Goal: Task Accomplishment & Management: Complete application form

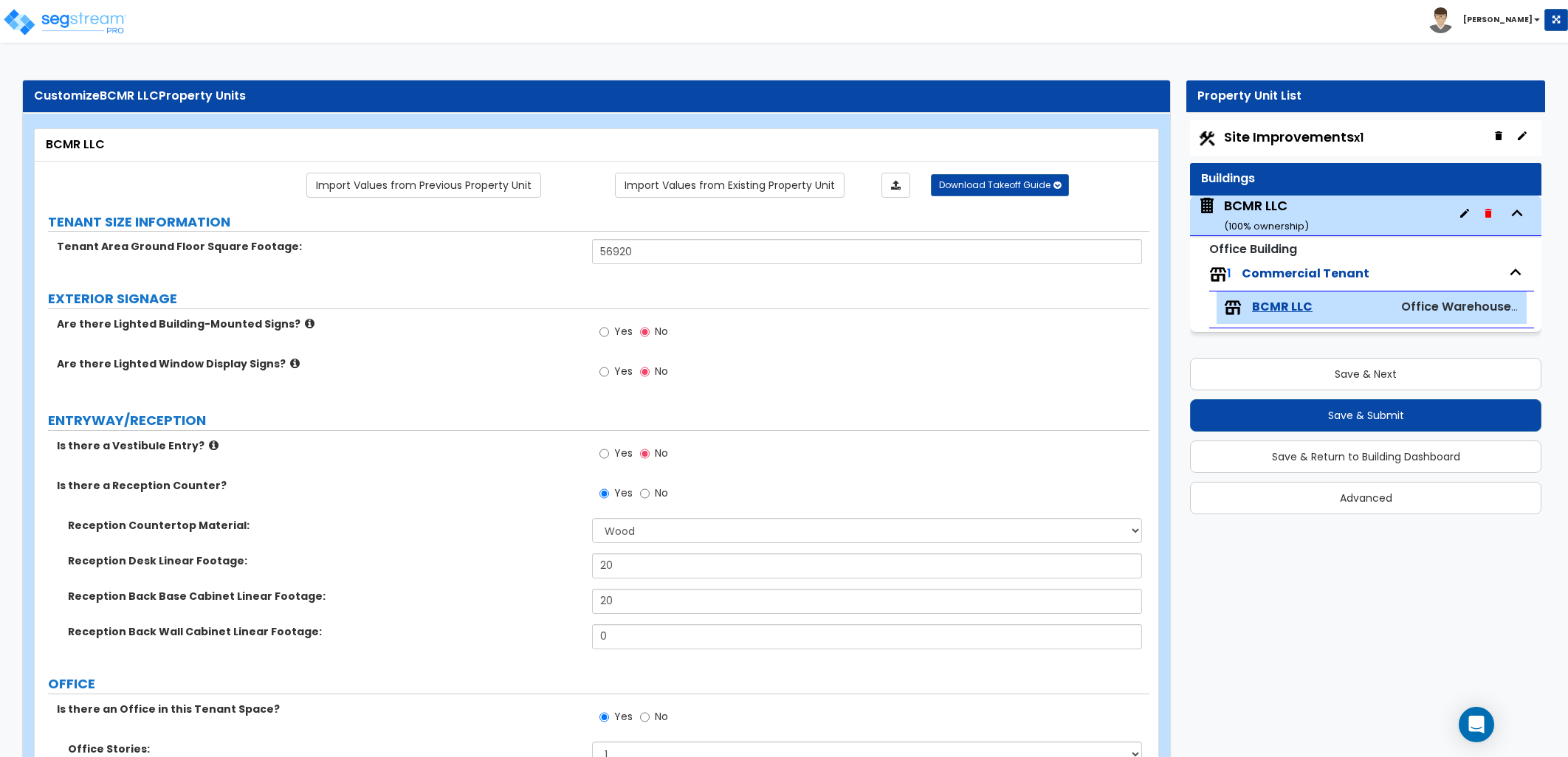
select select "7"
select select "3"
select select "1"
select select "2"
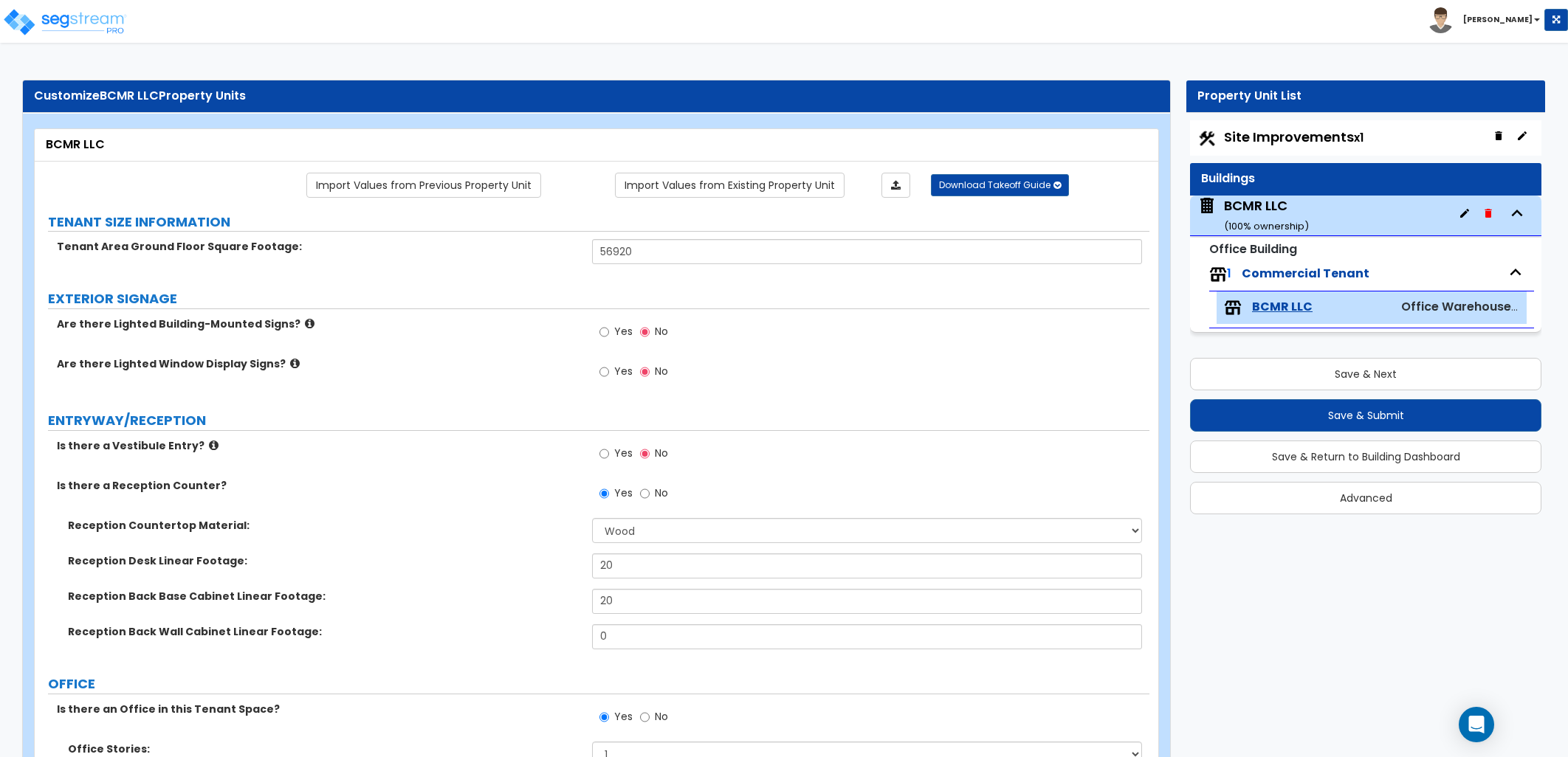
select select "1"
select select "2"
select select "7"
select select "2"
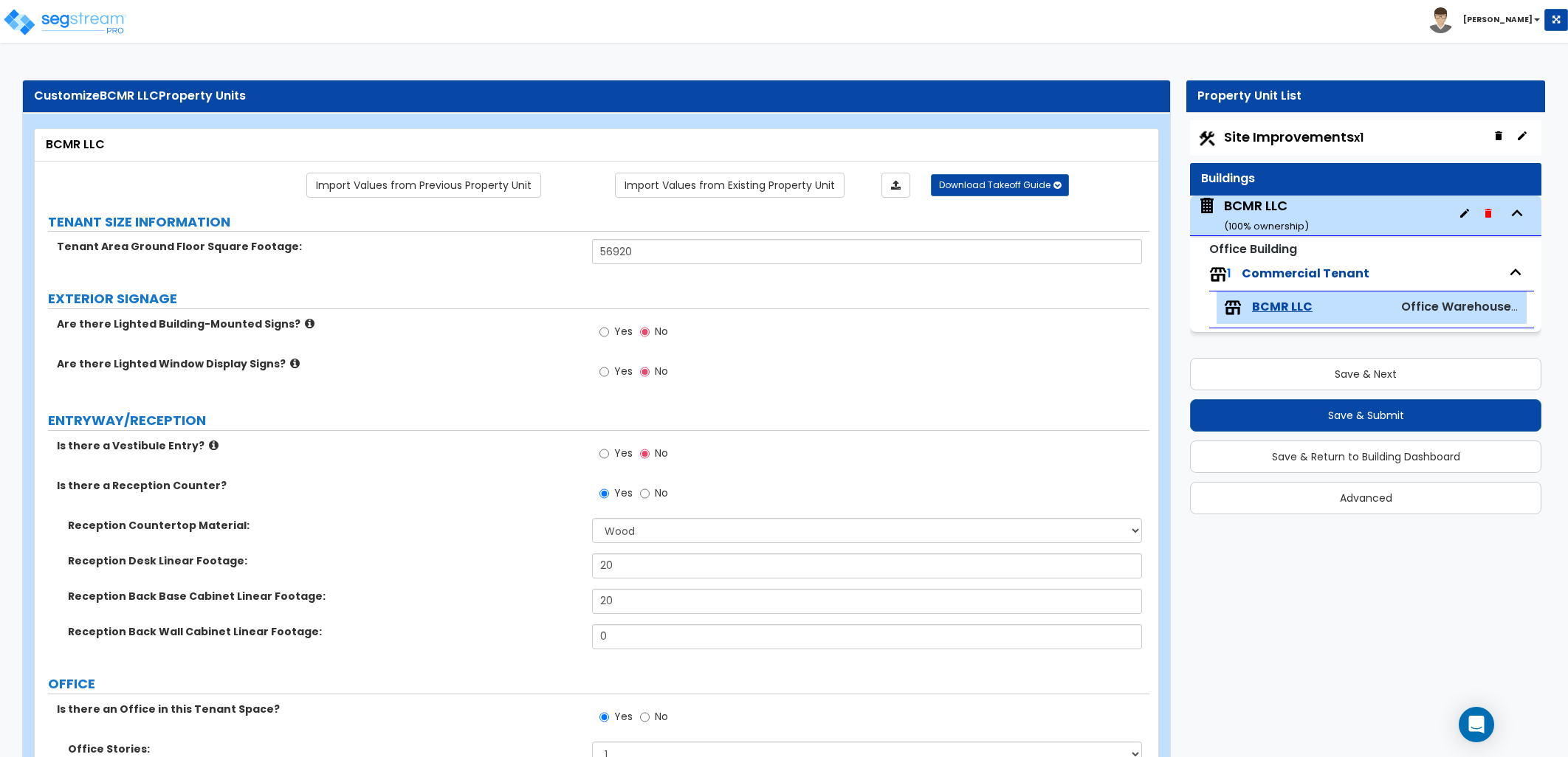
select select "1"
select select "2"
select select "1"
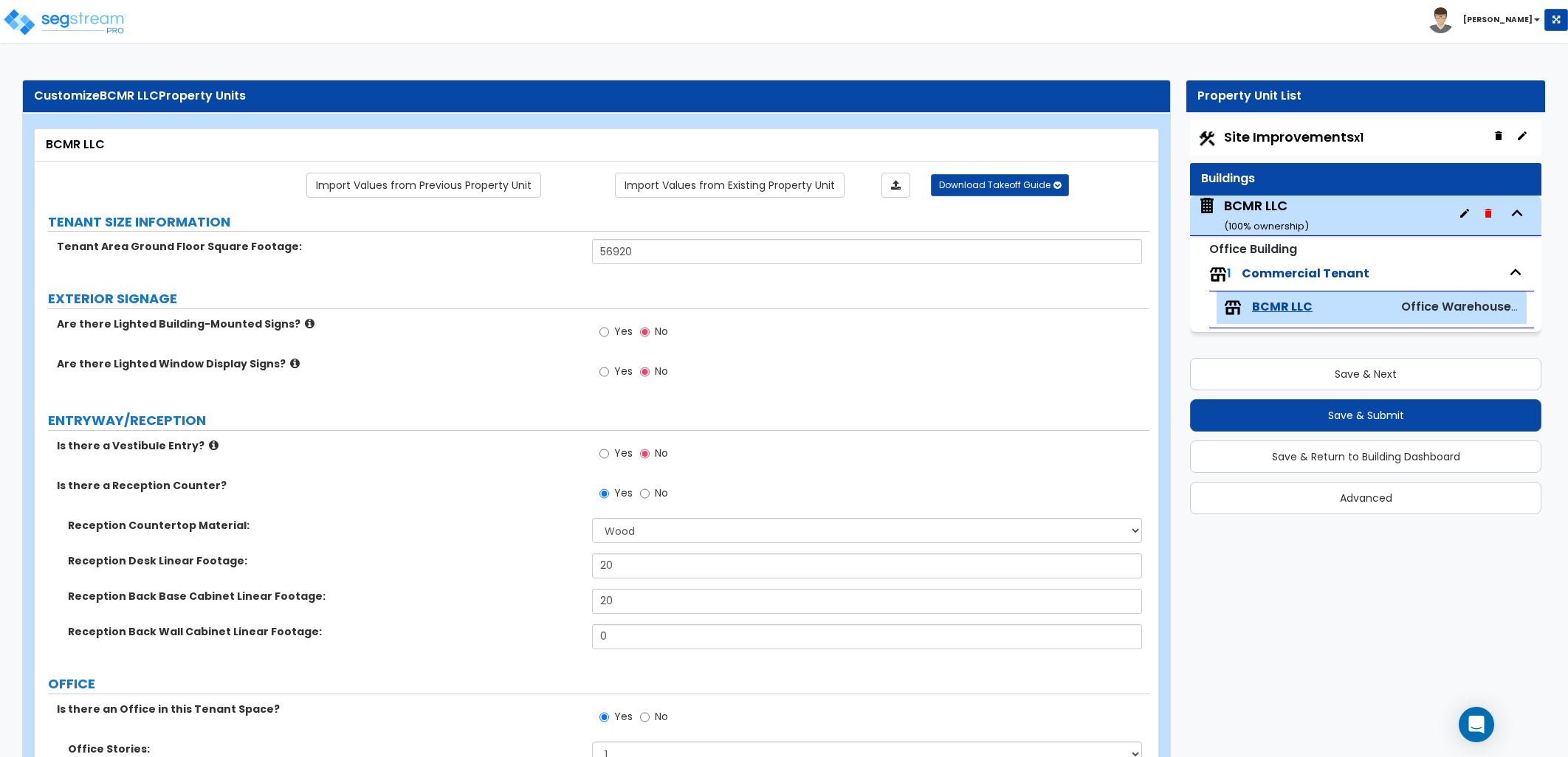
select select "1"
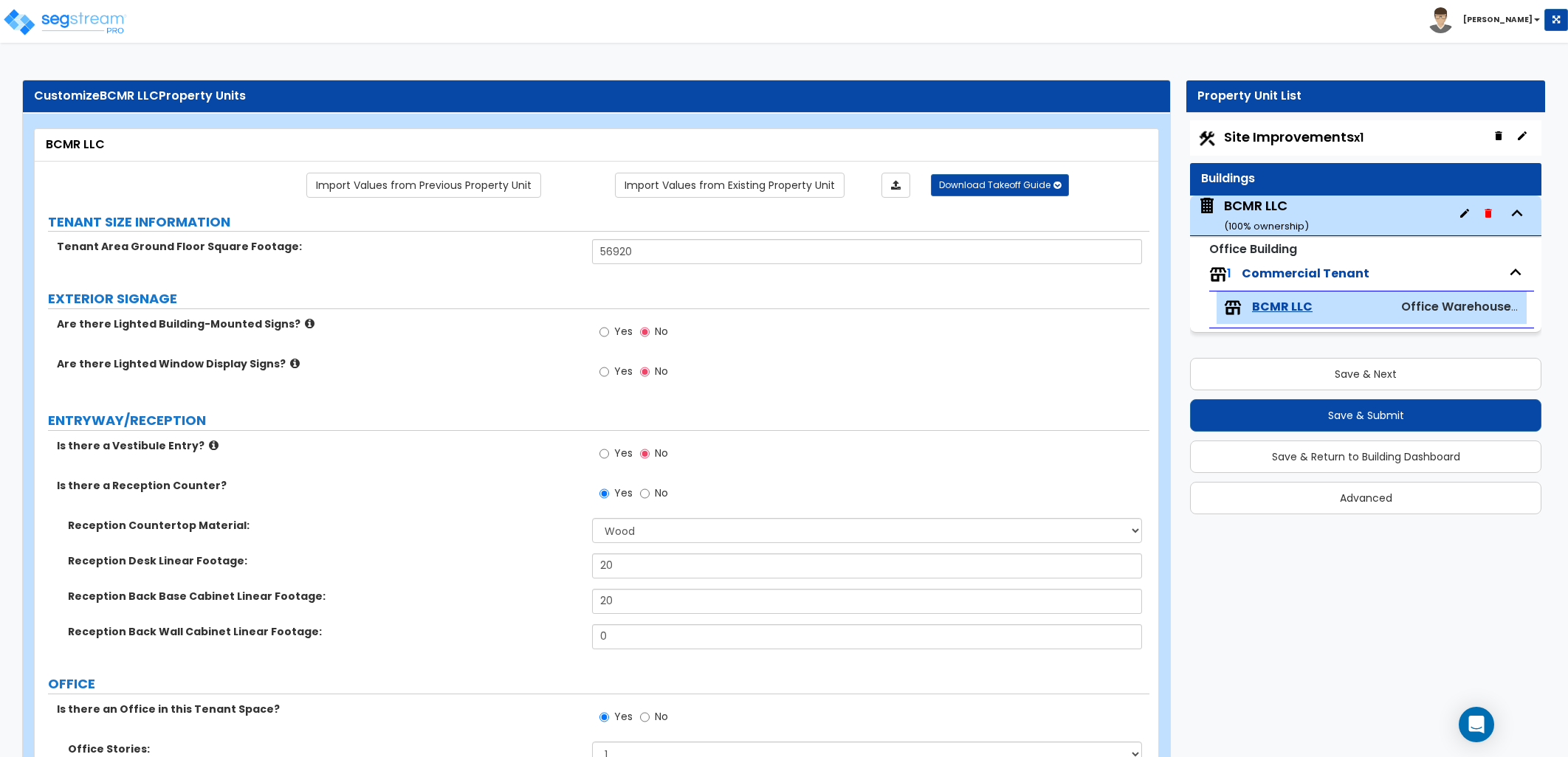
scroll to position [4592, 0]
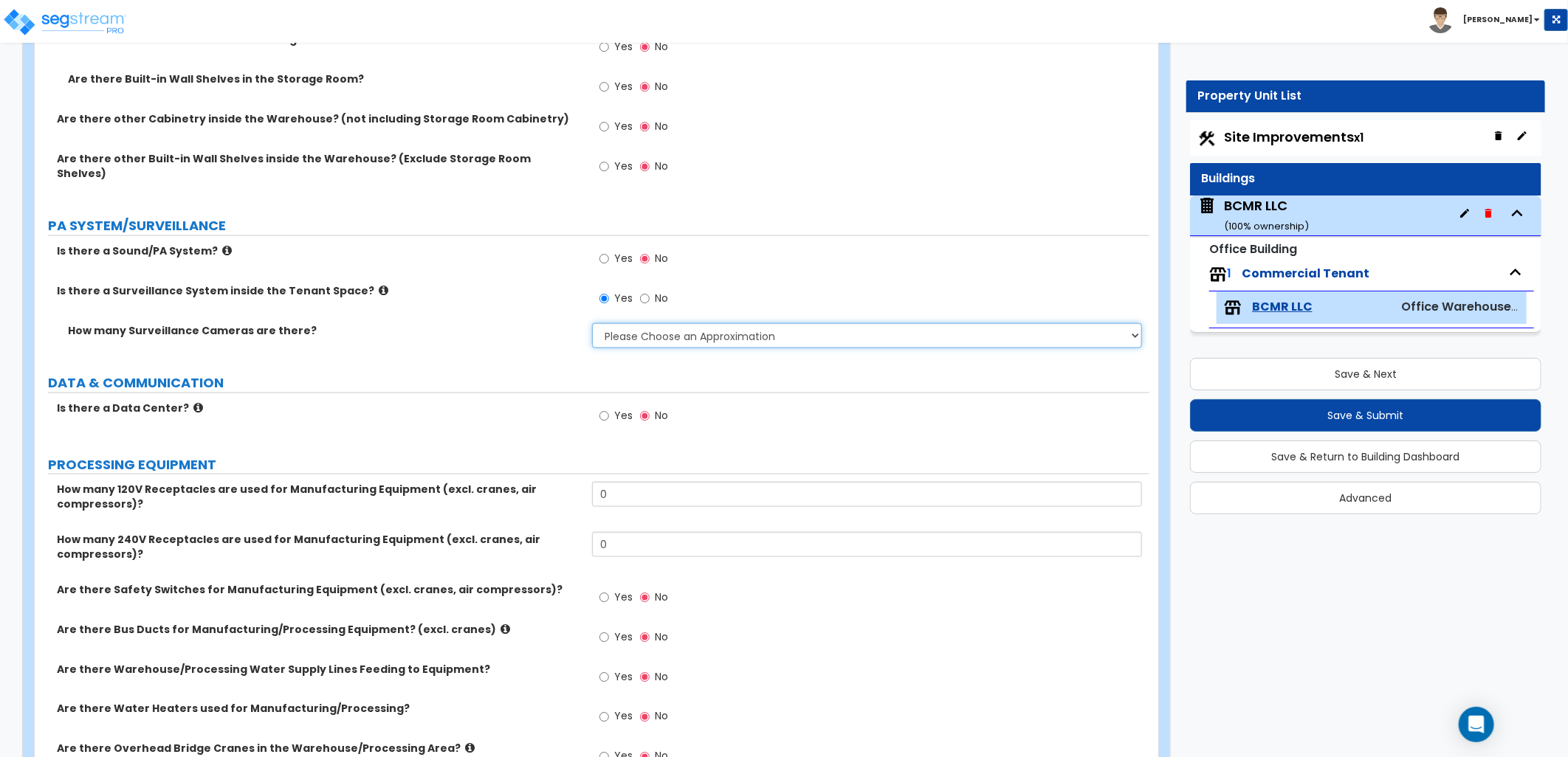
click at [667, 328] on select "Please Choose an Approximation Barely Noticed Any Noticed a Couple Frequently S…" at bounding box center [867, 335] width 550 height 25
select select "3"
click at [592, 323] on select "Please Choose an Approximation Barely Noticed Any Noticed a Couple Frequently S…" at bounding box center [867, 335] width 550 height 25
click at [513, 373] on label "DATA & COMMUNICATION" at bounding box center [599, 383] width 1101 height 19
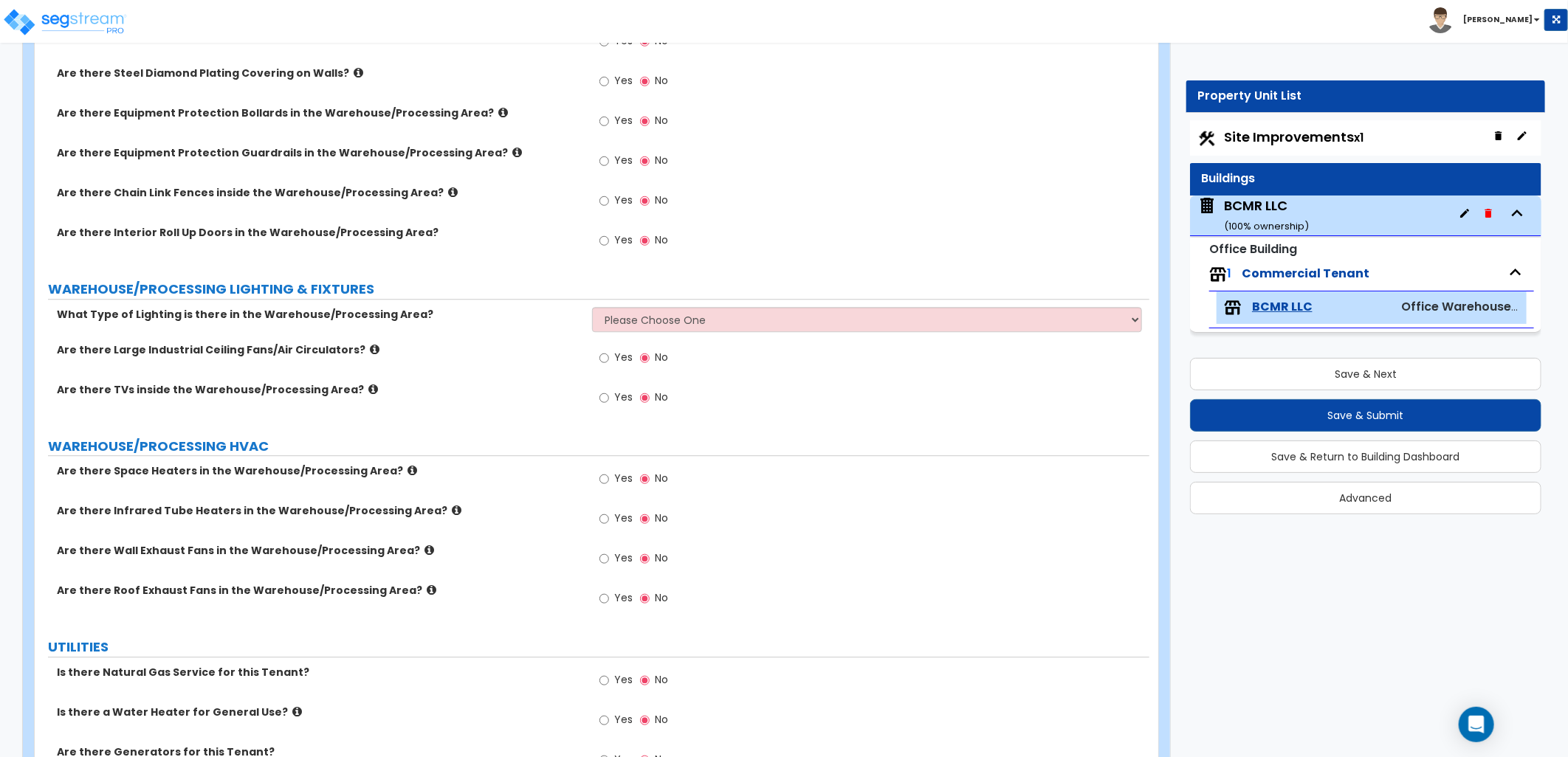
scroll to position [5952, 0]
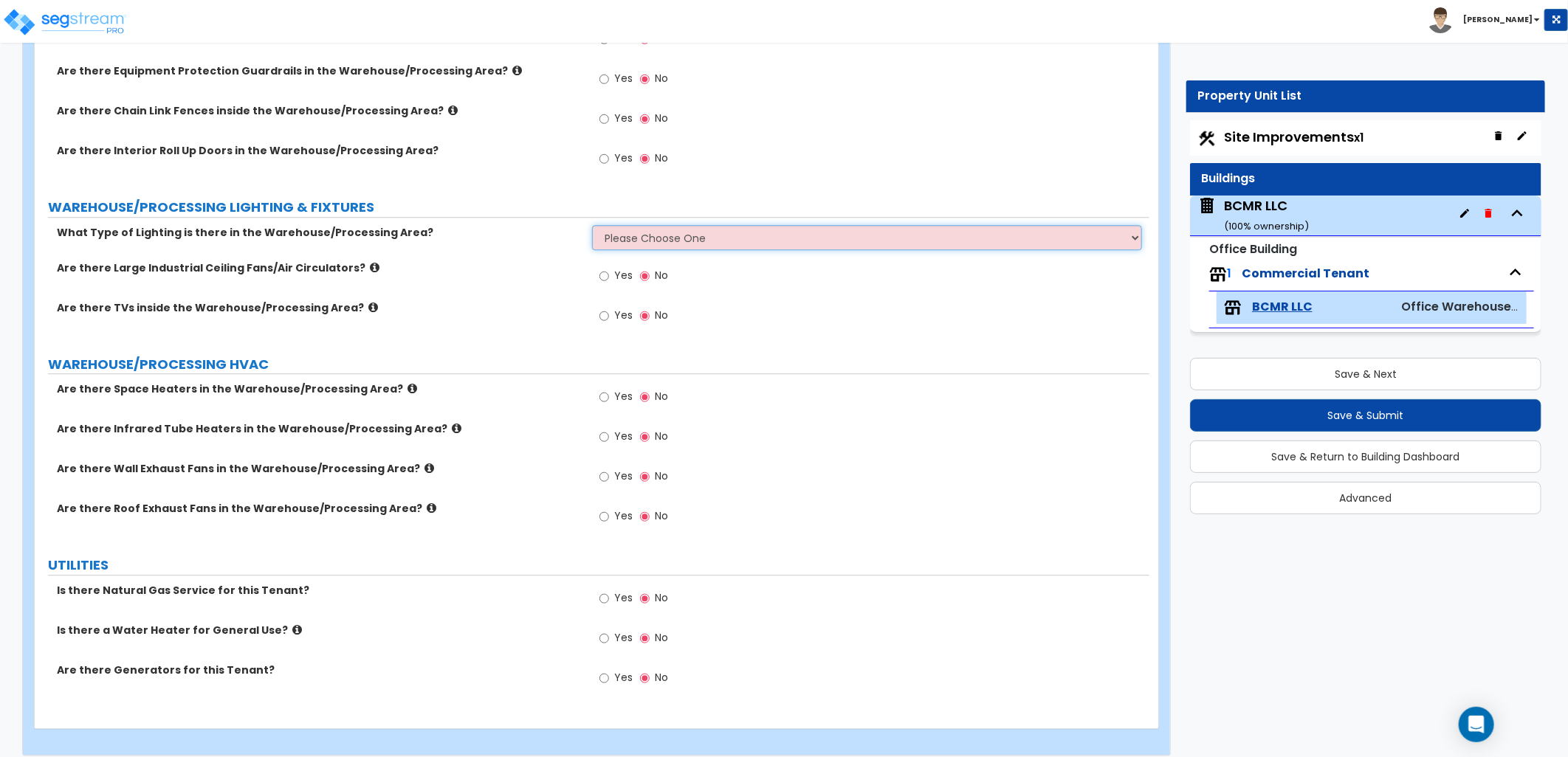
click at [638, 226] on select "Please Choose One High Bay Round Fixtures High Bay Fluorescent Tube Lighting Hi…" at bounding box center [867, 237] width 550 height 25
click at [545, 300] on label "Are there TVs inside the Warehouse/Processing Area?" at bounding box center [319, 307] width 524 height 15
click at [644, 225] on select "Please Choose One High Bay Round Fixtures High Bay Fluorescent Tube Lighting Hi…" at bounding box center [867, 237] width 550 height 25
select select "3"
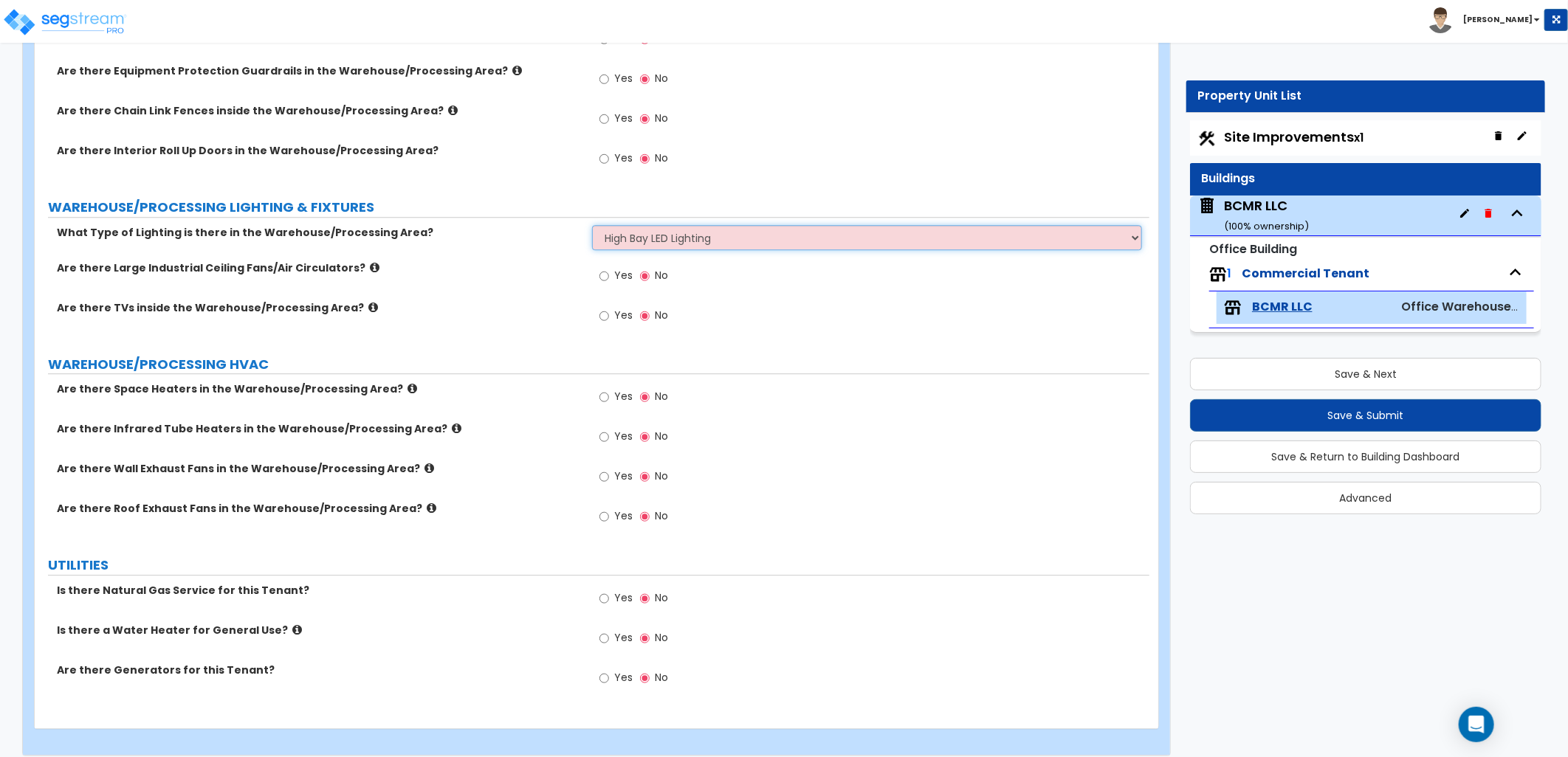
click at [592, 225] on select "Please Choose One High Bay Round Fixtures High Bay Fluorescent Tube Lighting Hi…" at bounding box center [867, 237] width 550 height 25
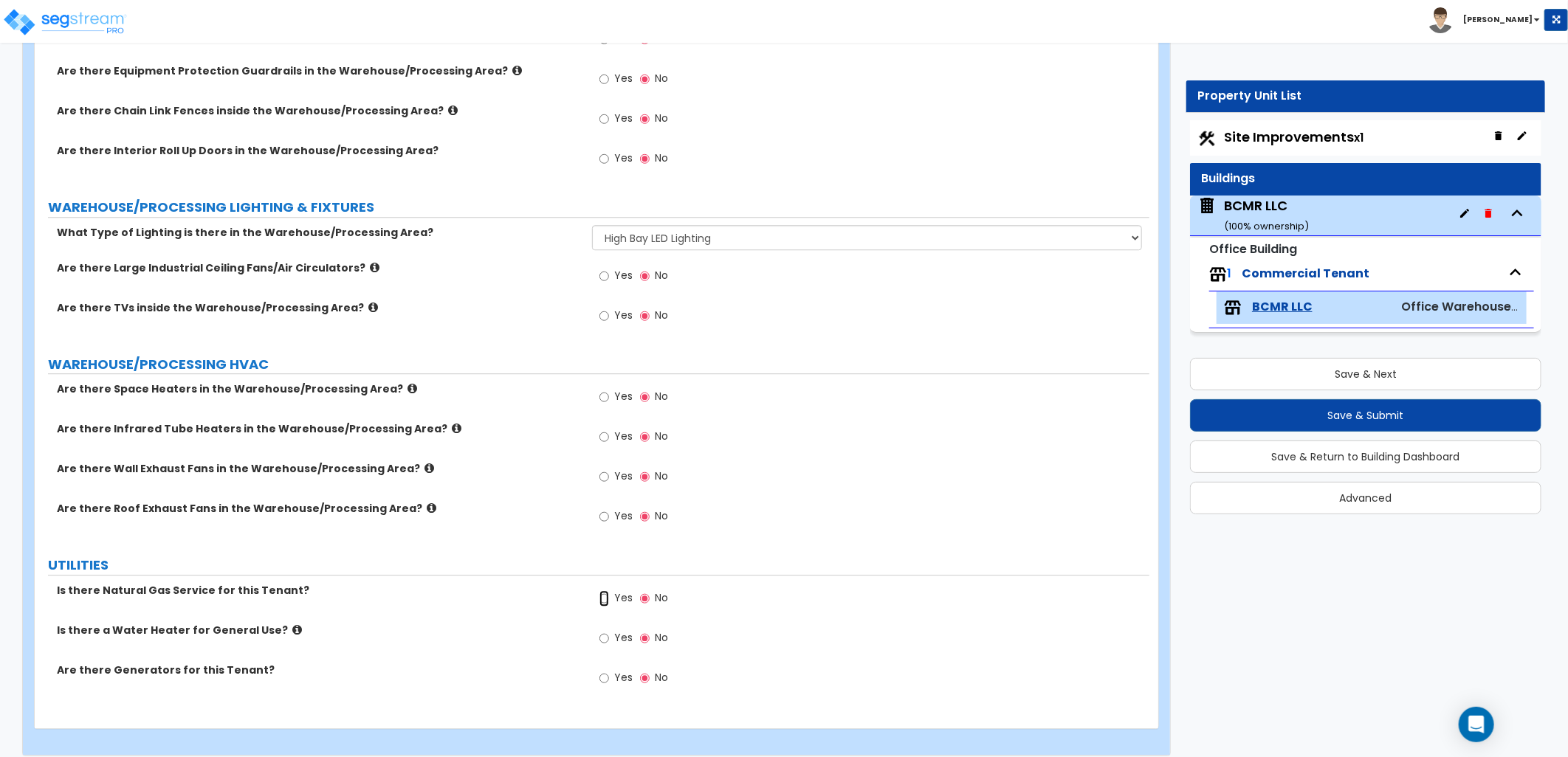
click at [602, 591] on input "Yes" at bounding box center [604, 598] width 9 height 16
click at [608, 630] on input "Yes" at bounding box center [604, 638] width 9 height 16
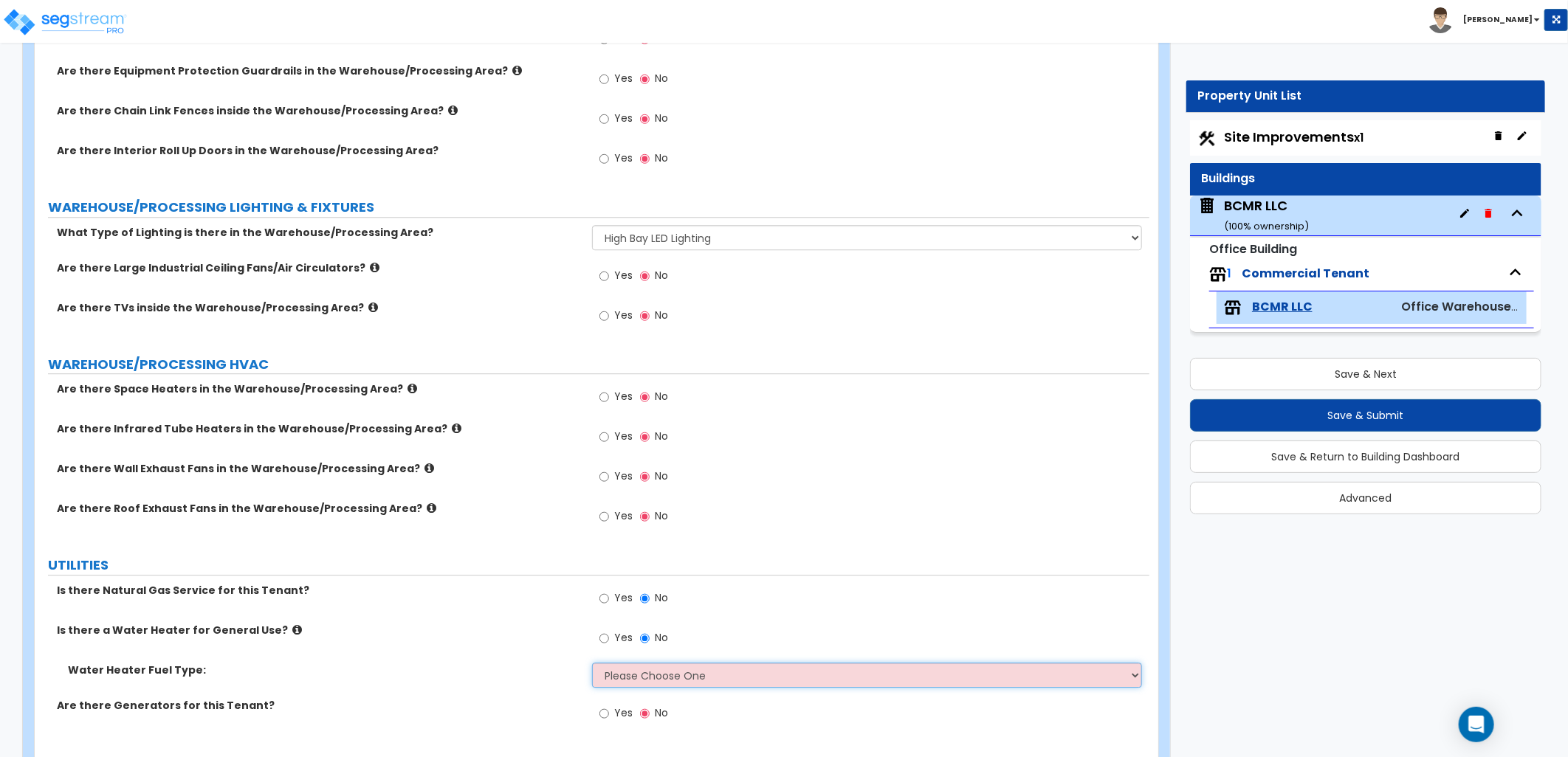
click at [659, 663] on select "Please Choose One Gas Electric" at bounding box center [867, 675] width 550 height 25
select select "1"
click at [592, 663] on select "Please Choose One Gas Electric" at bounding box center [867, 675] width 550 height 25
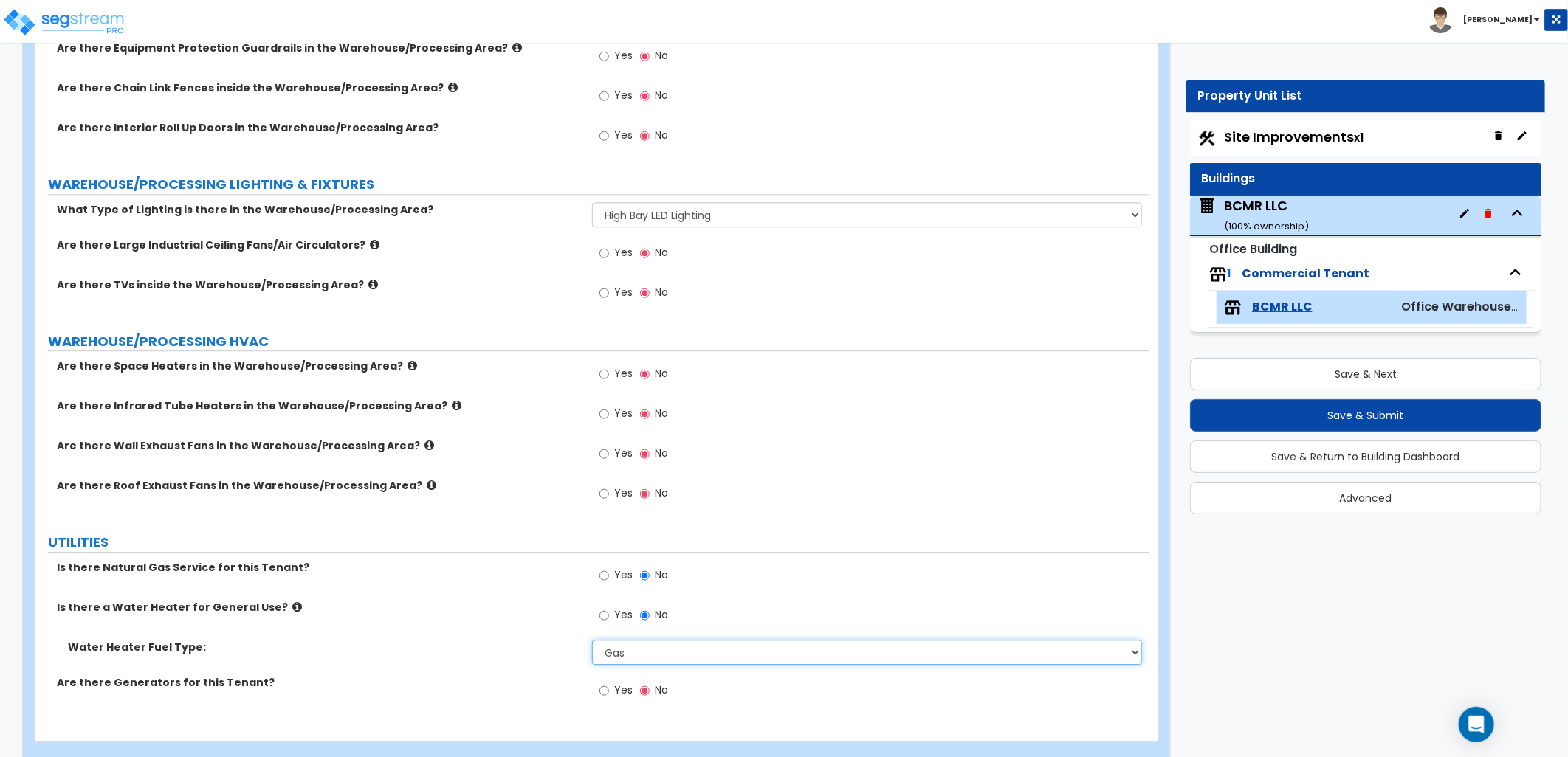
scroll to position [5987, 0]
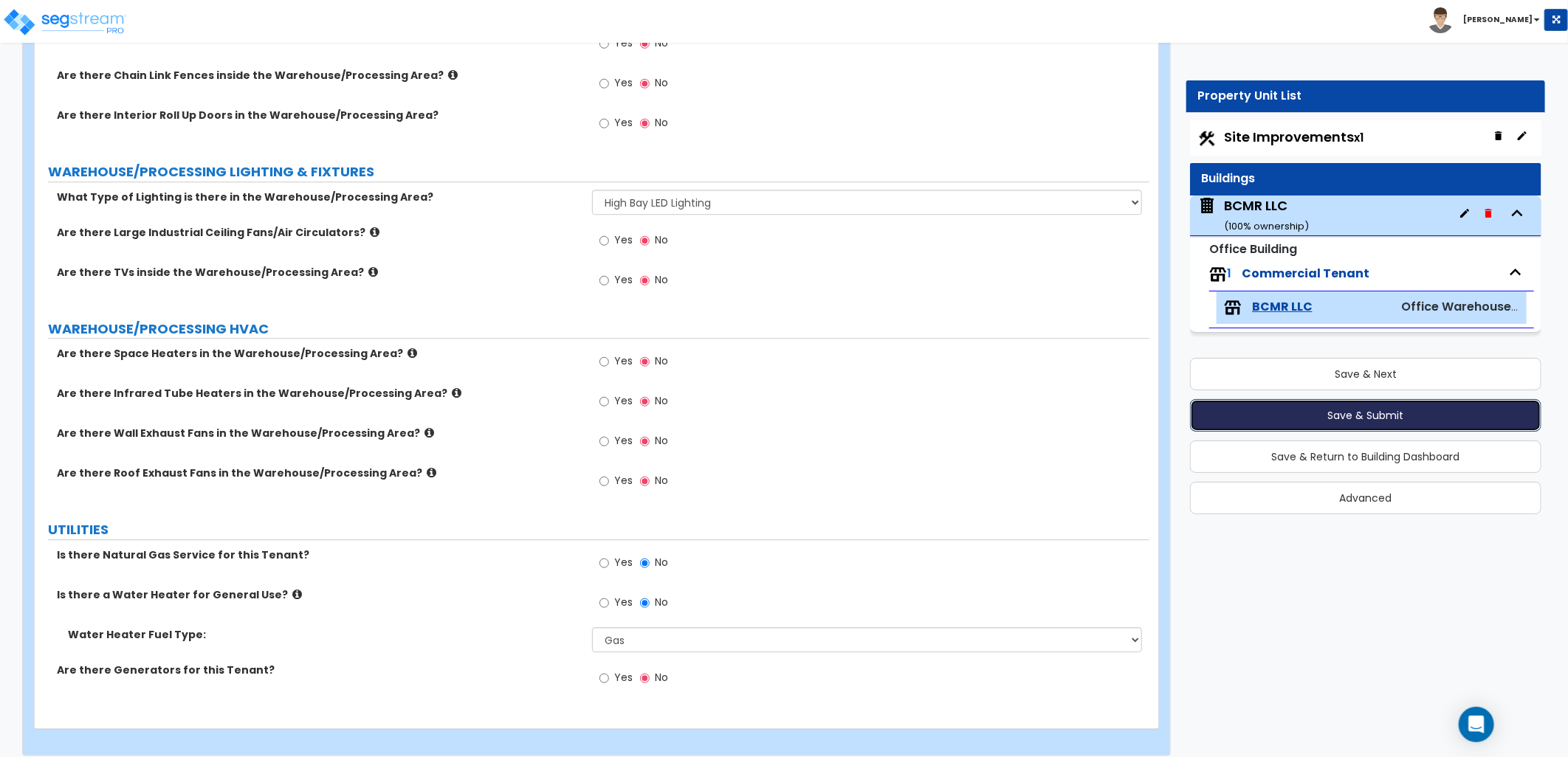
click at [1250, 417] on button "Save & Submit" at bounding box center [1365, 416] width 351 height 33
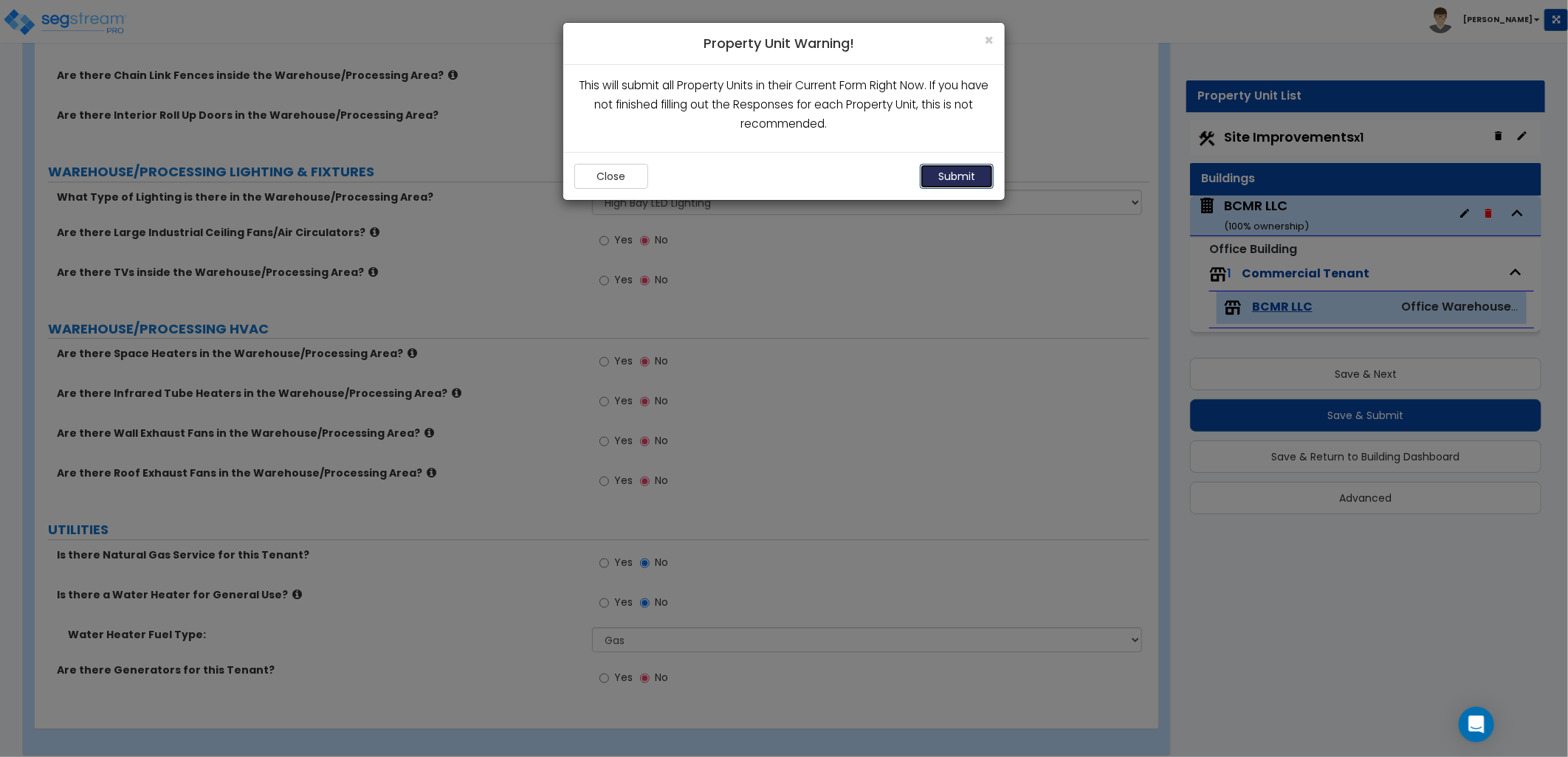
click at [950, 172] on button "Submit" at bounding box center [956, 176] width 74 height 25
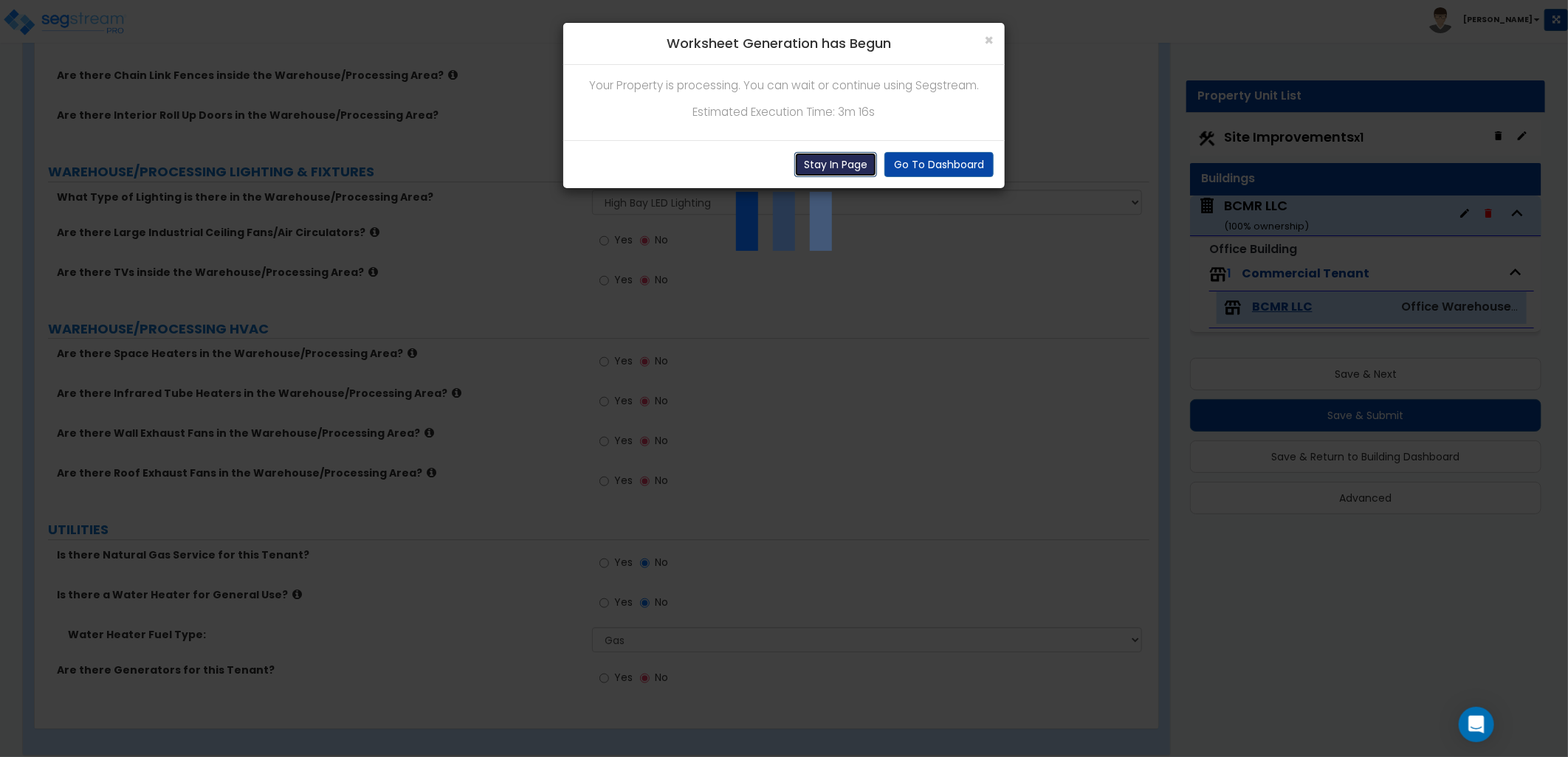
click at [844, 162] on button "Stay In Page" at bounding box center [836, 164] width 83 height 25
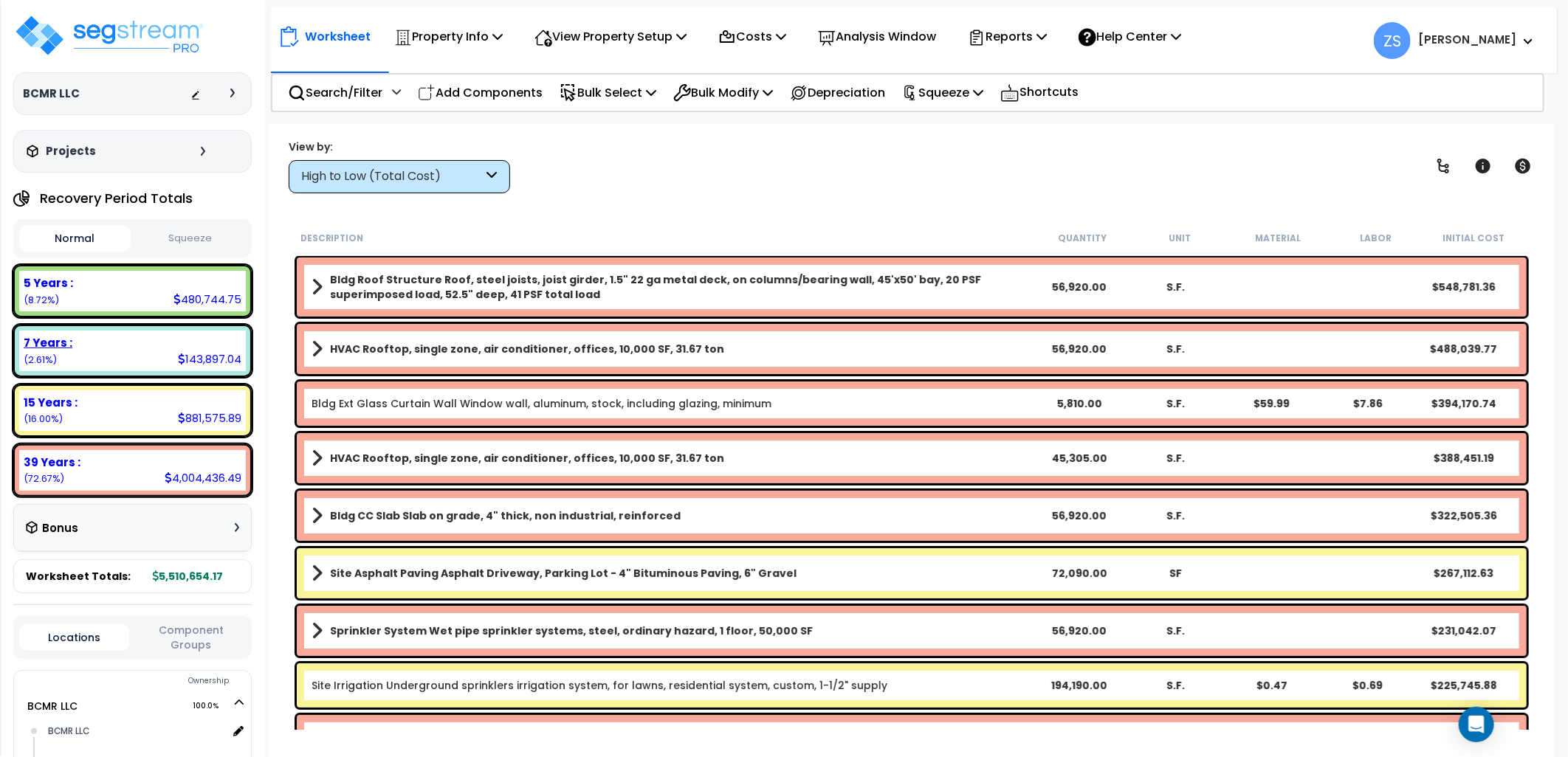
click at [100, 349] on div "7 Years : 143,897.04 (2.61%)" at bounding box center [132, 350] width 227 height 41
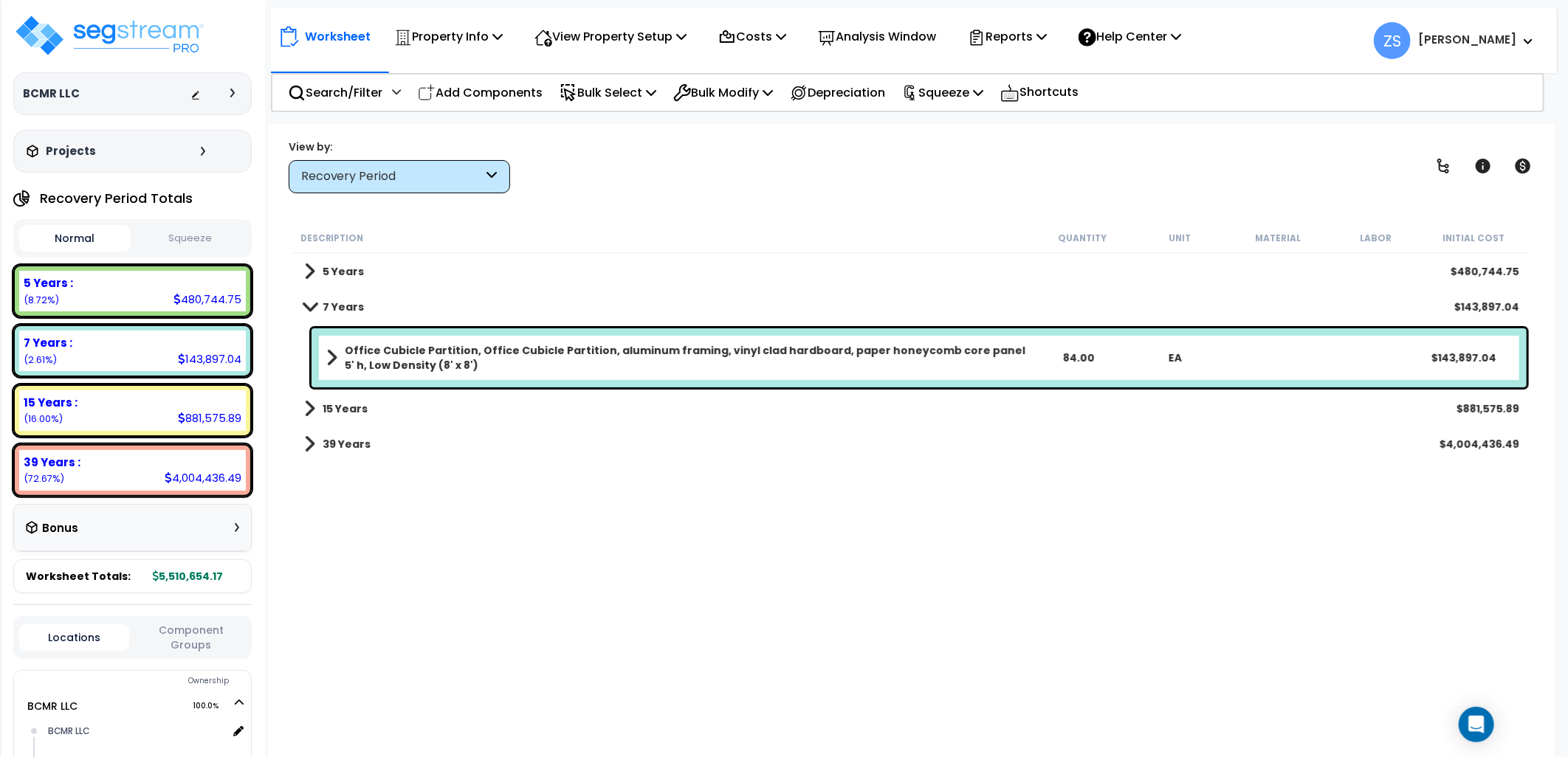
click at [361, 408] on b "15 Years" at bounding box center [345, 409] width 45 height 15
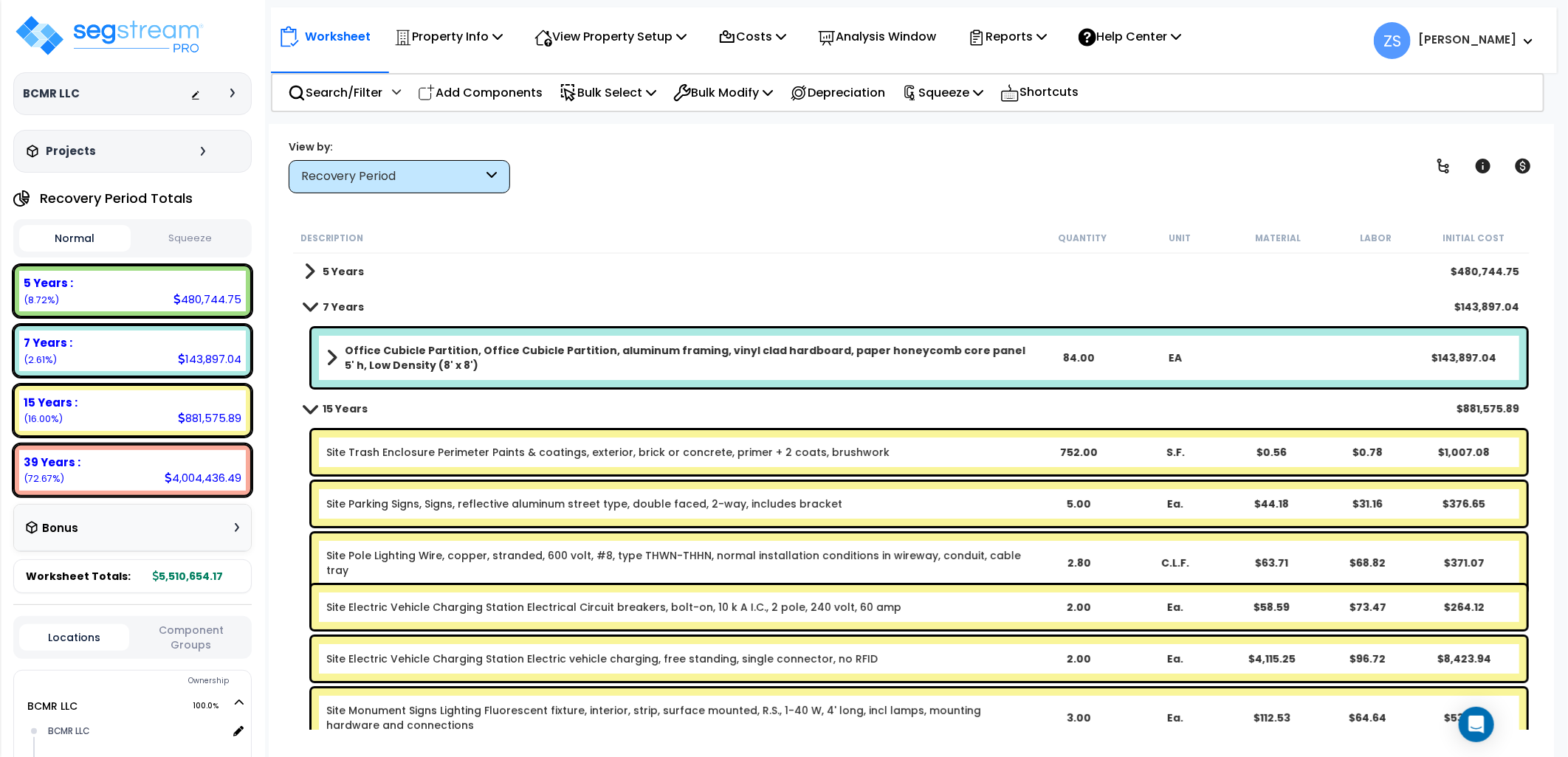
click at [342, 310] on b "7 Years" at bounding box center [343, 307] width 41 height 15
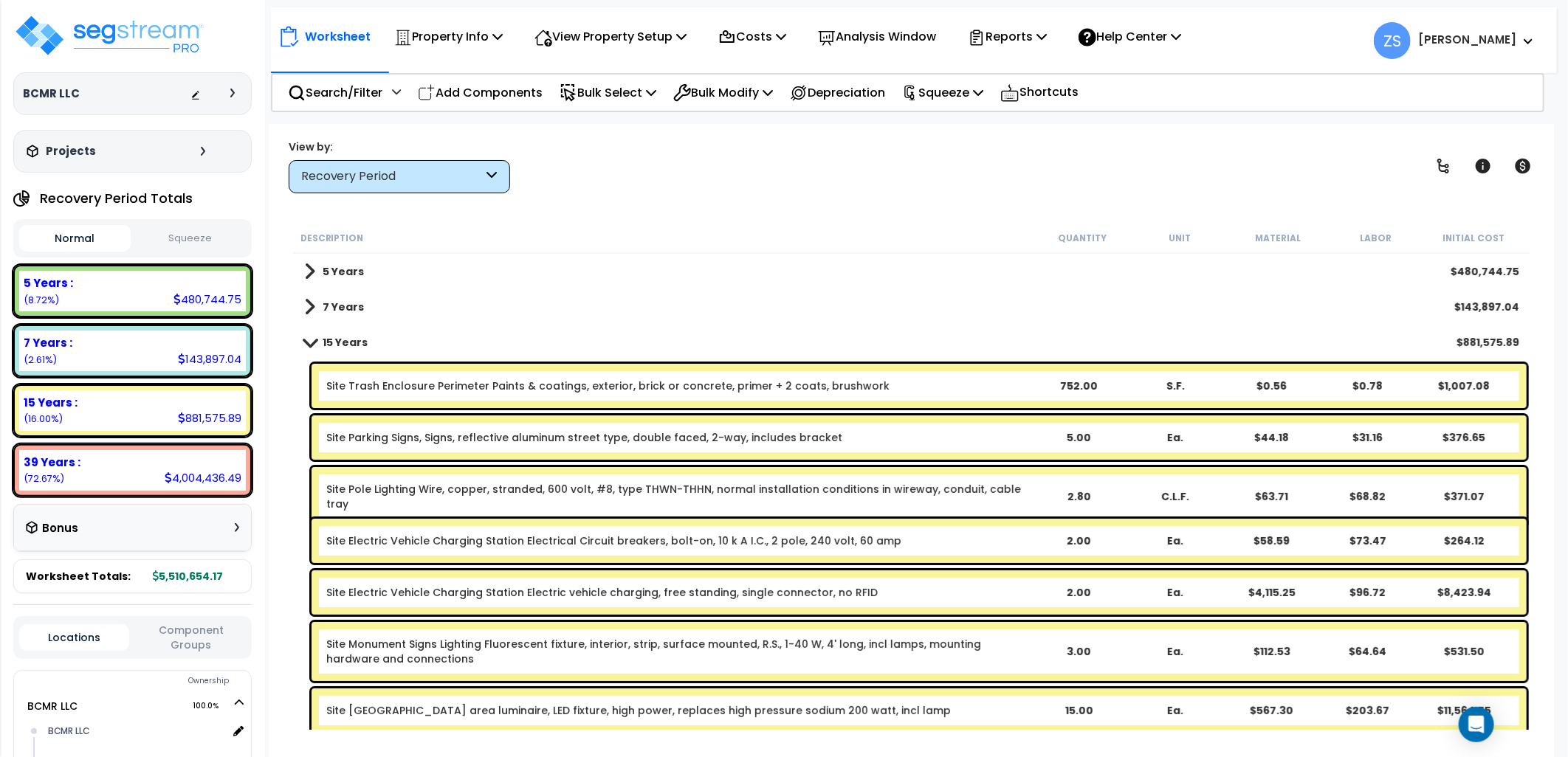
click at [205, 234] on button "Squeeze" at bounding box center [190, 239] width 111 height 26
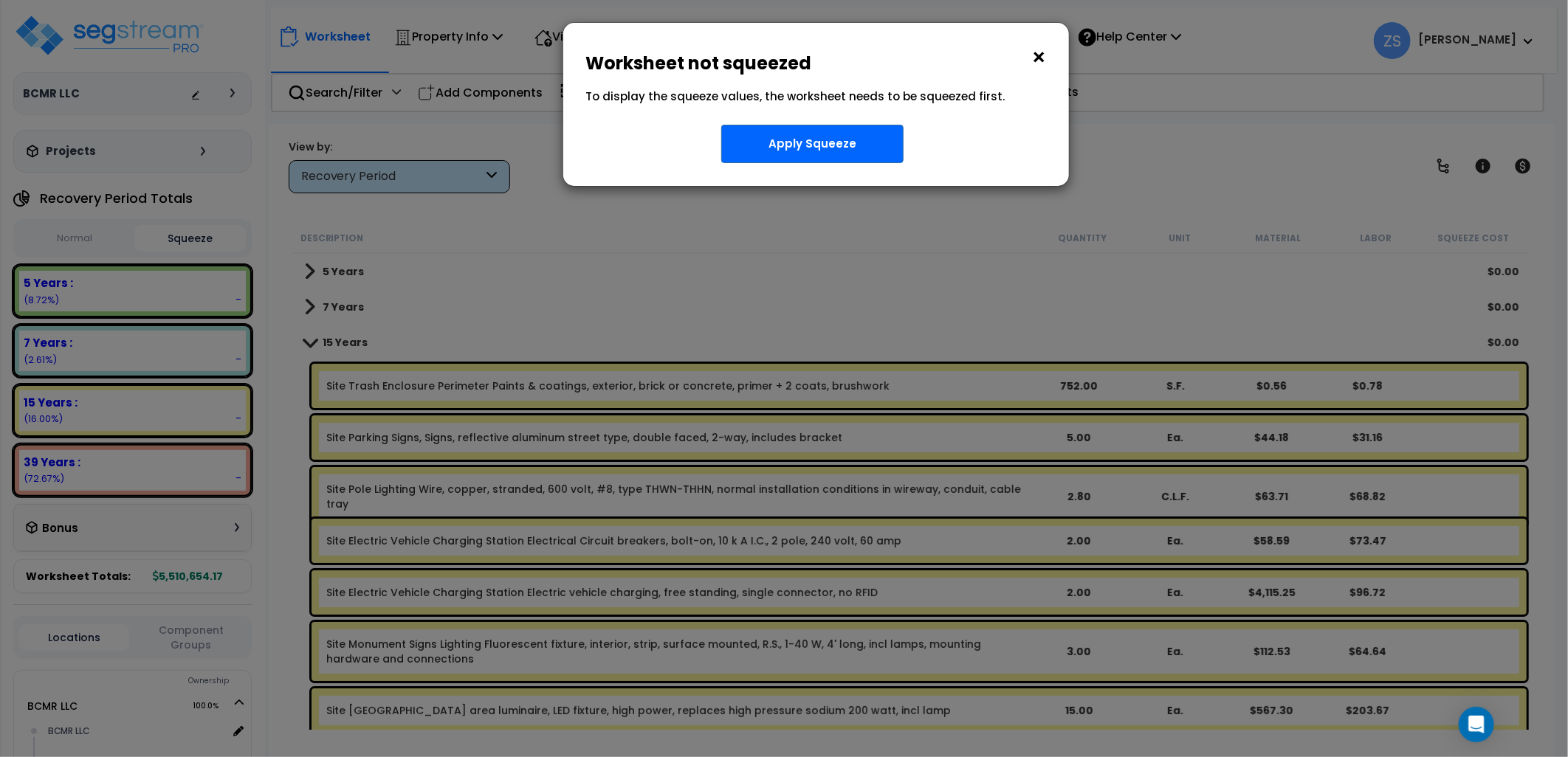
click at [1041, 64] on button "×" at bounding box center [1038, 57] width 16 height 23
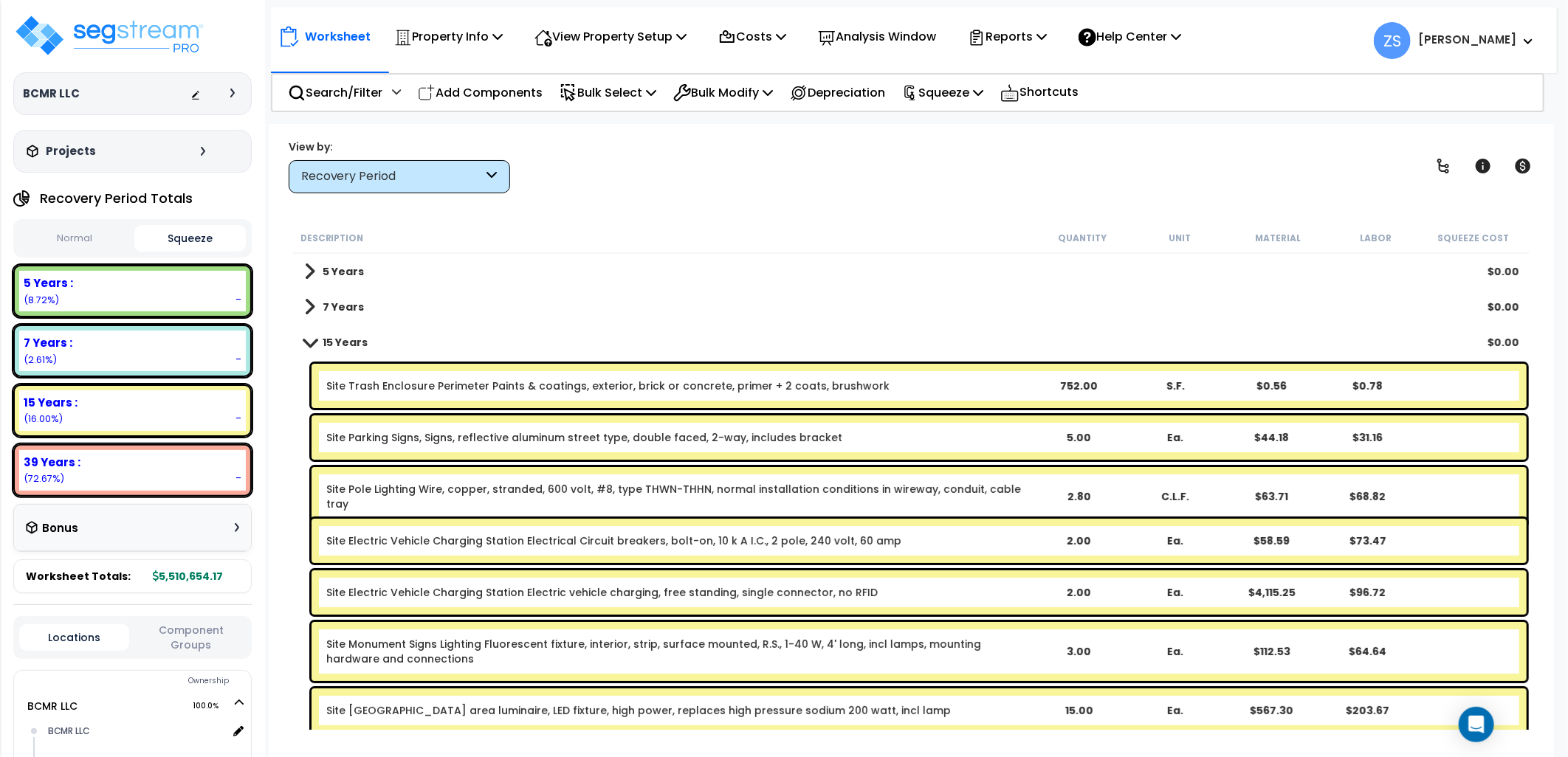
click at [310, 341] on span at bounding box center [310, 341] width 21 height 11
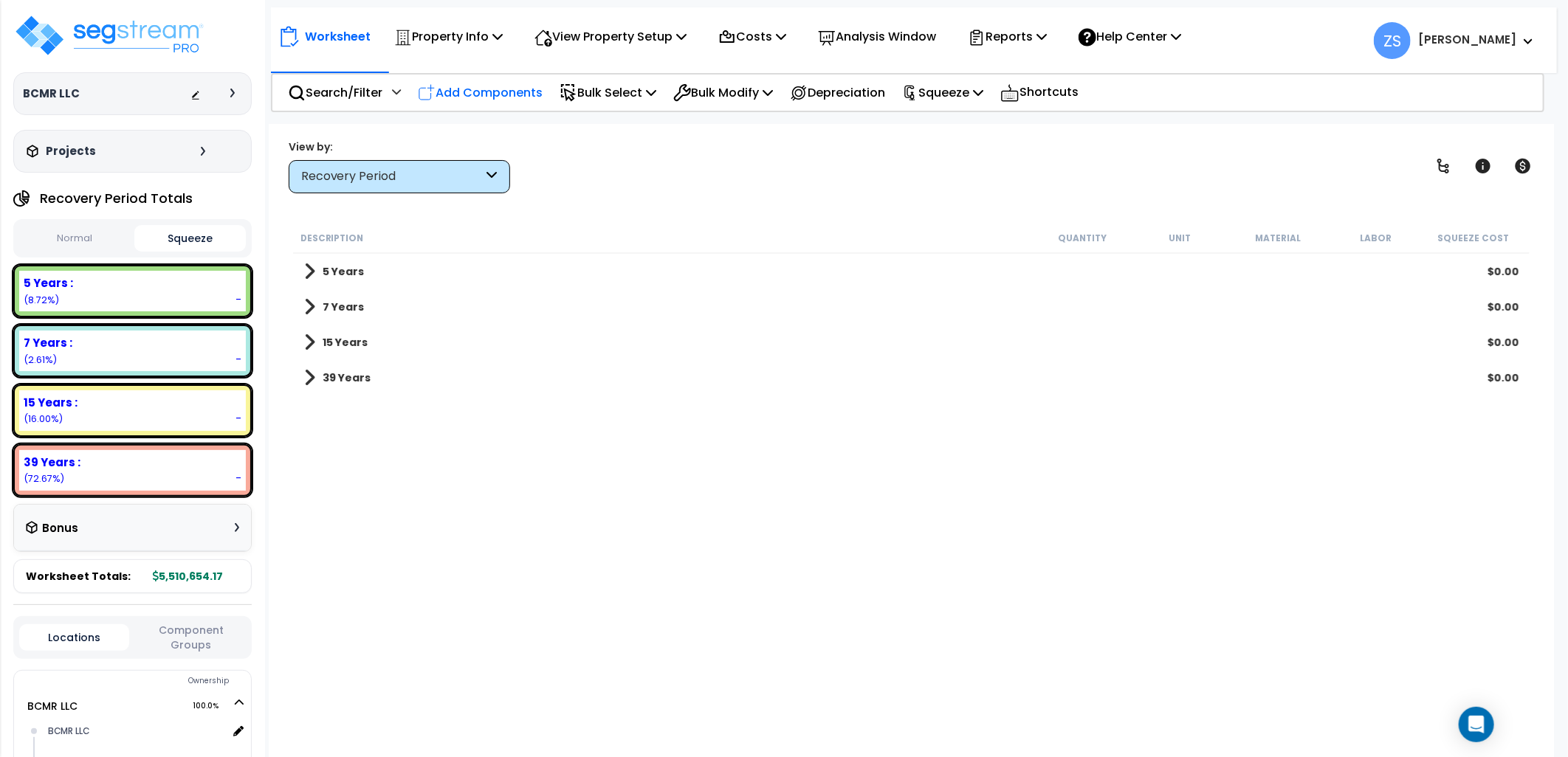
click at [492, 94] on p "Add Components" at bounding box center [480, 92] width 125 height 20
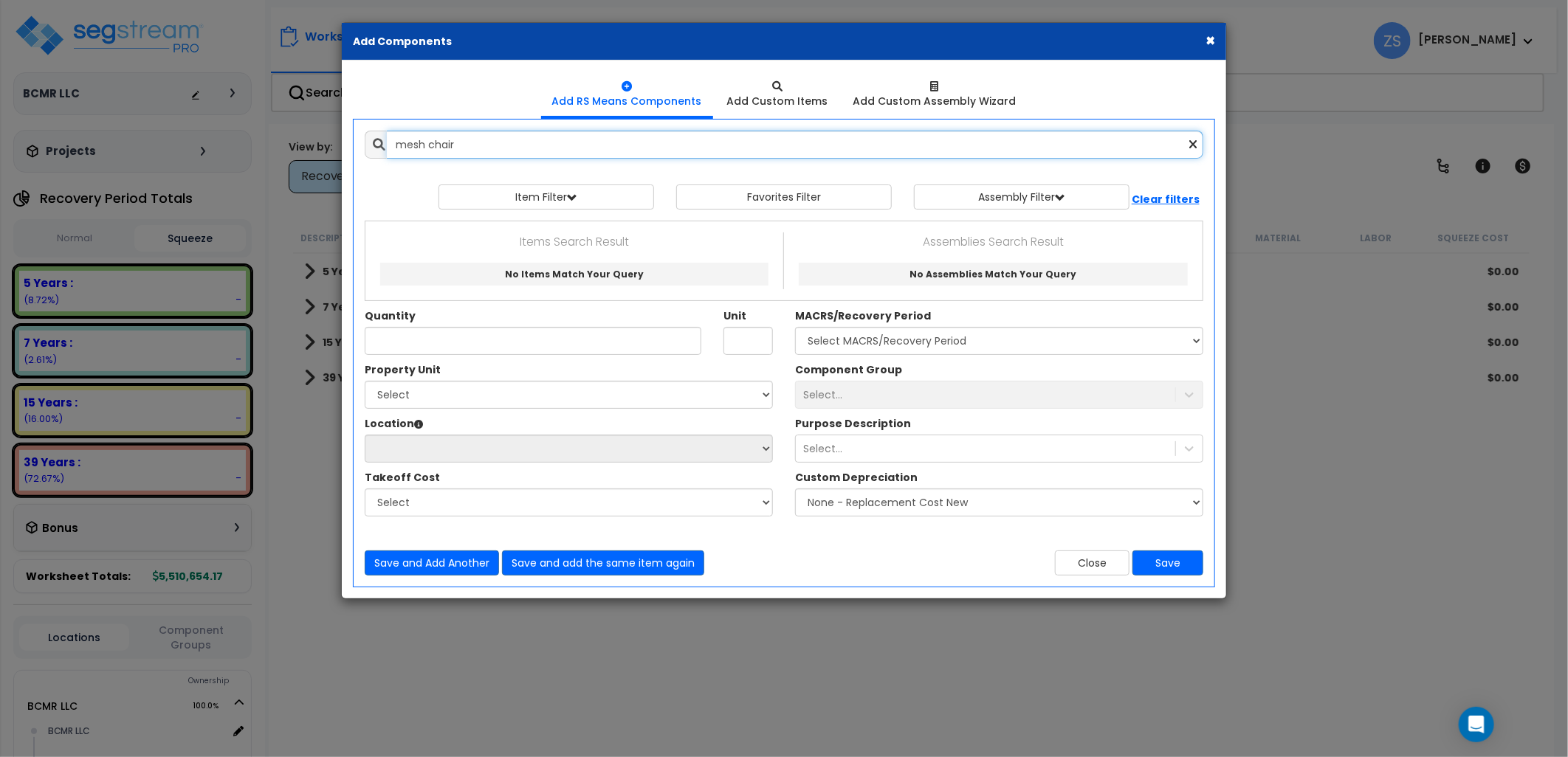
drag, startPoint x: 471, startPoint y: 147, endPoint x: 340, endPoint y: 151, distance: 131.1
click at [338, 150] on div "× Add Components Add RS Means Components Add Custom Items Add Items" at bounding box center [784, 378] width 1568 height 757
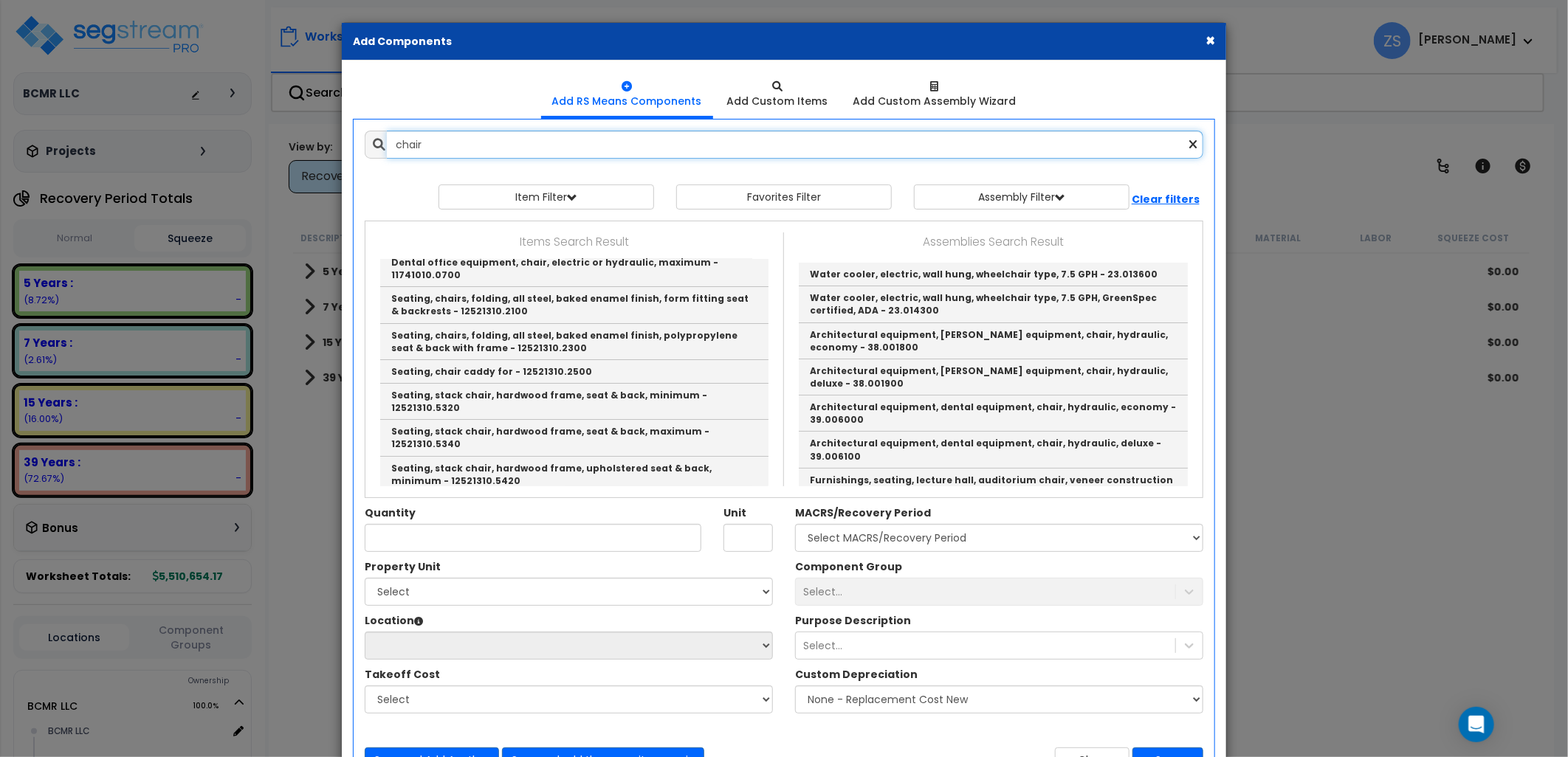
click at [433, 146] on input "chair" at bounding box center [795, 144] width 817 height 28
drag, startPoint x: 437, startPoint y: 145, endPoint x: 378, endPoint y: 145, distance: 59.0
click at [378, 145] on div "chair" at bounding box center [784, 144] width 838 height 28
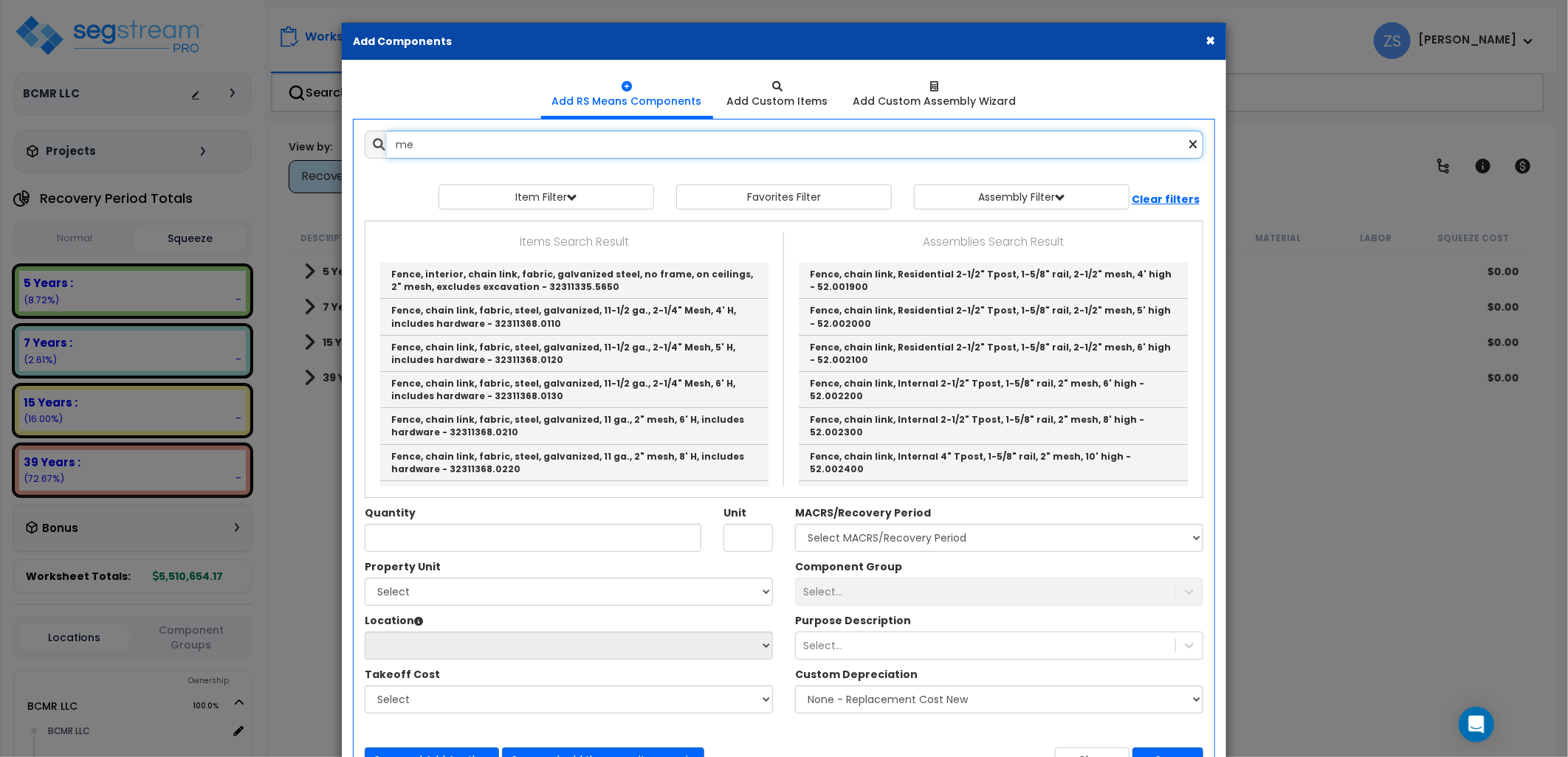
type input "m"
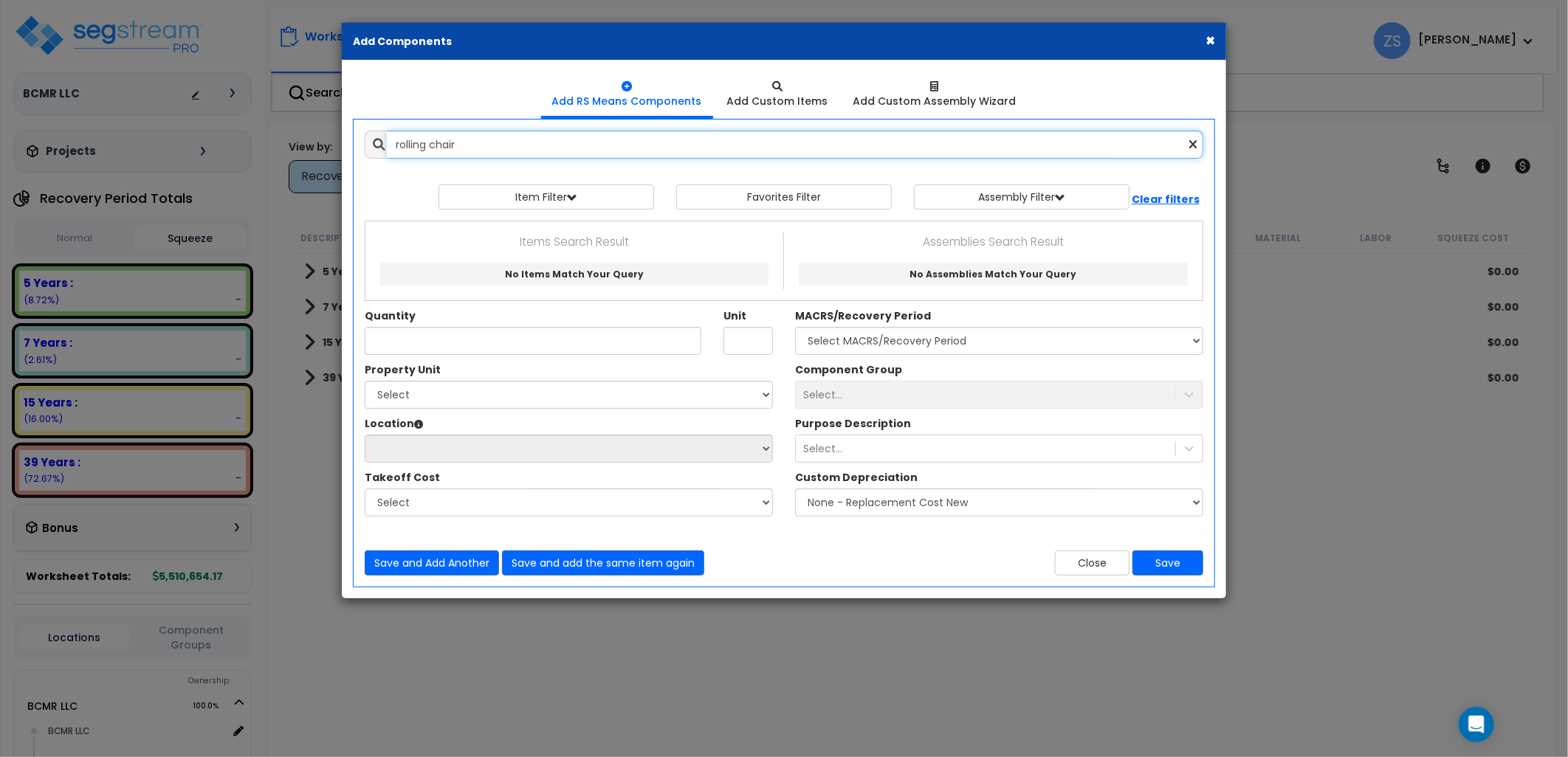
drag, startPoint x: 489, startPoint y: 141, endPoint x: 356, endPoint y: 142, distance: 133.0
click at [357, 142] on div "rolling chair" at bounding box center [784, 144] width 861 height 28
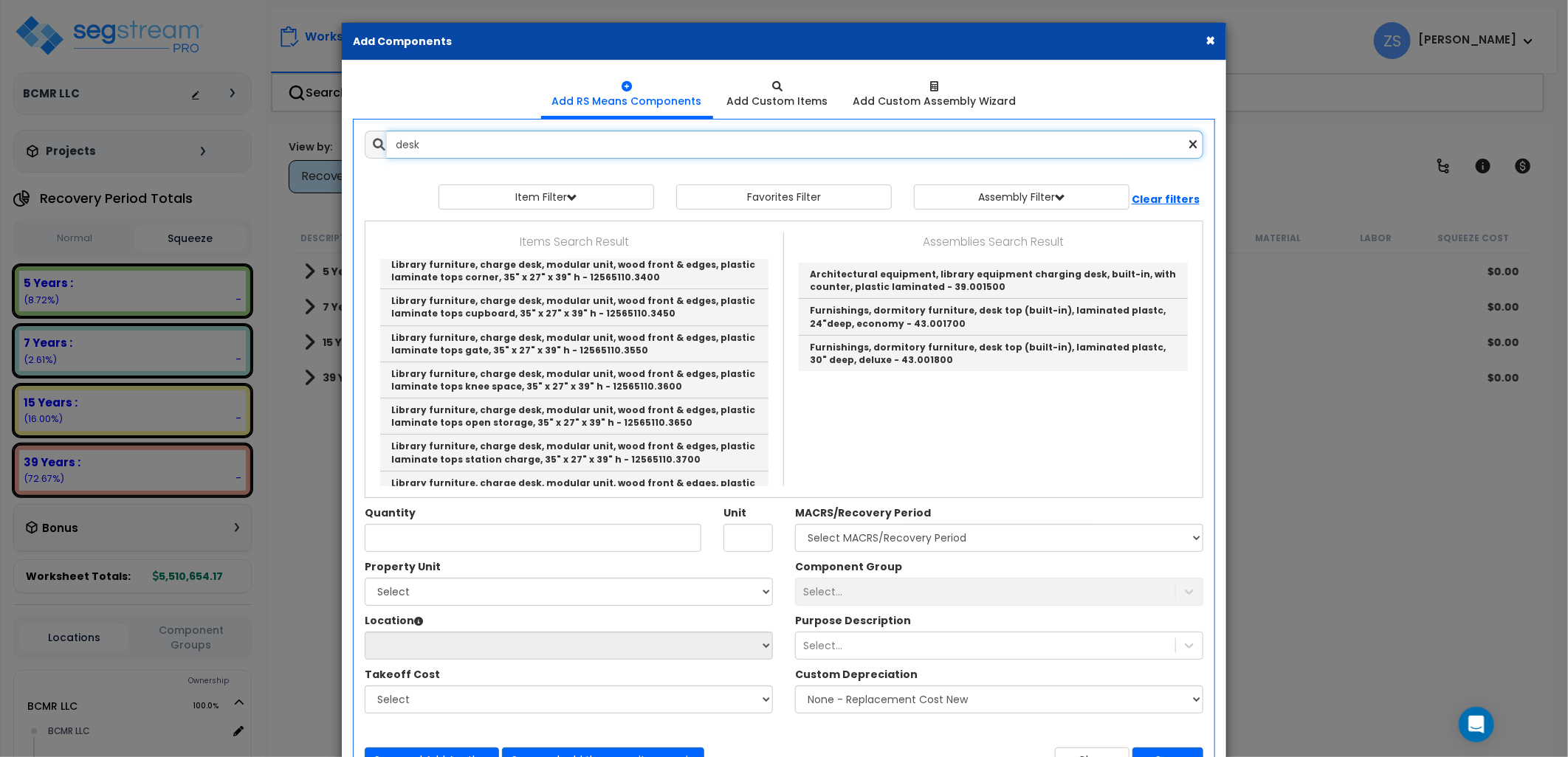
scroll to position [2869, 0]
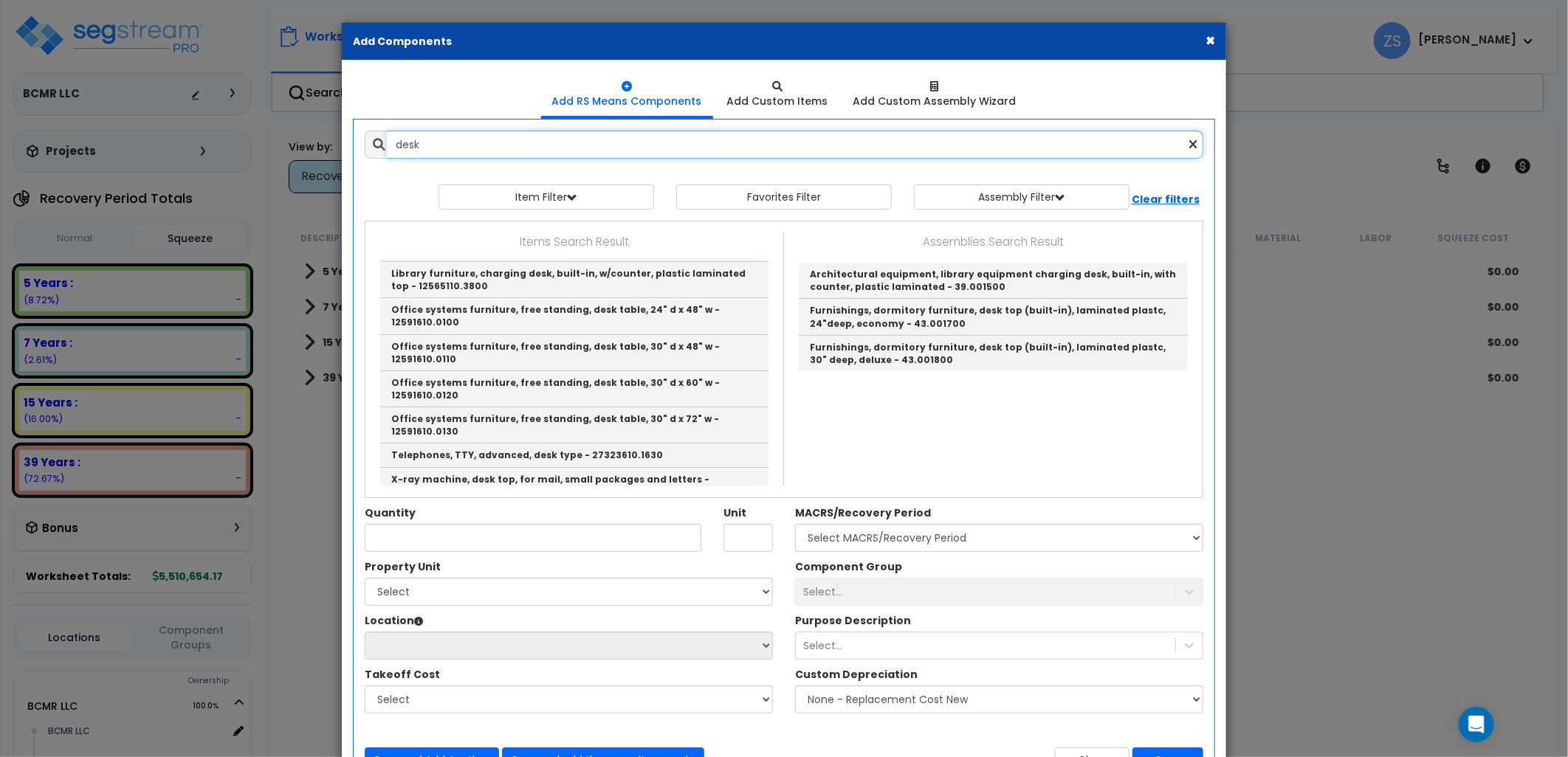
click at [397, 141] on input "desk" at bounding box center [795, 144] width 817 height 28
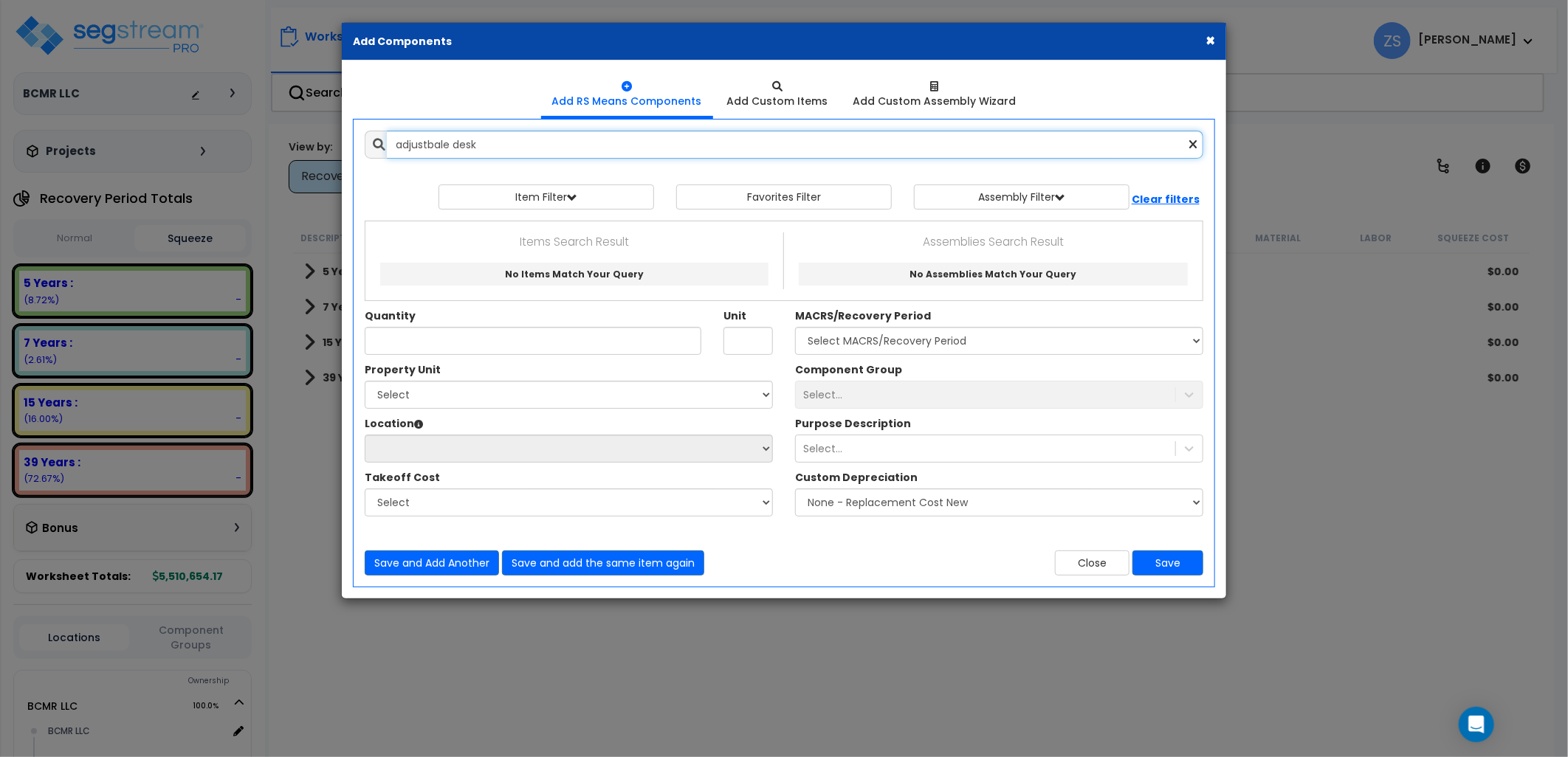
scroll to position [0, 0]
type input "adjustable desk"
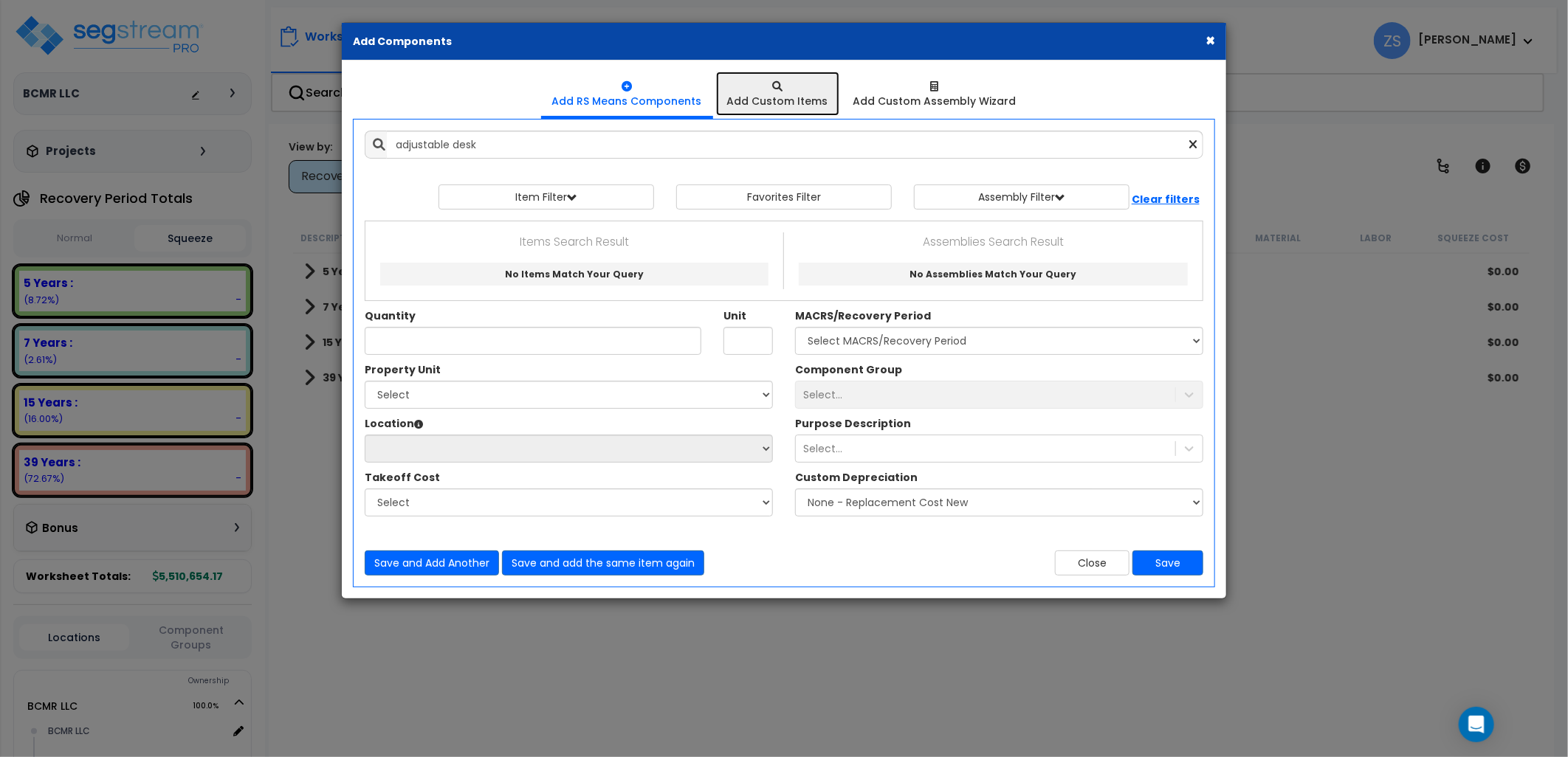
click at [755, 89] on div at bounding box center [777, 86] width 101 height 15
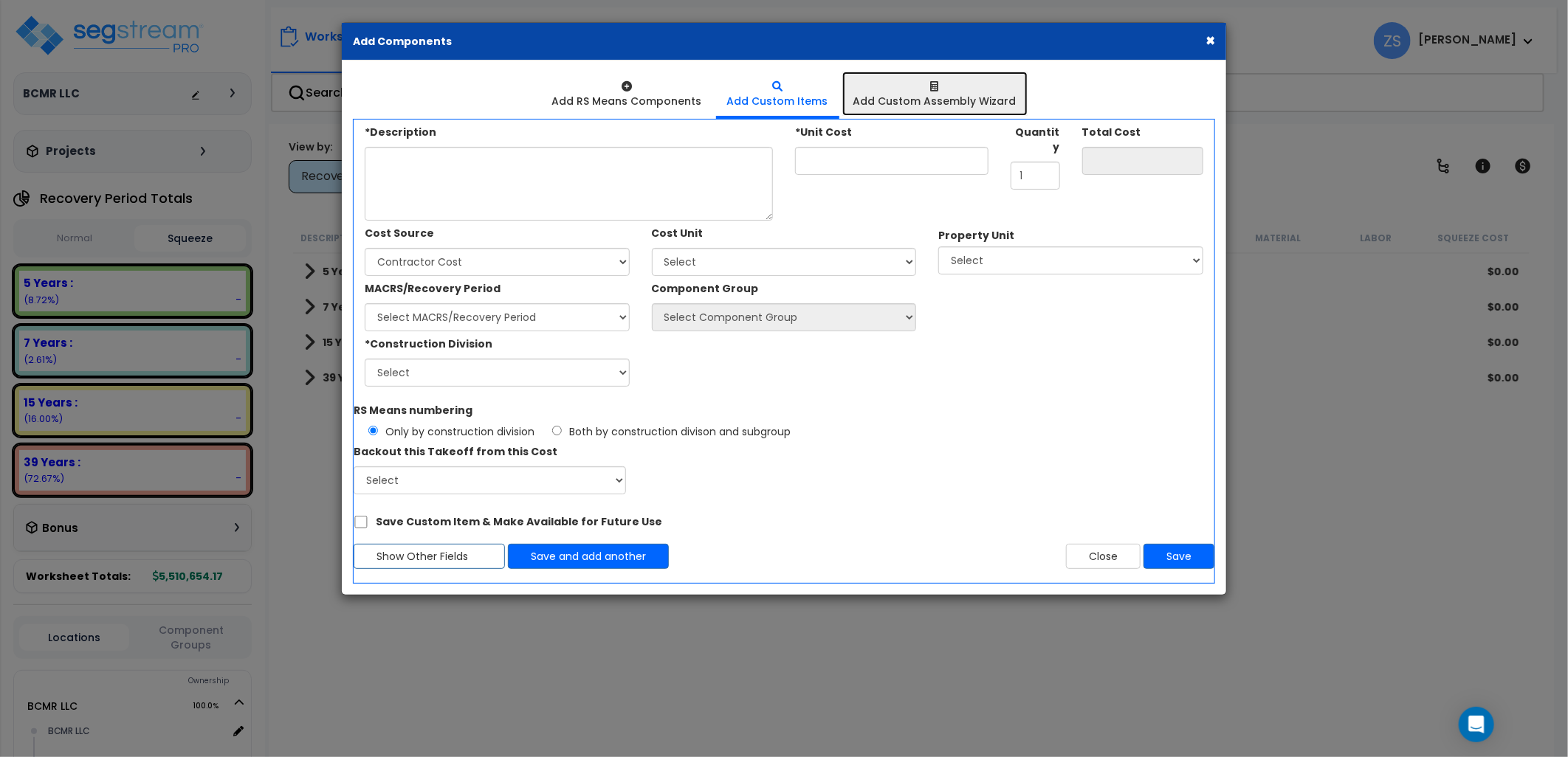
click at [931, 91] on icon at bounding box center [934, 86] width 8 height 10
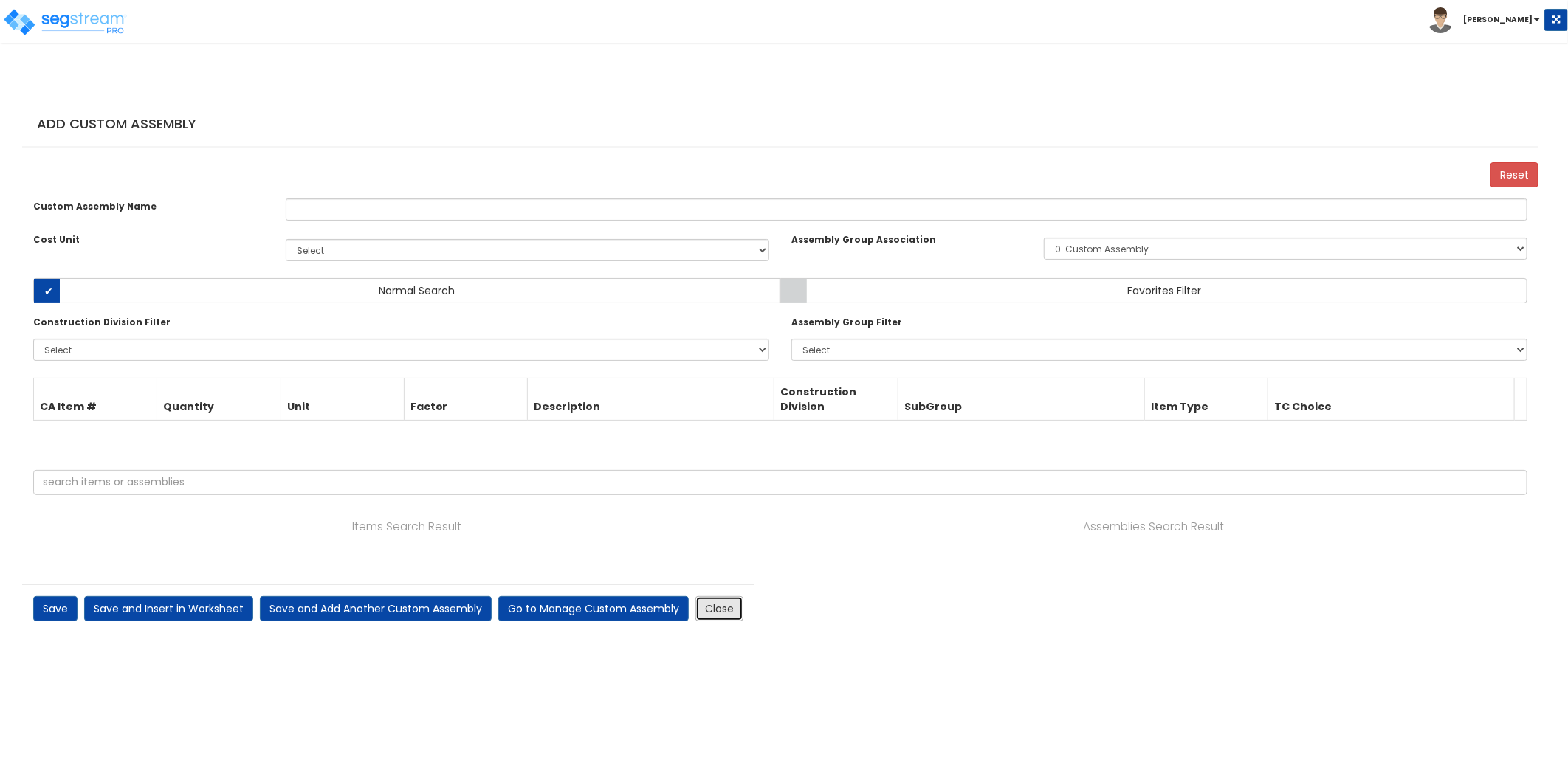
click at [724, 607] on link "Close" at bounding box center [719, 609] width 48 height 25
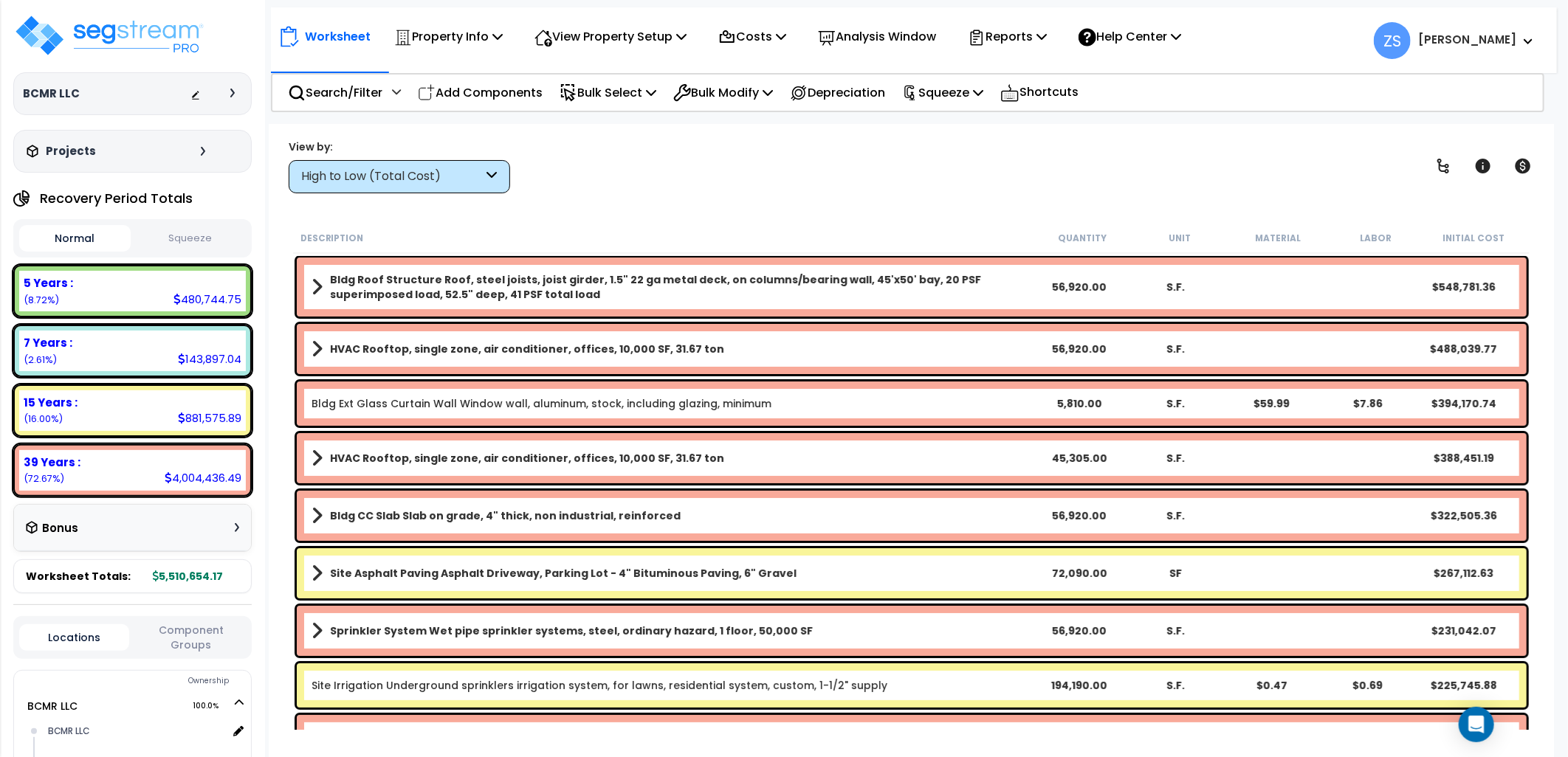
drag, startPoint x: 492, startPoint y: 95, endPoint x: 554, endPoint y: 124, distance: 68.4
click at [492, 95] on p "Add Components" at bounding box center [480, 92] width 125 height 20
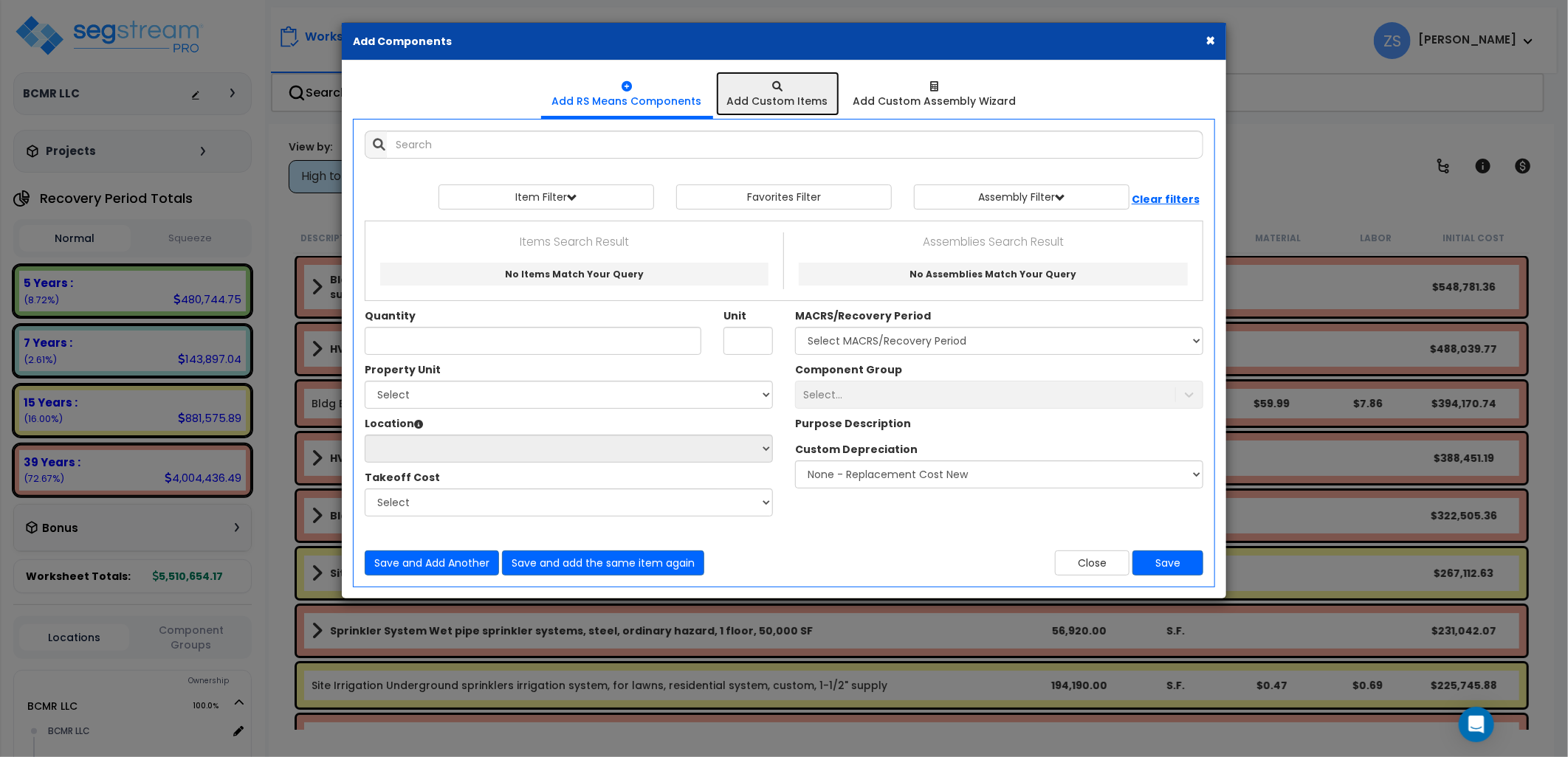
click at [792, 109] on link "Add Custom Items" at bounding box center [777, 93] width 123 height 44
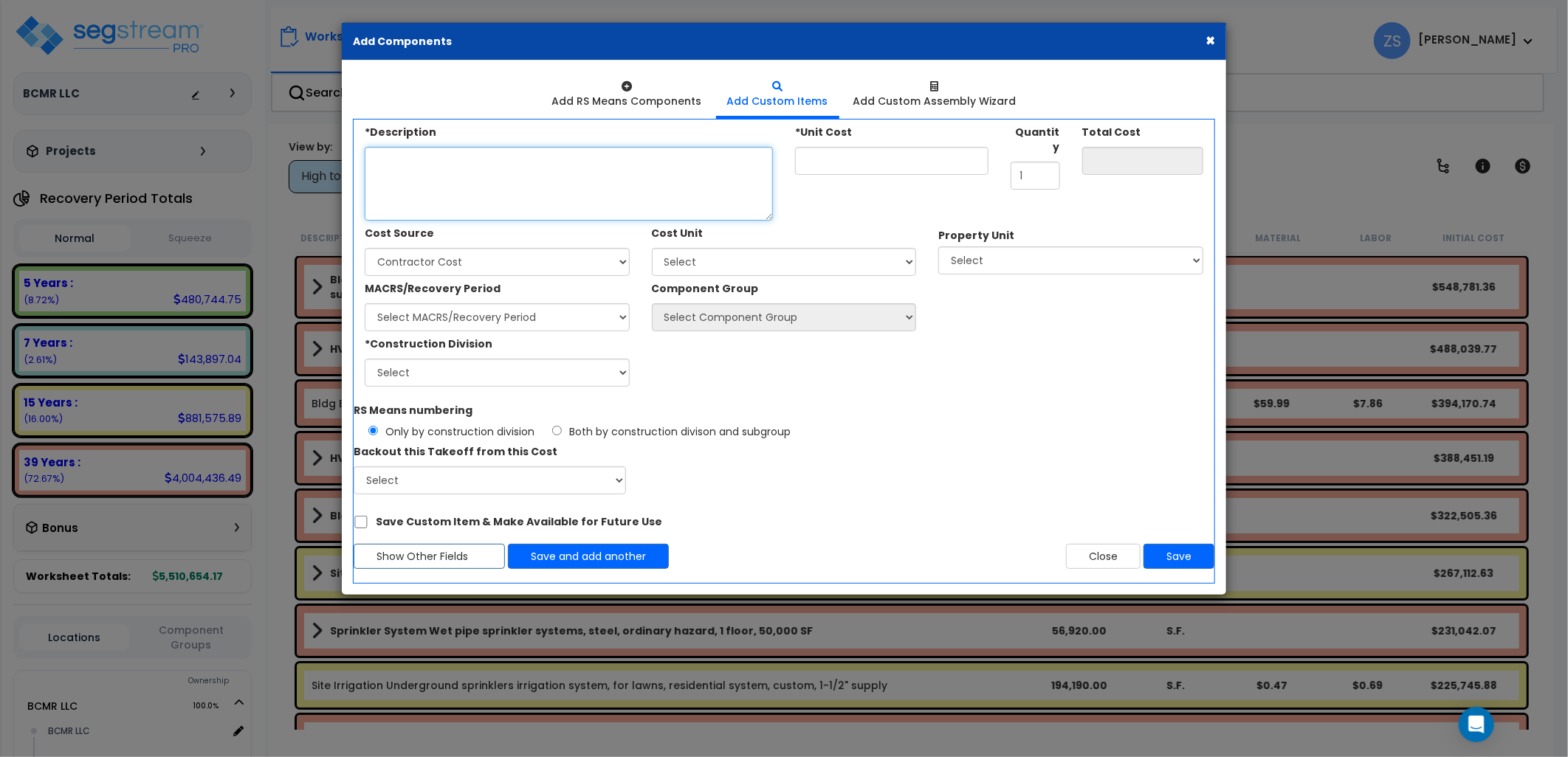
click at [544, 162] on textarea "*Description" at bounding box center [568, 184] width 408 height 74
type textarea "Standard Mesh Chair"
type input "0.00"
click at [851, 160] on input "*Unit Cost" at bounding box center [892, 160] width 193 height 28
type input "15"
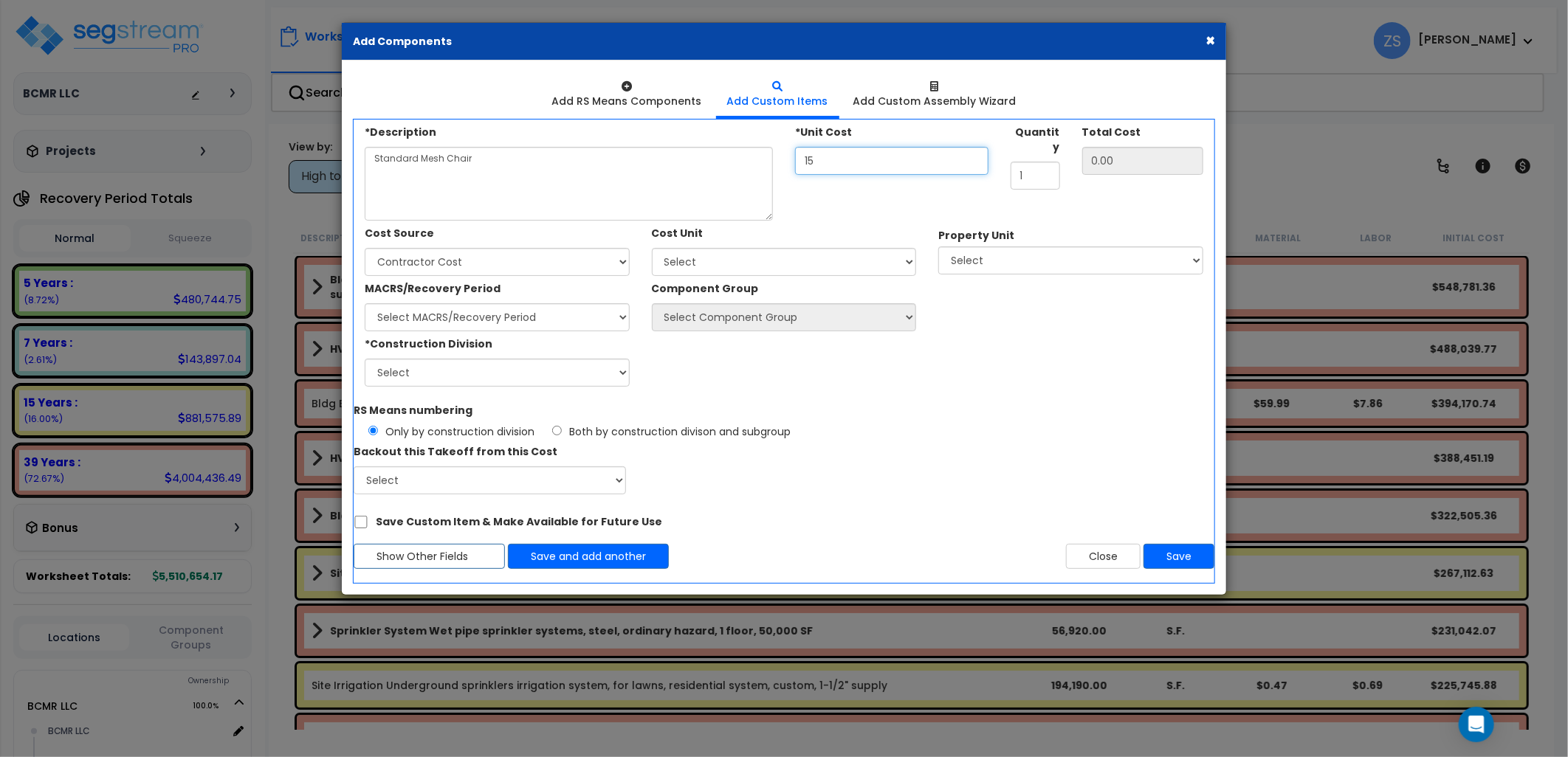
type input "15.00"
type input "150"
type input "150.00"
type input "150"
click at [1013, 161] on input "1" at bounding box center [1035, 175] width 49 height 28
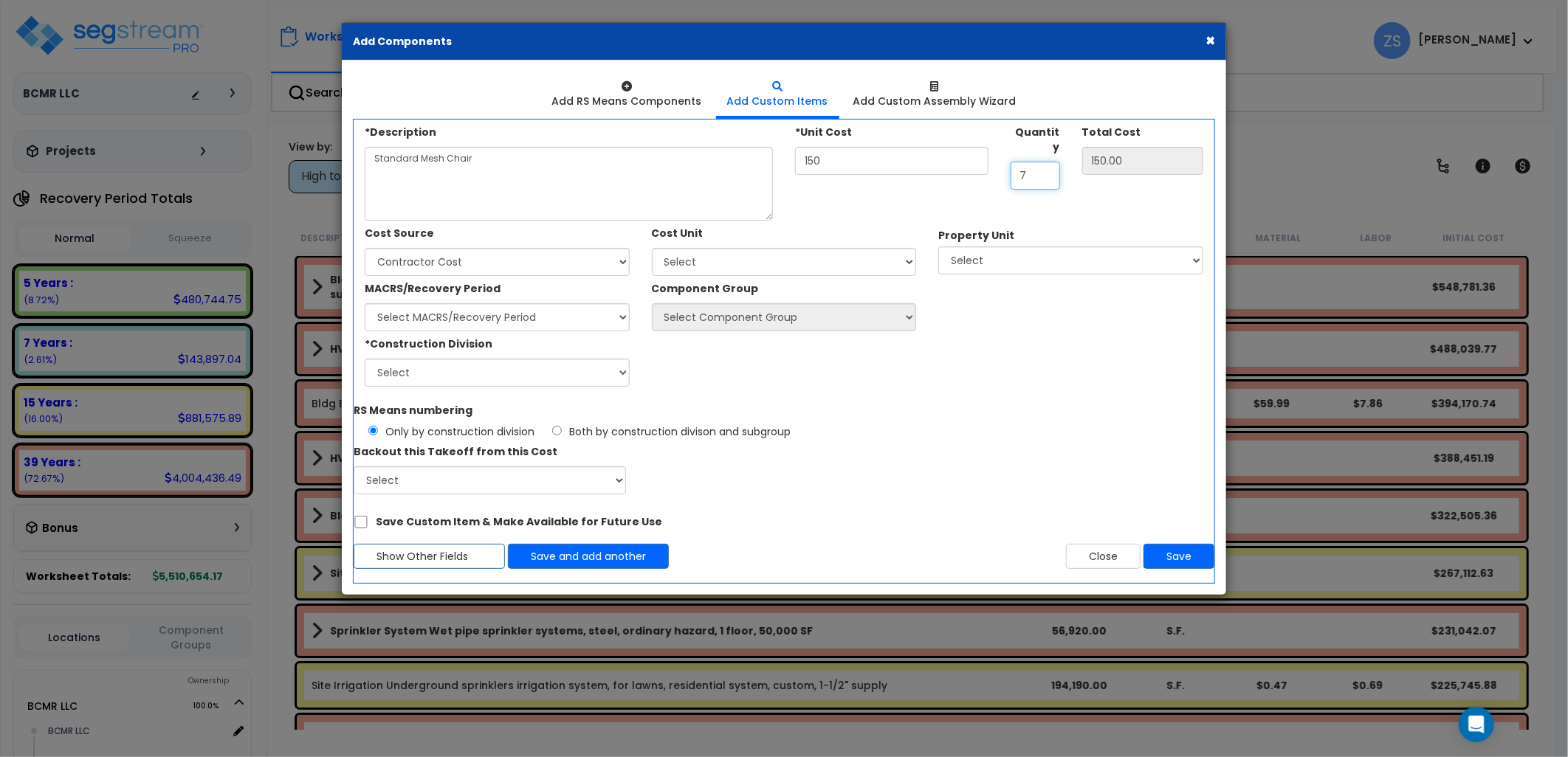
type input "73"
type input "10,950.00"
type input "73"
click at [1054, 189] on div "*Description Standard Mesh Chair *Unit Cost 150 Quantity 73" at bounding box center [784, 170] width 861 height 101
click at [548, 260] on select "Select Client Cost Client Cost - Expense Contractor Cost Contractor Cost - Equi…" at bounding box center [497, 262] width 265 height 28
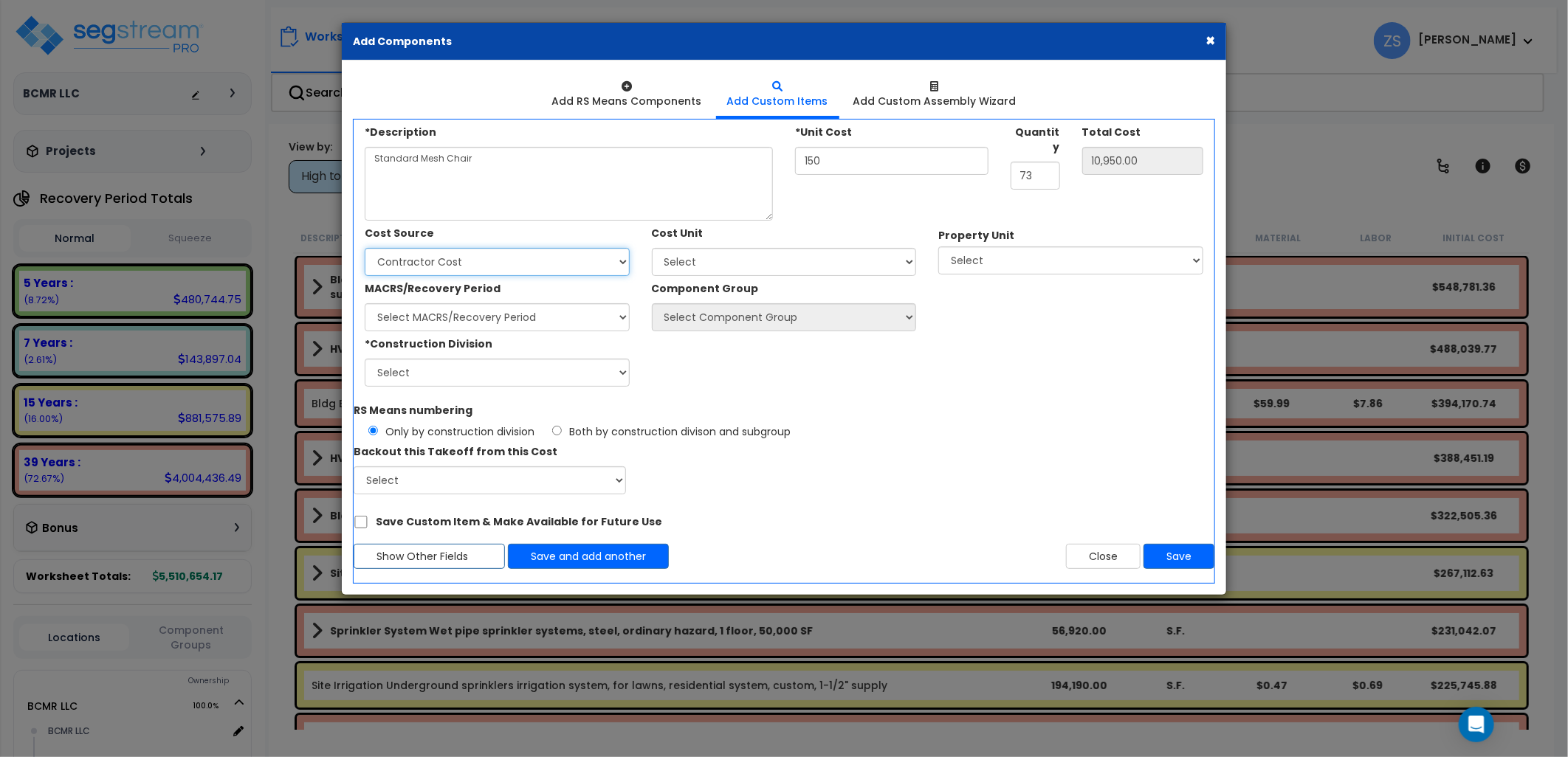
select select "1996"
click at [365, 248] on select "Select Client Cost Client Cost - Expense Contractor Cost Contractor Cost - Equi…" at bounding box center [497, 262] width 265 height 28
click at [707, 264] on select "Select Add Additional Cost Unit" at bounding box center [784, 262] width 265 height 28
click at [633, 239] on div "Cost Source Select Client Cost Client Cost - Expense Contractor Cost False MVS" at bounding box center [497, 248] width 287 height 55
click at [1005, 267] on select "Select BCMR LLC Site Improvements" at bounding box center [1070, 260] width 265 height 28
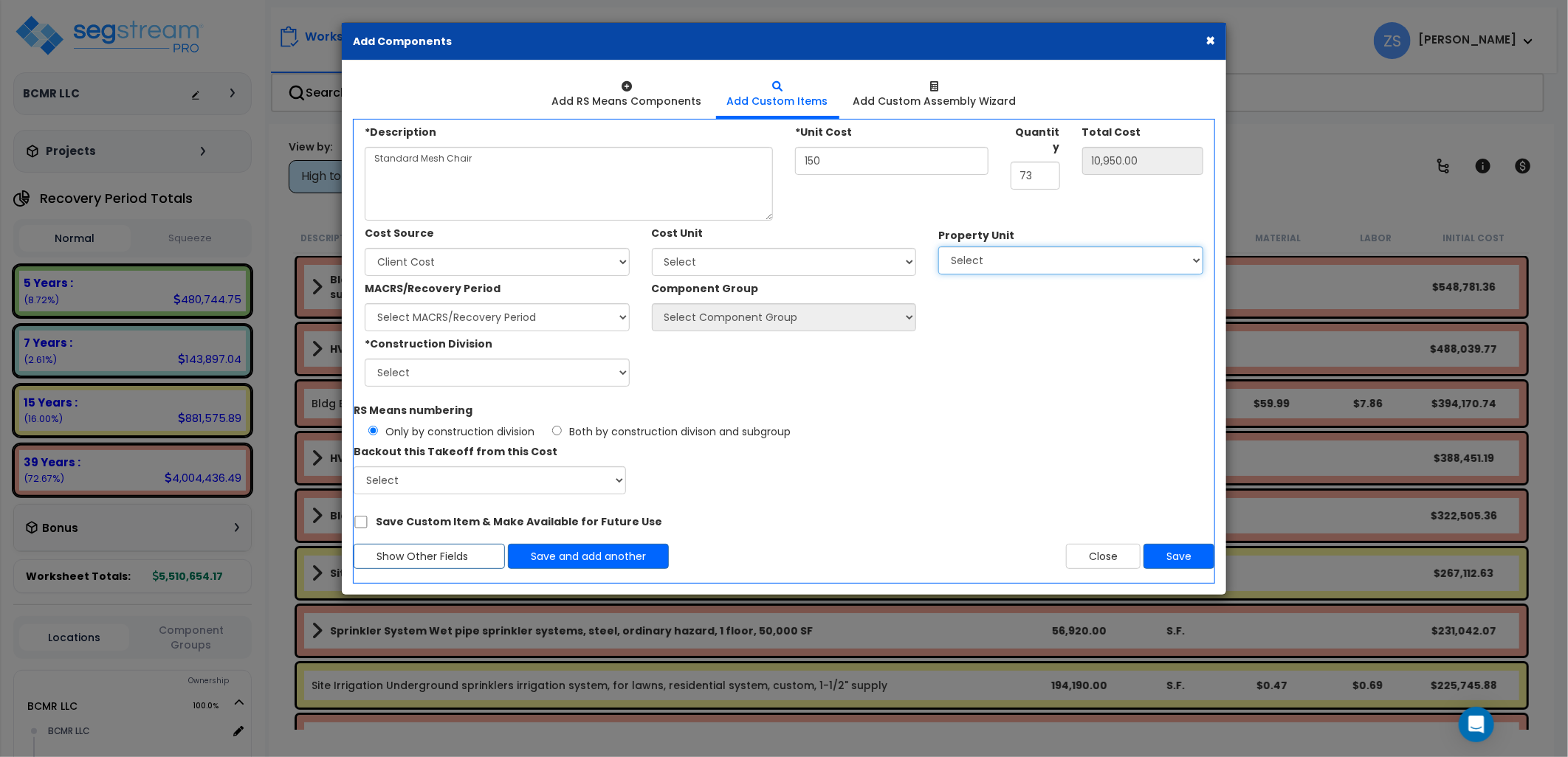
select select "167452"
click at [938, 247] on select "Select BCMR LLC Site Improvements" at bounding box center [1070, 260] width 265 height 28
select select
click at [513, 372] on select "Select 1. General Requirements 2. Existing Conditions 3. Concrete 4. Masonry 5.…" at bounding box center [497, 372] width 265 height 28
select select "12"
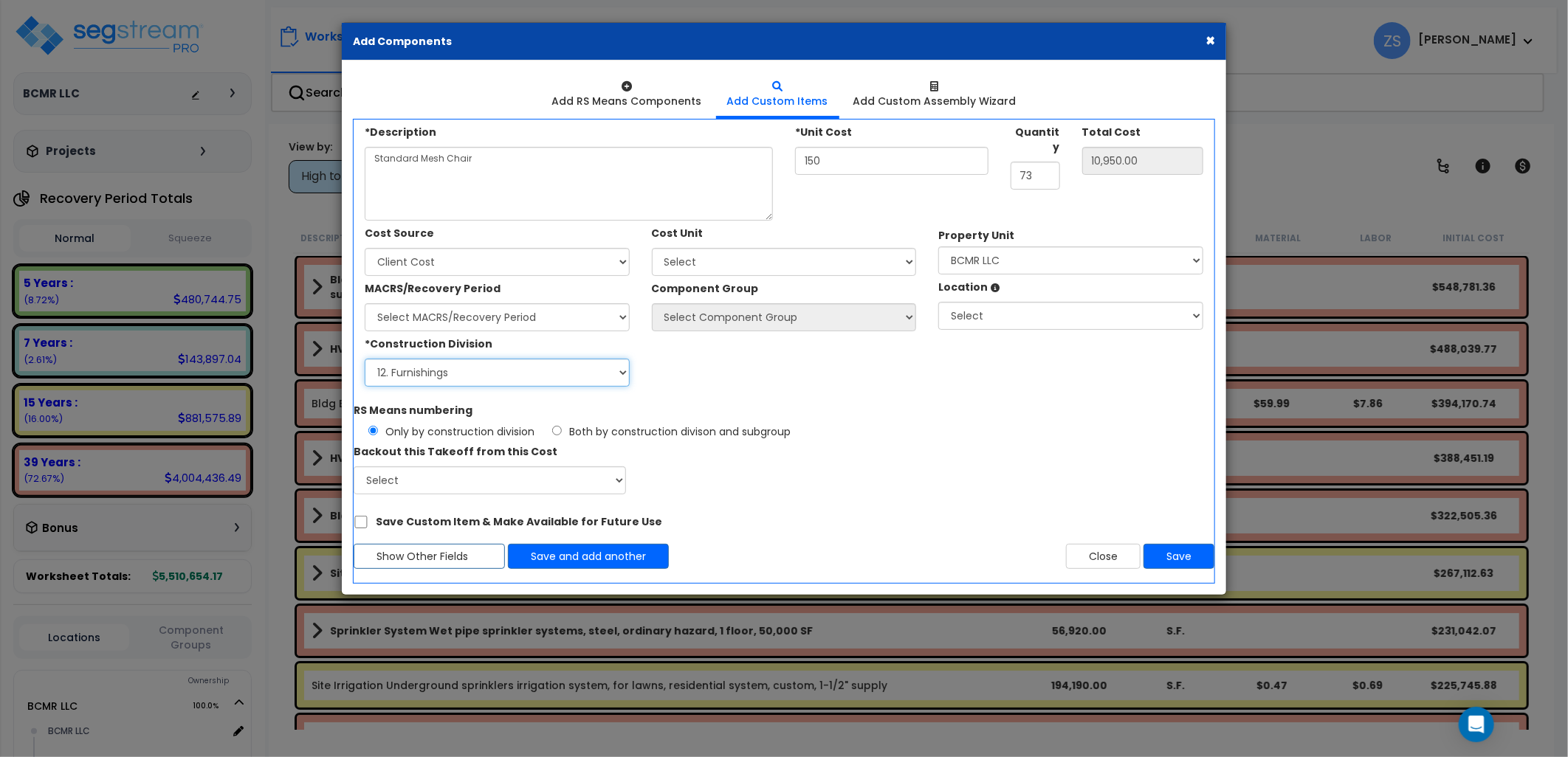
click at [365, 359] on select "Select 1. General Requirements 2. Existing Conditions 3. Concrete 4. Masonry 5.…" at bounding box center [497, 372] width 265 height 28
click at [528, 474] on select "Select" at bounding box center [490, 480] width 273 height 28
click at [766, 444] on div "RS Means numbering Only by construction division Both by construction divison a…" at bounding box center [784, 446] width 883 height 97
click at [1006, 307] on select "Select BCMR LLC Building Building Interior Add Additional Location" at bounding box center [1070, 316] width 265 height 28
select select "461"
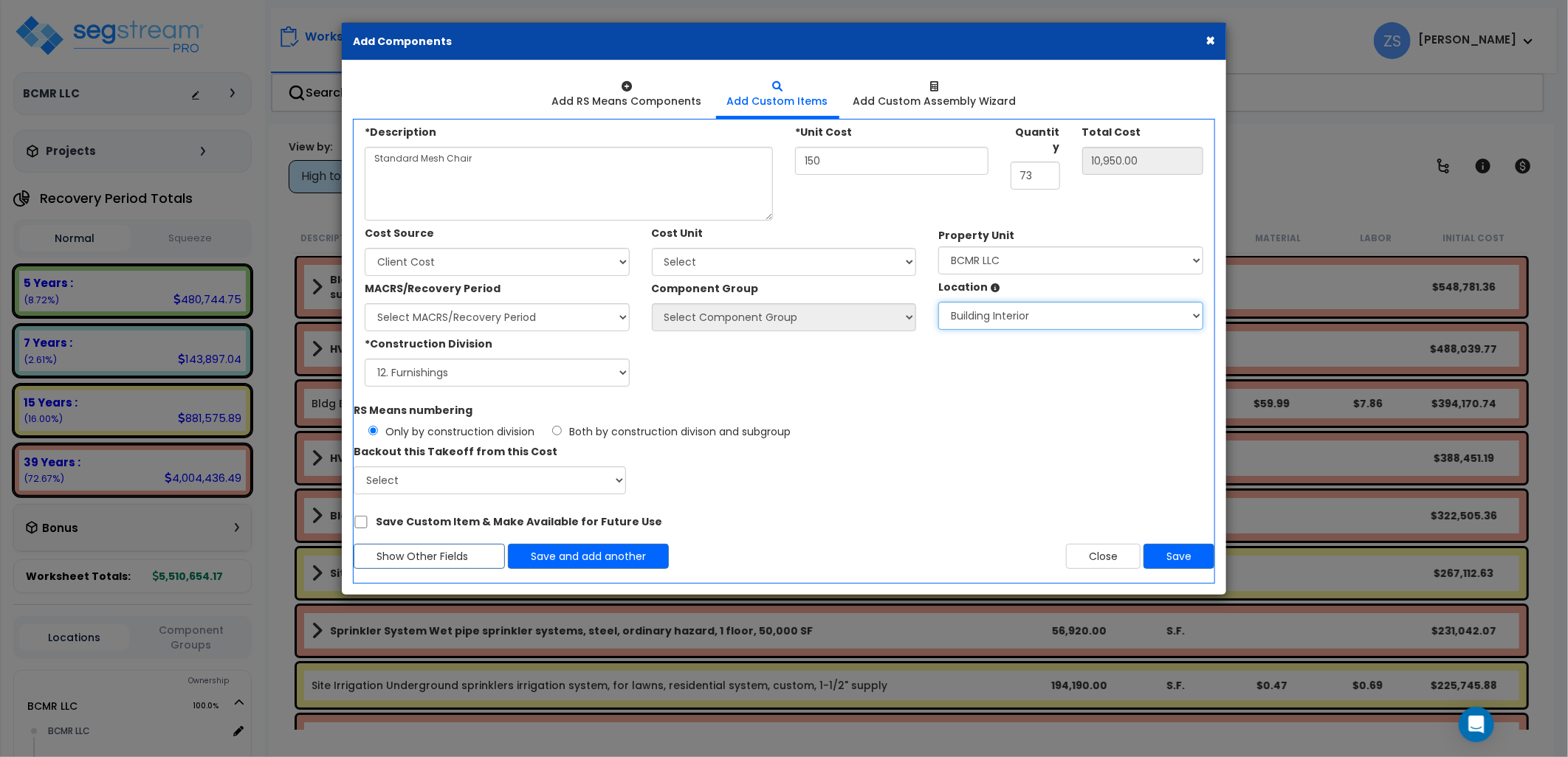
click at [938, 302] on select "Select BCMR LLC Building Building Interior Add Additional Location" at bounding box center [1070, 316] width 265 height 28
click at [1189, 556] on button "Save" at bounding box center [1179, 556] width 71 height 25
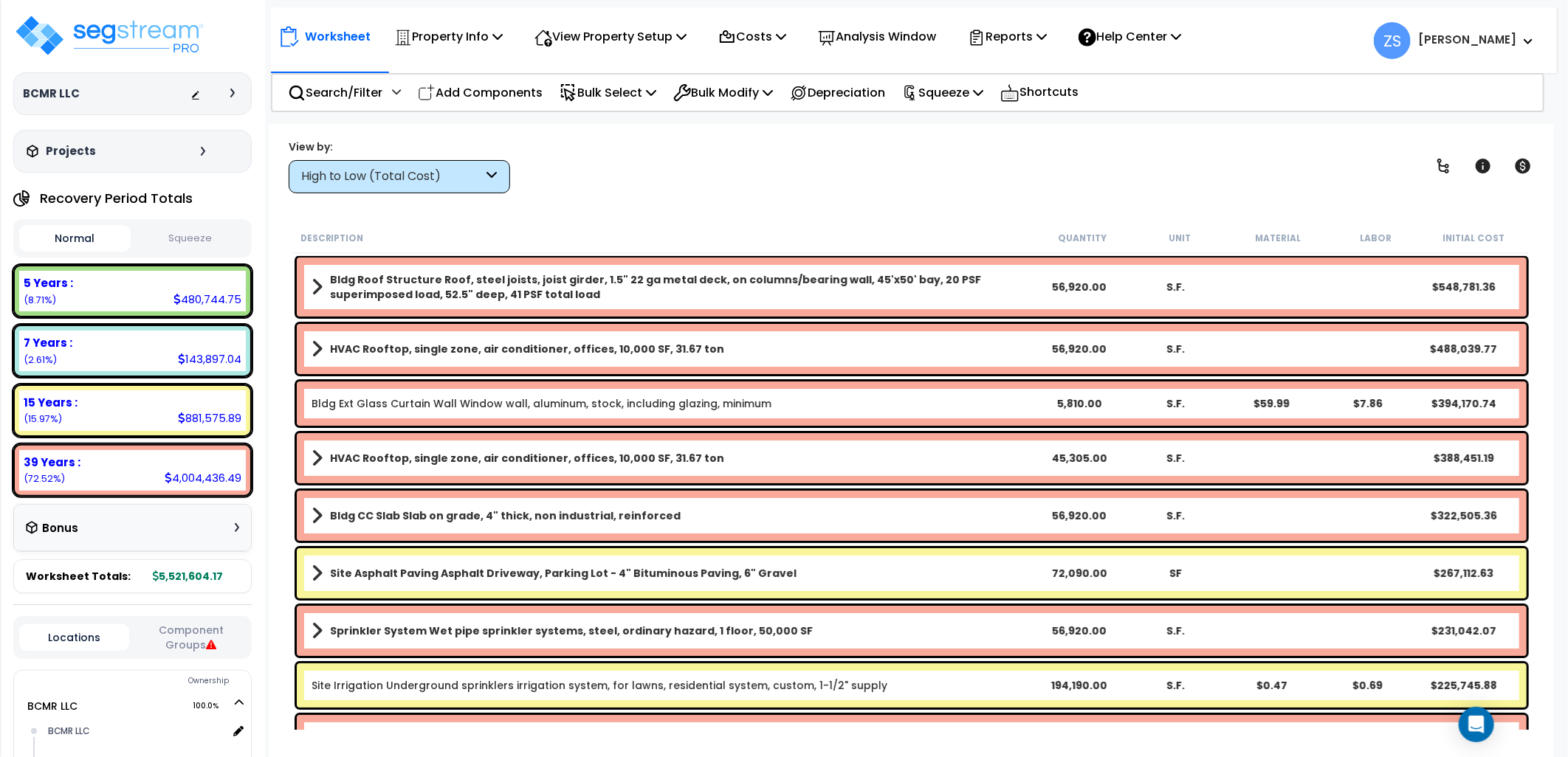
click at [197, 644] on button "Component Groups" at bounding box center [191, 638] width 110 height 31
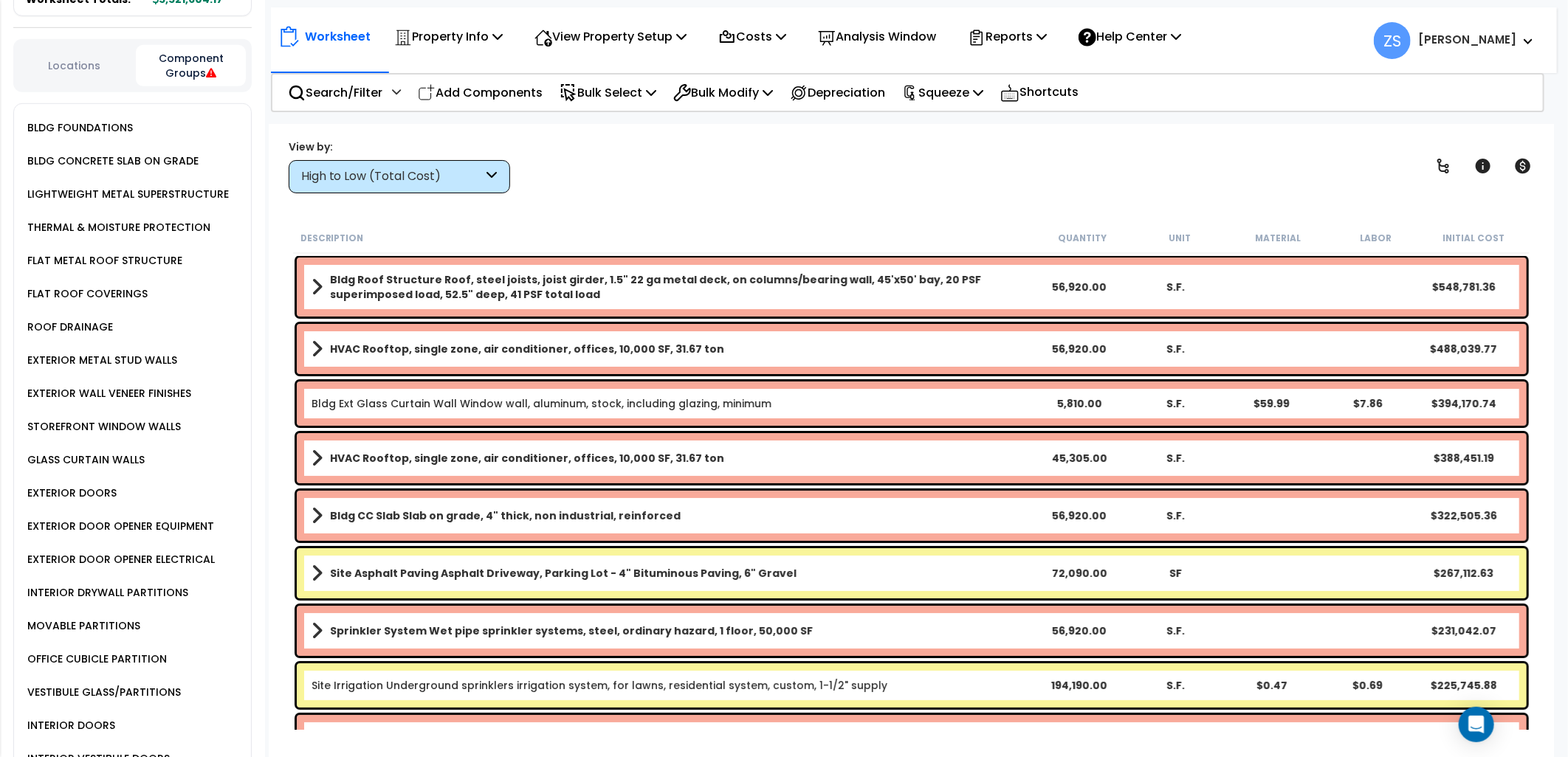
scroll to position [276, 0]
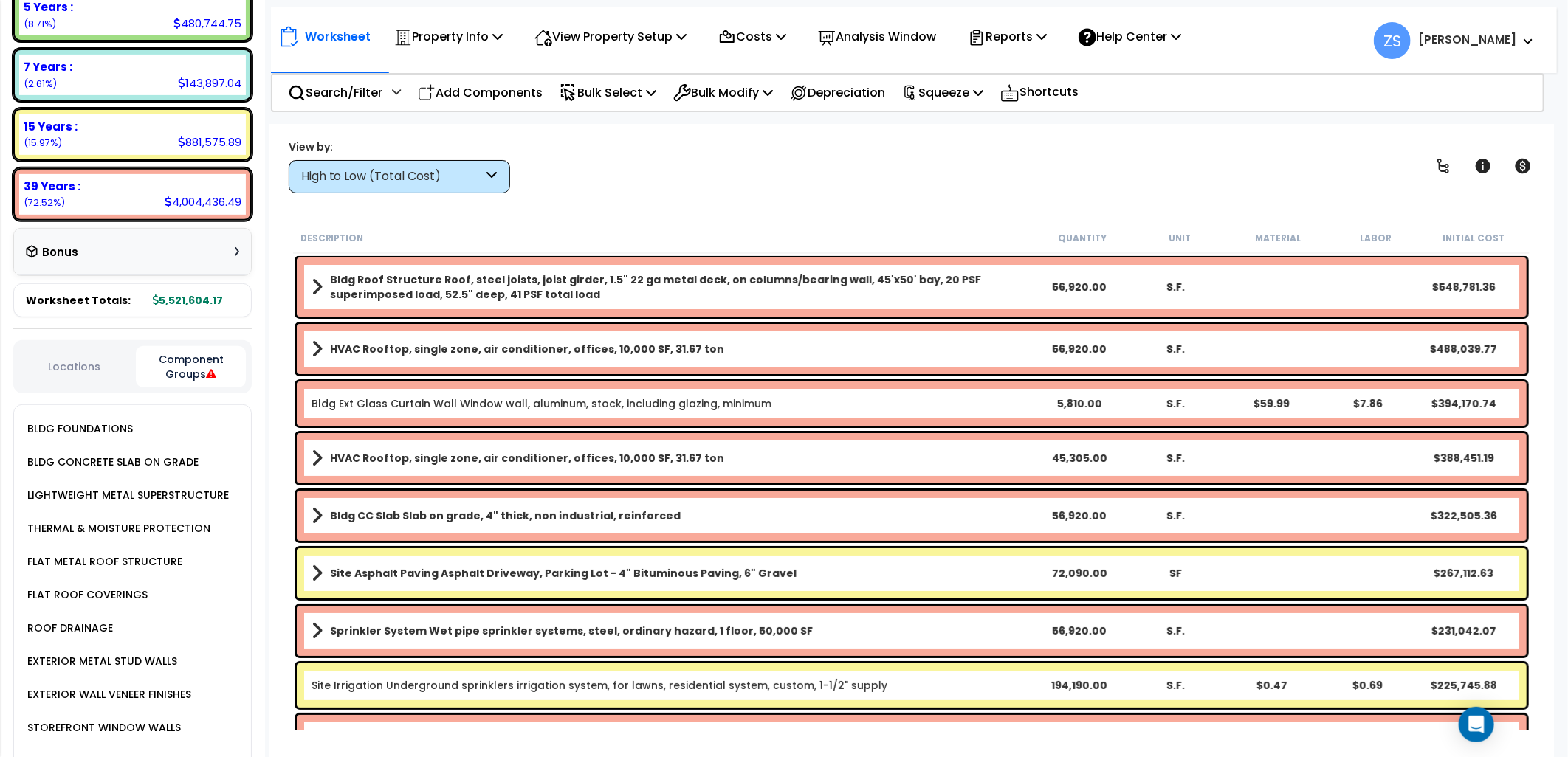
click at [95, 343] on div "Locations Component Groups" at bounding box center [132, 367] width 238 height 53
click at [109, 367] on button "Locations" at bounding box center [73, 366] width 110 height 16
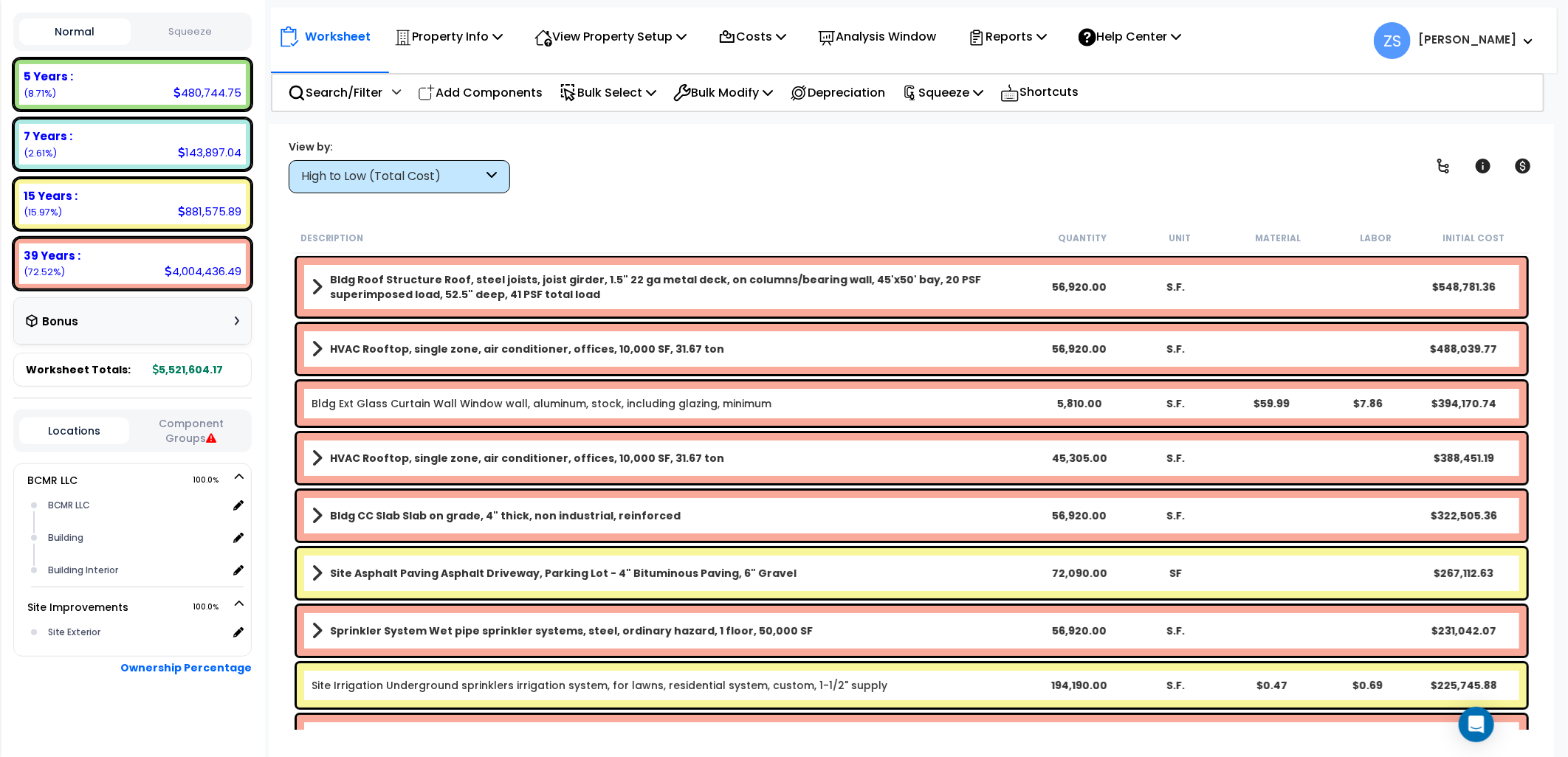
click at [194, 422] on button "Component Groups" at bounding box center [191, 431] width 110 height 31
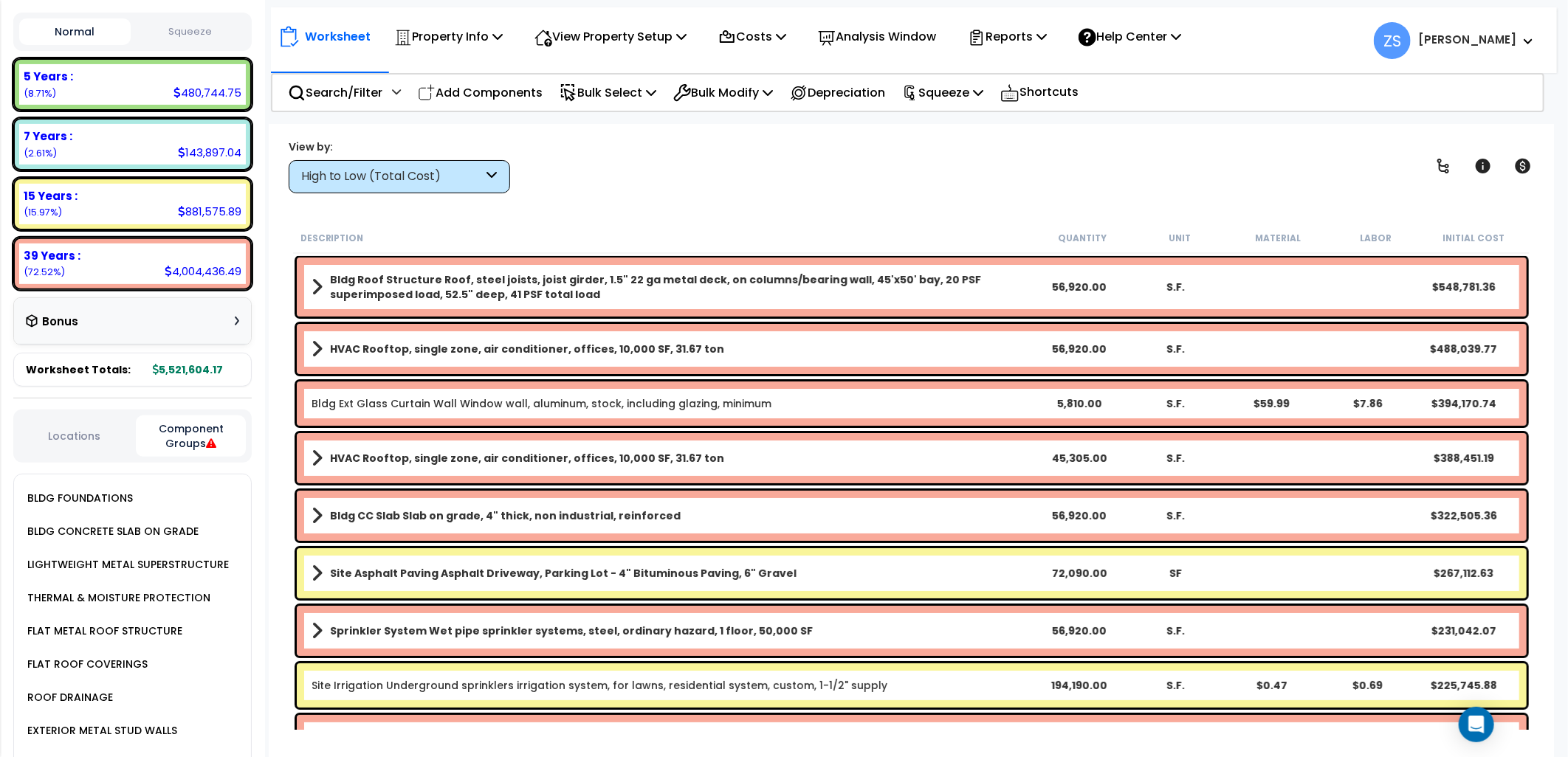
click at [98, 422] on div "Locations Component Groups" at bounding box center [132, 436] width 238 height 53
click at [461, 178] on div "High to Low (Total Cost)" at bounding box center [392, 177] width 182 height 17
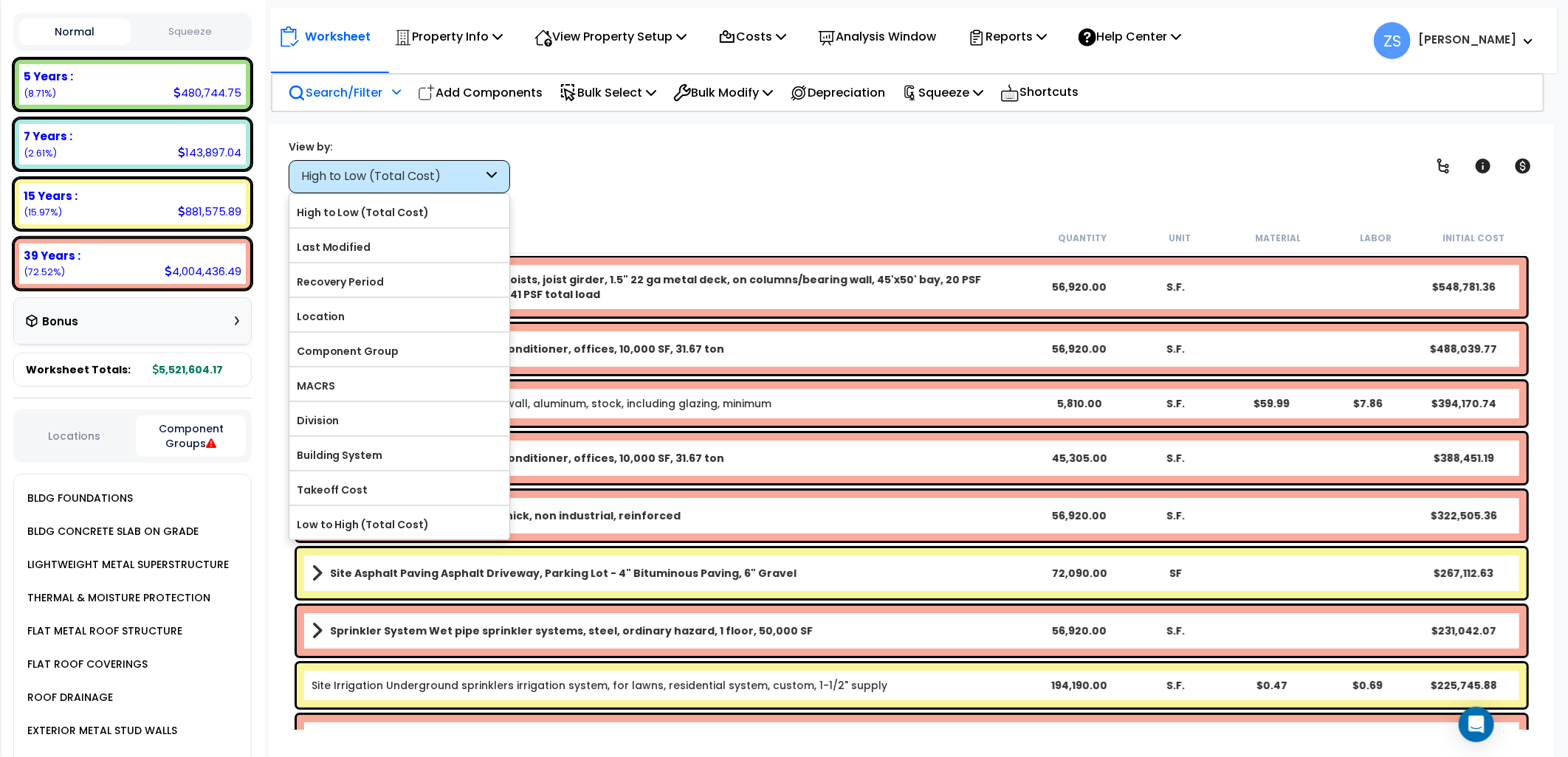
click at [395, 86] on icon at bounding box center [396, 91] width 9 height 10
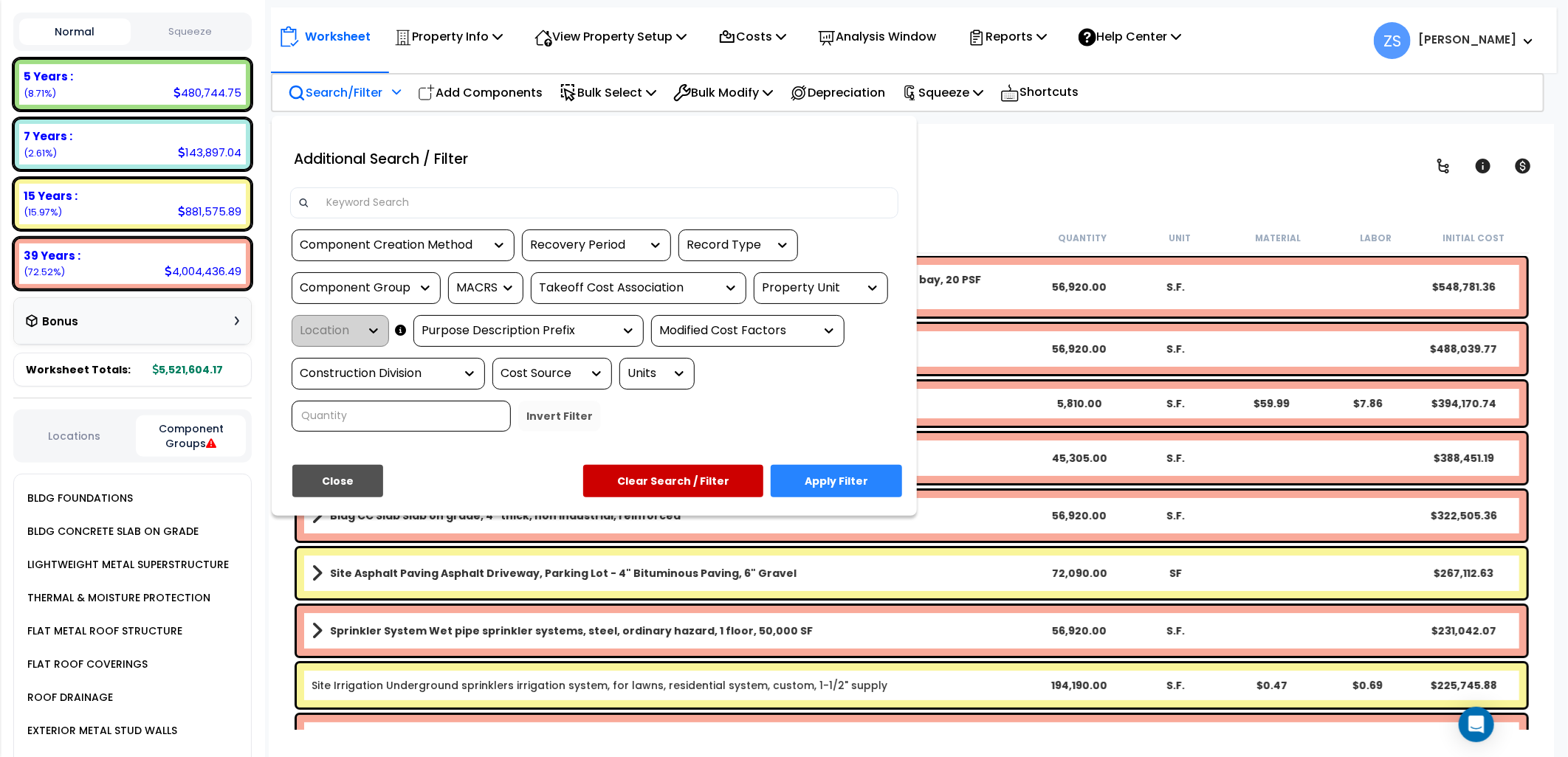
click at [409, 244] on div "Component Creation Method" at bounding box center [392, 246] width 185 height 17
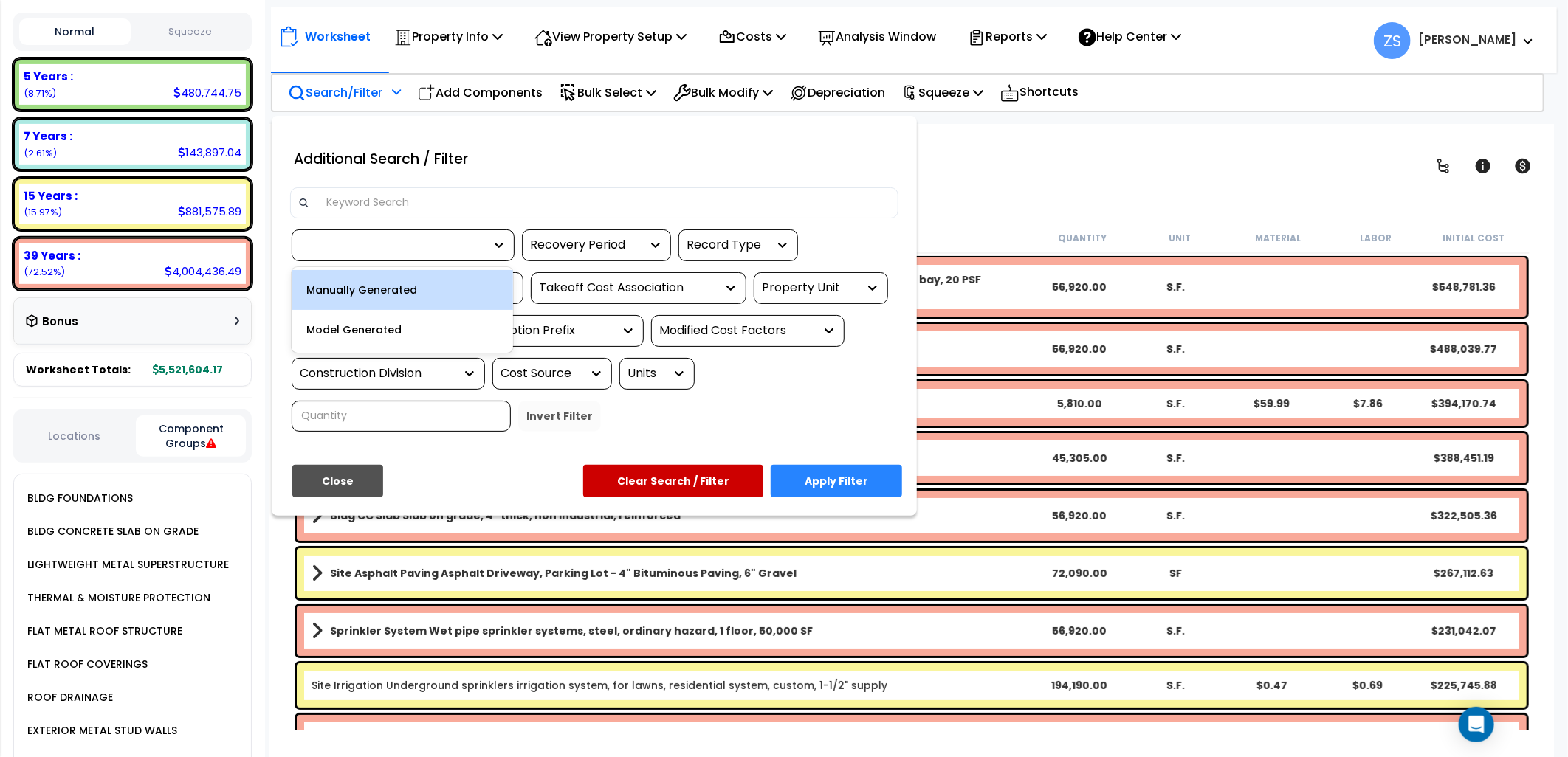
click at [379, 294] on div "Manually Generated" at bounding box center [402, 290] width 222 height 40
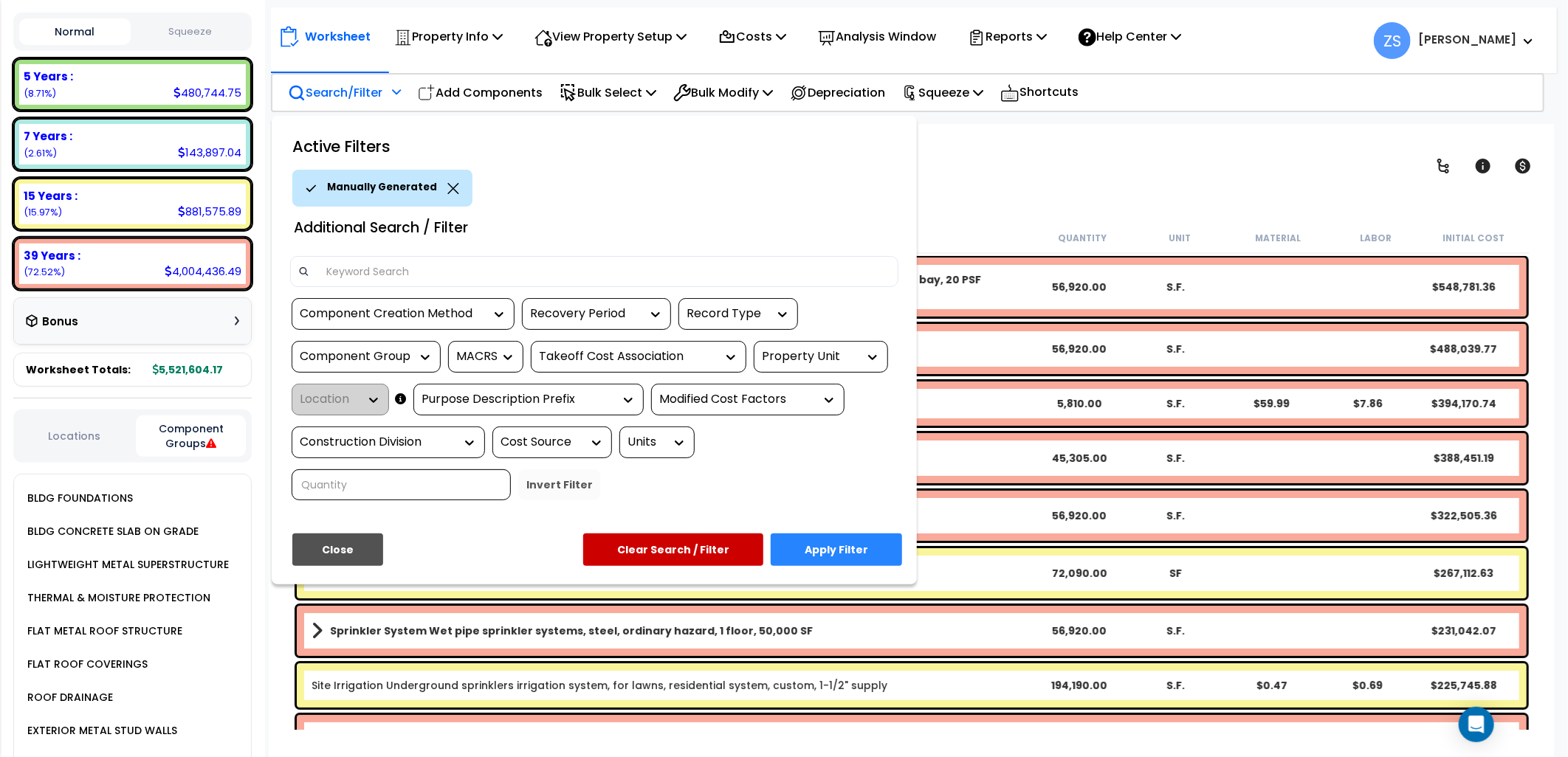
click at [863, 548] on button "Apply Filter" at bounding box center [837, 550] width 131 height 33
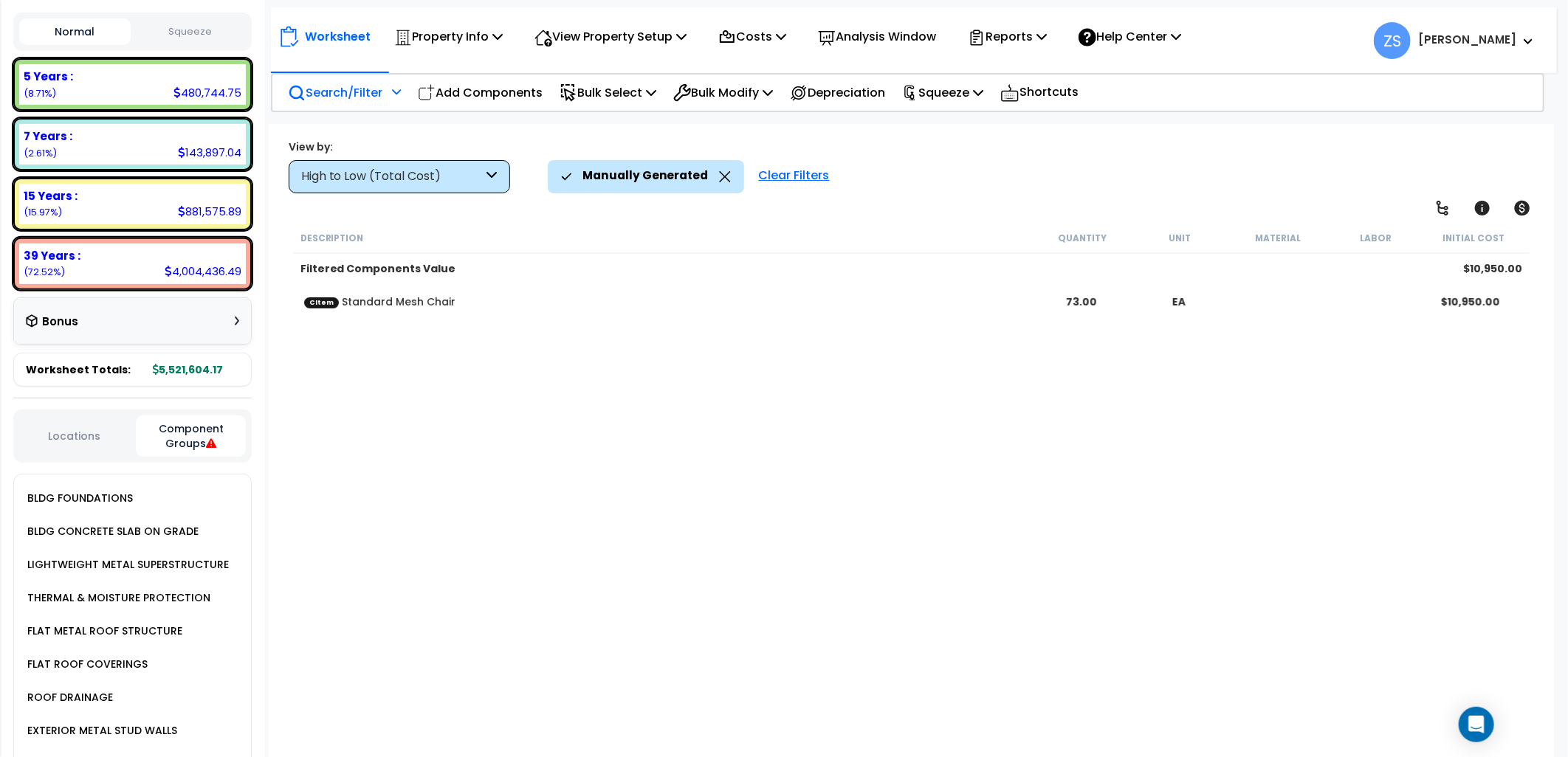
click at [618, 295] on b "CItem Standard Mesh Chair" at bounding box center [668, 302] width 729 height 15
click at [382, 298] on link "CItem Standard Mesh Chair" at bounding box center [379, 302] width 151 height 15
drag, startPoint x: 382, startPoint y: 298, endPoint x: 413, endPoint y: 313, distance: 34.4
click at [413, 313] on div "CItem Standard Mesh Chair 73.00 EA $10,950.00" at bounding box center [912, 302] width 1230 height 29
click at [410, 297] on link "CItem Standard Mesh Chair" at bounding box center [379, 302] width 151 height 15
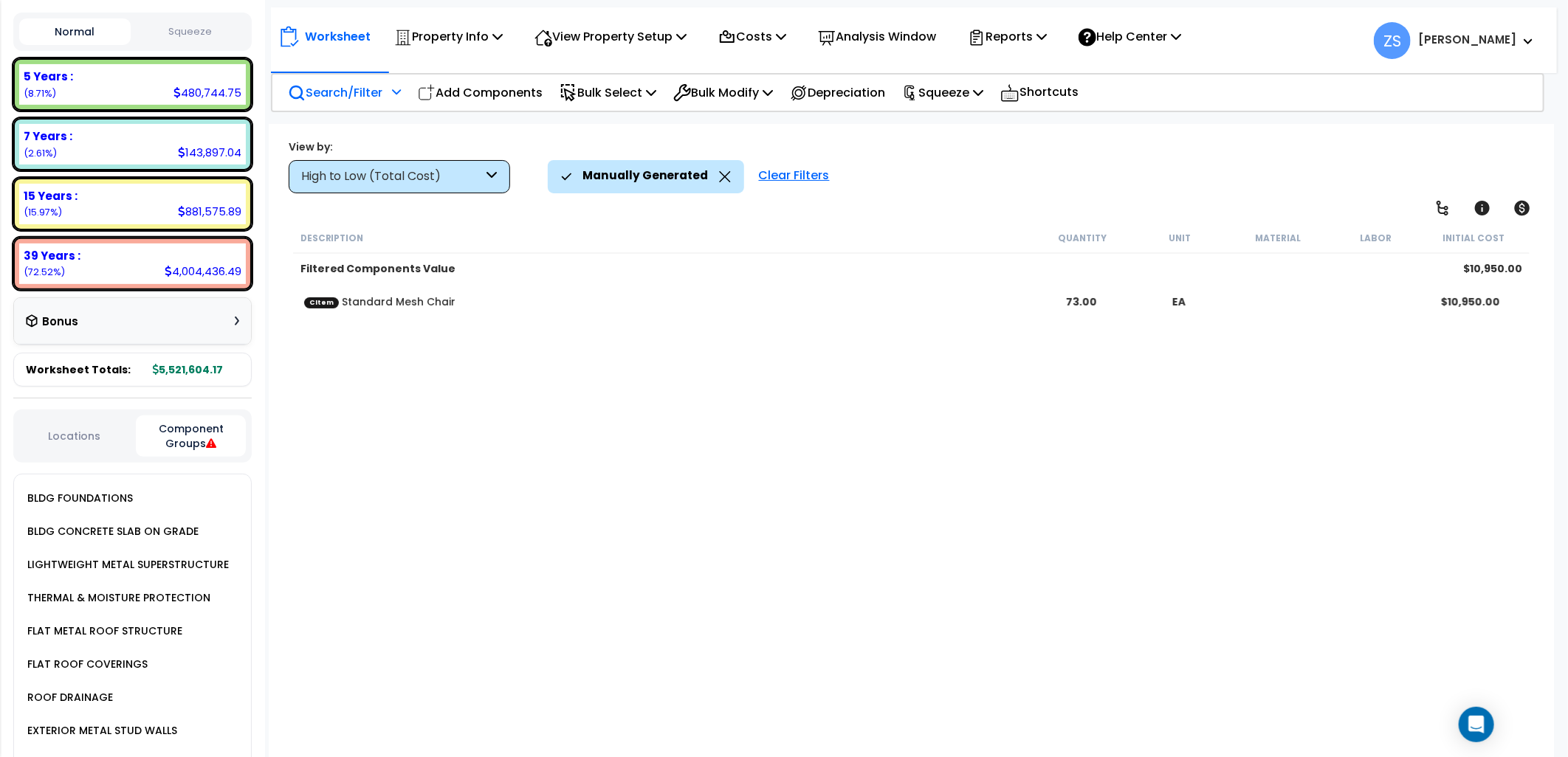
click at [467, 300] on b "CItem Standard Mesh Chair" at bounding box center [668, 302] width 729 height 15
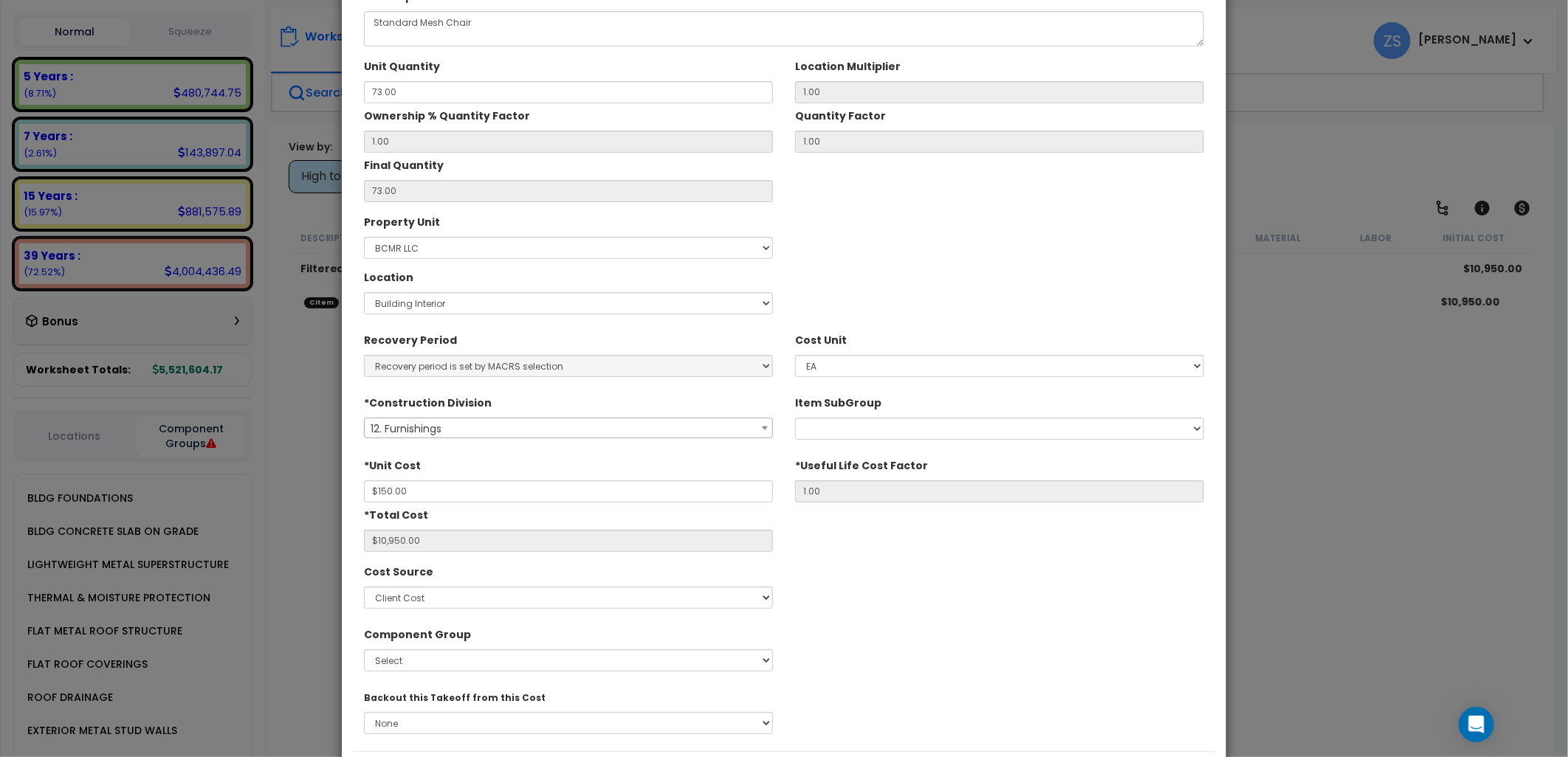
scroll to position [158, 0]
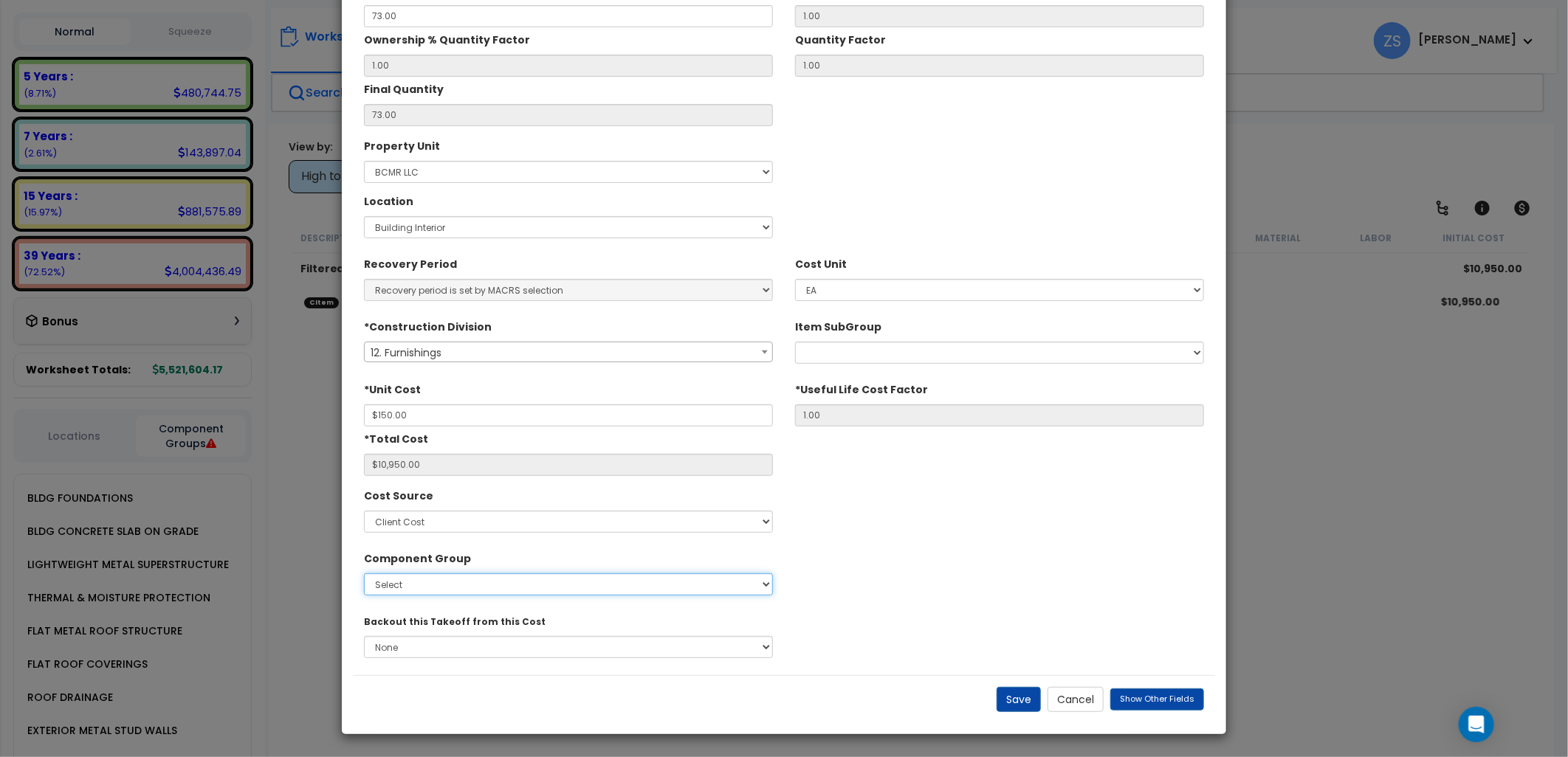
click at [474, 587] on select "Select 1.00 - LAND 2.00 - GENERAL REQUIREMENTS 3.00 - BUILDING-RELATED SITEWORK…" at bounding box center [568, 585] width 409 height 22
click at [1014, 542] on div "*Description Standard Mesh Chair Unit Quantity 73.00 Location Multiplier EA" at bounding box center [784, 294] width 862 height 762
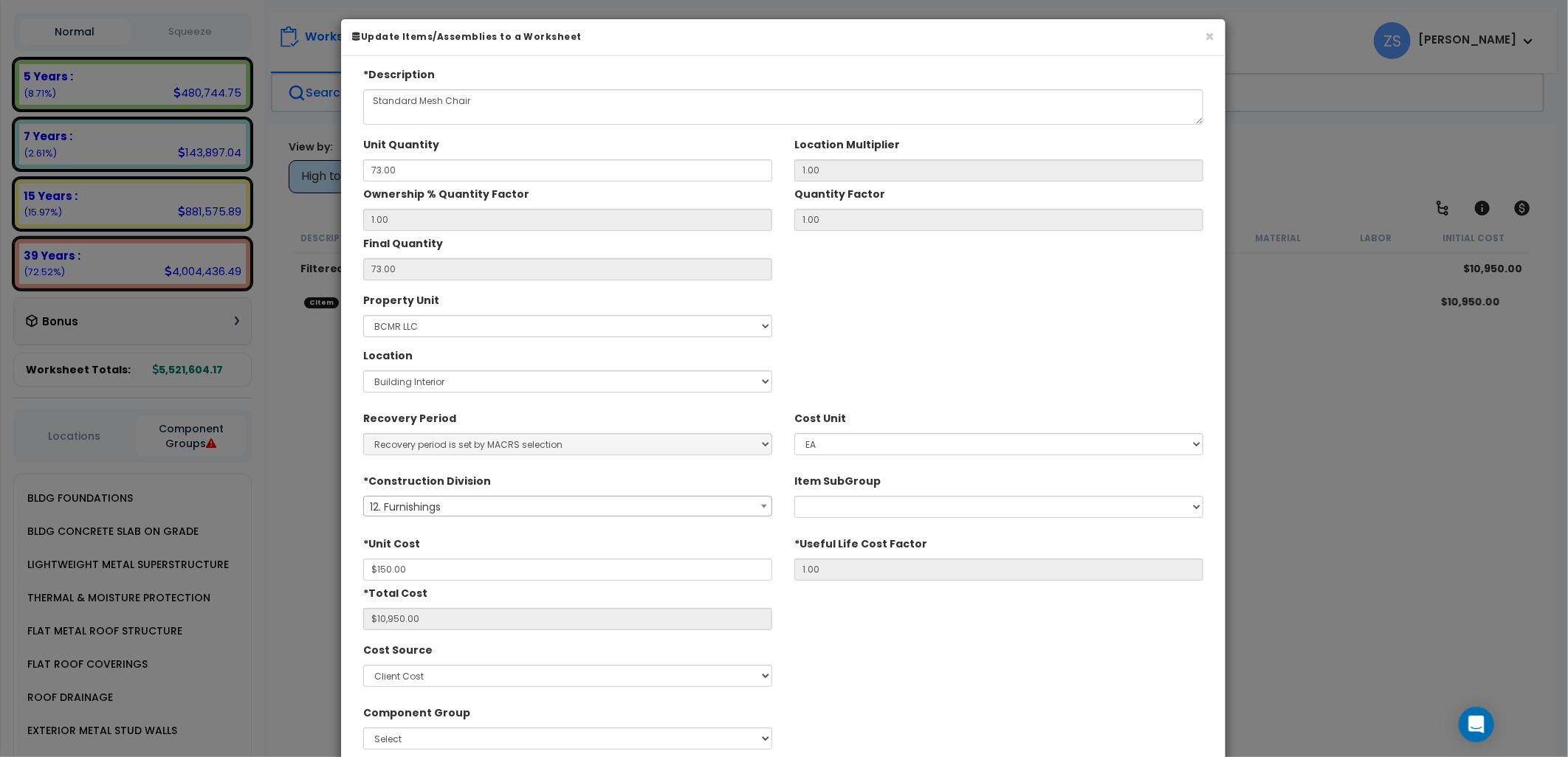
scroll to position [0, 0]
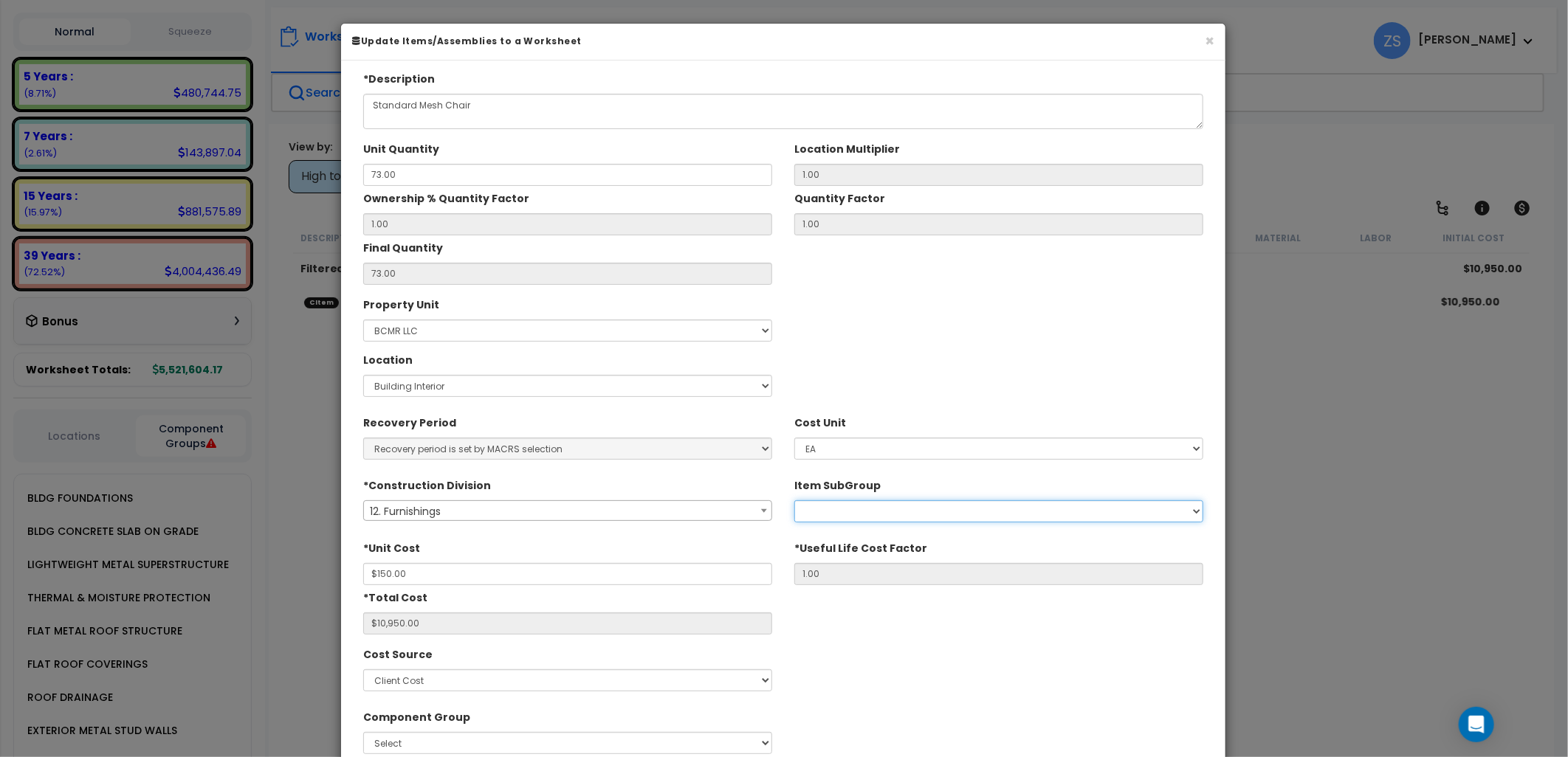
click at [827, 512] on select "Selective Demolition, Interiors Upholstery Materials Art Work Metal Horizontal …" at bounding box center [999, 511] width 409 height 22
select select "12591310"
click at [794, 500] on select "Selective Demolition, Interiors Upholstery Materials Art Work Metal Horizontal …" at bounding box center [999, 511] width 409 height 22
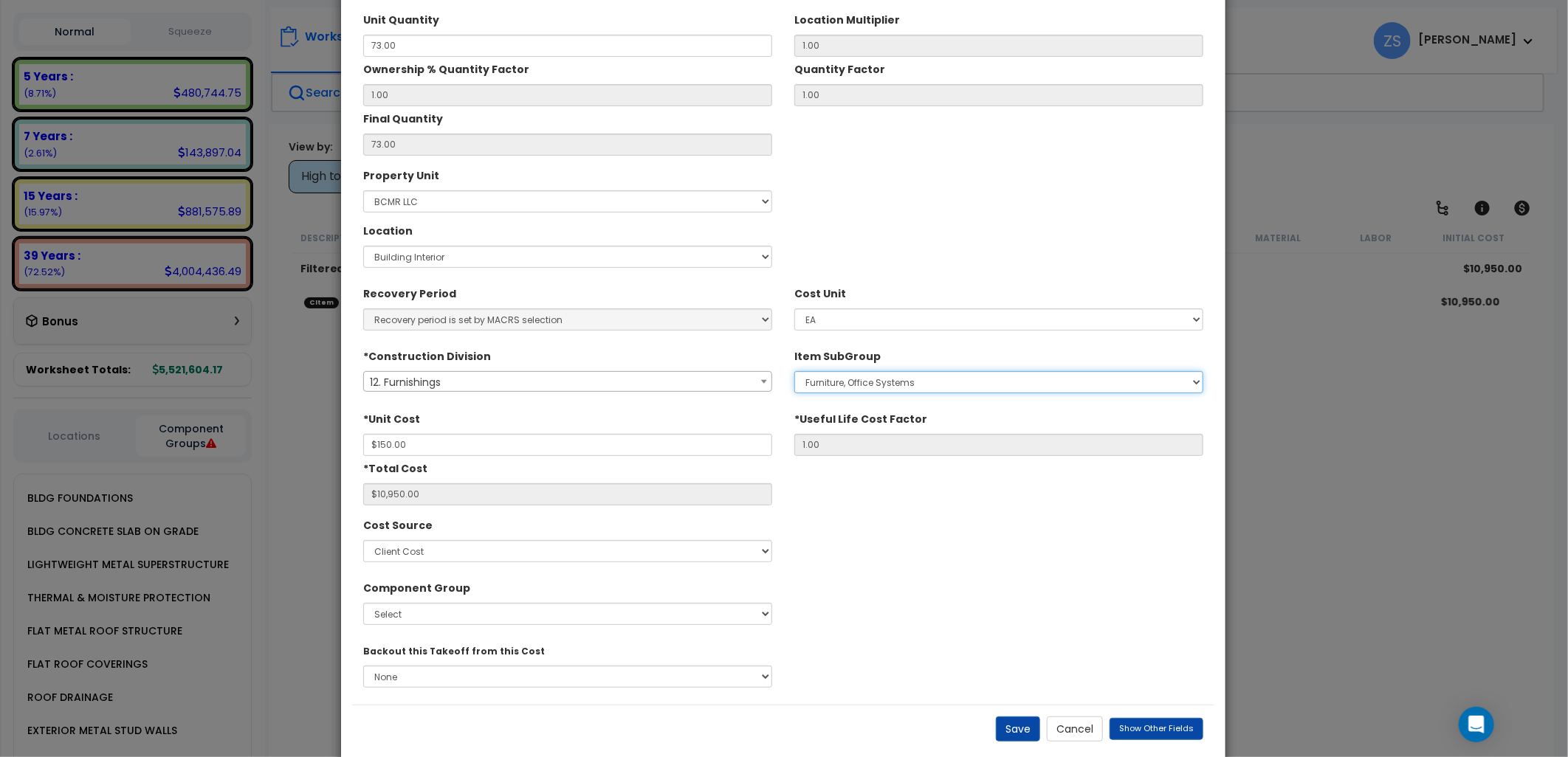
scroll to position [158, 0]
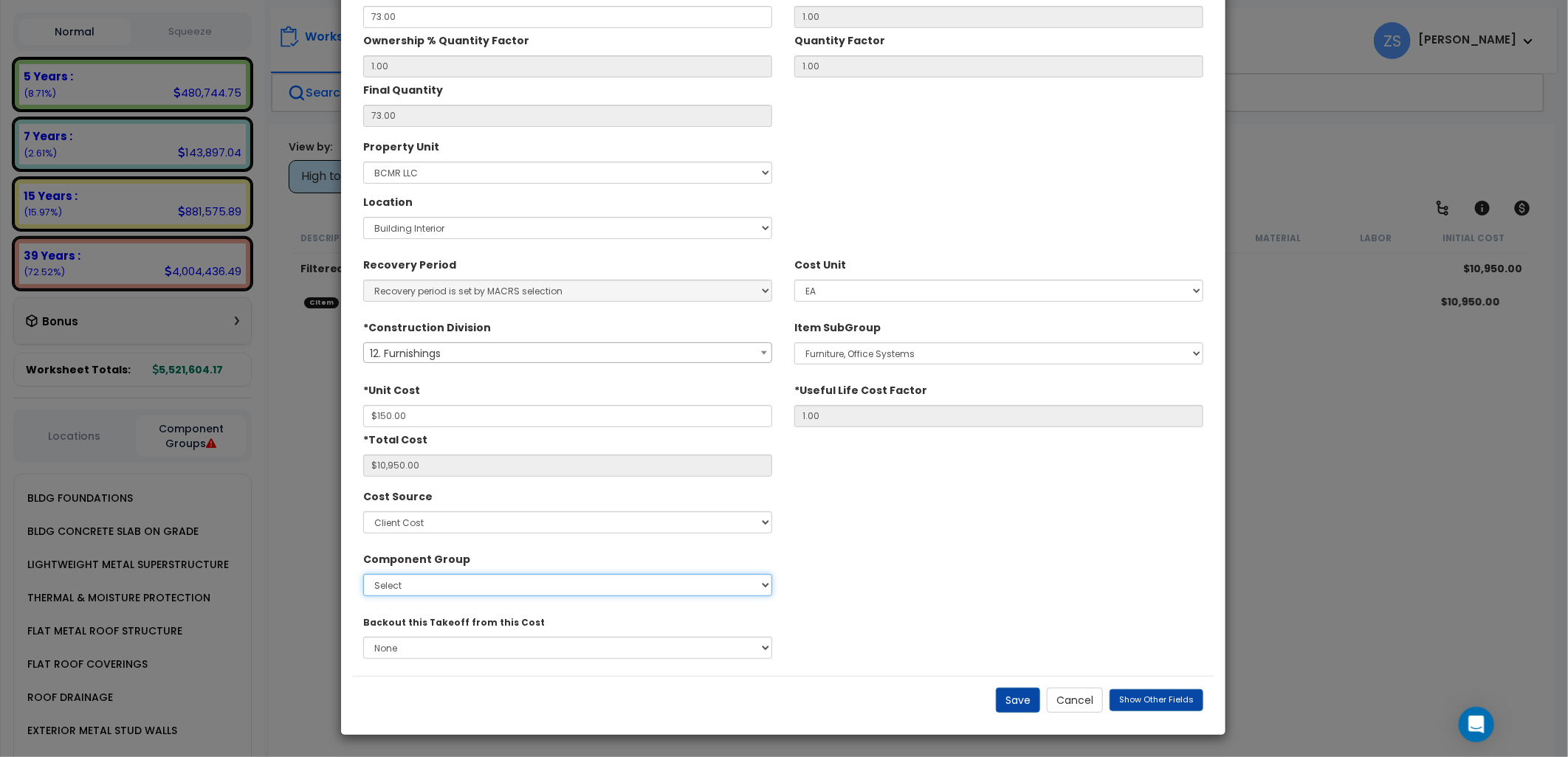
click at [484, 591] on select "Select 1.00 - LAND 2.00 - GENERAL REQUIREMENTS 3.00 - BUILDING-RELATED SITEWORK…" at bounding box center [568, 585] width 409 height 22
select select "55849"
click at [363, 574] on select "Select 1.00 - LAND 2.00 - GENERAL REQUIREMENTS 3.00 - BUILDING-RELATED SITEWORK…" at bounding box center [568, 585] width 409 height 22
click at [1007, 699] on button "Save" at bounding box center [1018, 700] width 44 height 25
type input "150.00"
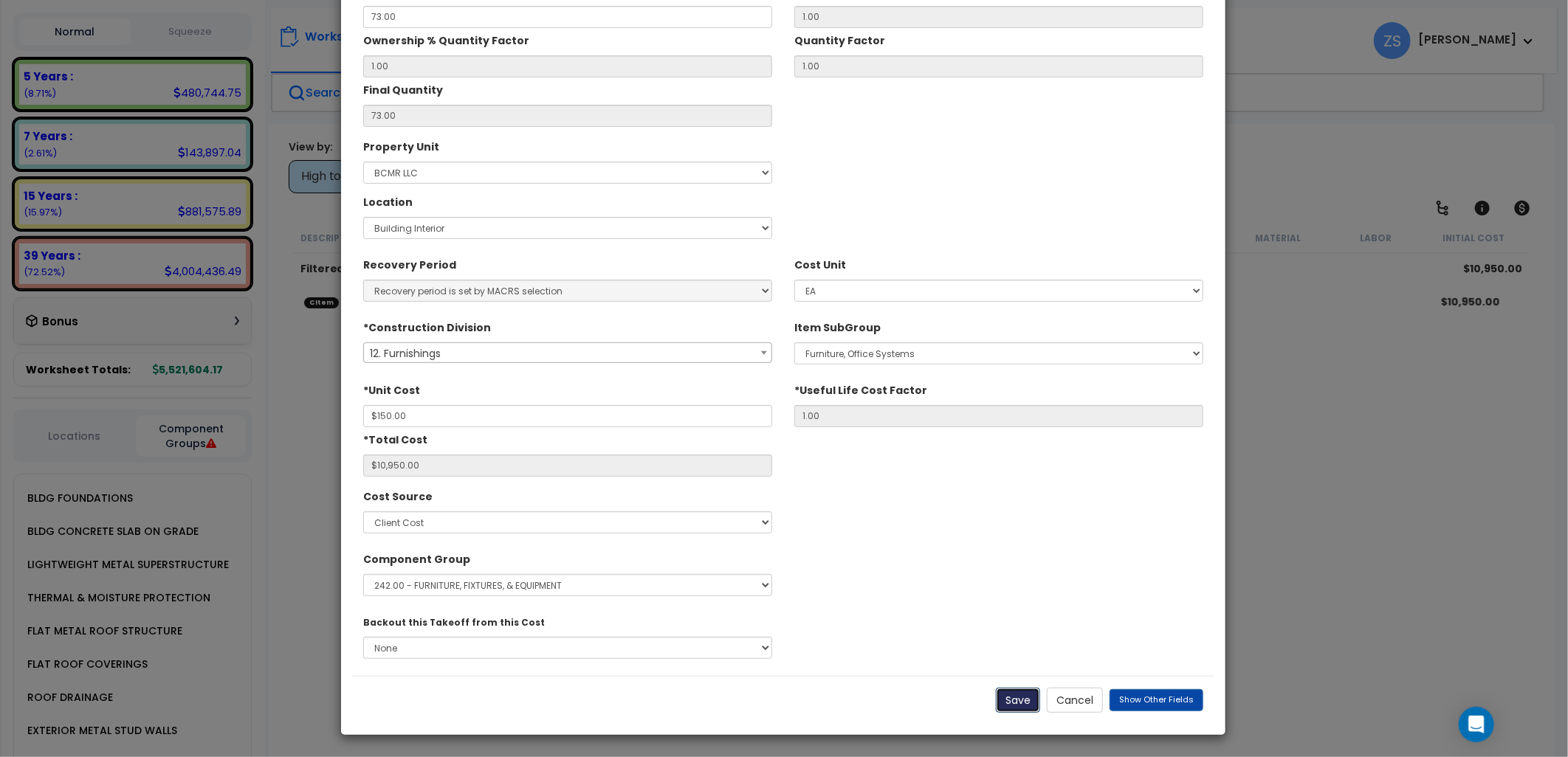
type input "10950.00"
click at [1012, 698] on button "Save" at bounding box center [1018, 700] width 44 height 25
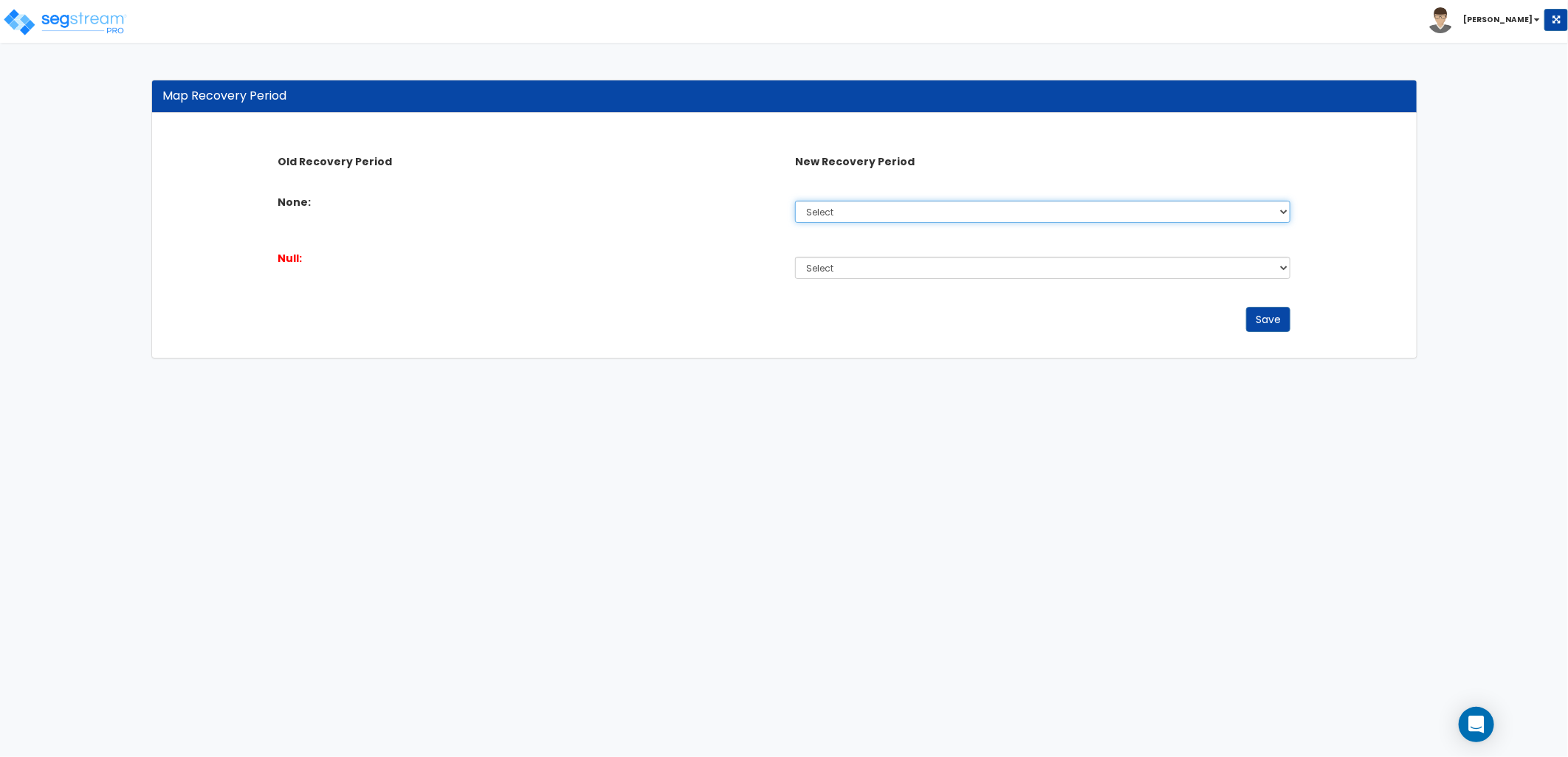
click at [895, 204] on select "Select Land 5 Years 7 Years 15 Years 39 Years 27.5 Year" at bounding box center [1043, 212] width 495 height 22
click at [459, 225] on div "None: Select Land 5 Years 7 Years 15 Years 39 Years 27.5 Year" at bounding box center [784, 208] width 1036 height 41
click at [858, 279] on div "Select Land 5 Years 7 Years 15 Years 39 Years 27.5 Year" at bounding box center [1043, 267] width 517 height 34
click at [862, 271] on select "Select Land 5 Years 7 Years 15 Years 39 Years 27.5 Year" at bounding box center [1043, 268] width 495 height 22
click at [680, 263] on div "Null:" at bounding box center [525, 260] width 517 height 18
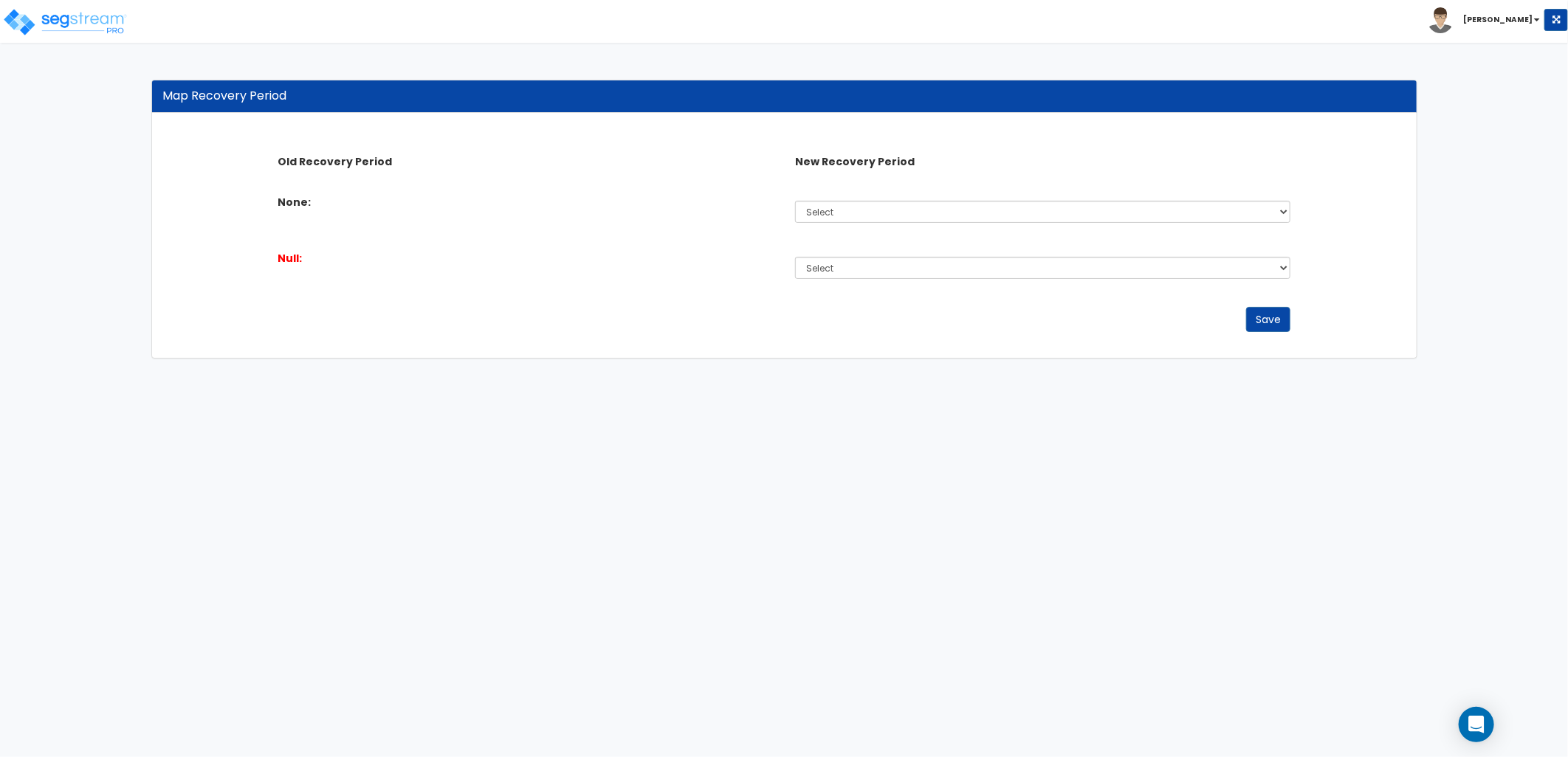
click at [913, 201] on div "Select Land 5 Years 7 Years 15 Years 39 Years 27.5 Year" at bounding box center [1043, 211] width 517 height 34
click at [910, 210] on select "Select Land 5 Years 7 Years 15 Years 39 Years 27.5 Year" at bounding box center [1043, 212] width 495 height 22
select select "5Y"
click at [795, 201] on select "Select Land 5 Years 7 Years 15 Years 39 Years 27.5 Year" at bounding box center [1043, 212] width 495 height 22
click at [839, 266] on select "Select Land 5 Years 7 Years 15 Years 39 Years 27.5 Year" at bounding box center [1043, 268] width 495 height 22
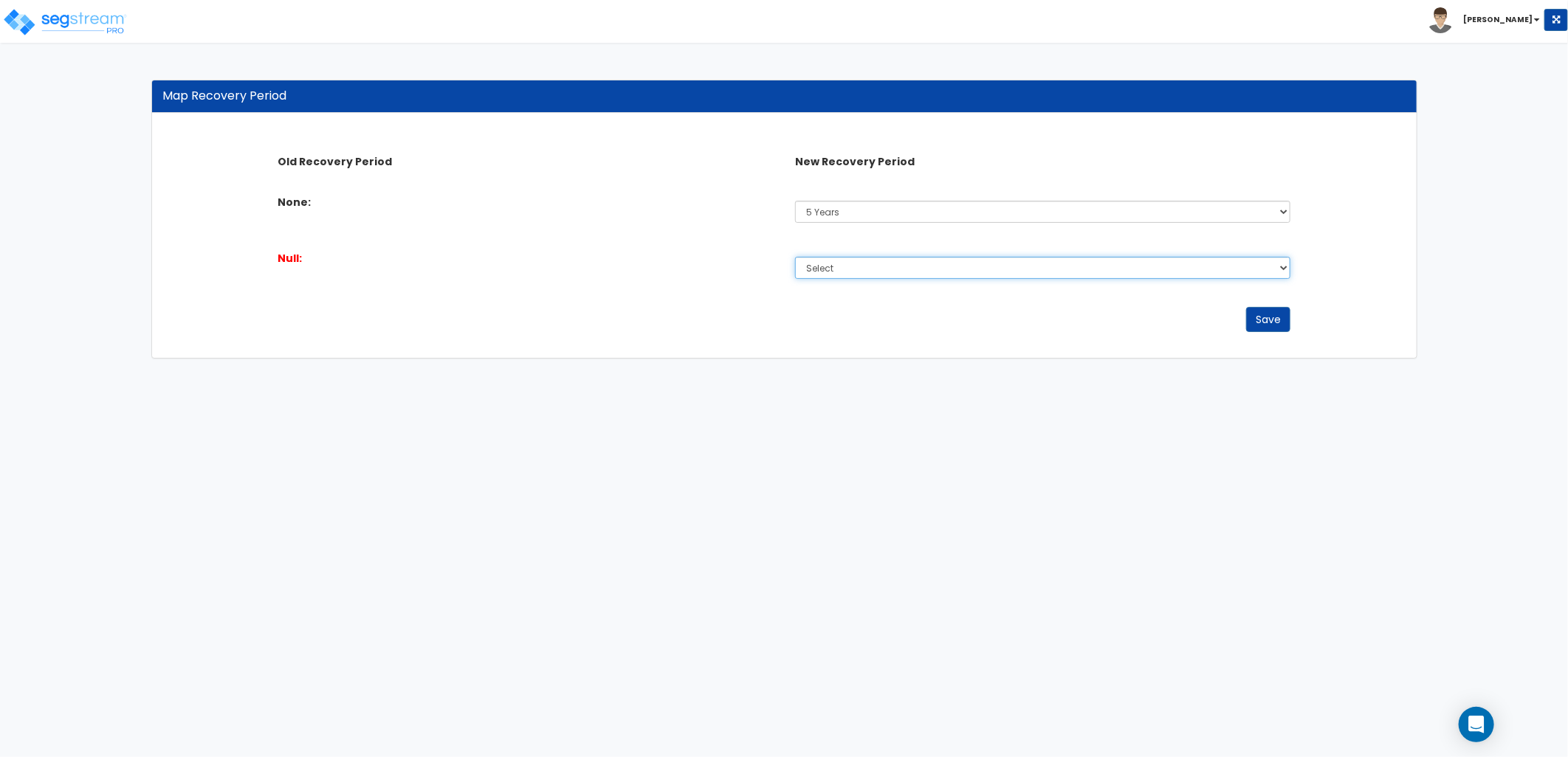
select select "5Y"
click at [795, 257] on select "Select Land 5 Years 7 Years 15 Years 39 Years 27.5 Year" at bounding box center [1043, 268] width 495 height 22
drag, startPoint x: 1270, startPoint y: 322, endPoint x: 1261, endPoint y: 327, distance: 10.3
click at [1270, 323] on button "Save" at bounding box center [1268, 319] width 44 height 25
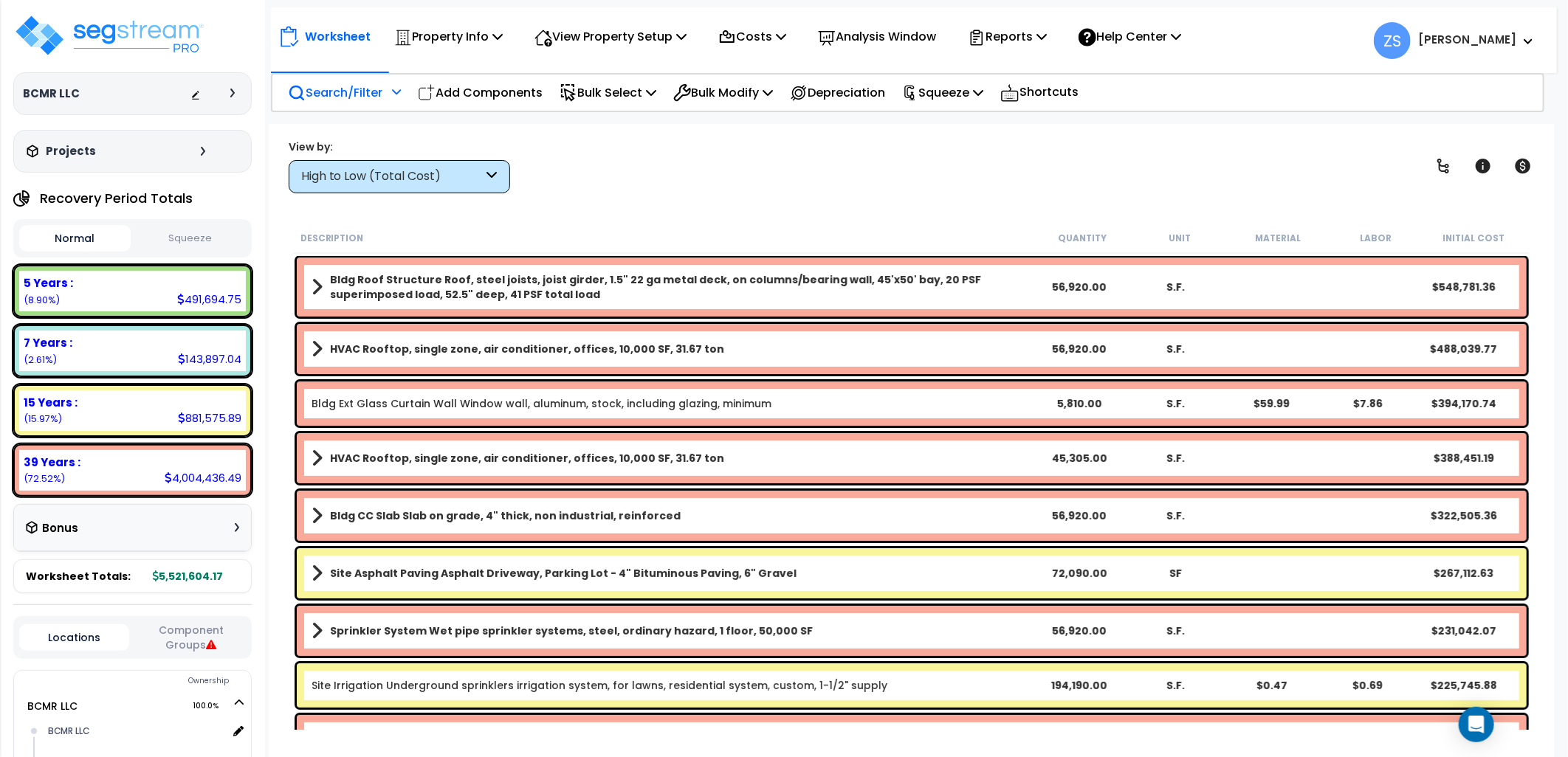
click at [369, 97] on p "Search/Filter" at bounding box center [336, 92] width 95 height 20
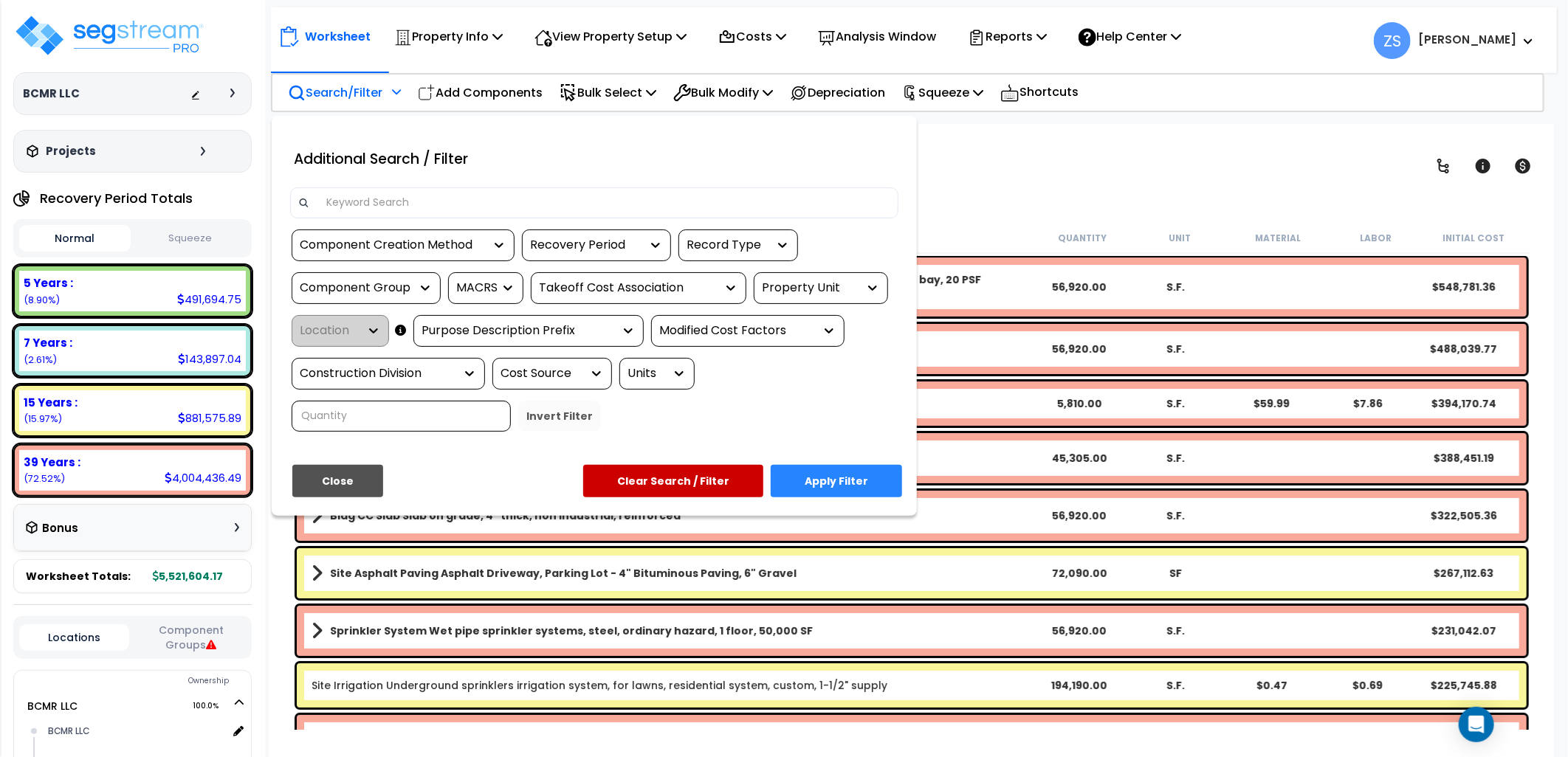
click at [430, 248] on div "Component Creation Method" at bounding box center [392, 246] width 185 height 17
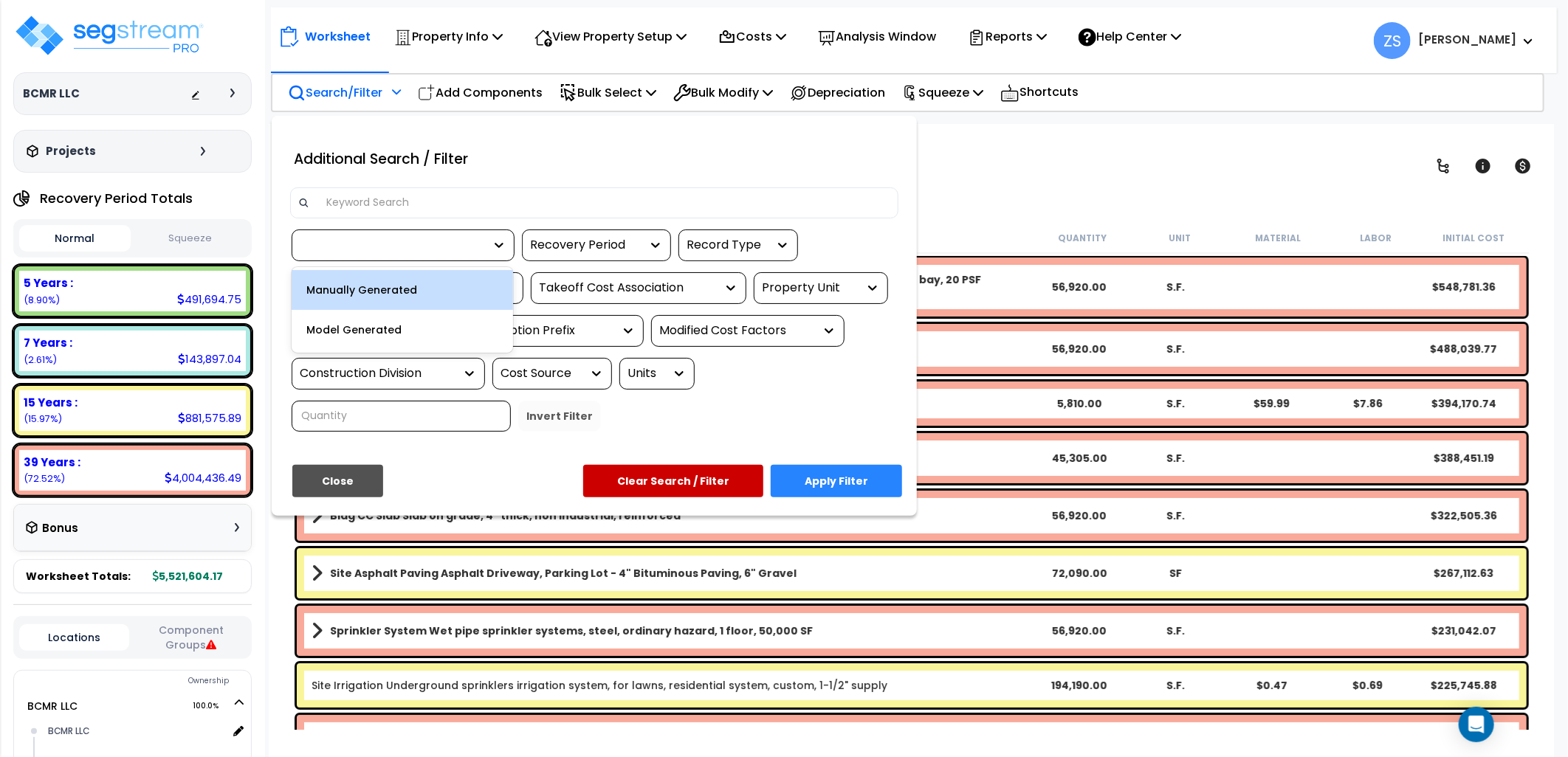
click at [404, 291] on div "Manually Generated" at bounding box center [402, 290] width 222 height 40
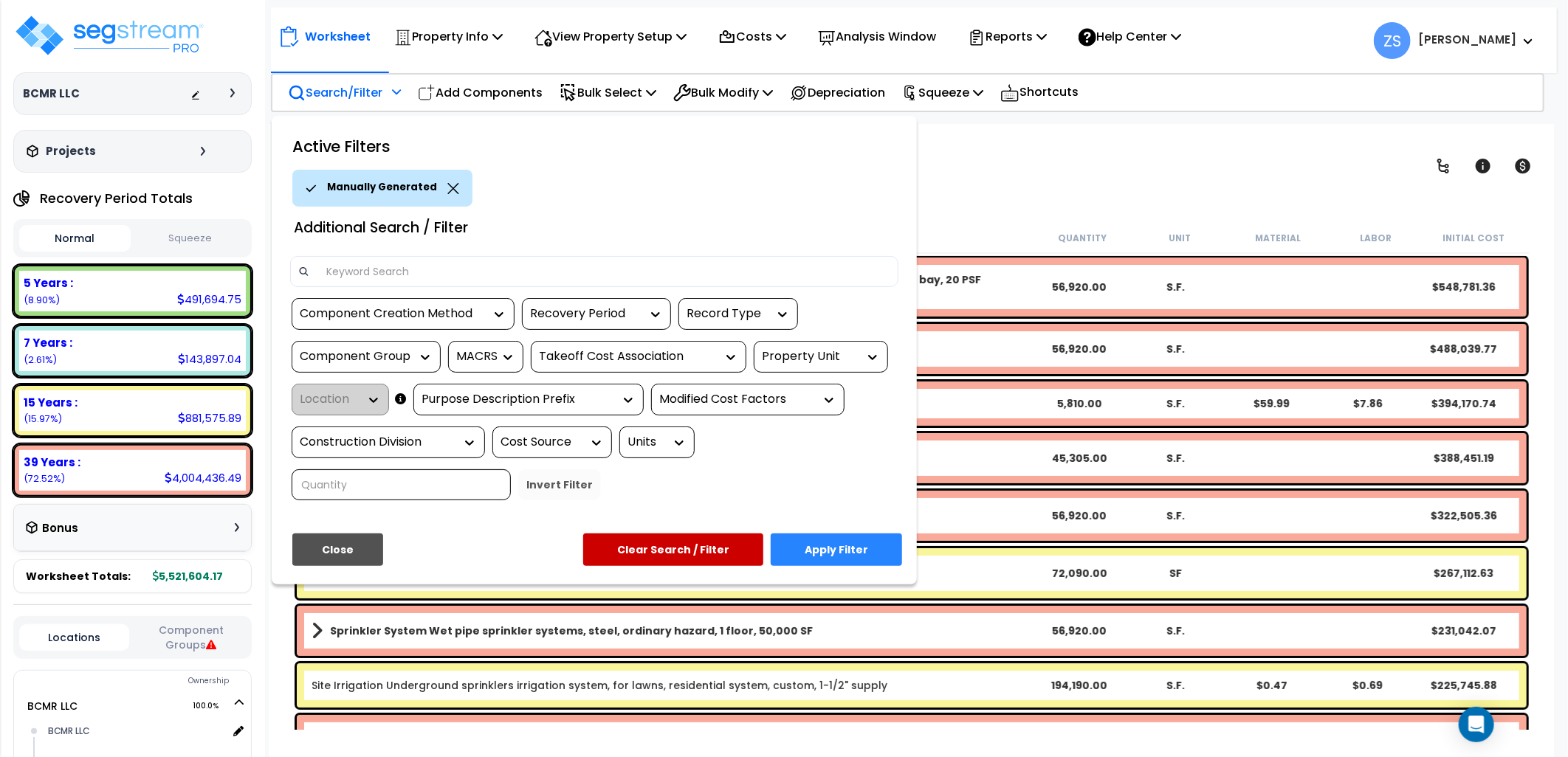
click at [831, 551] on button "Apply Filter" at bounding box center [837, 550] width 131 height 33
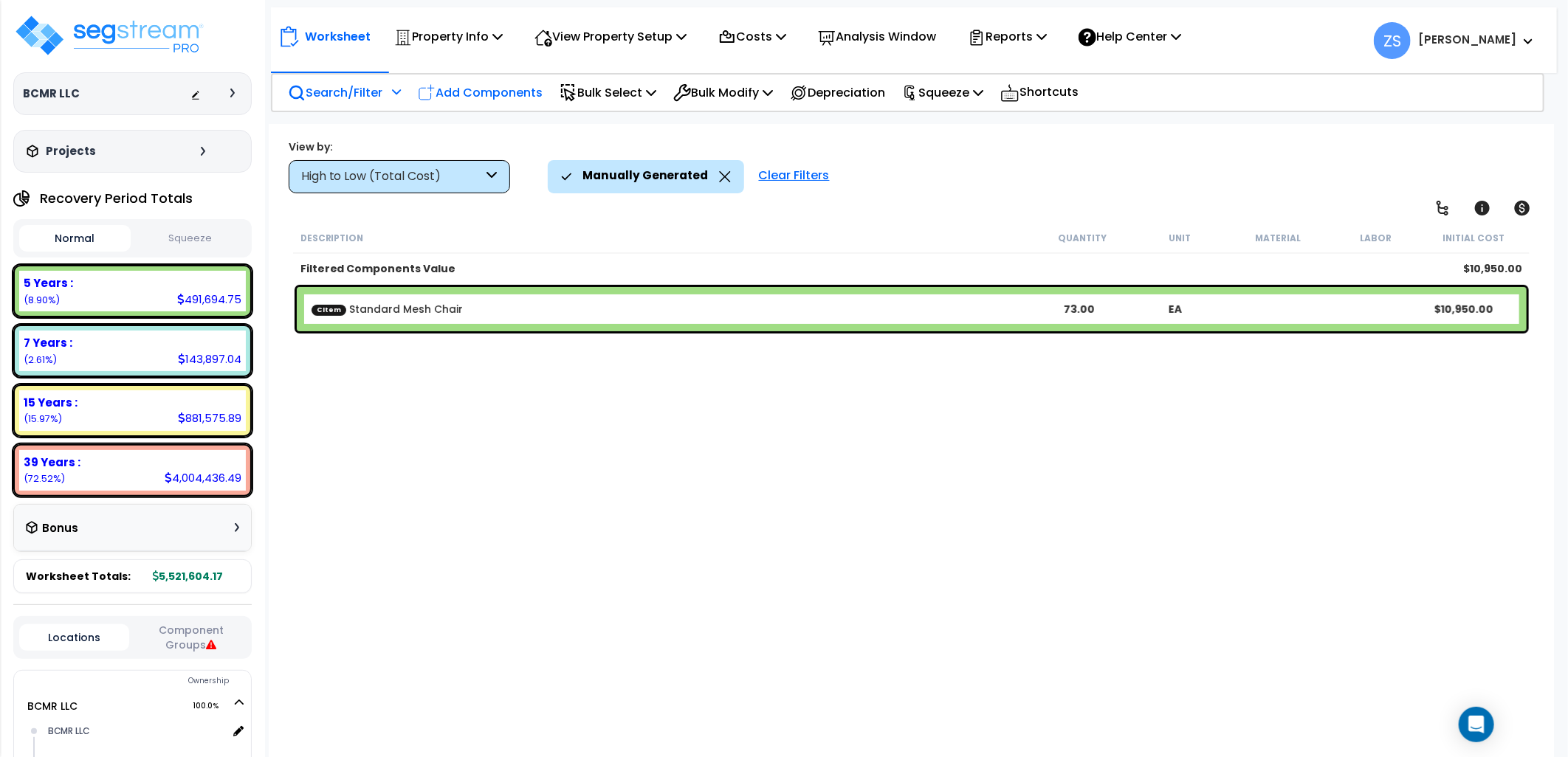
click at [485, 97] on p "Add Components" at bounding box center [480, 92] width 125 height 20
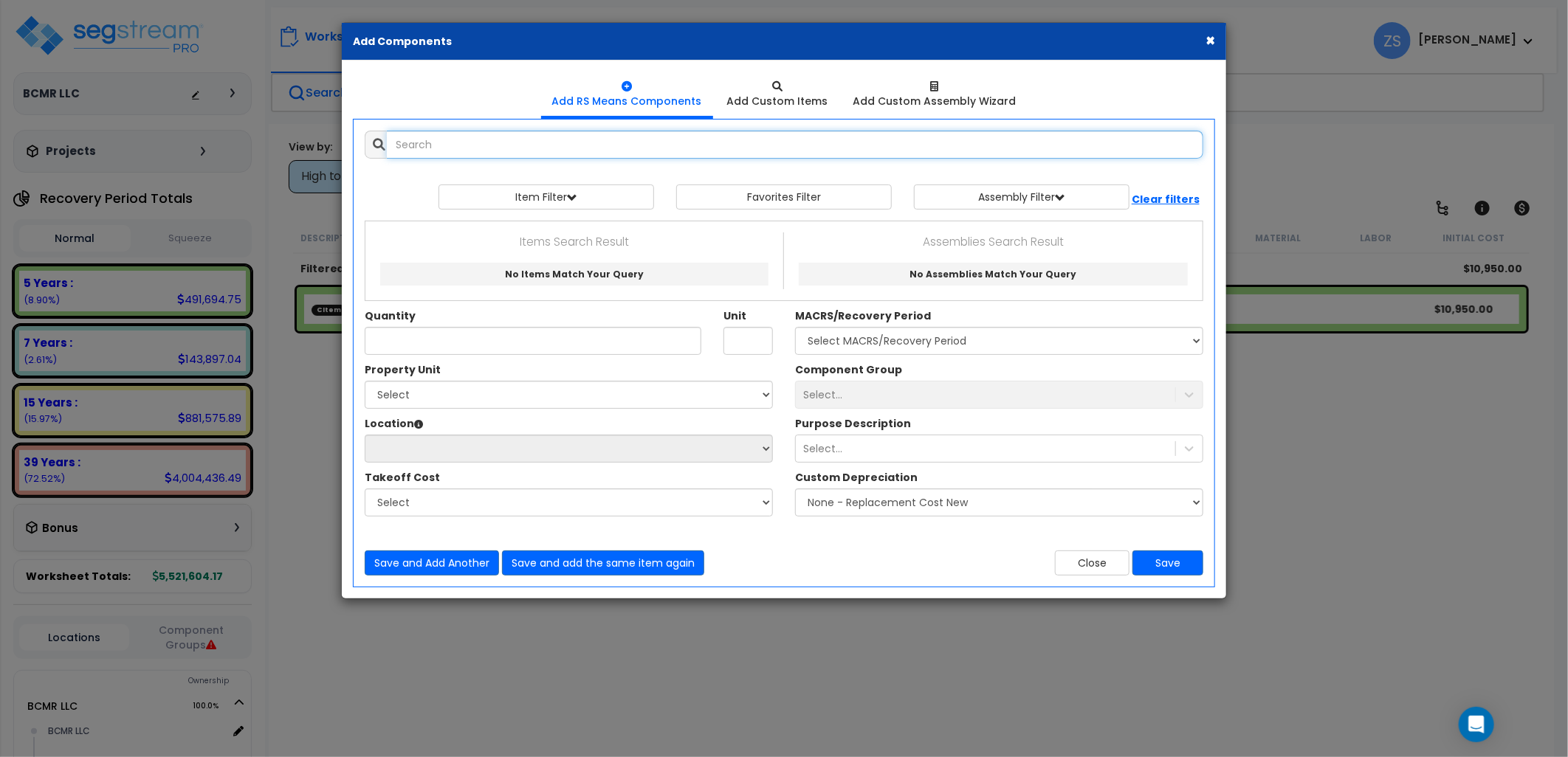
click at [480, 146] on input "text" at bounding box center [795, 144] width 817 height 28
type input "Sit/Stand Desk (medium) White"
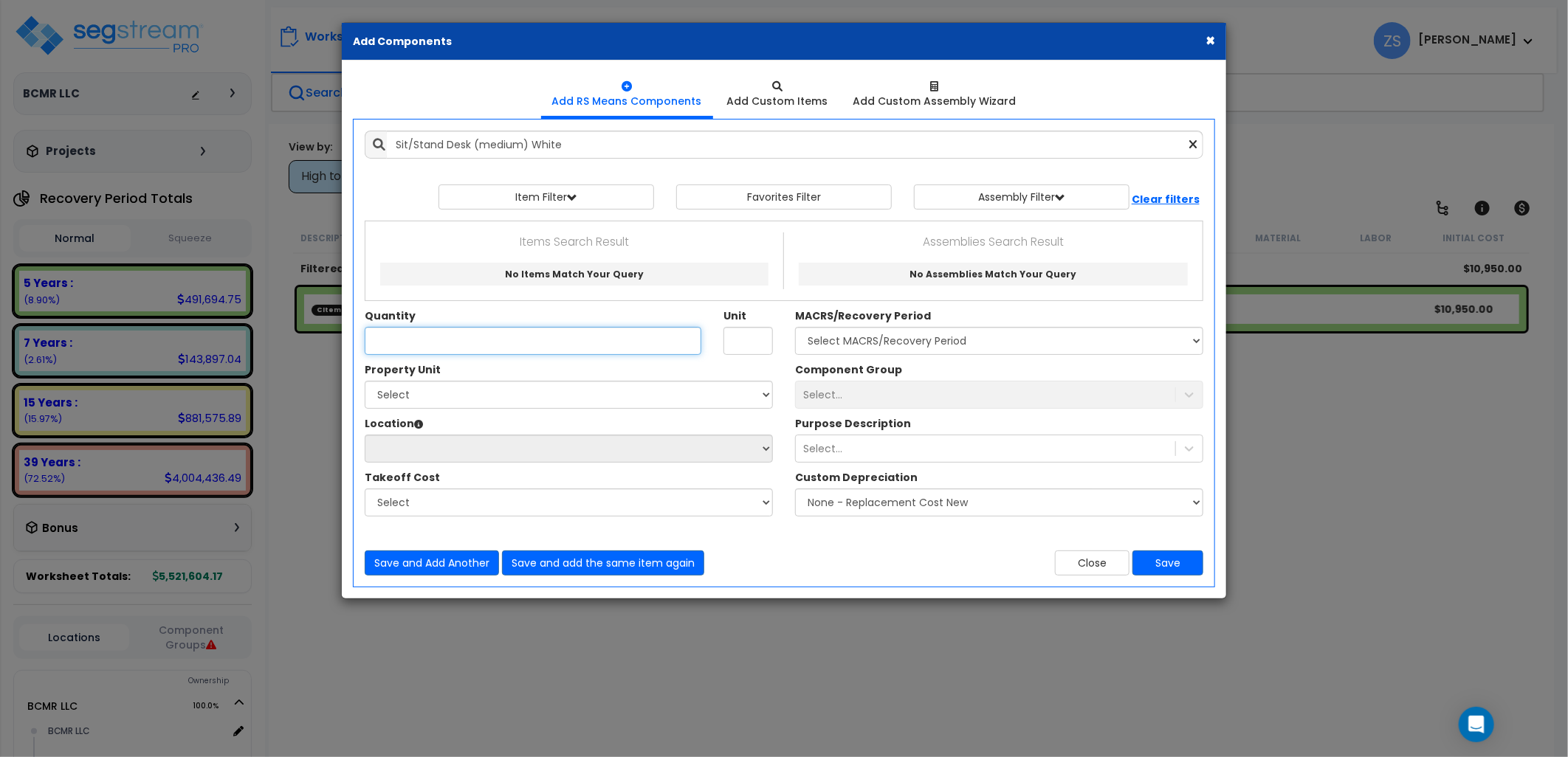
click at [529, 333] on input "Quantity" at bounding box center [533, 341] width 336 height 28
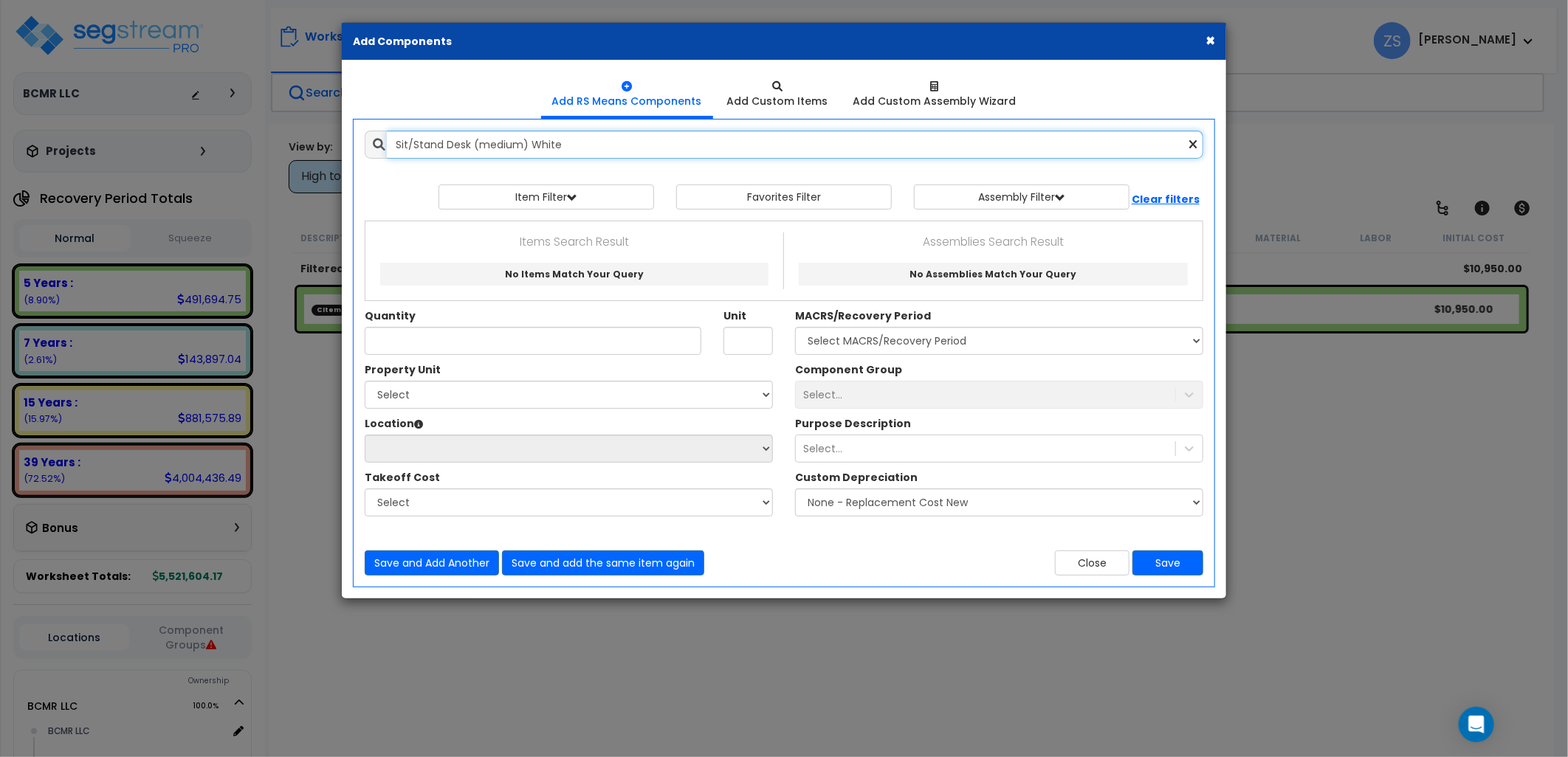
drag, startPoint x: 577, startPoint y: 139, endPoint x: 326, endPoint y: 151, distance: 251.3
click at [326, 151] on div "× Add Components Add RS Means Components Add Custom Items Add Items" at bounding box center [784, 378] width 1568 height 757
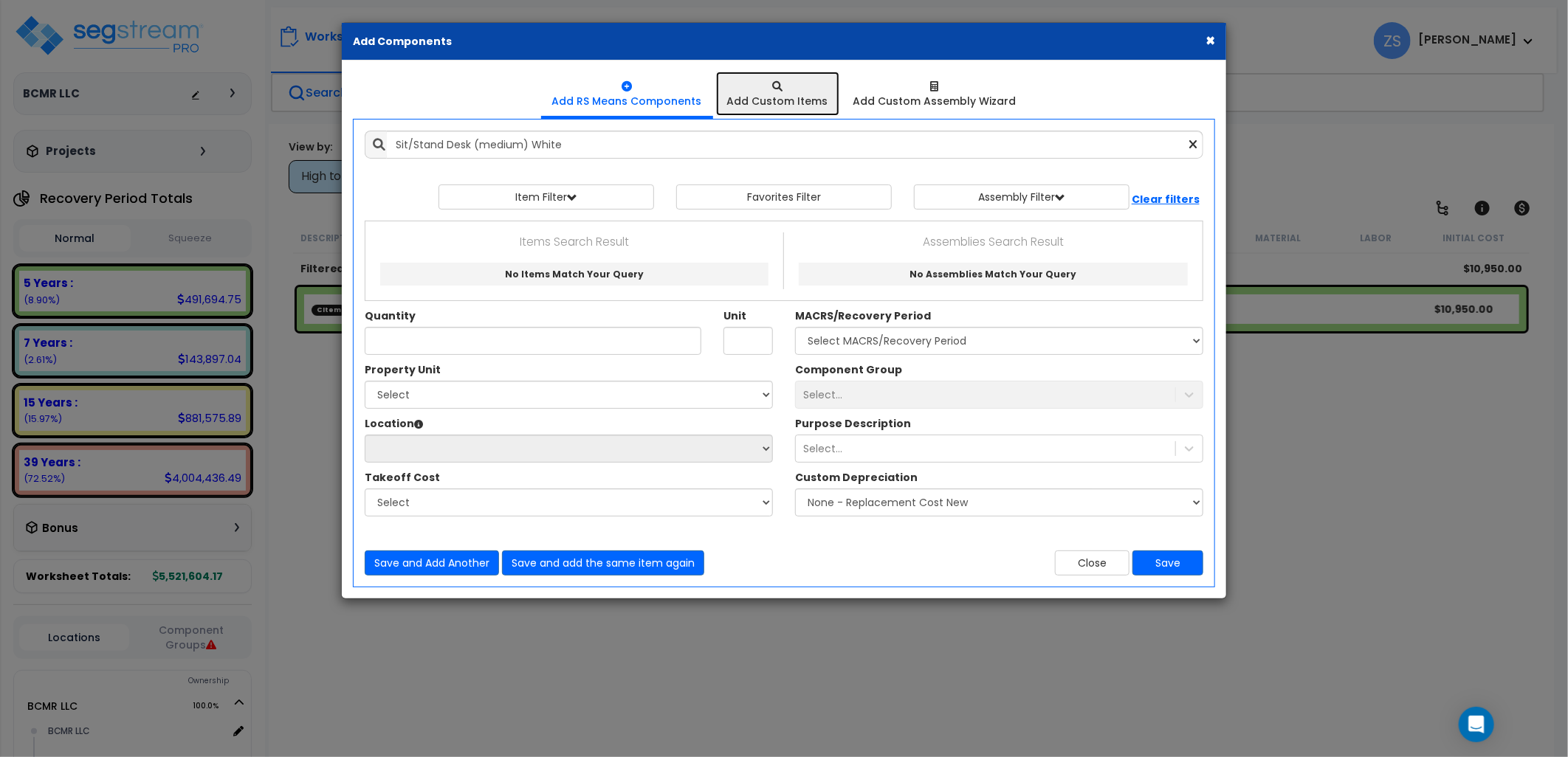
drag, startPoint x: 785, startPoint y: 104, endPoint x: 775, endPoint y: 108, distance: 10.8
click at [784, 105] on div "Add Custom Items" at bounding box center [777, 101] width 101 height 15
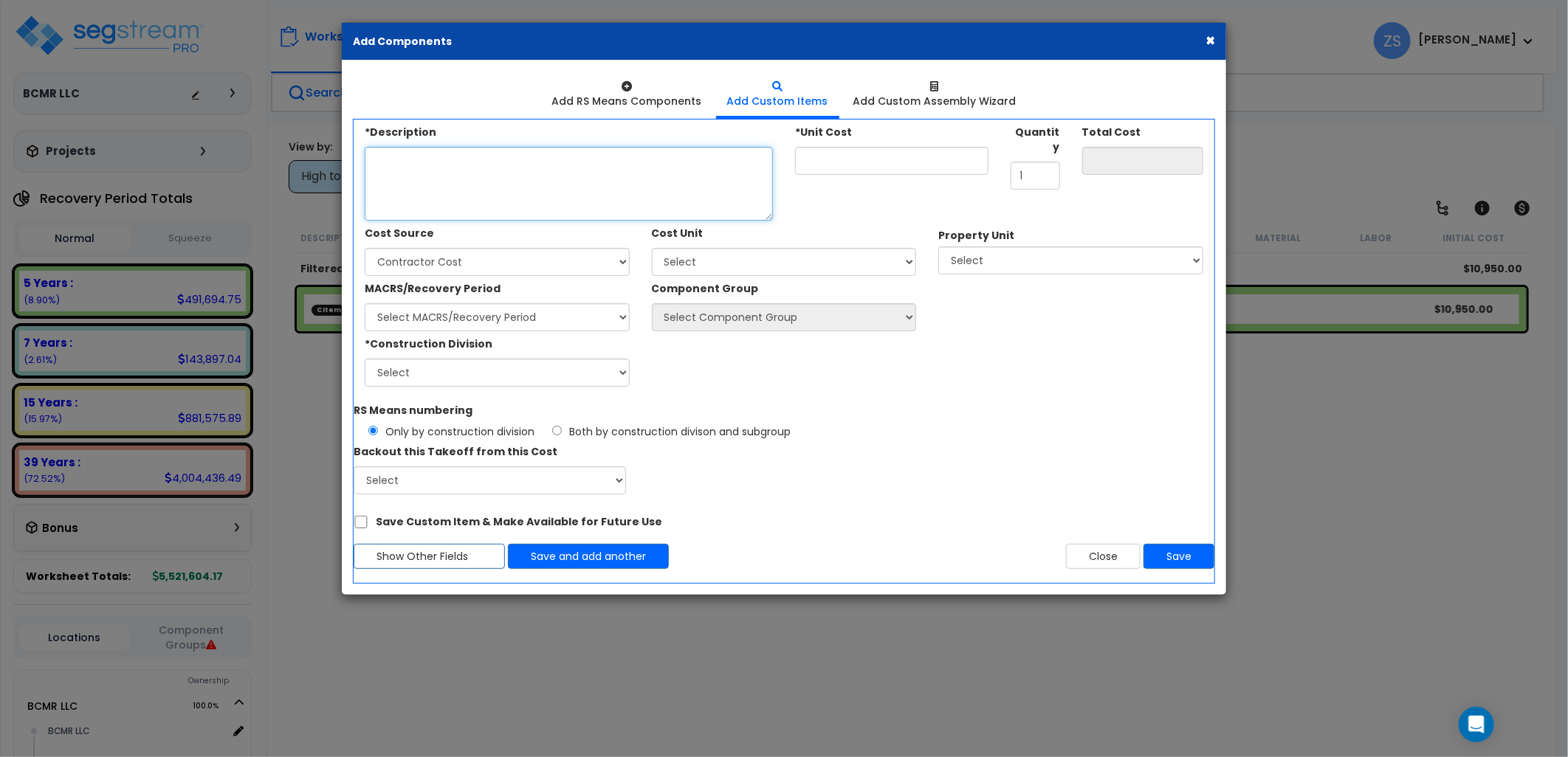
click at [500, 181] on textarea "*Description" at bounding box center [568, 184] width 408 height 74
paste textarea "Sit/Stand Desk (medium) White"
type textarea "Sit/Stand Desk (medium) White"
click at [823, 168] on input "*Unit Cost" at bounding box center [892, 160] width 193 height 28
type input "5"
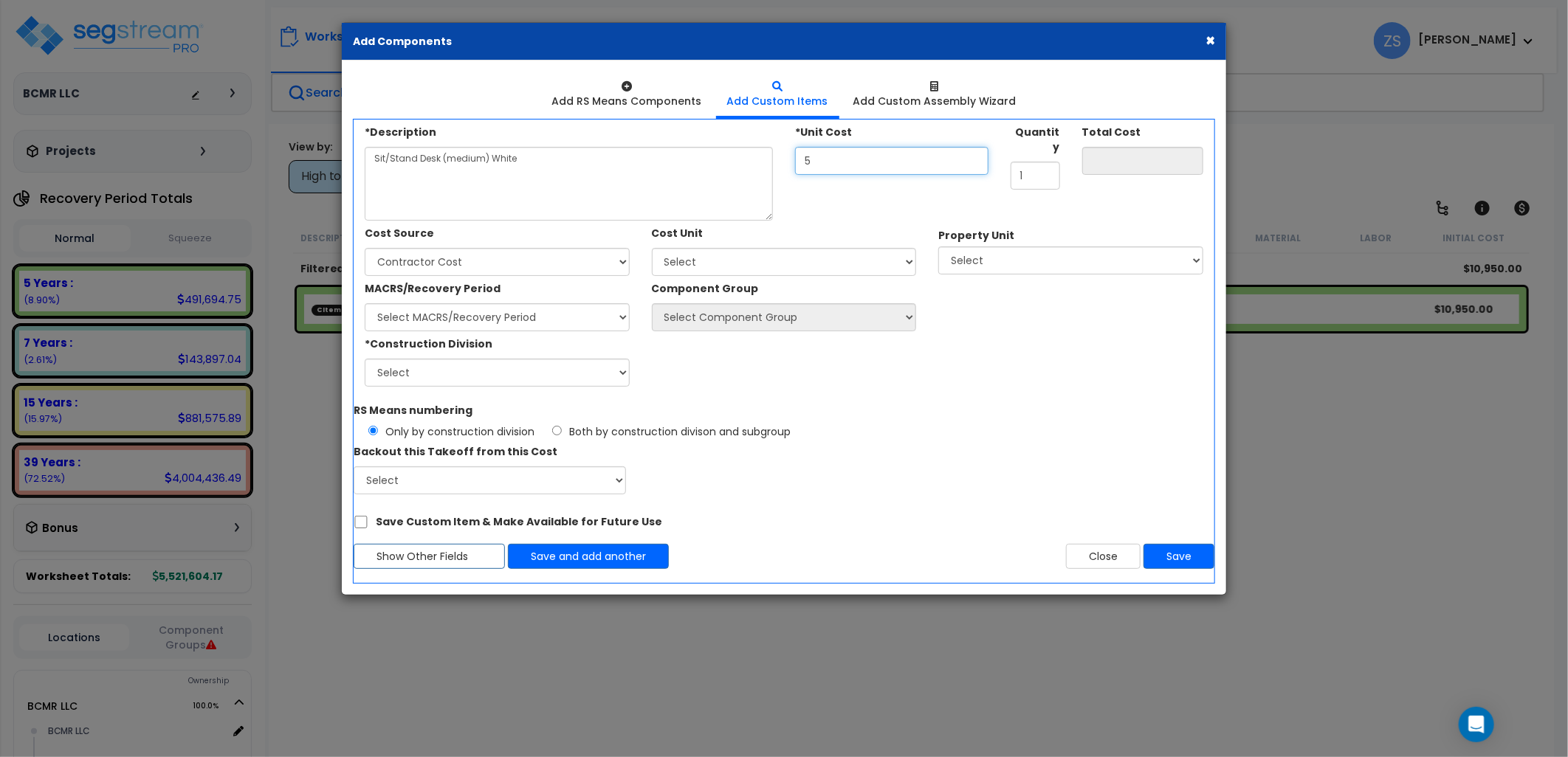
type input "5.00"
type input "50"
type input "50.00"
type input "500"
type input "500.00"
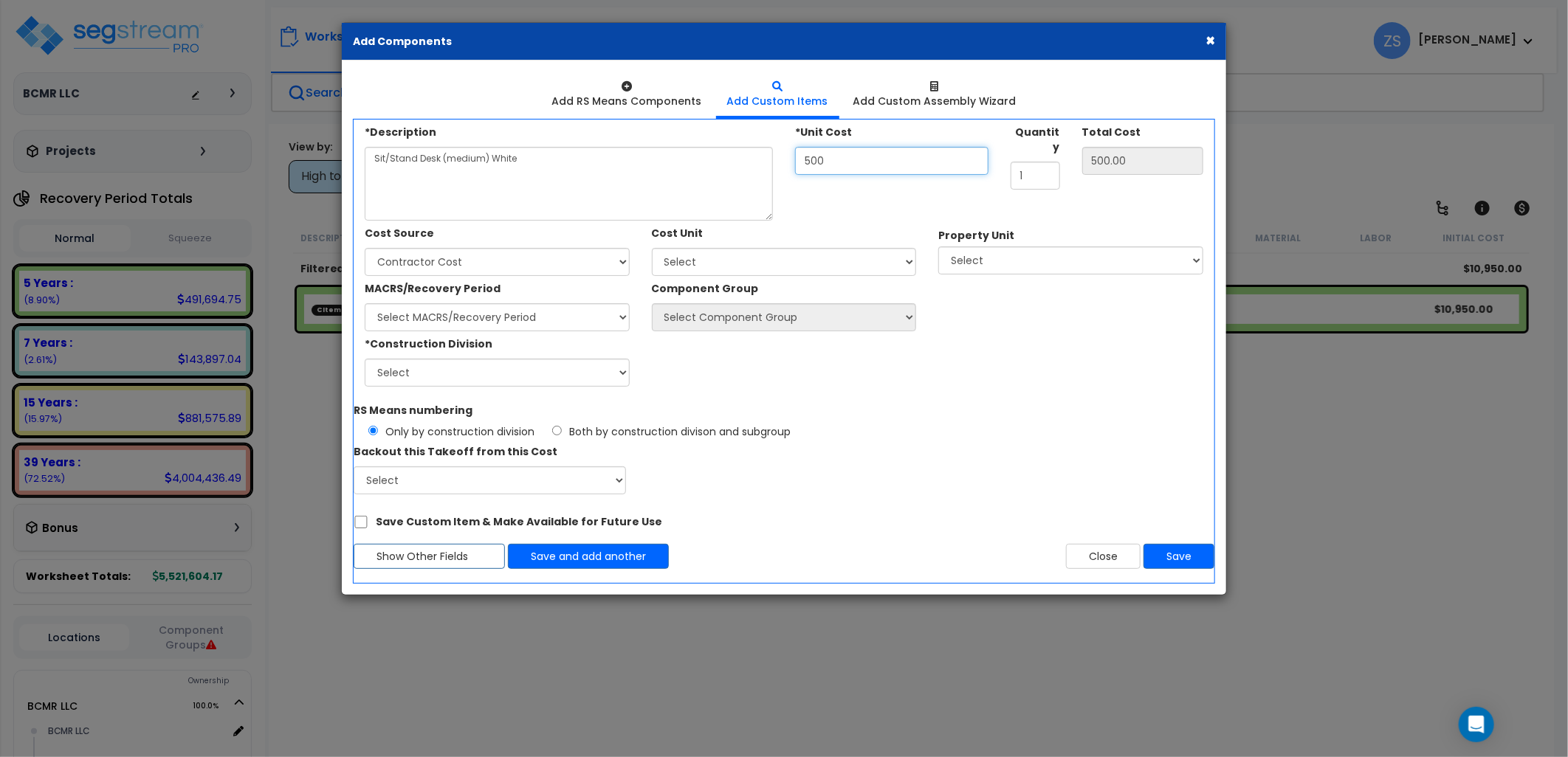
type input "500"
click at [542, 257] on select "Select Client Cost Client Cost - Expense Contractor Cost Contractor Cost - Equi…" at bounding box center [497, 262] width 265 height 28
select select "1996"
click at [365, 248] on select "Select Client Cost Client Cost - Expense Contractor Cost Contractor Cost - Equi…" at bounding box center [497, 262] width 265 height 28
click at [505, 323] on select "Select MACRS/Recovery Period Land - Land - Non-Depreciable Land 5 Years - 57.0 …" at bounding box center [497, 317] width 265 height 28
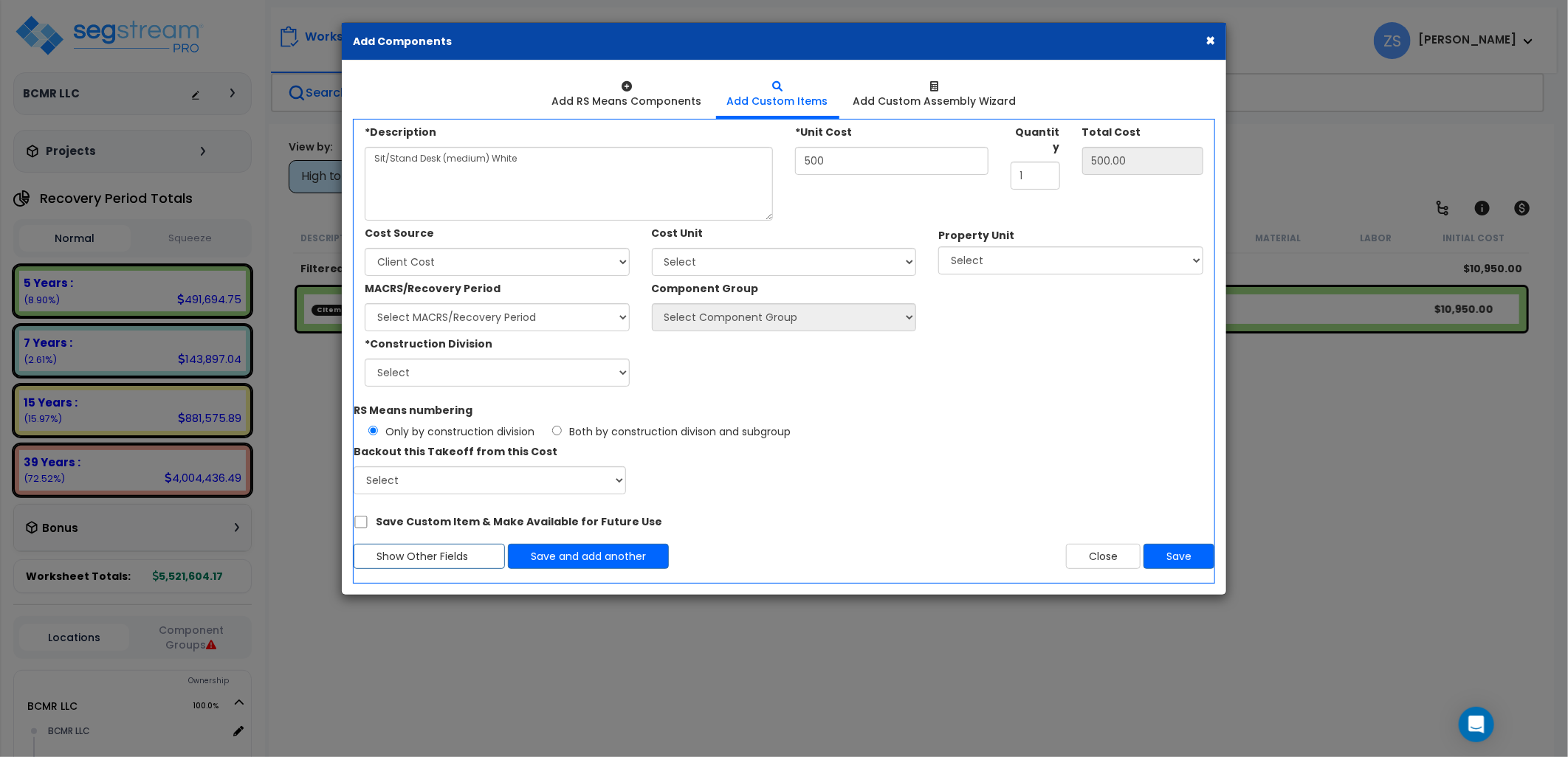
click at [618, 296] on div "MACRS/Recovery Period Select MACRS/Recovery Period Land - Land - Non-Depreciabl…" at bounding box center [497, 303] width 265 height 55
click at [699, 257] on select "Select Add Additional Cost Unit" at bounding box center [784, 262] width 265 height 28
click at [595, 291] on div "MACRS/Recovery Period Select MACRS/Recovery Period Land - Land - Non-Depreciabl…" at bounding box center [497, 303] width 265 height 55
click at [551, 310] on select "Select MACRS/Recovery Period Land - Land - Non-Depreciable Land 5 Years - 57.0 …" at bounding box center [497, 317] width 265 height 28
select select "3665"
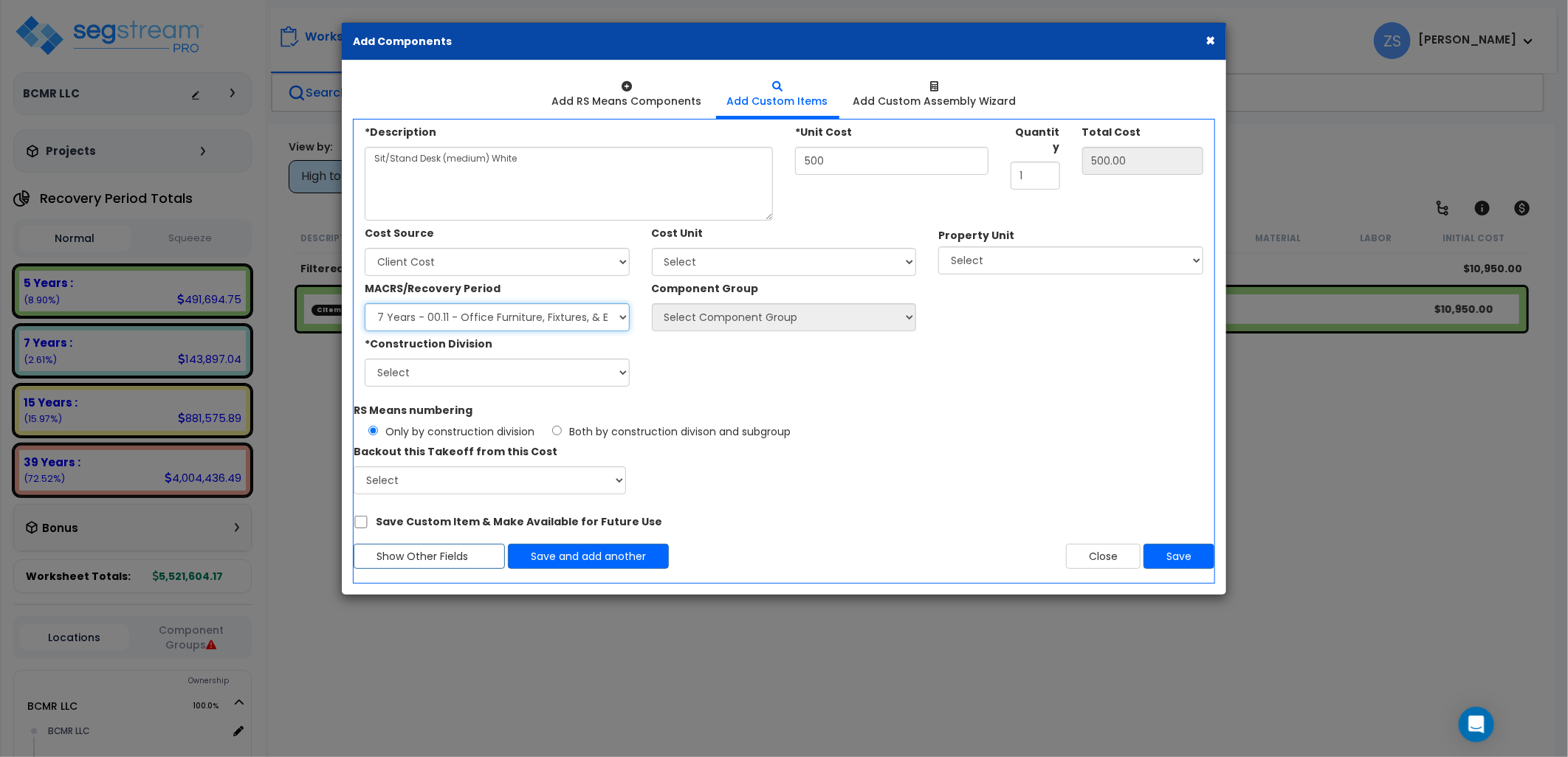
click at [365, 303] on select "Select MACRS/Recovery Period Land - Land - Non-Depreciable Land 5 Years - 57.0 …" at bounding box center [497, 317] width 265 height 28
click at [712, 317] on select "Select Component Group 53.00 - OFFICE CUBICLE PARTITION 246.00 - OFFICE FURNITU…" at bounding box center [784, 317] width 265 height 28
select select "56078"
click at [652, 303] on select "Select Component Group 53.00 - OFFICE CUBICLE PARTITION 246.00 - OFFICE FURNITU…" at bounding box center [784, 317] width 265 height 28
click at [981, 264] on select "Select BCMR LLC Site Improvements" at bounding box center [1070, 260] width 265 height 28
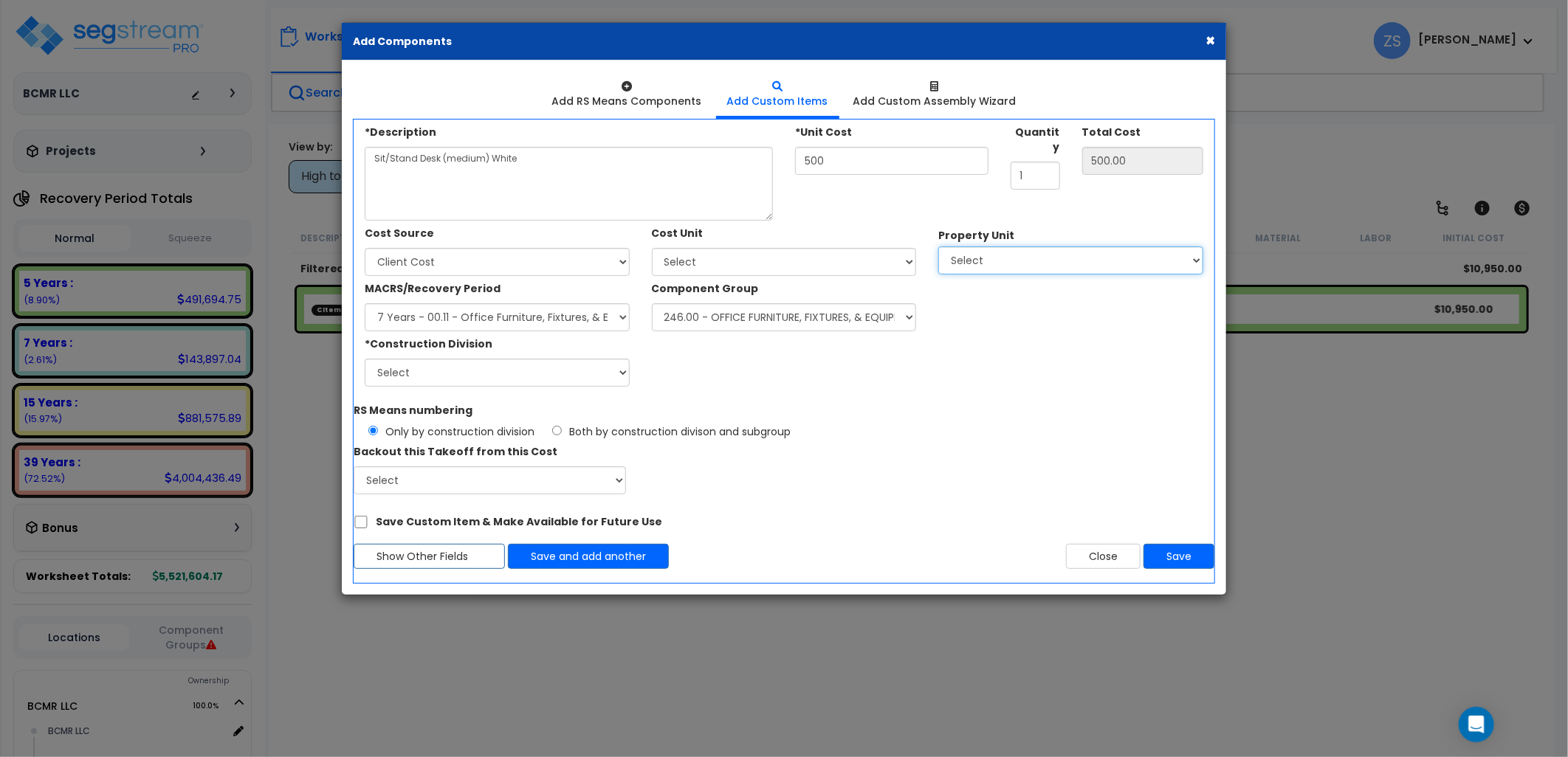
select select "167452"
click at [938, 247] on select "Select BCMR LLC Site Improvements" at bounding box center [1070, 260] width 265 height 28
select select
click at [517, 370] on select "Select 1. General Requirements 2. Existing Conditions 3. Concrete 4. Masonry 5.…" at bounding box center [497, 372] width 265 height 28
select select "12"
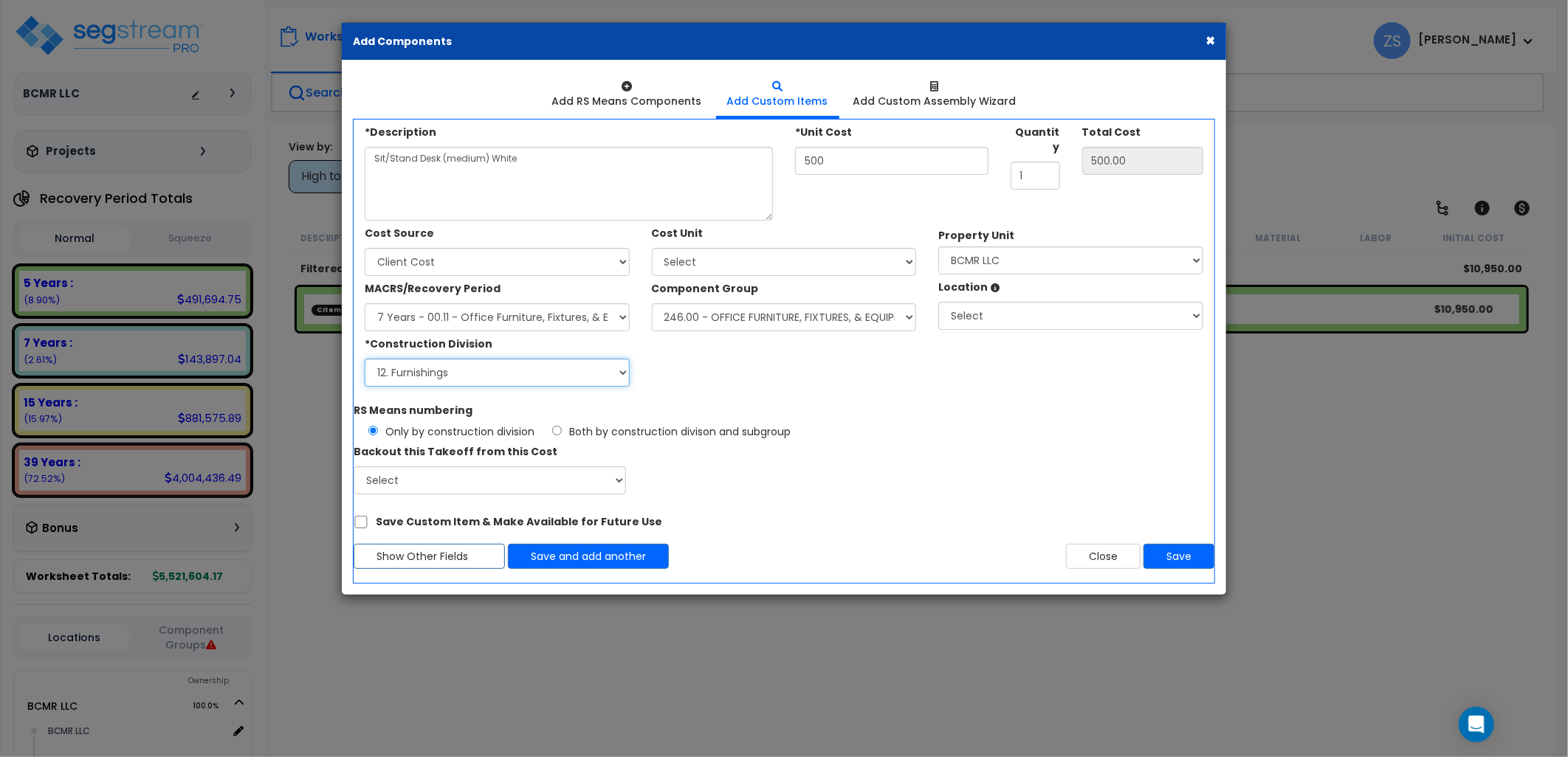
click at [365, 359] on select "Select 1. General Requirements 2. Existing Conditions 3. Concrete 4. Masonry 5.…" at bounding box center [497, 372] width 265 height 28
click at [1027, 318] on select "Select BCMR LLC Building Building Interior Add Additional Location" at bounding box center [1070, 316] width 265 height 28
select select "461"
click at [938, 302] on select "Select BCMR LLC Building Building Interior Add Additional Location" at bounding box center [1070, 316] width 265 height 28
drag, startPoint x: 1024, startPoint y: 157, endPoint x: 1001, endPoint y: 157, distance: 23.0
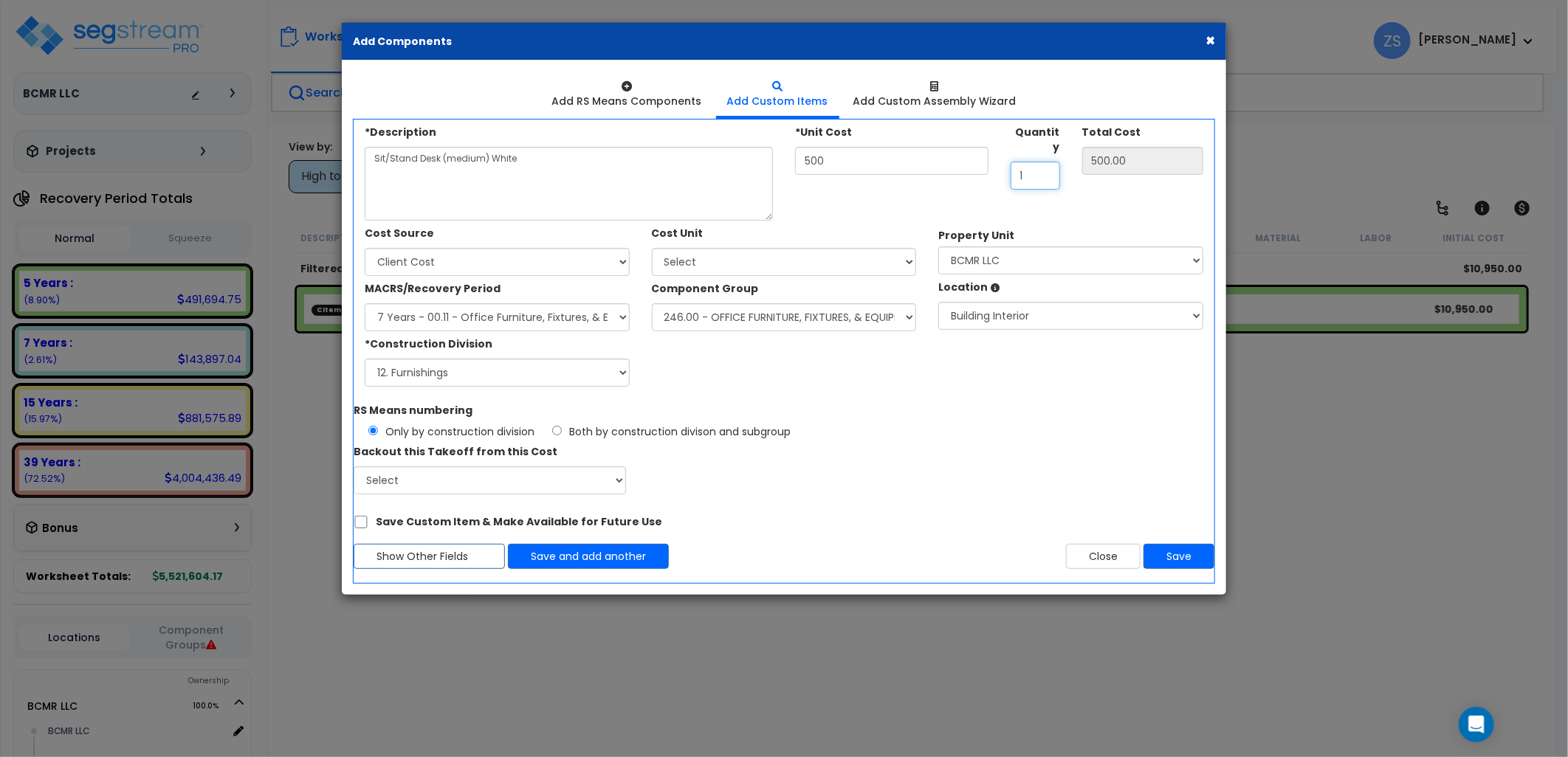
click at [1001, 157] on div "Quantity 1" at bounding box center [1035, 154] width 72 height 70
type input "46"
type input "23,000.00"
type input "46"
drag, startPoint x: 1171, startPoint y: 554, endPoint x: 1157, endPoint y: 522, distance: 34.9
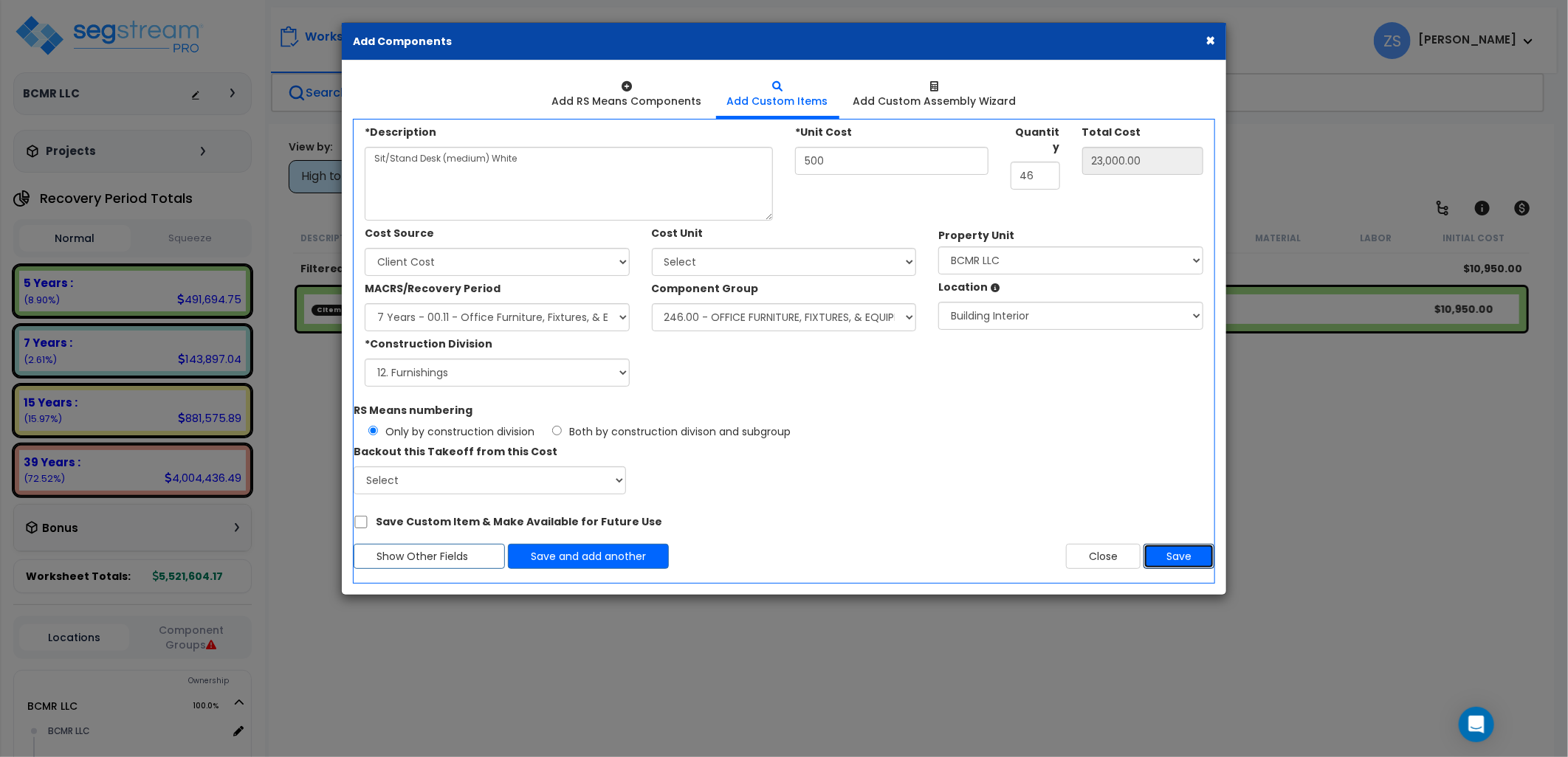
click at [1171, 554] on button "Save" at bounding box center [1179, 556] width 71 height 25
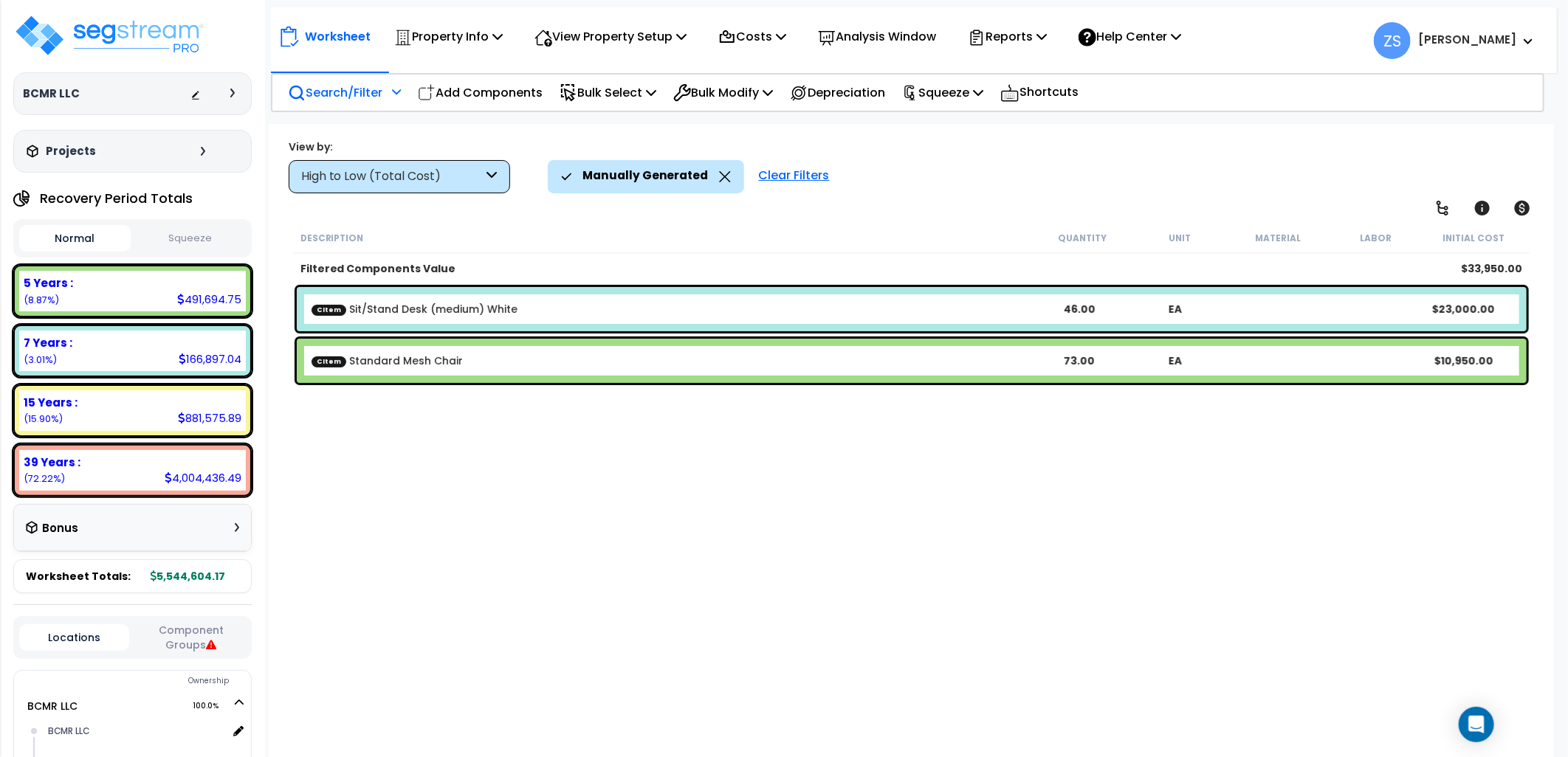
click at [614, 369] on div "CItem Standard Mesh Chair 73.00 EA $10,950.00" at bounding box center [912, 360] width 1230 height 44
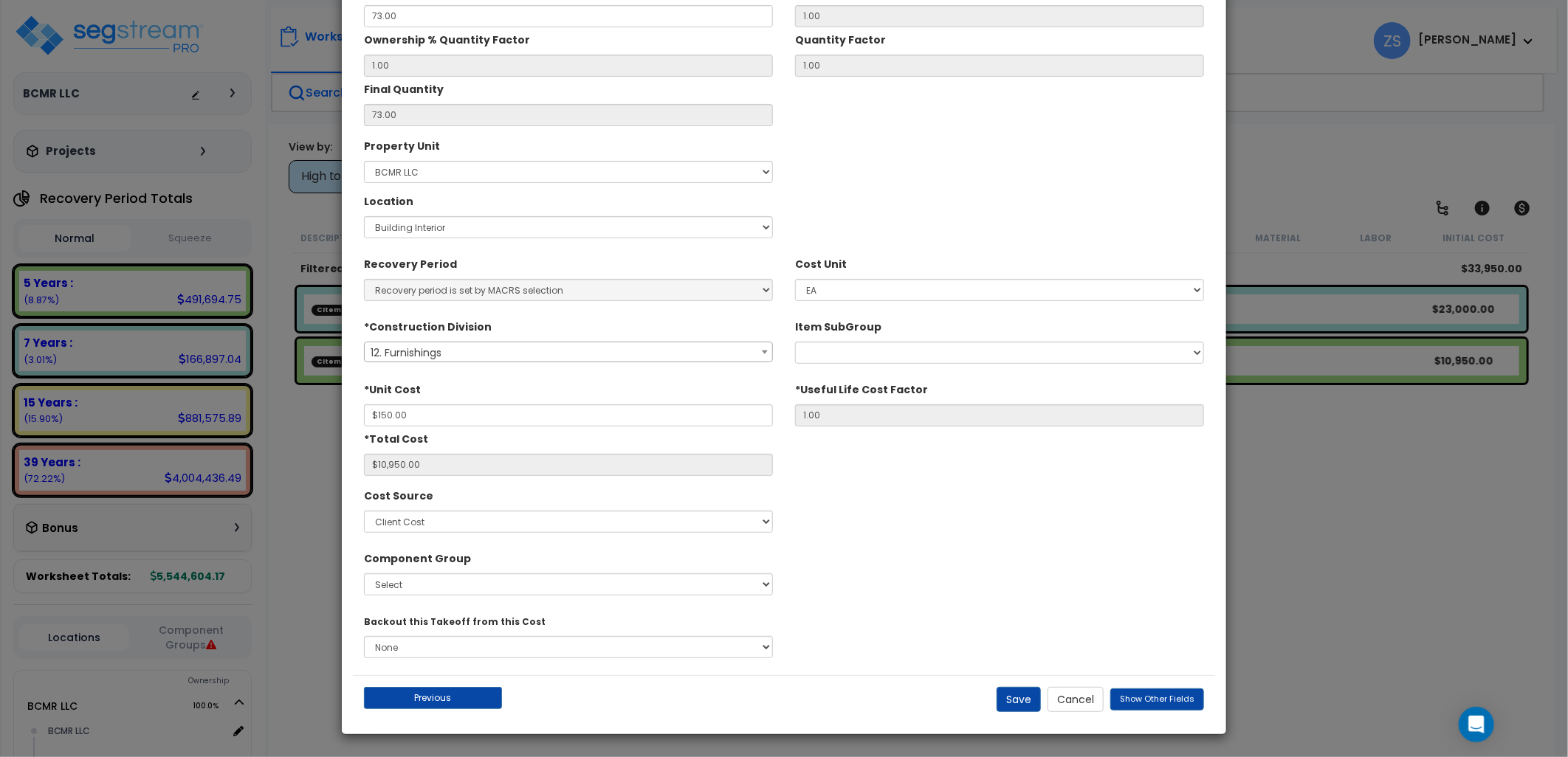
scroll to position [76, 0]
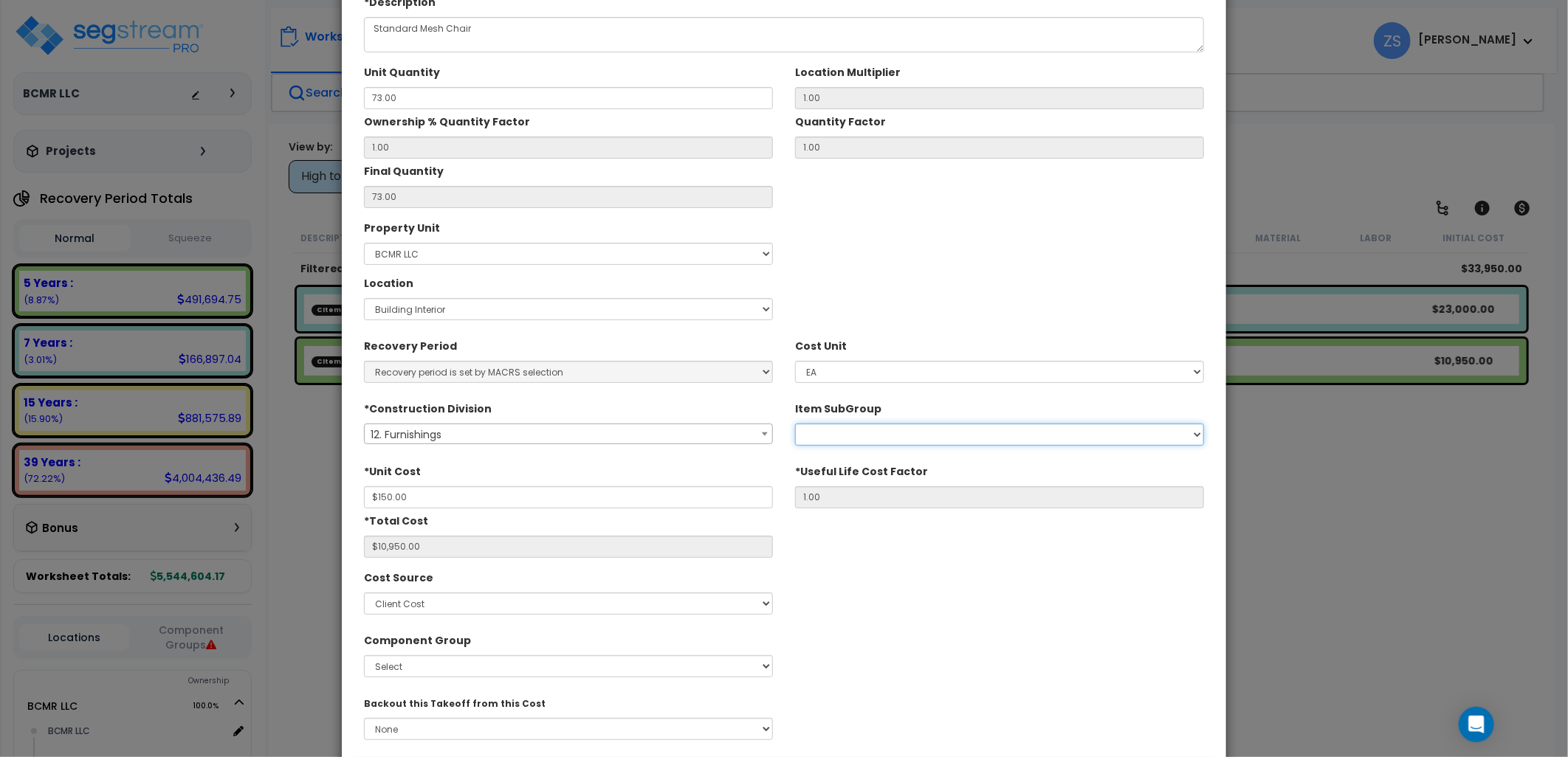
click at [900, 435] on select "Selective Demolition, Interiors Upholstery Materials Art Work Metal Horizontal …" at bounding box center [1000, 435] width 409 height 22
click at [882, 460] on label "*Useful Life Cost Factor" at bounding box center [862, 468] width 133 height 20
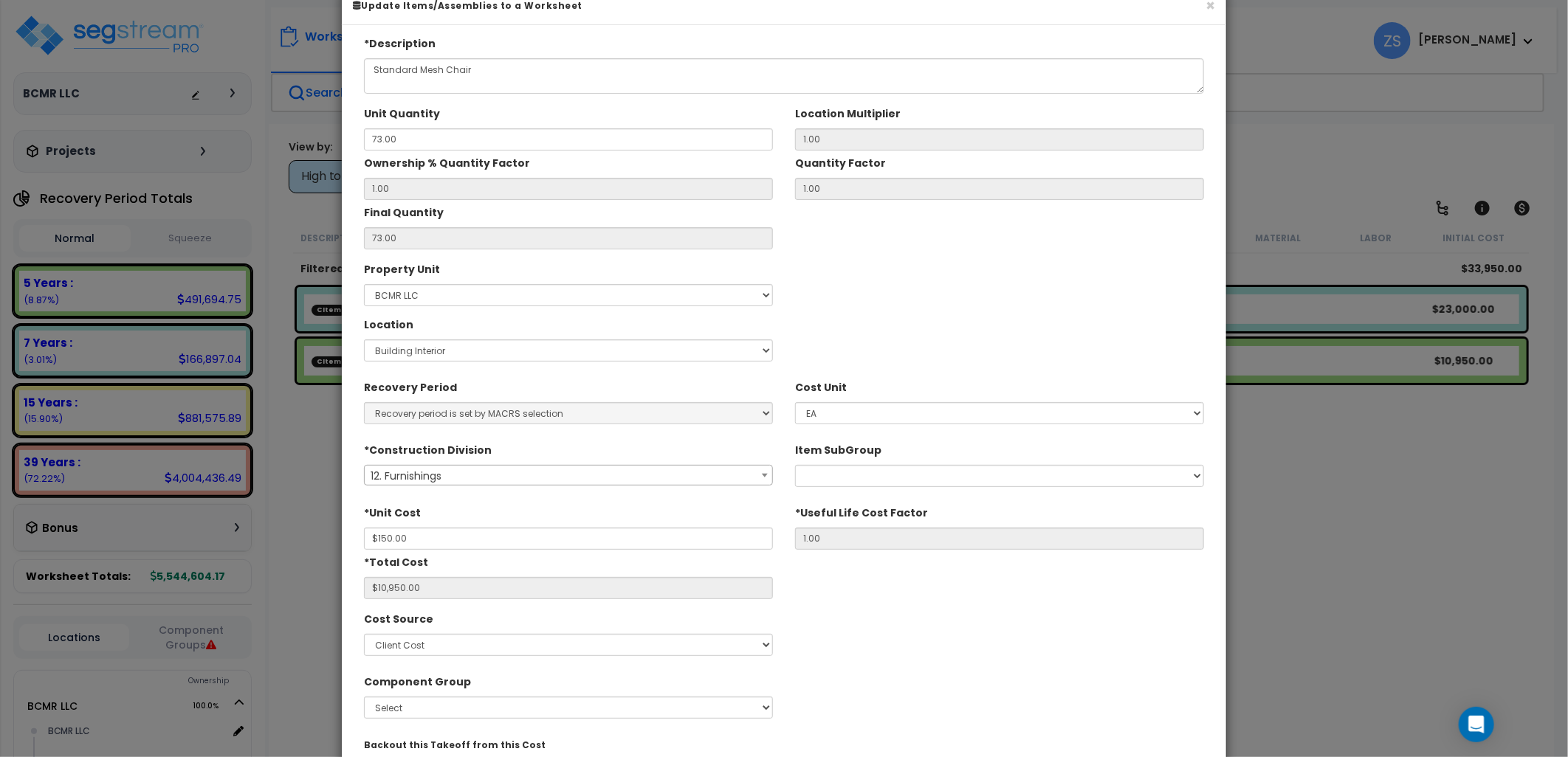
scroll to position [0, 0]
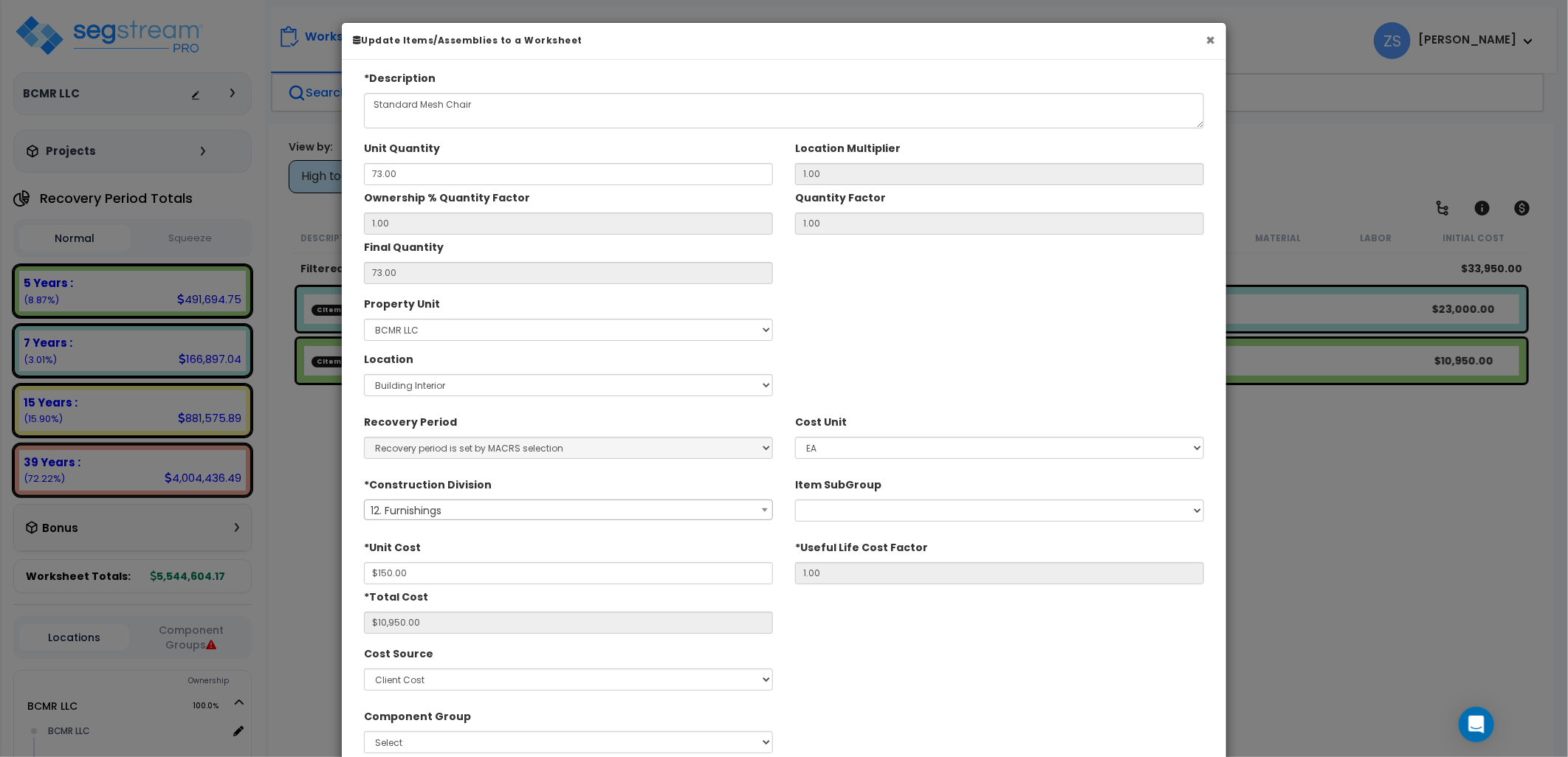
click at [1212, 39] on button "×" at bounding box center [1210, 41] width 9 height 16
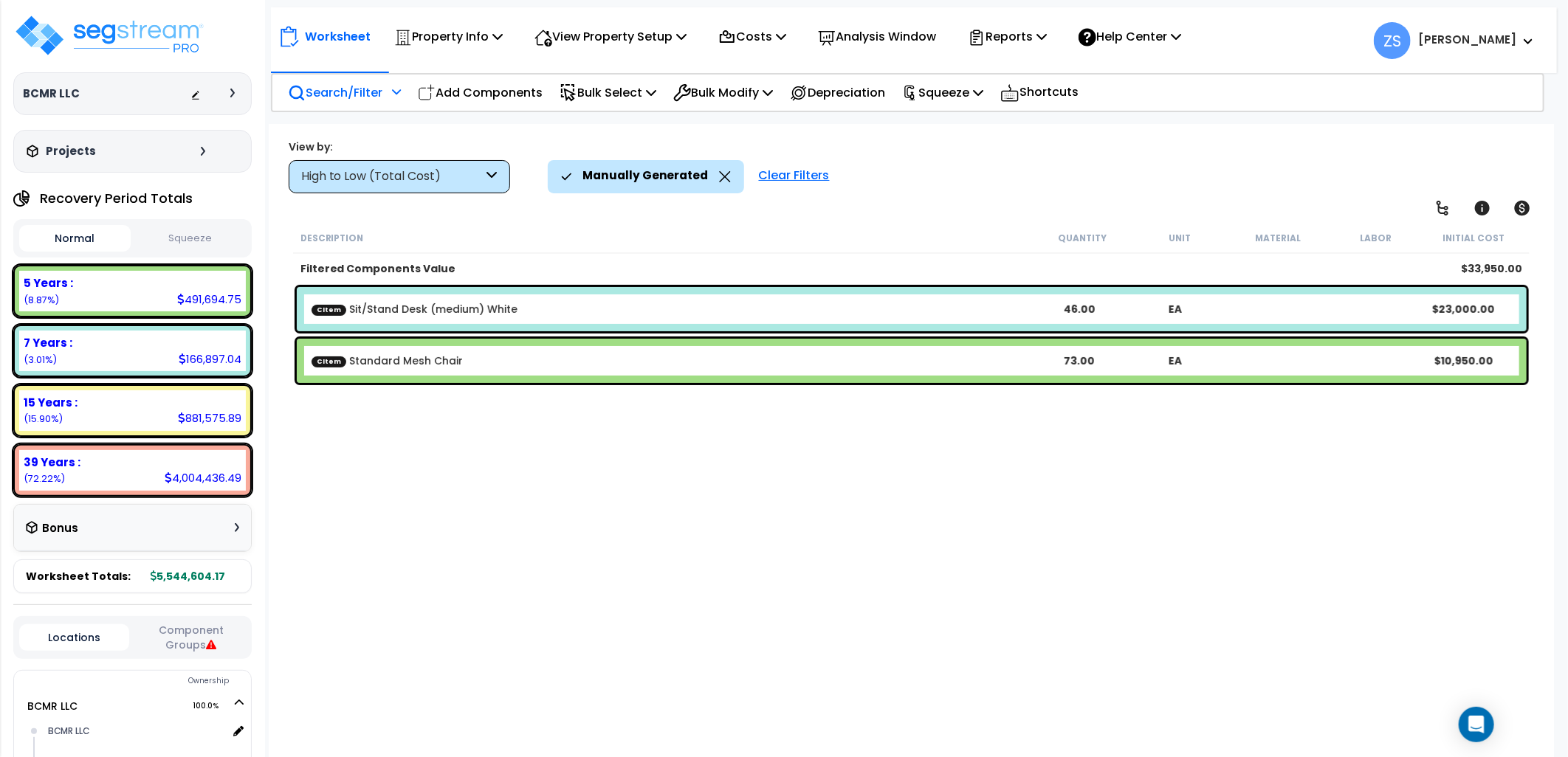
drag, startPoint x: 862, startPoint y: 364, endPoint x: 761, endPoint y: 401, distance: 107.6
click at [768, 409] on div "Description Quantity Unit Material Labor Initial Cost Filtered Components Value…" at bounding box center [912, 476] width 1242 height 507
click at [730, 358] on b "CItem Standard Mesh Chair" at bounding box center [671, 360] width 720 height 15
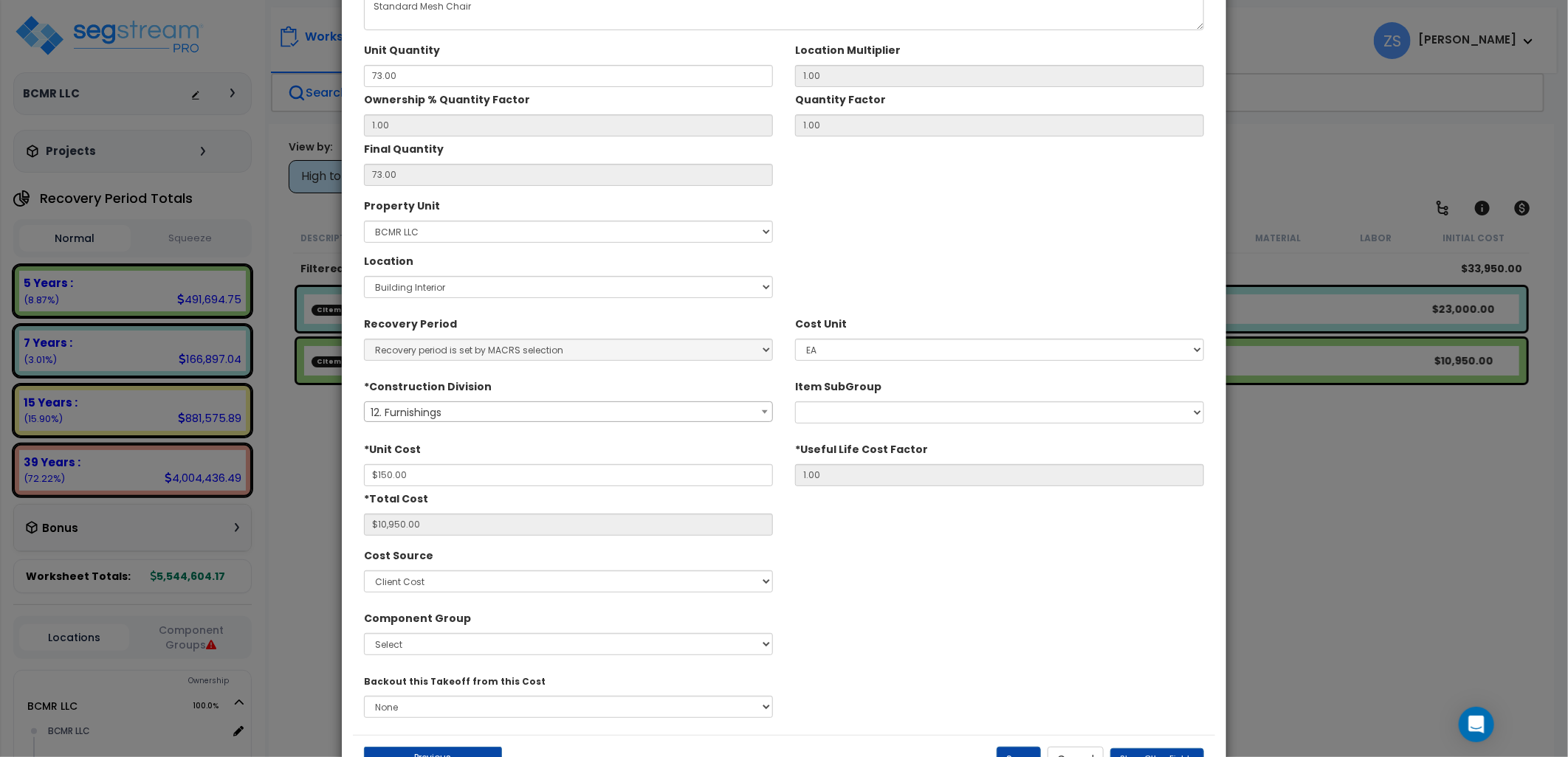
scroll to position [158, 0]
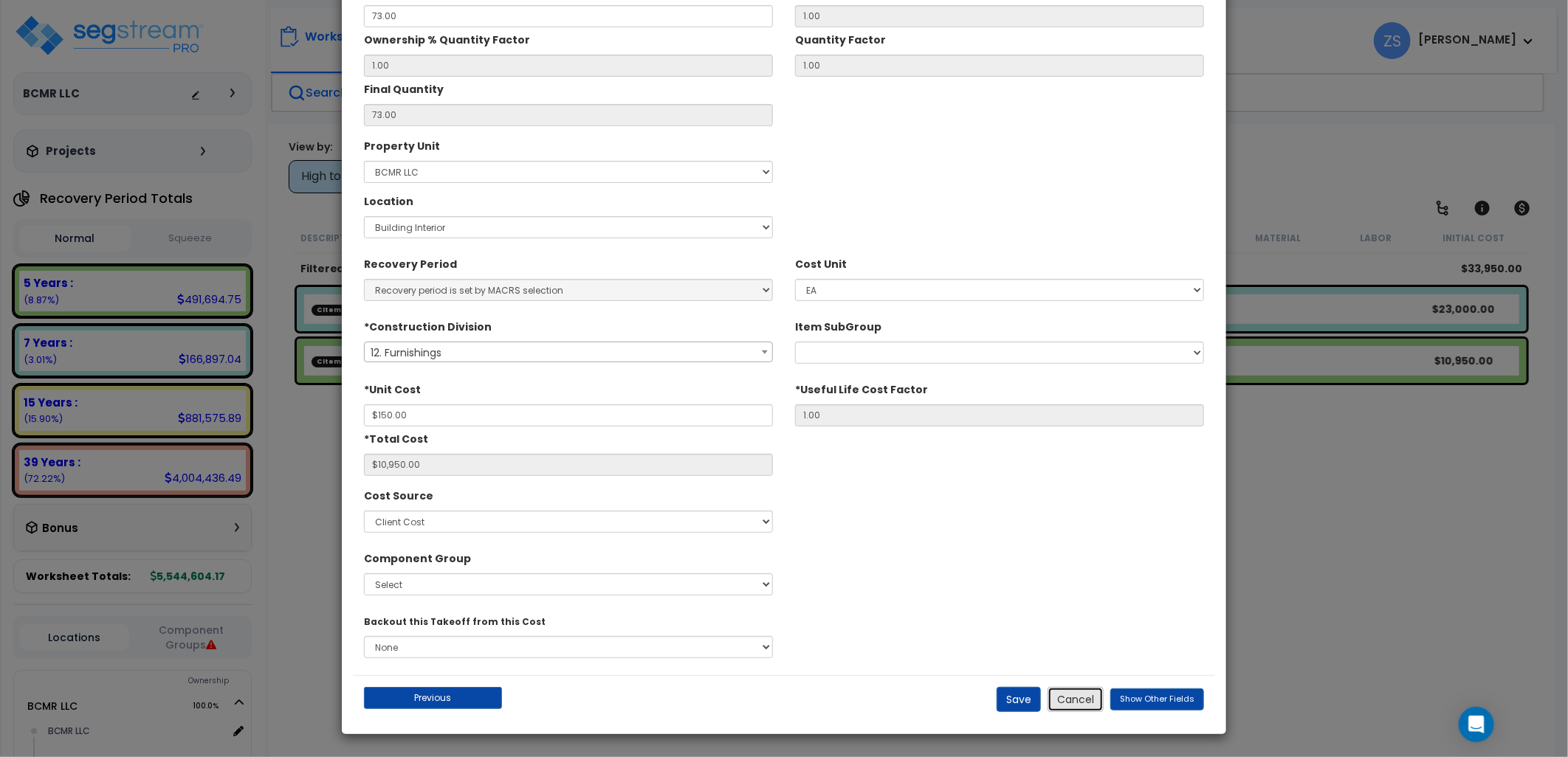
click at [1080, 703] on button "Cancel" at bounding box center [1076, 699] width 56 height 25
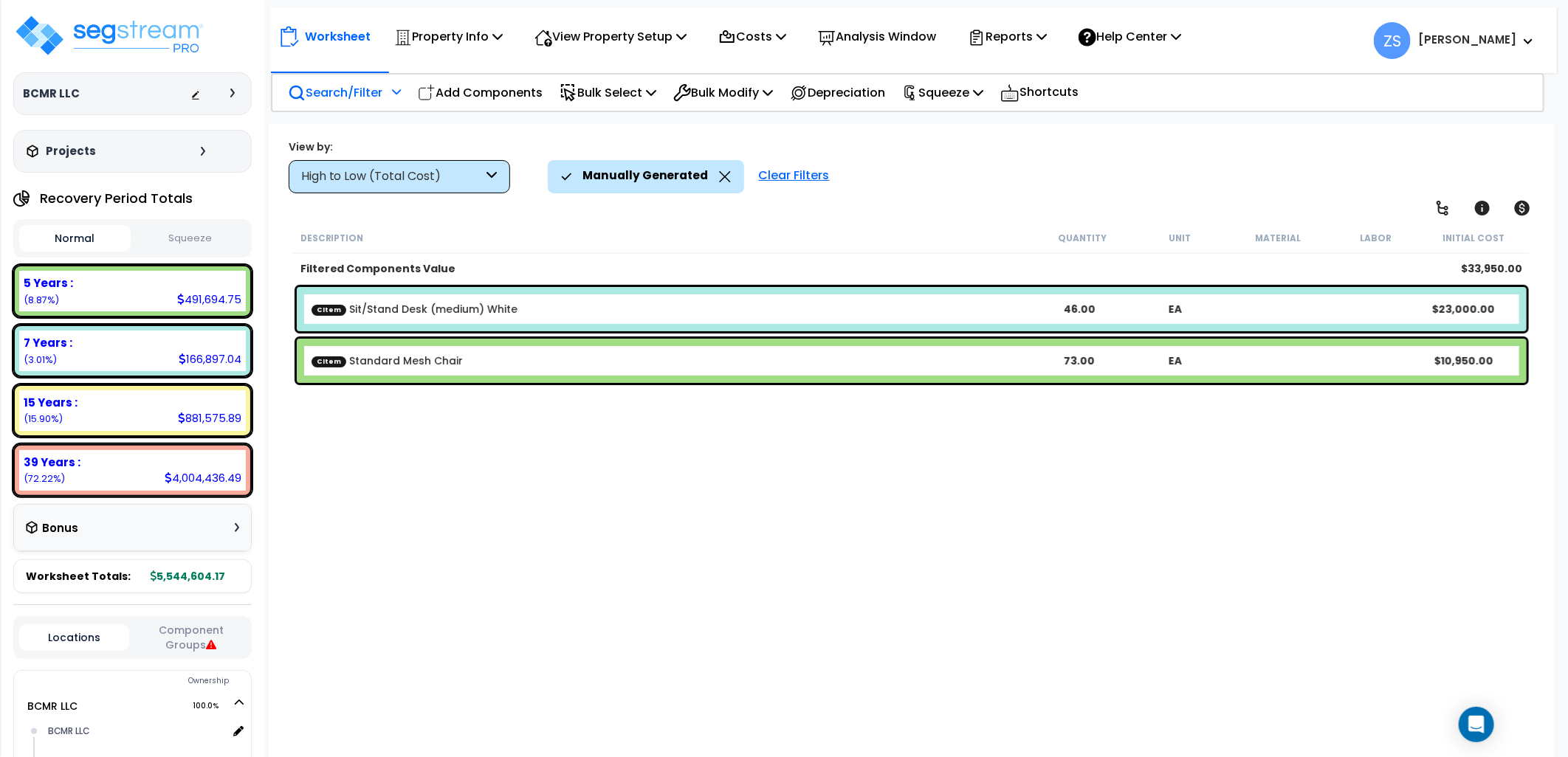
click at [597, 350] on div "CItem Standard Mesh Chair 73.00 EA $10,950.00" at bounding box center [912, 360] width 1230 height 44
click at [534, 310] on b "CItem Sit/Stand Desk (medium) White" at bounding box center [671, 309] width 720 height 15
click at [536, 364] on b "CItem Standard Mesh Chair" at bounding box center [671, 360] width 720 height 15
click at [455, 366] on link "CItem Standard Mesh Chair" at bounding box center [386, 360] width 151 height 15
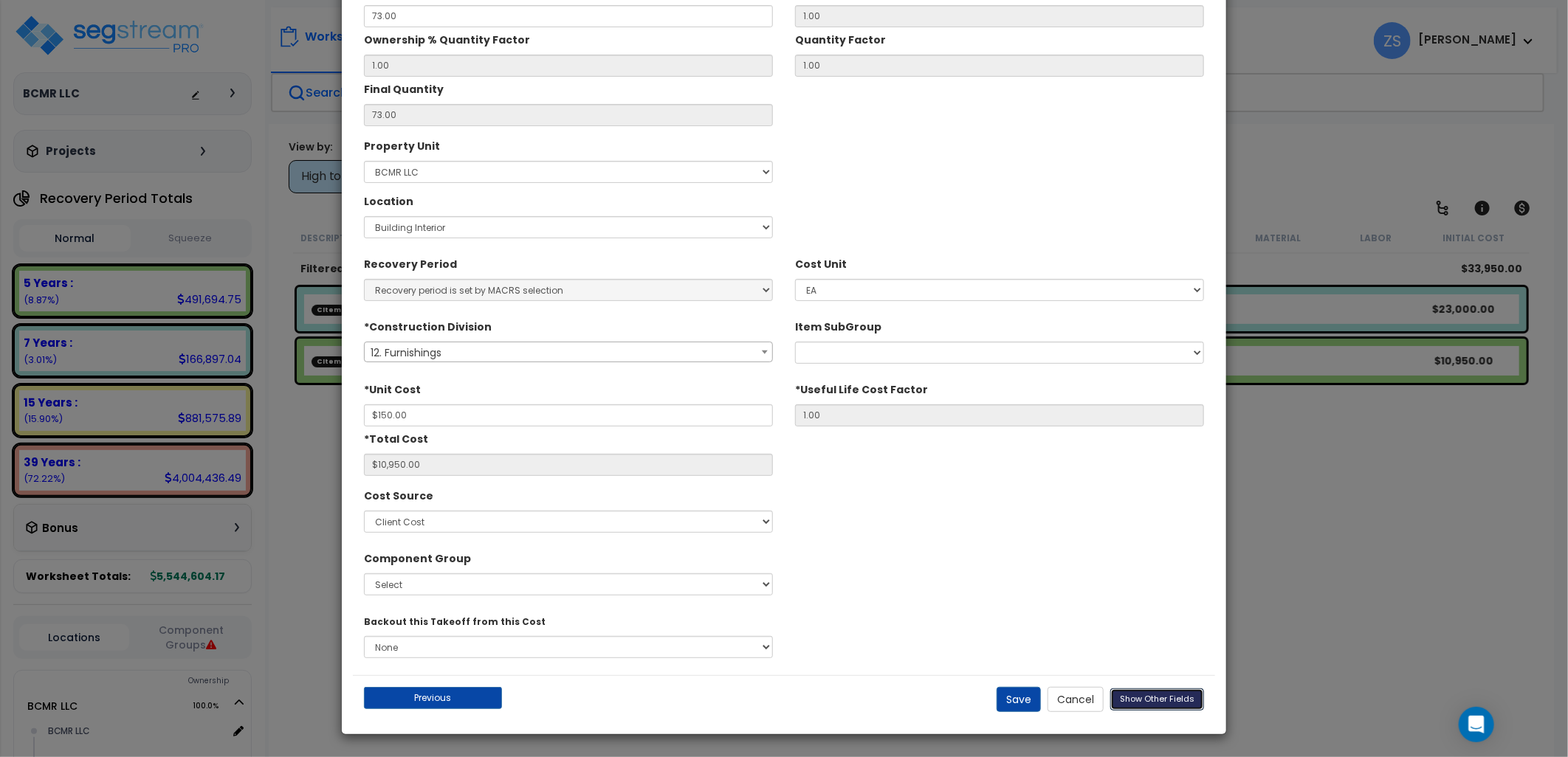
drag, startPoint x: 1145, startPoint y: 694, endPoint x: 1114, endPoint y: 661, distance: 45.3
click at [1146, 694] on span "Show Other Fields" at bounding box center [1157, 699] width 74 height 12
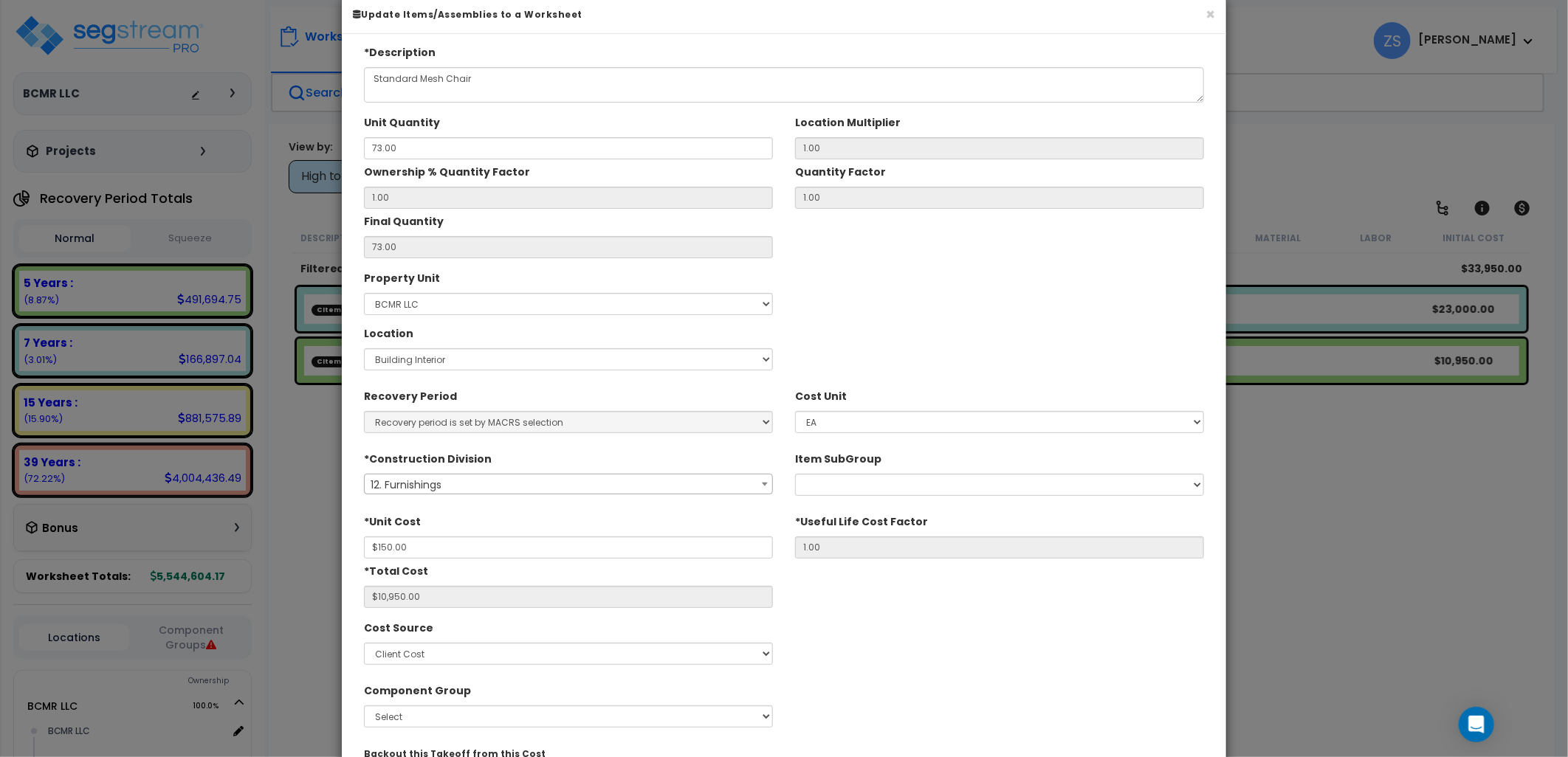
scroll to position [0, 0]
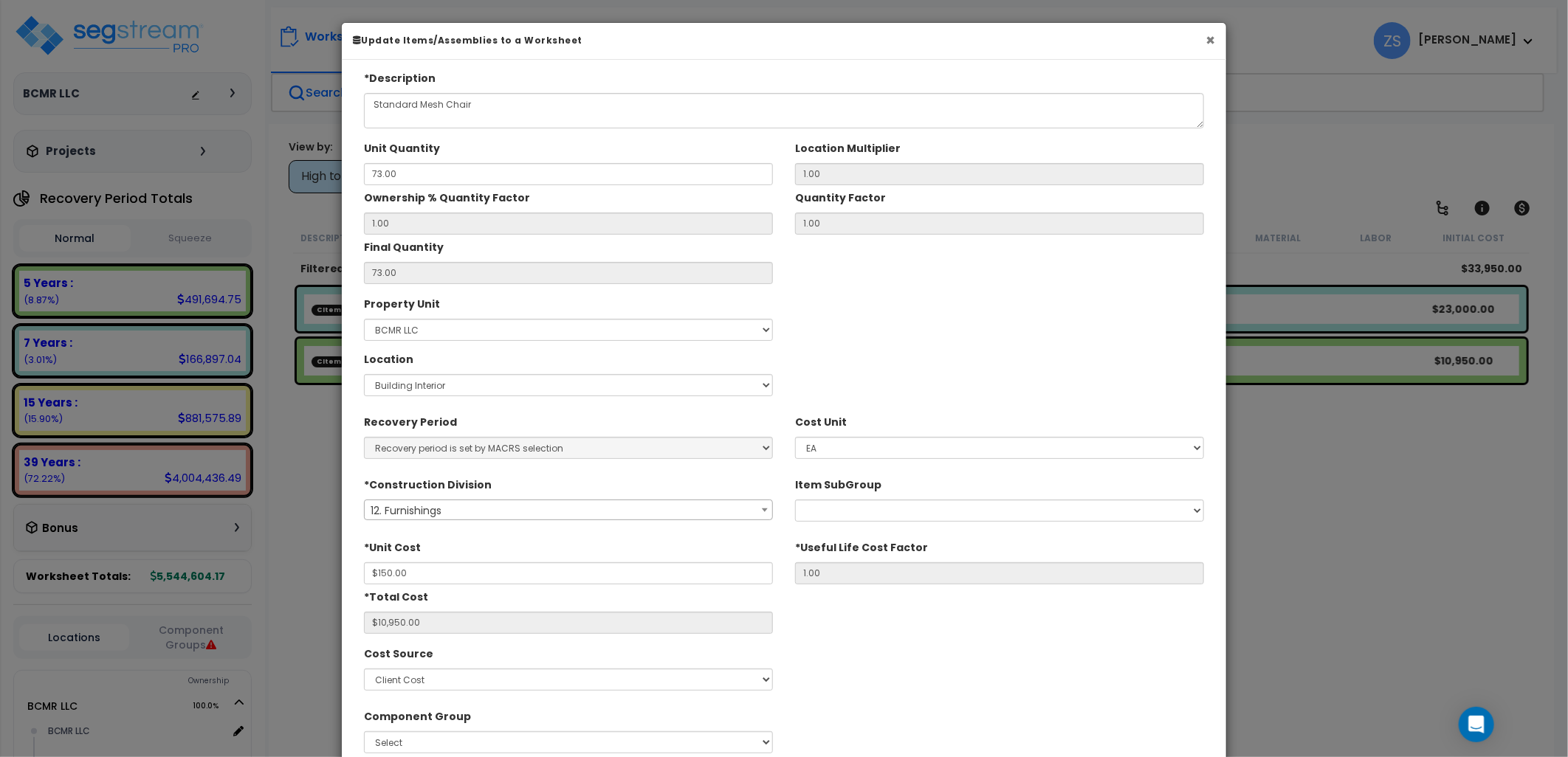
click at [1208, 39] on button "×" at bounding box center [1210, 41] width 9 height 16
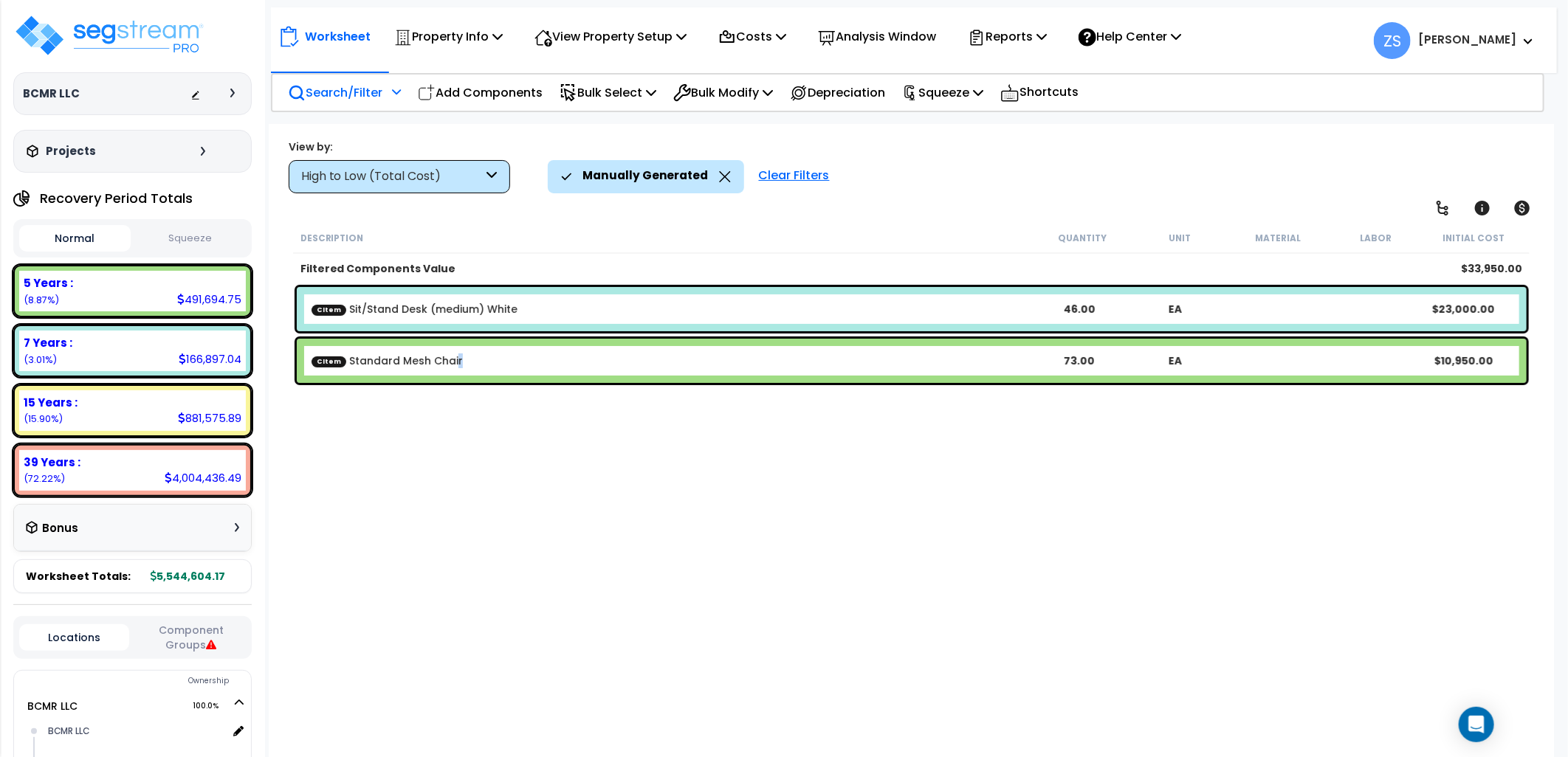
drag, startPoint x: 450, startPoint y: 364, endPoint x: 536, endPoint y: 336, distance: 90.4
click at [536, 336] on div "CItem Standard Mesh Chair 73.00 EA $10,950.00" at bounding box center [912, 361] width 1238 height 52
drag, startPoint x: 536, startPoint y: 336, endPoint x: 504, endPoint y: 411, distance: 81.5
click at [504, 411] on div "Description Quantity Unit Material Labor Initial Cost Filtered Components Value…" at bounding box center [912, 476] width 1242 height 507
click at [655, 91] on icon at bounding box center [651, 92] width 10 height 12
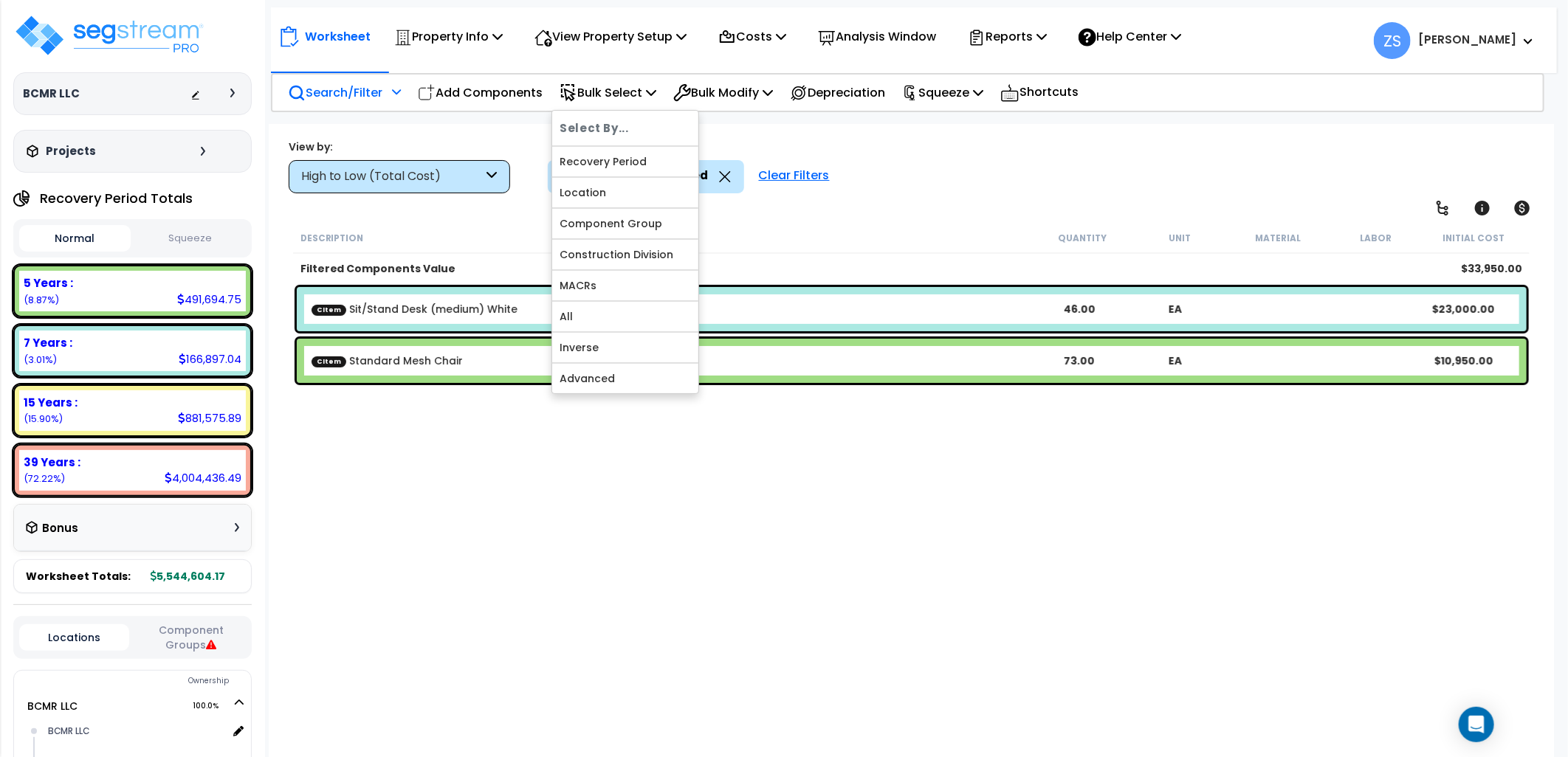
click at [750, 458] on div "Description Quantity Unit Material Labor Initial Cost Filtered Components Value…" at bounding box center [912, 476] width 1242 height 507
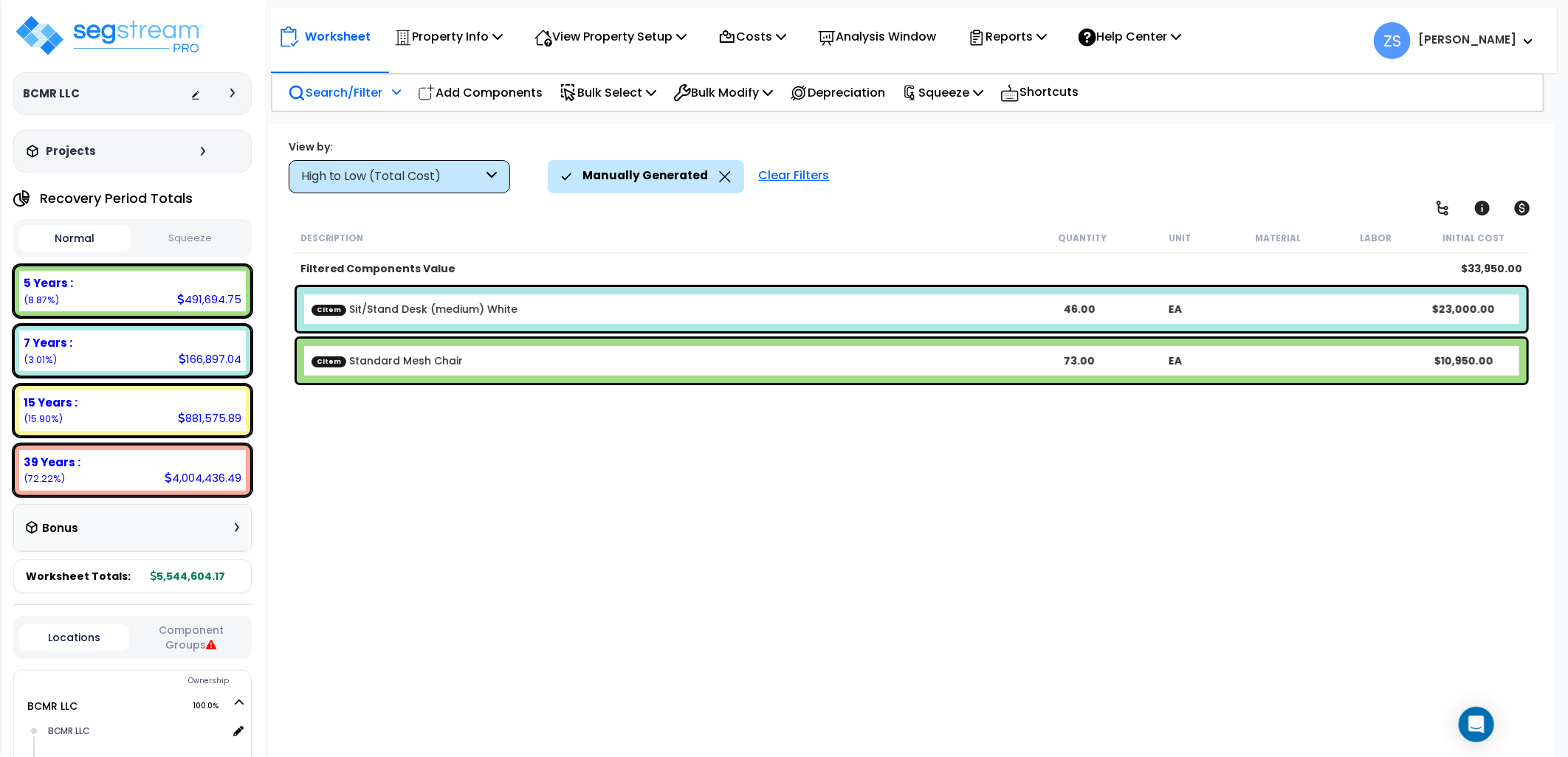
click at [682, 366] on b "CItem Standard Mesh Chair" at bounding box center [671, 360] width 720 height 15
click at [787, 46] on p "Costs" at bounding box center [752, 36] width 68 height 20
click at [694, 38] on div "View Property Setup Building Setup View Questionnaire" at bounding box center [610, 36] width 168 height 34
click at [762, 92] on p "Bulk Modify" at bounding box center [724, 92] width 100 height 20
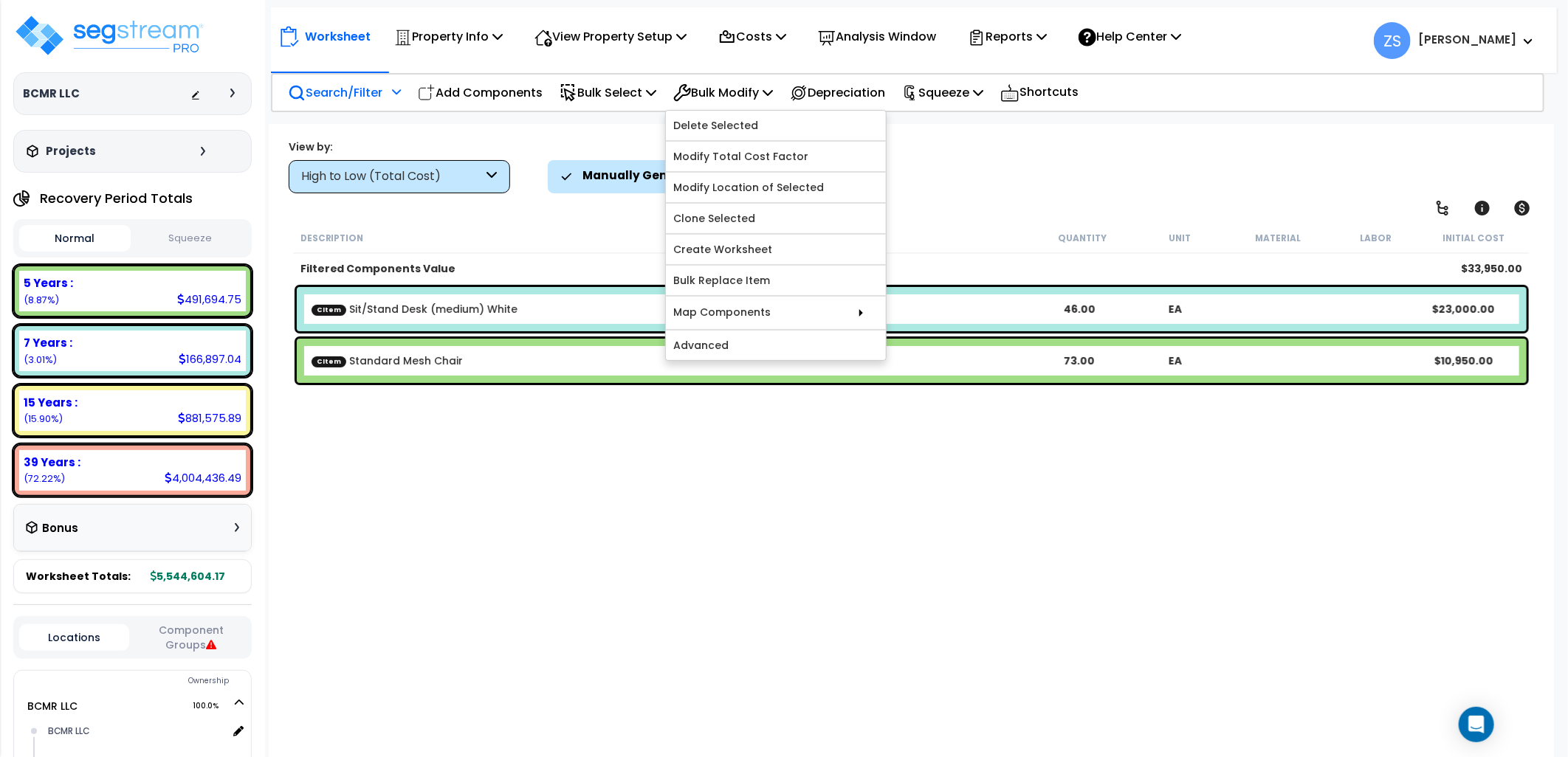
drag, startPoint x: 539, startPoint y: 485, endPoint x: 537, endPoint y: 478, distance: 7.3
click at [536, 491] on div "Description Quantity Unit Material Labor Initial Cost Filtered Components Value…" at bounding box center [912, 476] width 1242 height 507
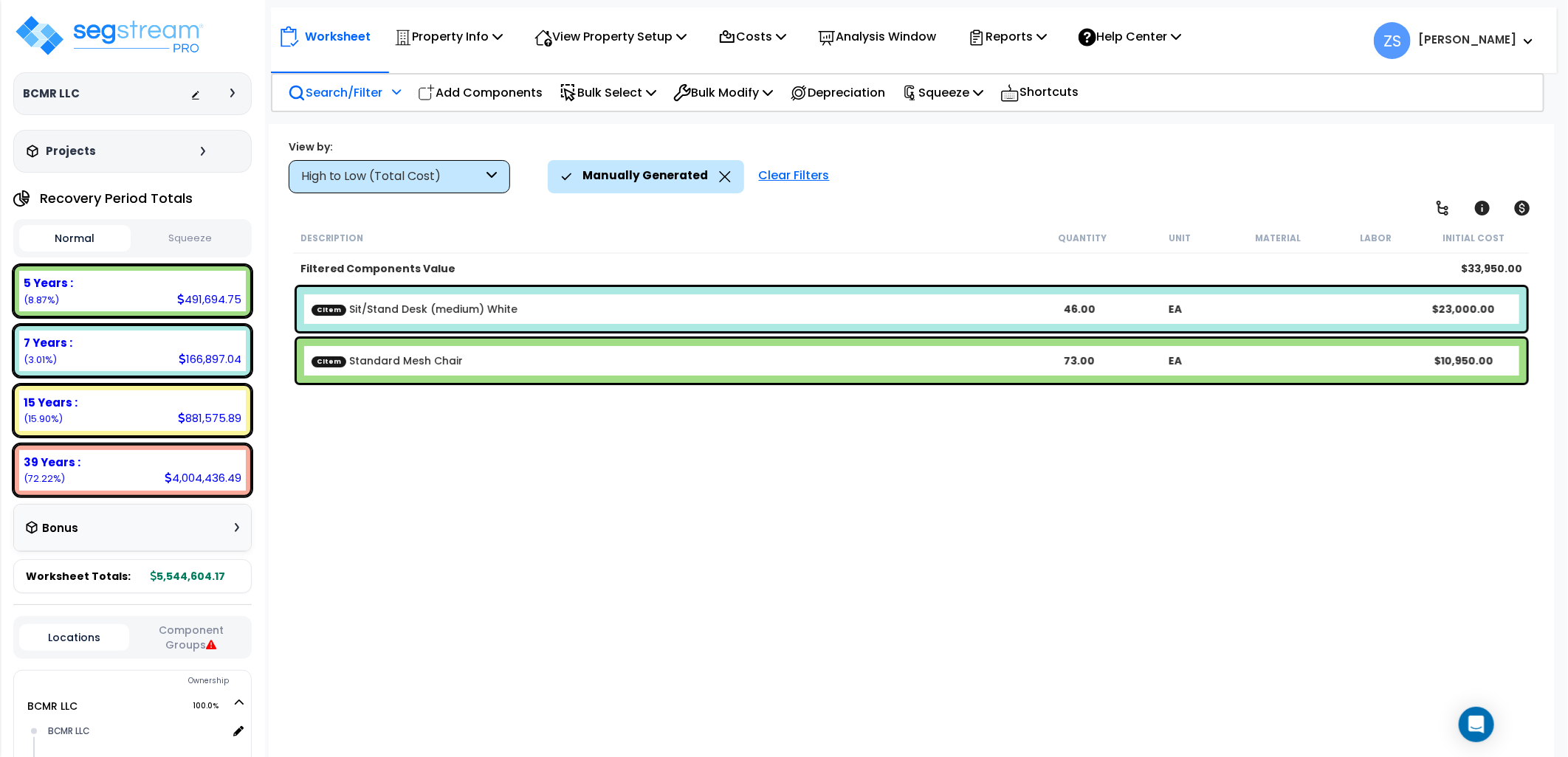
click at [719, 178] on icon at bounding box center [725, 177] width 12 height 11
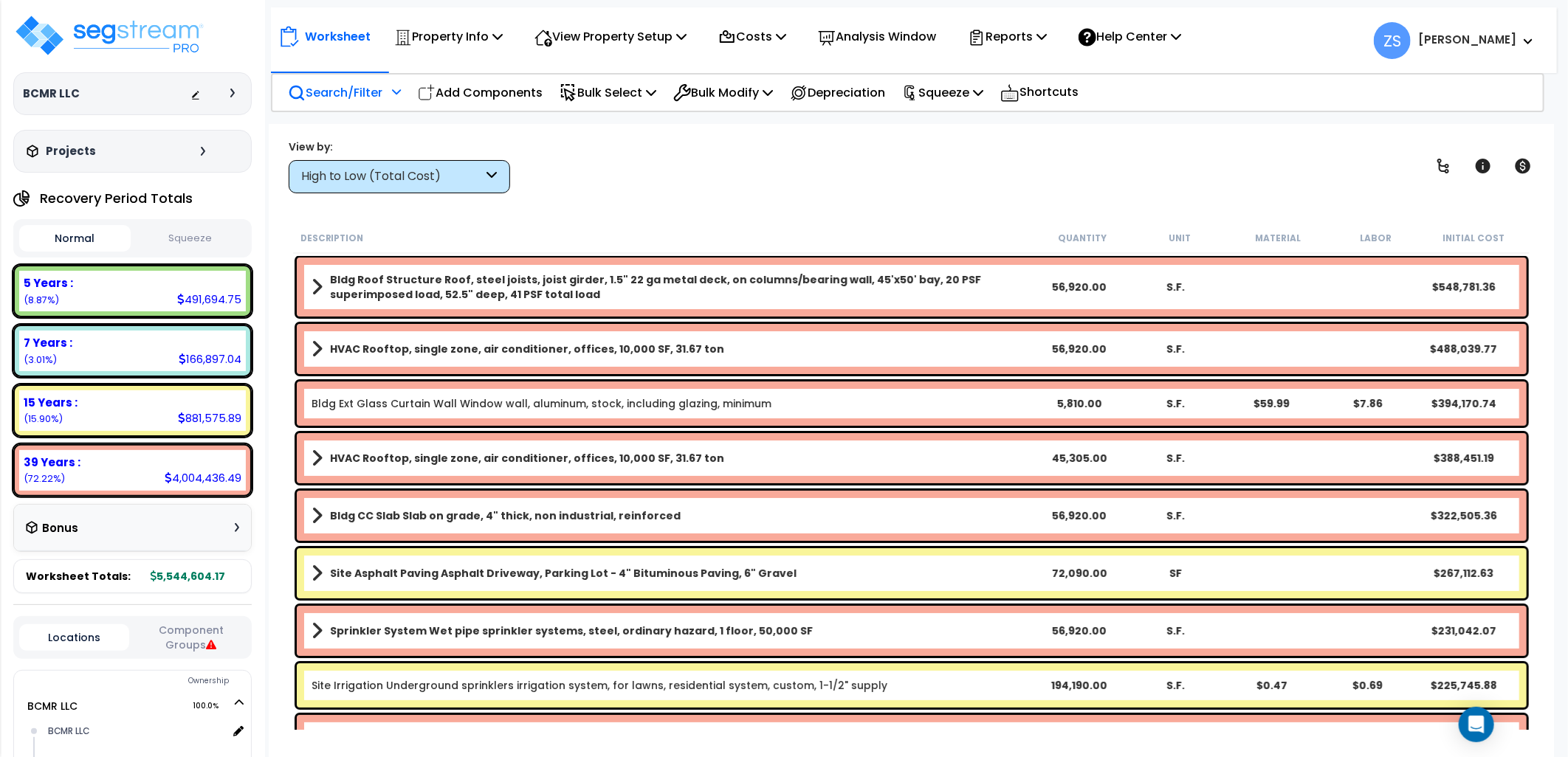
click at [517, 389] on div "Bldg Ext Glass Curtain Wall Window wall, aluminum, stock, including glazing, mi…" at bounding box center [912, 404] width 1230 height 44
click at [485, 475] on div "HVAC Rooftop, single zone, air conditioner, offices, 10,000 SF, 31.67 ton 45,30…" at bounding box center [912, 458] width 1230 height 50
click at [474, 463] on b "HVAC Rooftop, single zone, air conditioner, offices, 10,000 SF, 31.67 ton" at bounding box center [527, 458] width 394 height 15
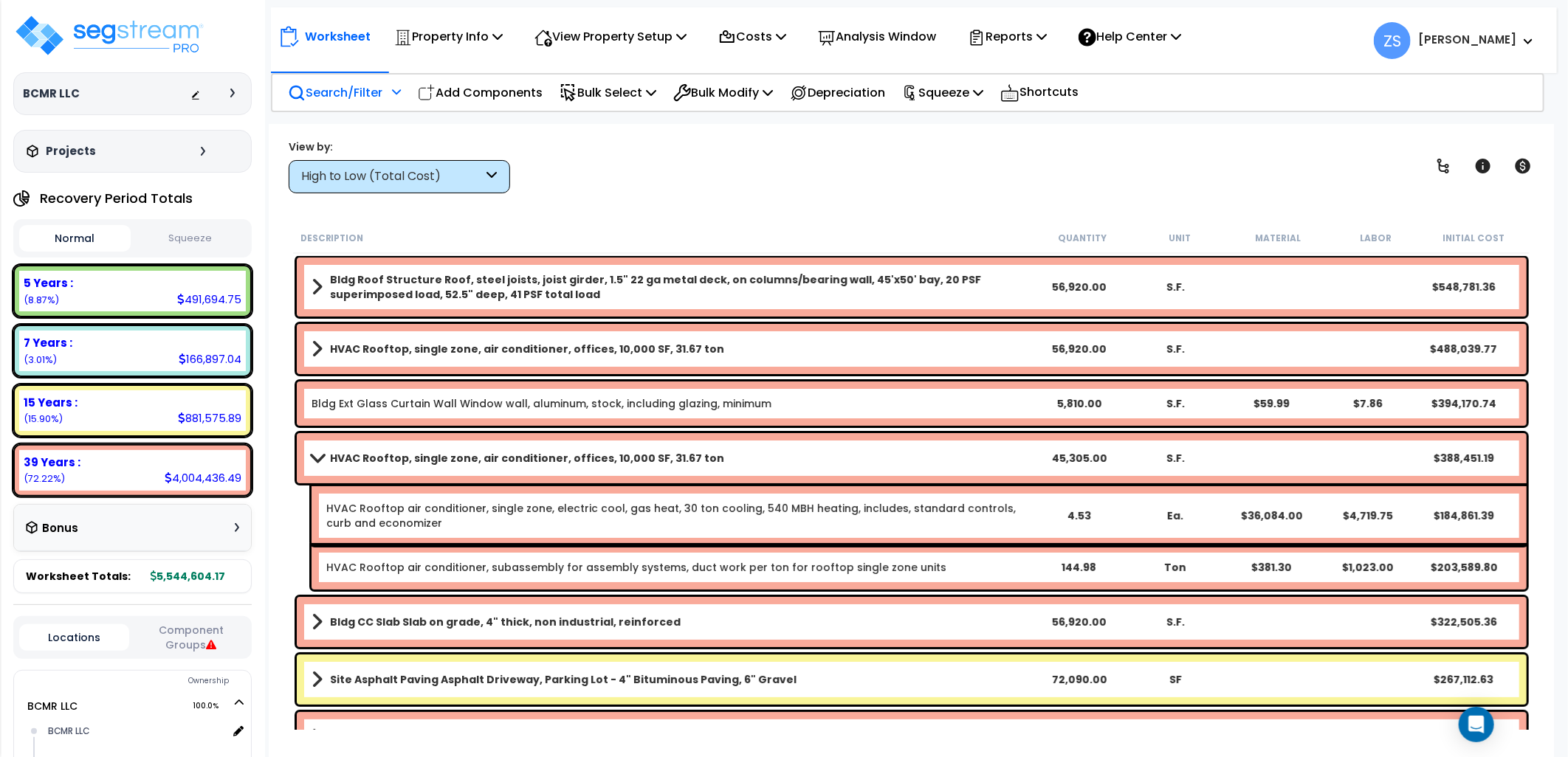
click at [470, 456] on b "HVAC Rooftop, single zone, air conditioner, offices, 10,000 SF, 31.67 ton" at bounding box center [527, 458] width 394 height 15
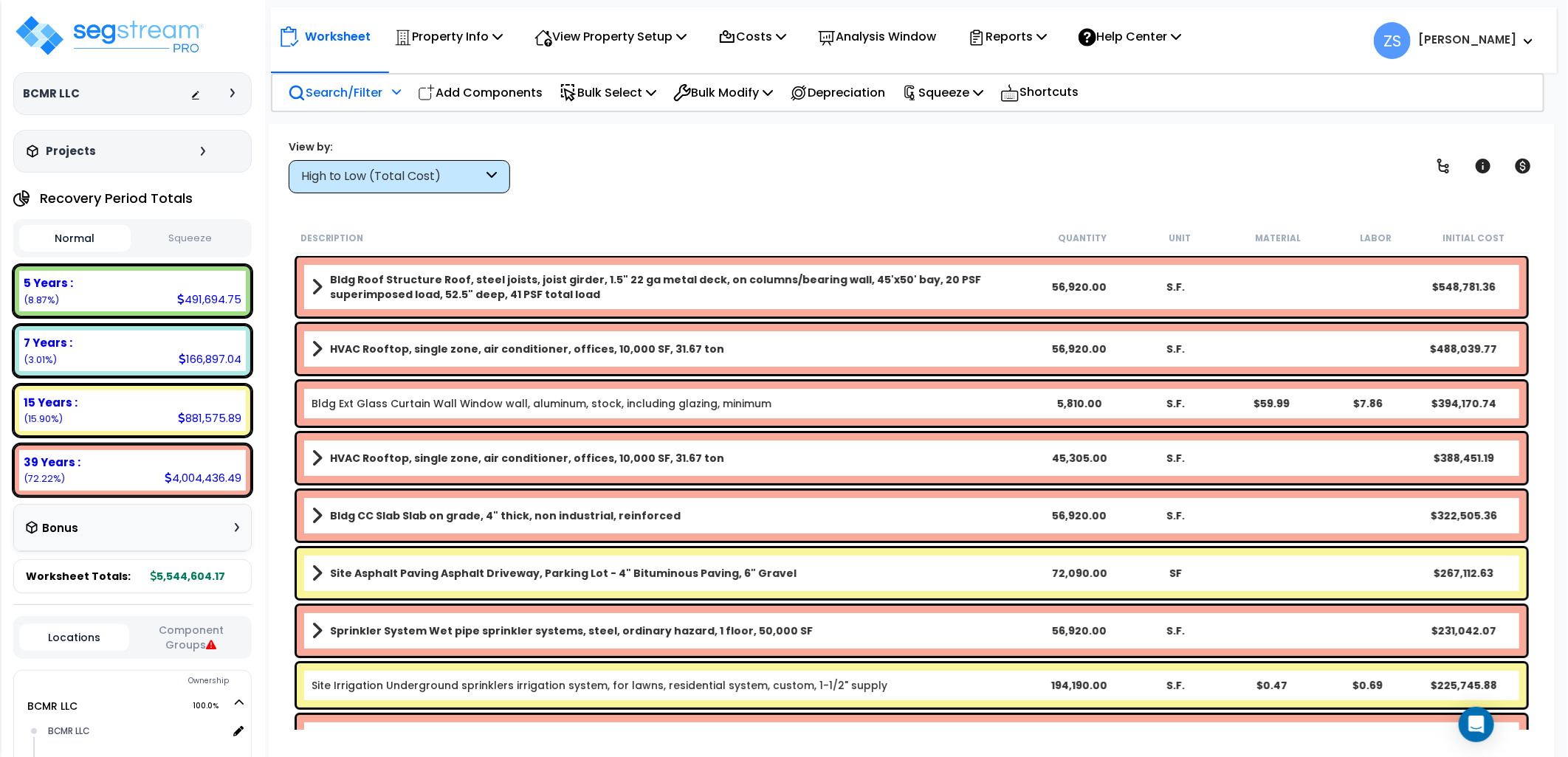
click at [461, 398] on link "Bldg Ext Glass Curtain Wall Window wall, aluminum, stock, including glazing, mi…" at bounding box center [541, 404] width 460 height 15
click at [127, 342] on div "7 Years :" at bounding box center [132, 343] width 217 height 16
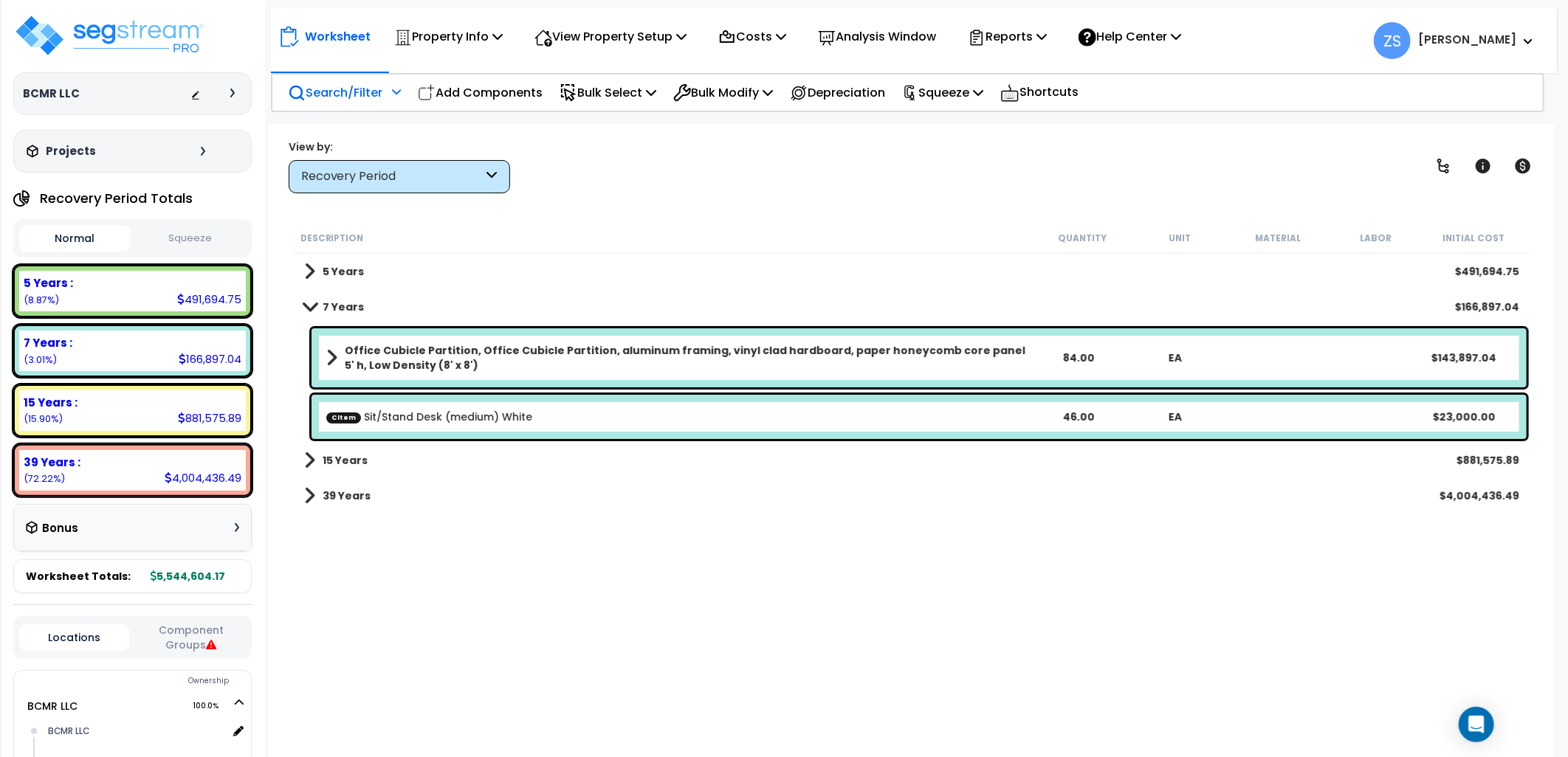
click at [470, 422] on link "CItem Sit/Stand Desk (medium) White" at bounding box center [429, 416] width 206 height 15
click at [116, 295] on div "5 Years : 491,694.75 (8.87%)" at bounding box center [132, 291] width 227 height 41
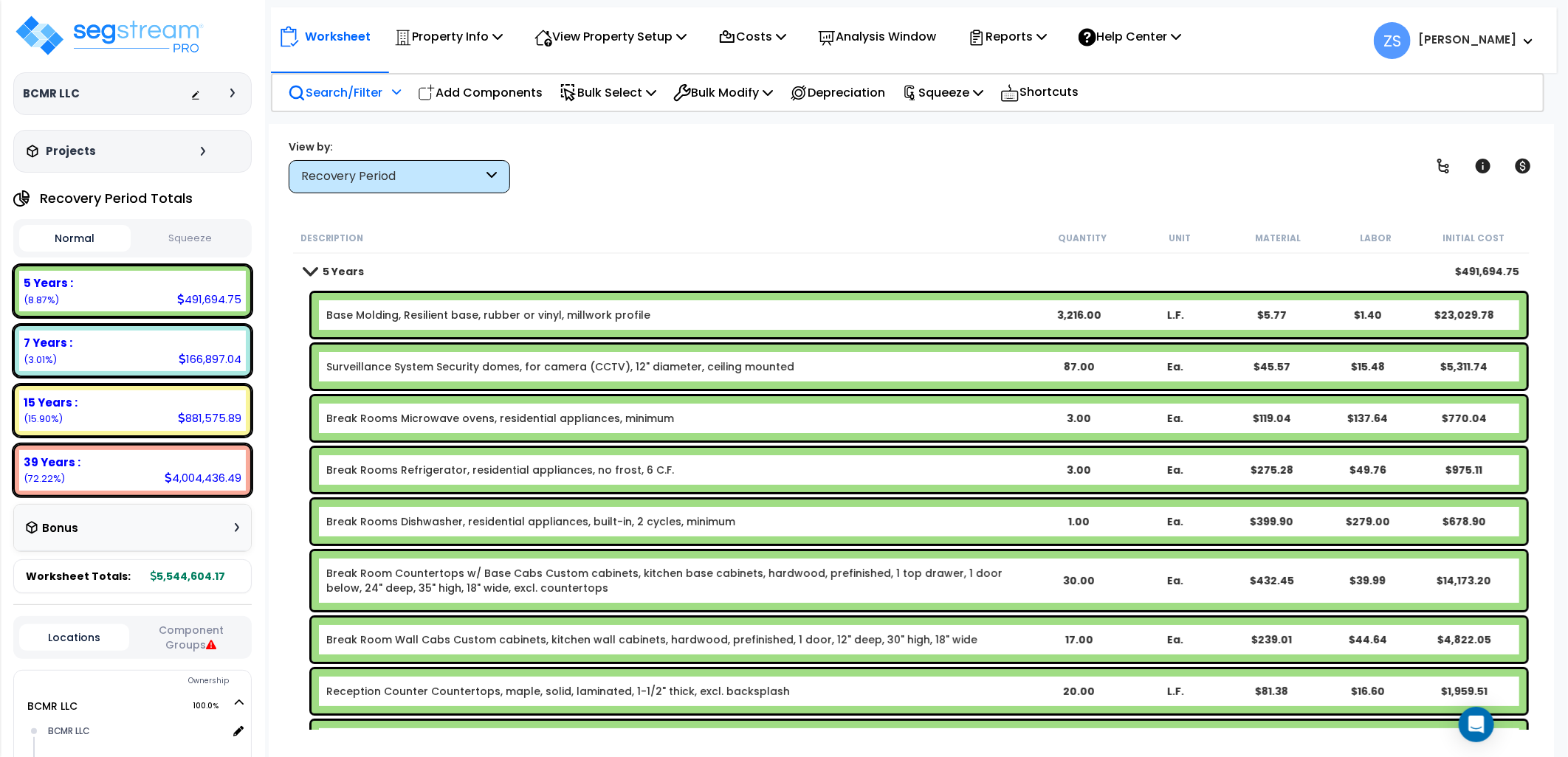
click at [362, 89] on p "Search/Filter" at bounding box center [336, 92] width 95 height 20
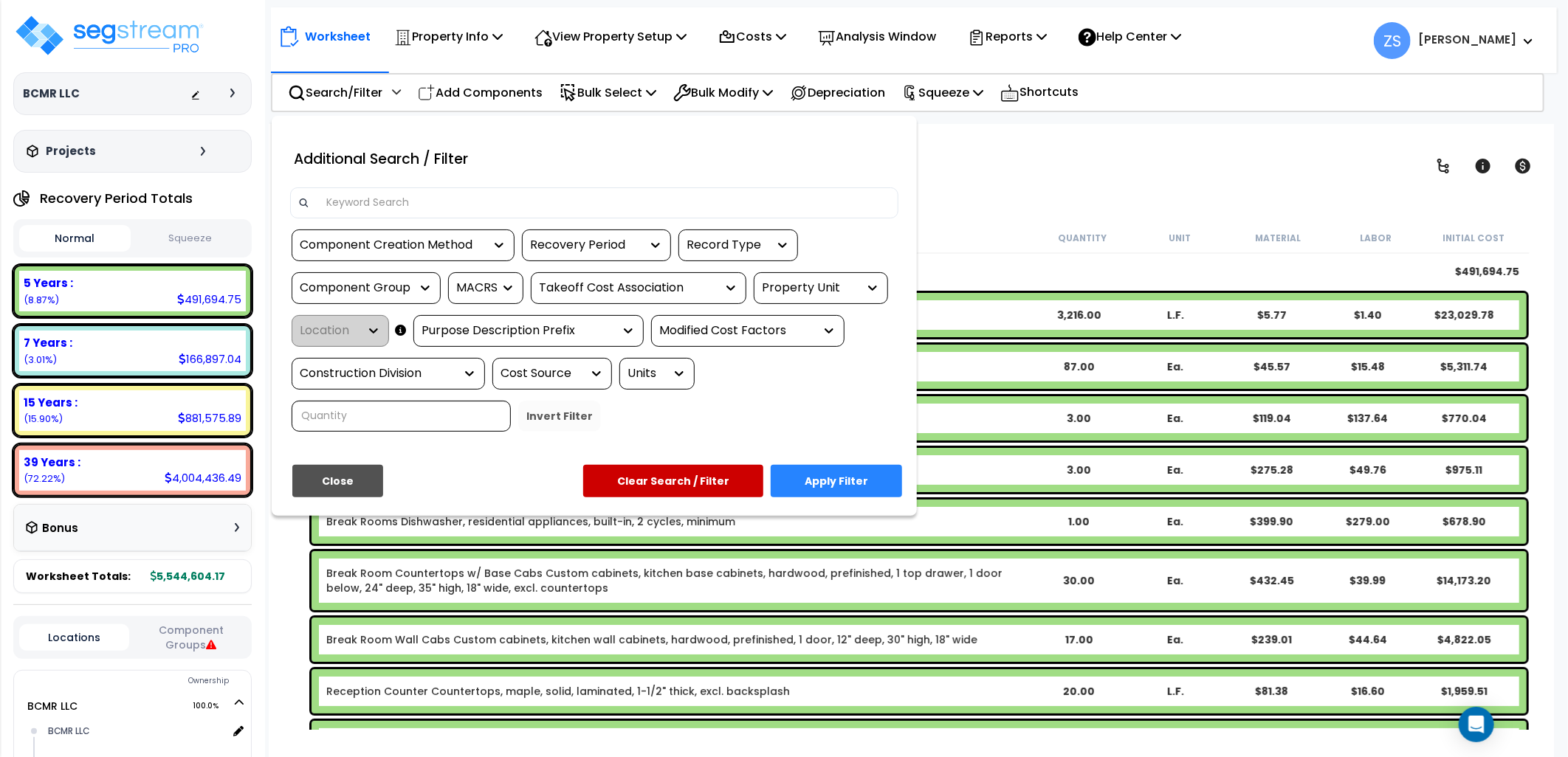
click at [413, 247] on div "Component Creation Method" at bounding box center [392, 246] width 185 height 17
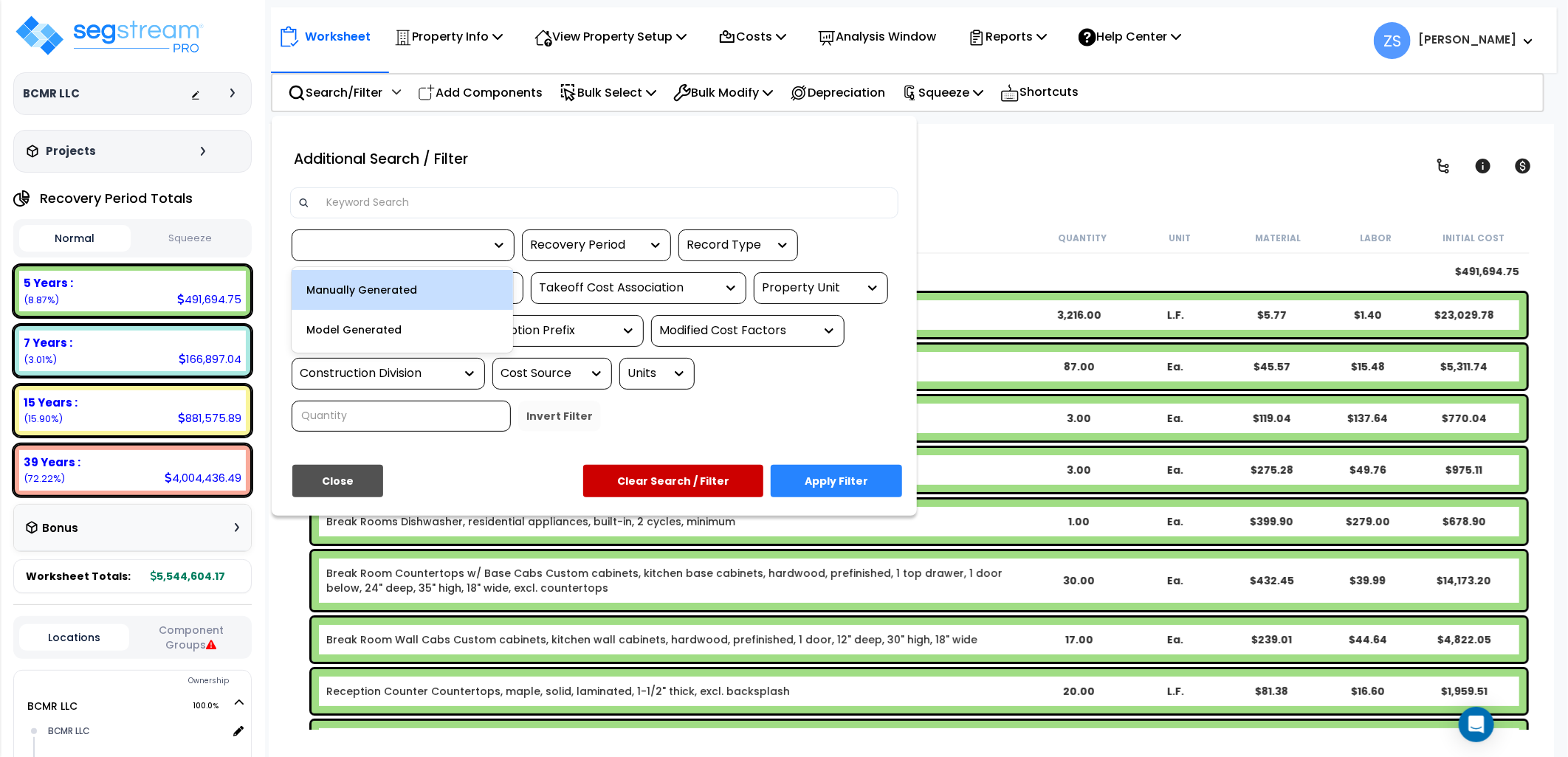
click at [396, 291] on div "Manually Generated" at bounding box center [402, 290] width 222 height 40
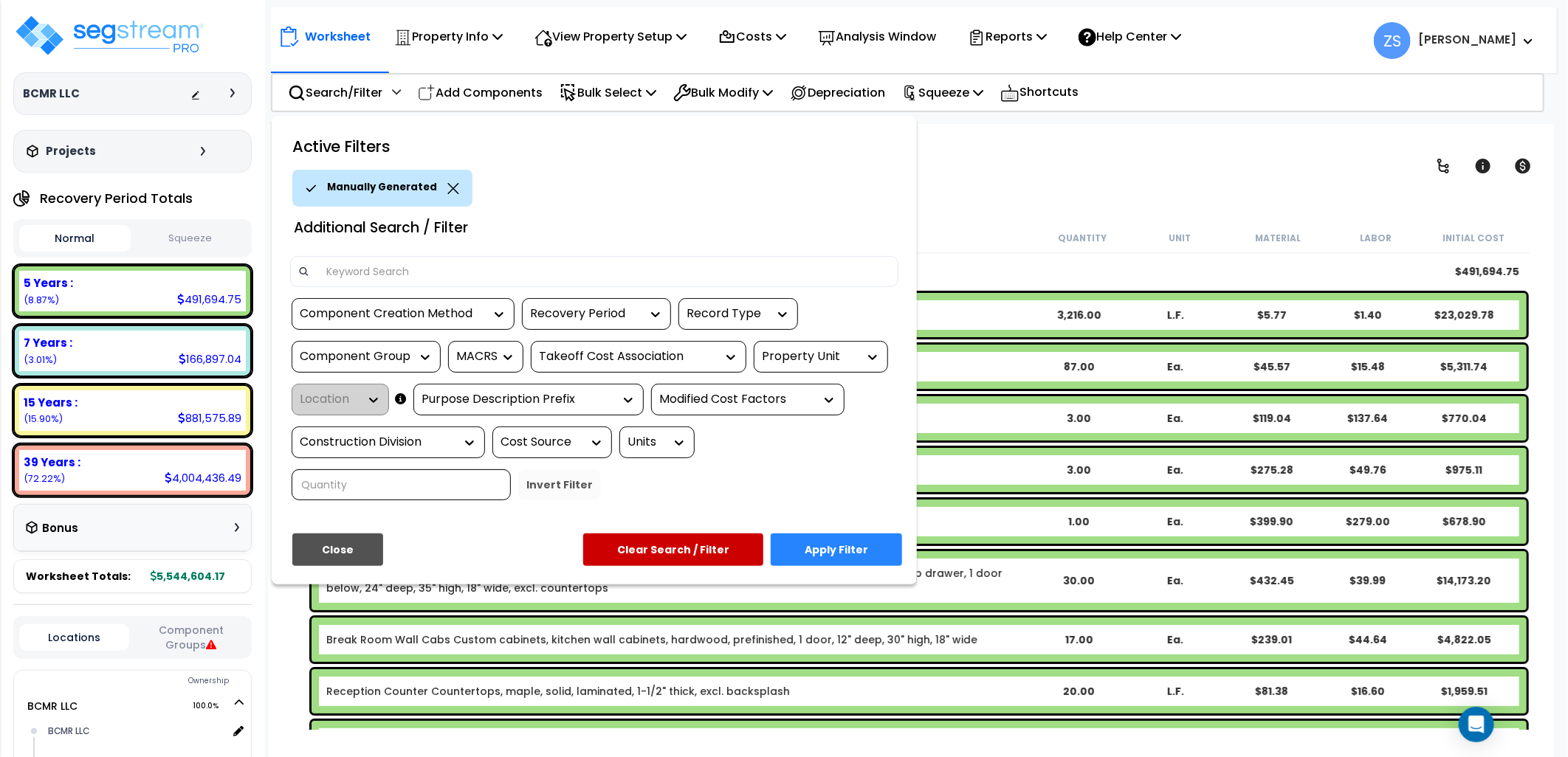
click at [846, 541] on button "Apply Filter" at bounding box center [837, 550] width 131 height 33
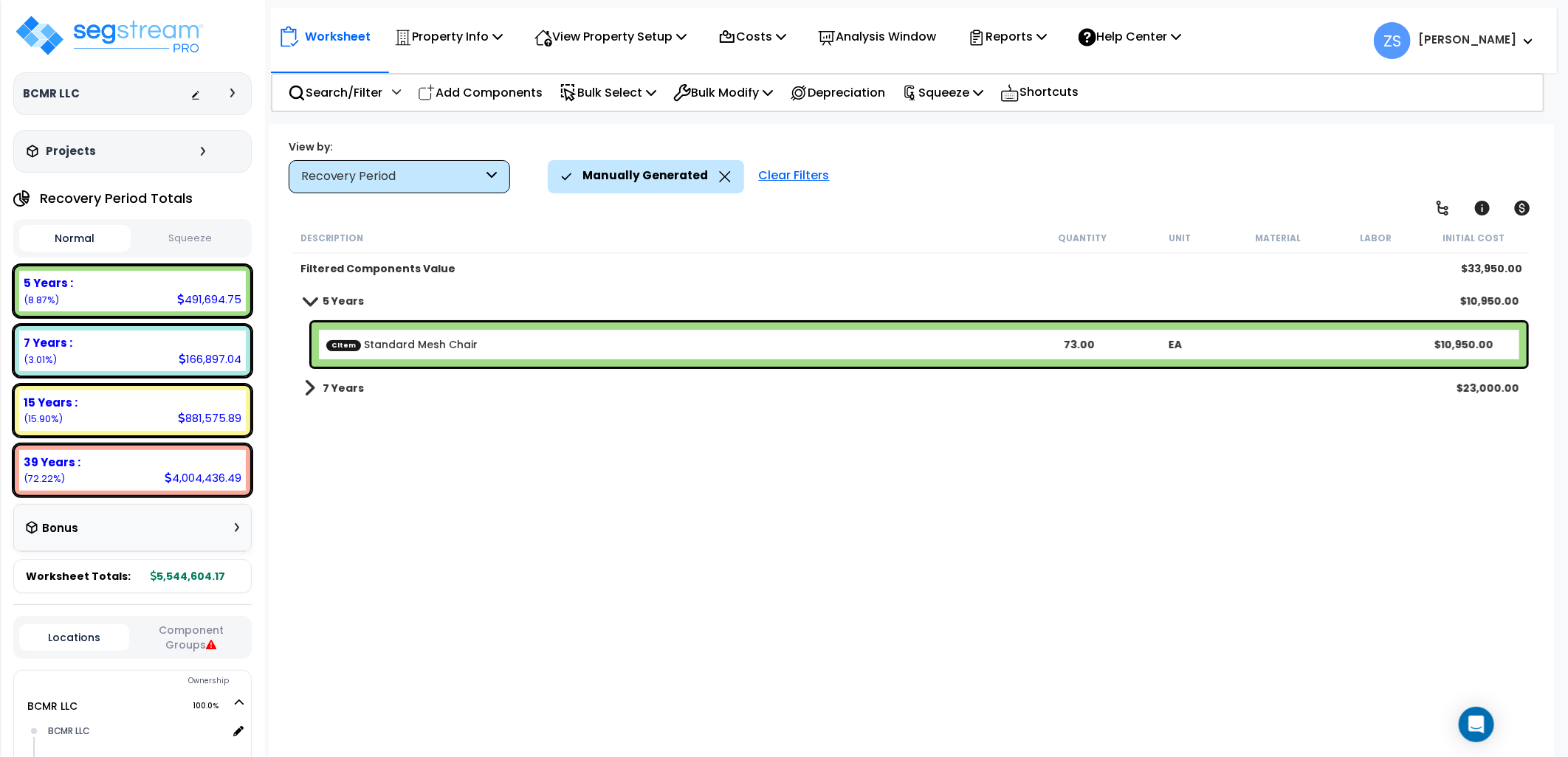
click at [342, 385] on b "7 Years" at bounding box center [343, 388] width 41 height 15
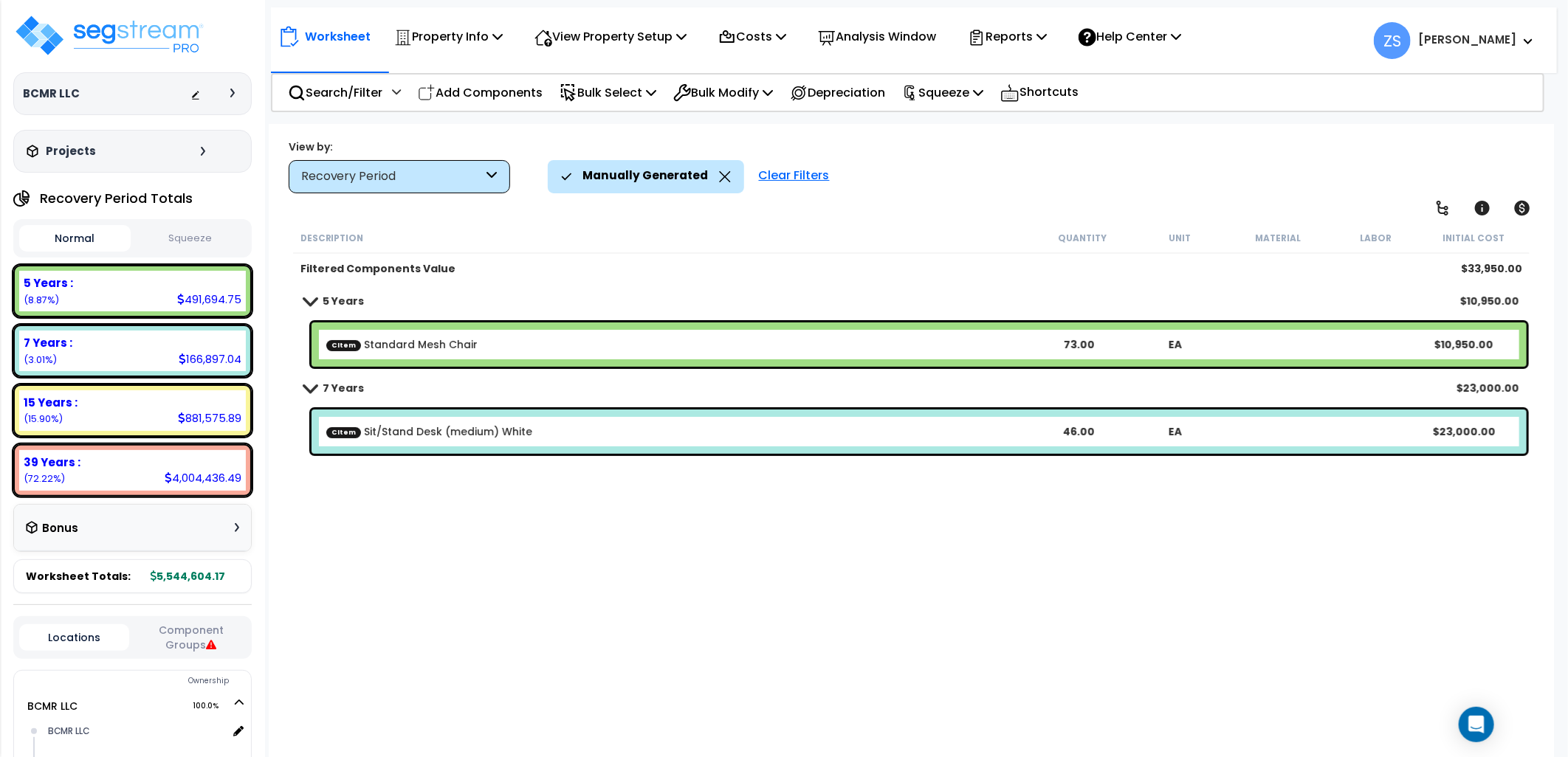
click at [497, 340] on b "CItem Standard Mesh Chair" at bounding box center [678, 344] width 704 height 15
click at [656, 94] on icon at bounding box center [651, 92] width 10 height 12
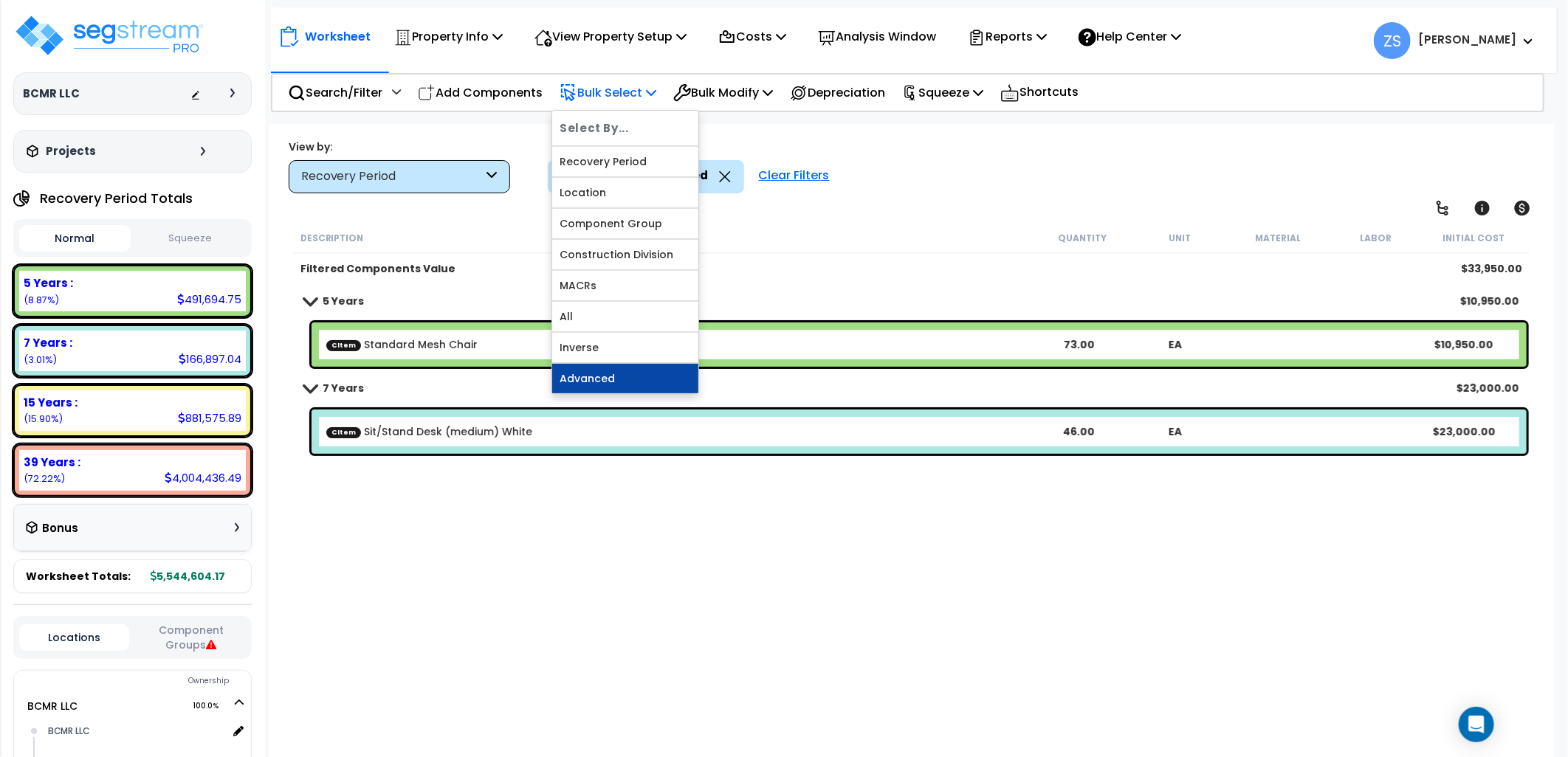
click at [628, 379] on link "Advanced" at bounding box center [624, 378] width 146 height 29
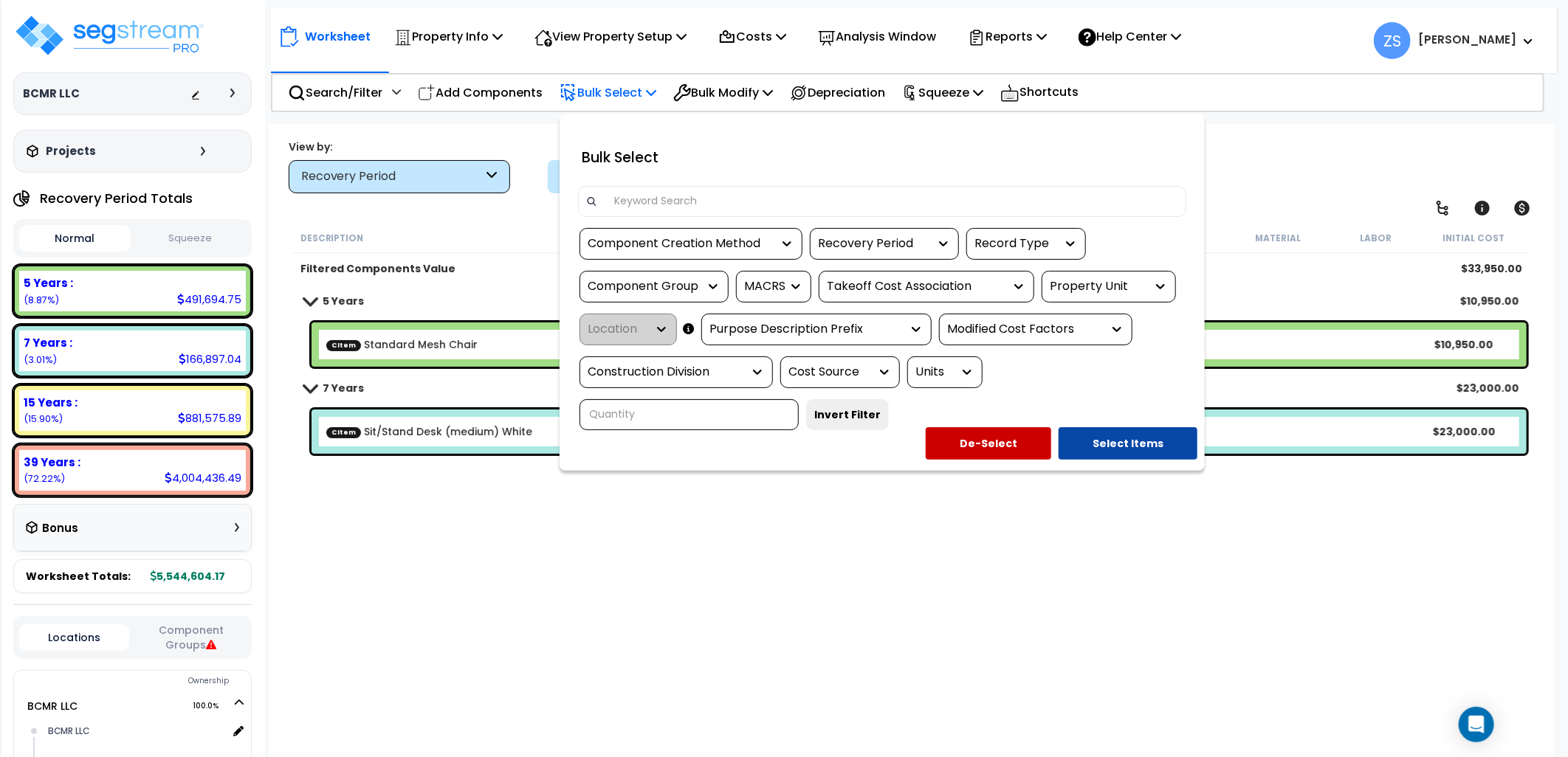
click at [703, 234] on div "Component Creation Method" at bounding box center [691, 243] width 223 height 32
click at [699, 241] on div "Component Creation Method" at bounding box center [680, 244] width 185 height 17
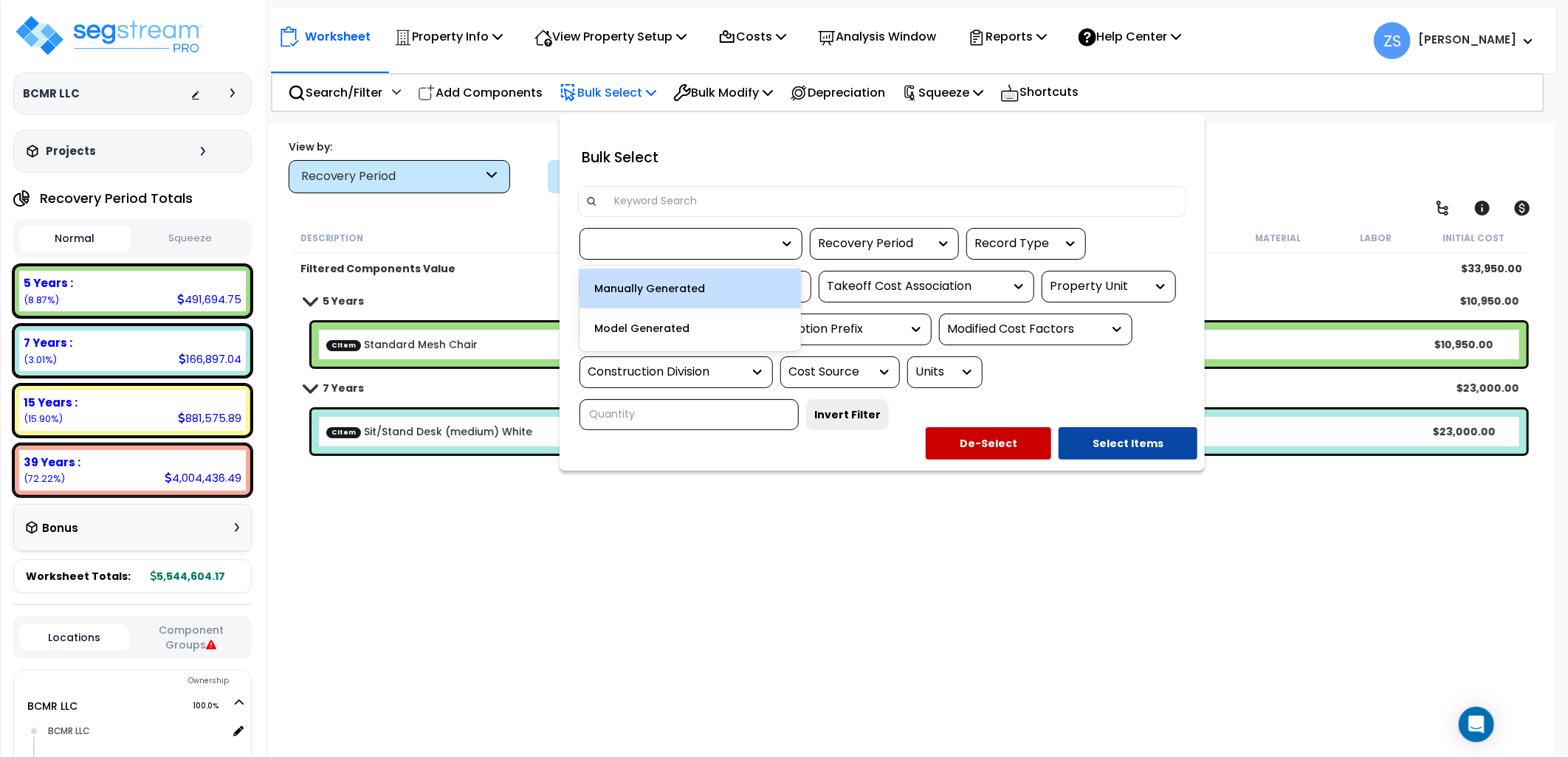
click at [667, 291] on div "Manually Generated" at bounding box center [690, 289] width 222 height 40
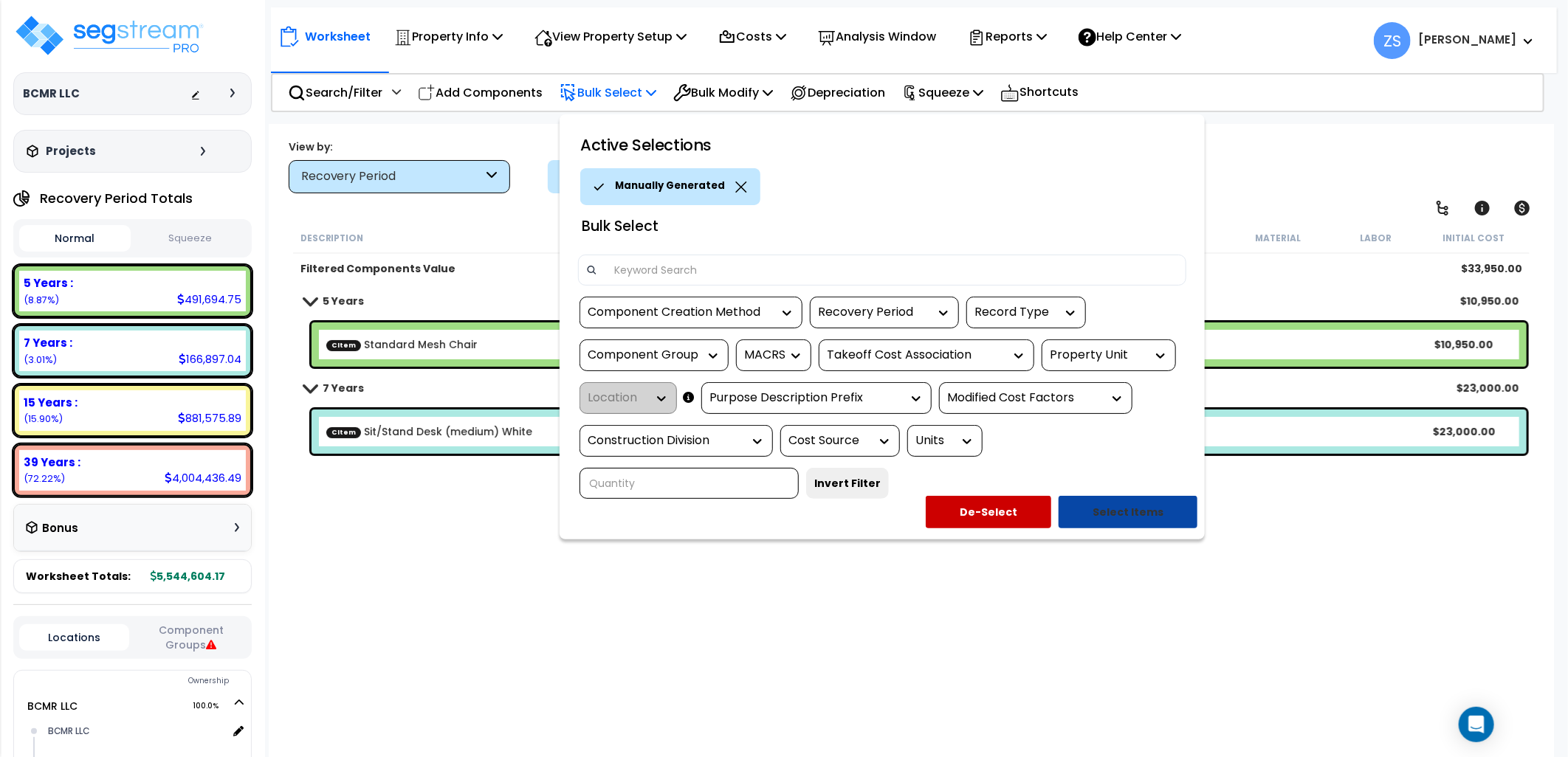
click at [1109, 514] on button "Select Items" at bounding box center [1127, 512] width 139 height 33
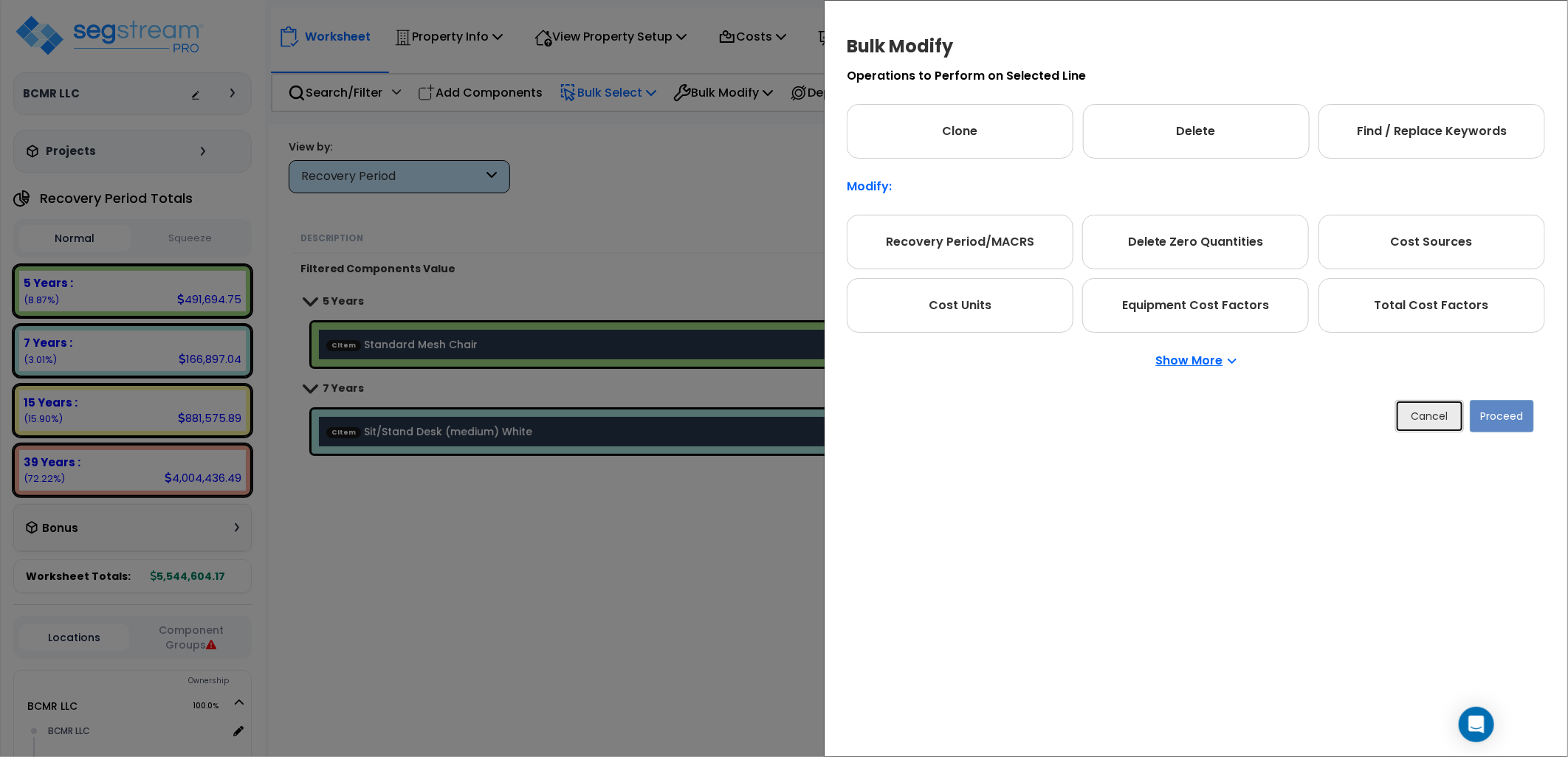
click at [1417, 419] on button "Cancel" at bounding box center [1430, 416] width 69 height 33
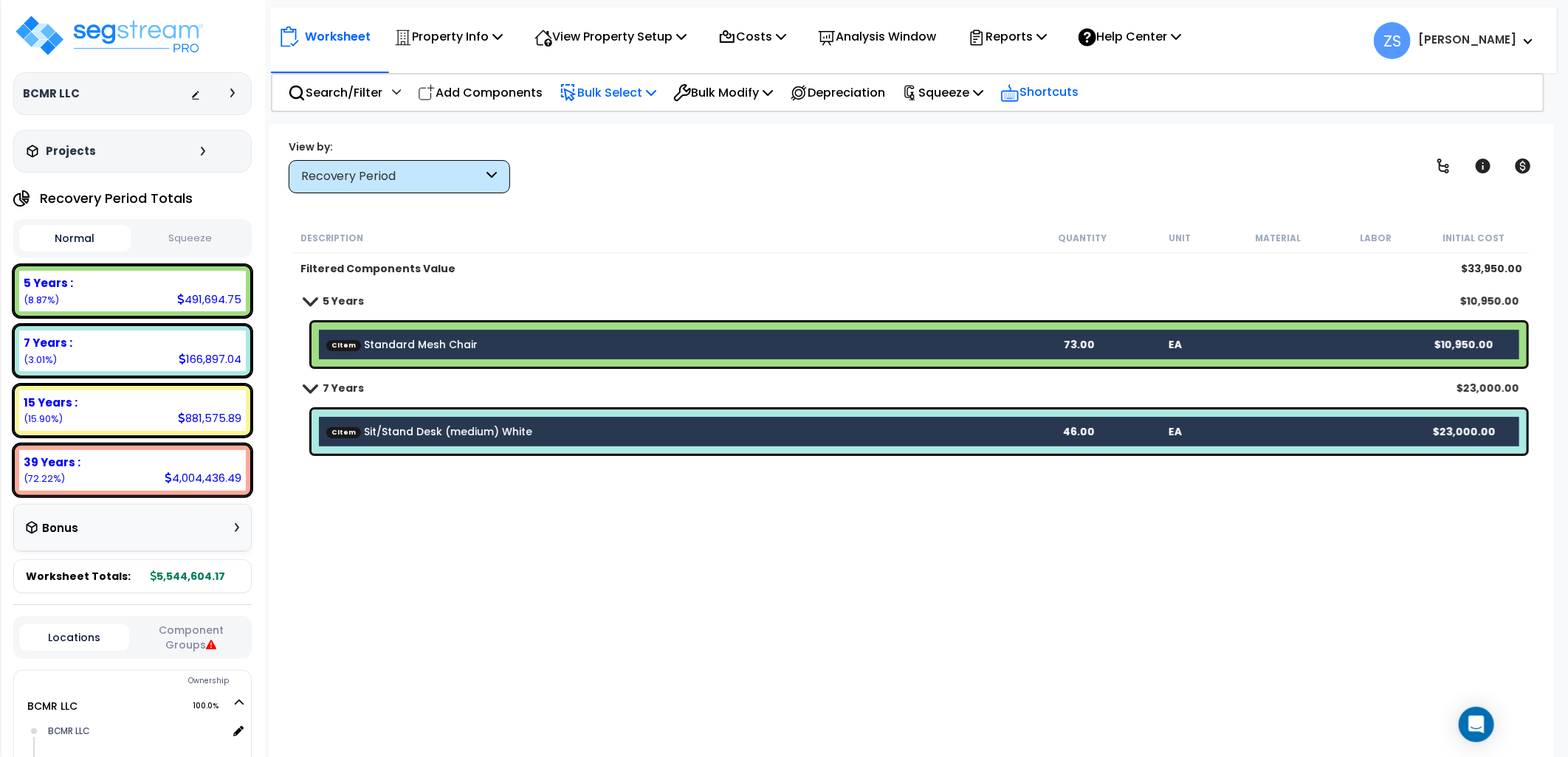
click at [1069, 91] on p "Shortcuts" at bounding box center [1039, 92] width 78 height 22
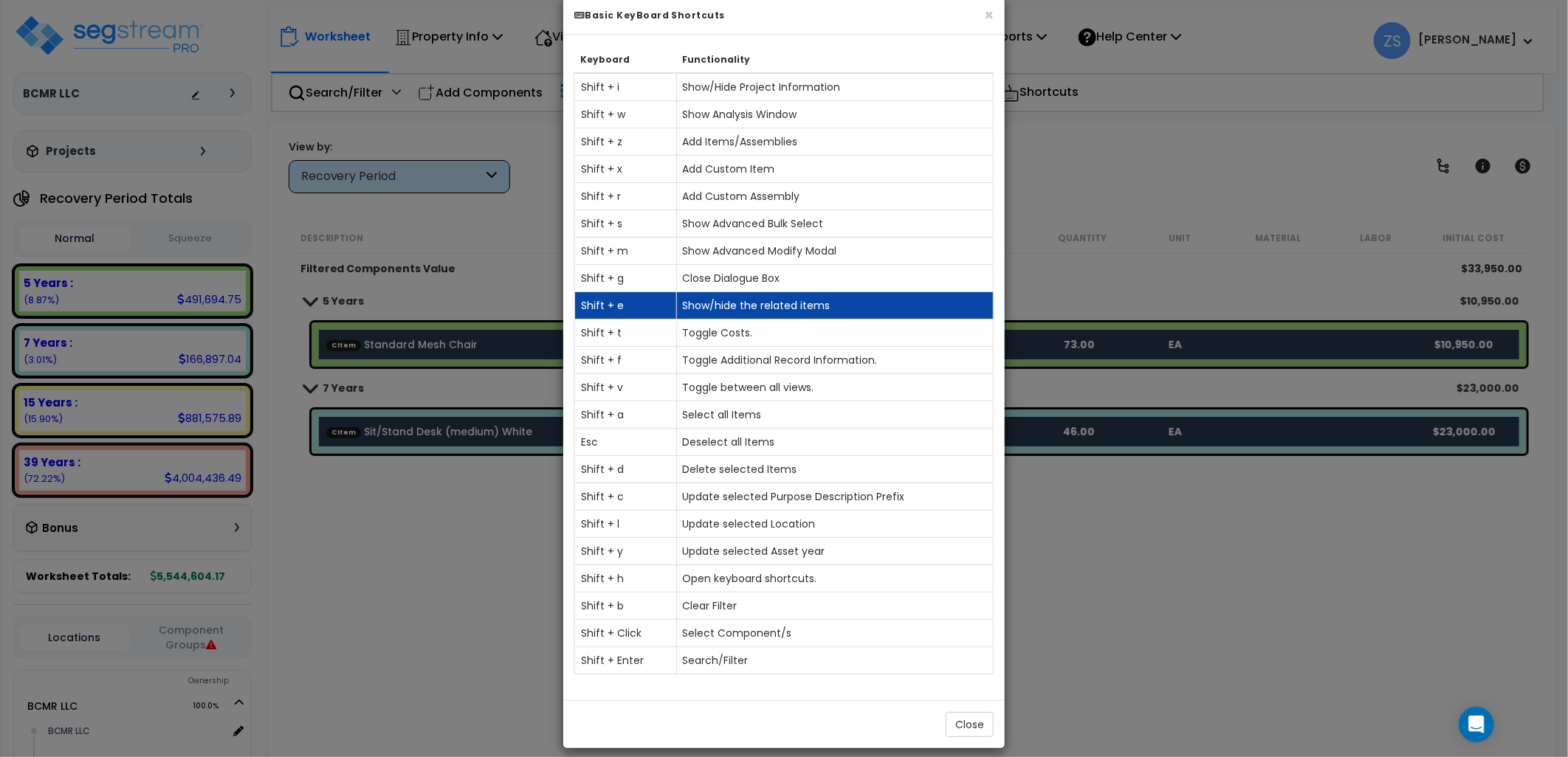
scroll to position [39, 0]
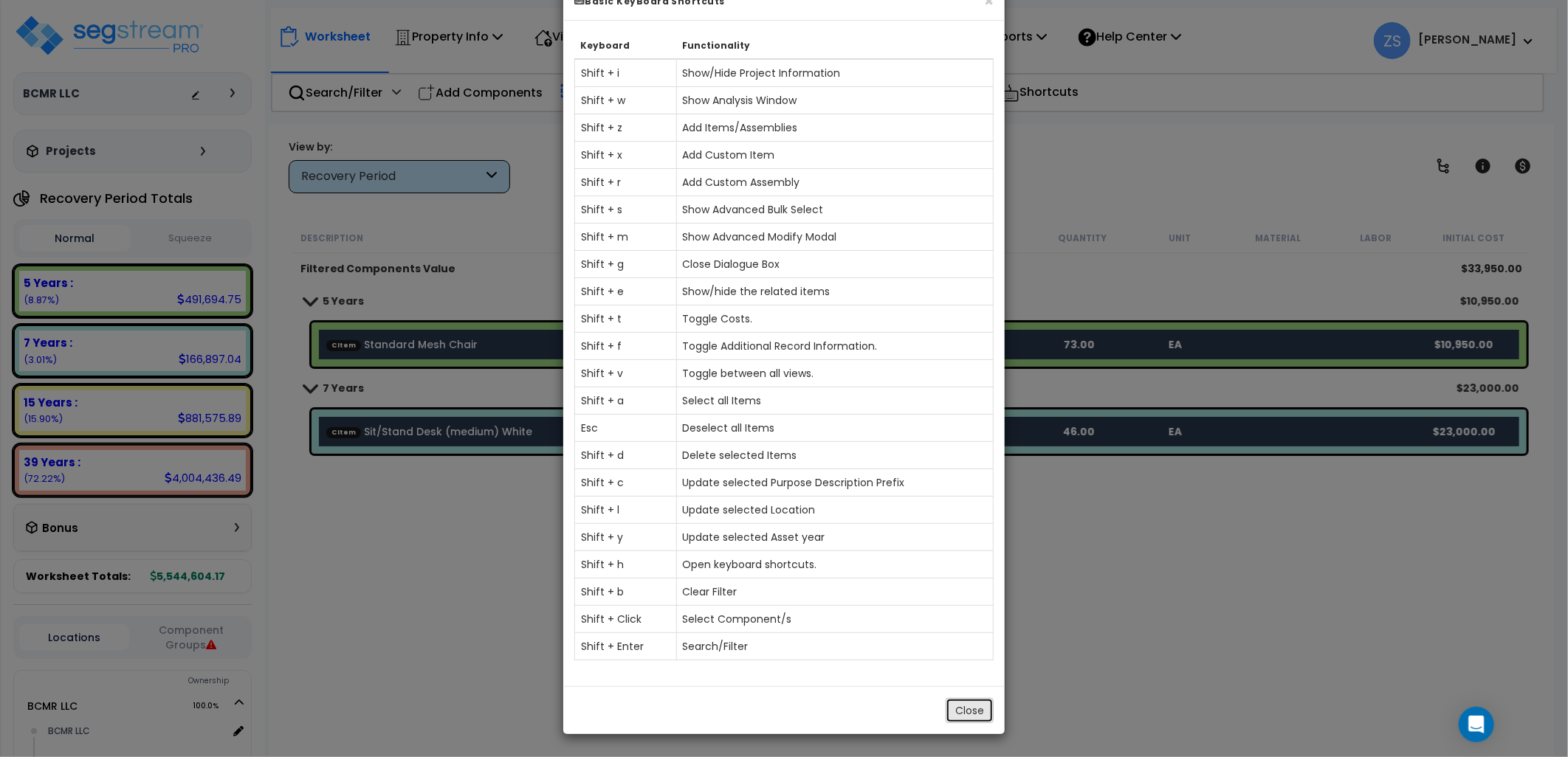
click at [976, 710] on button "Close" at bounding box center [969, 710] width 48 height 25
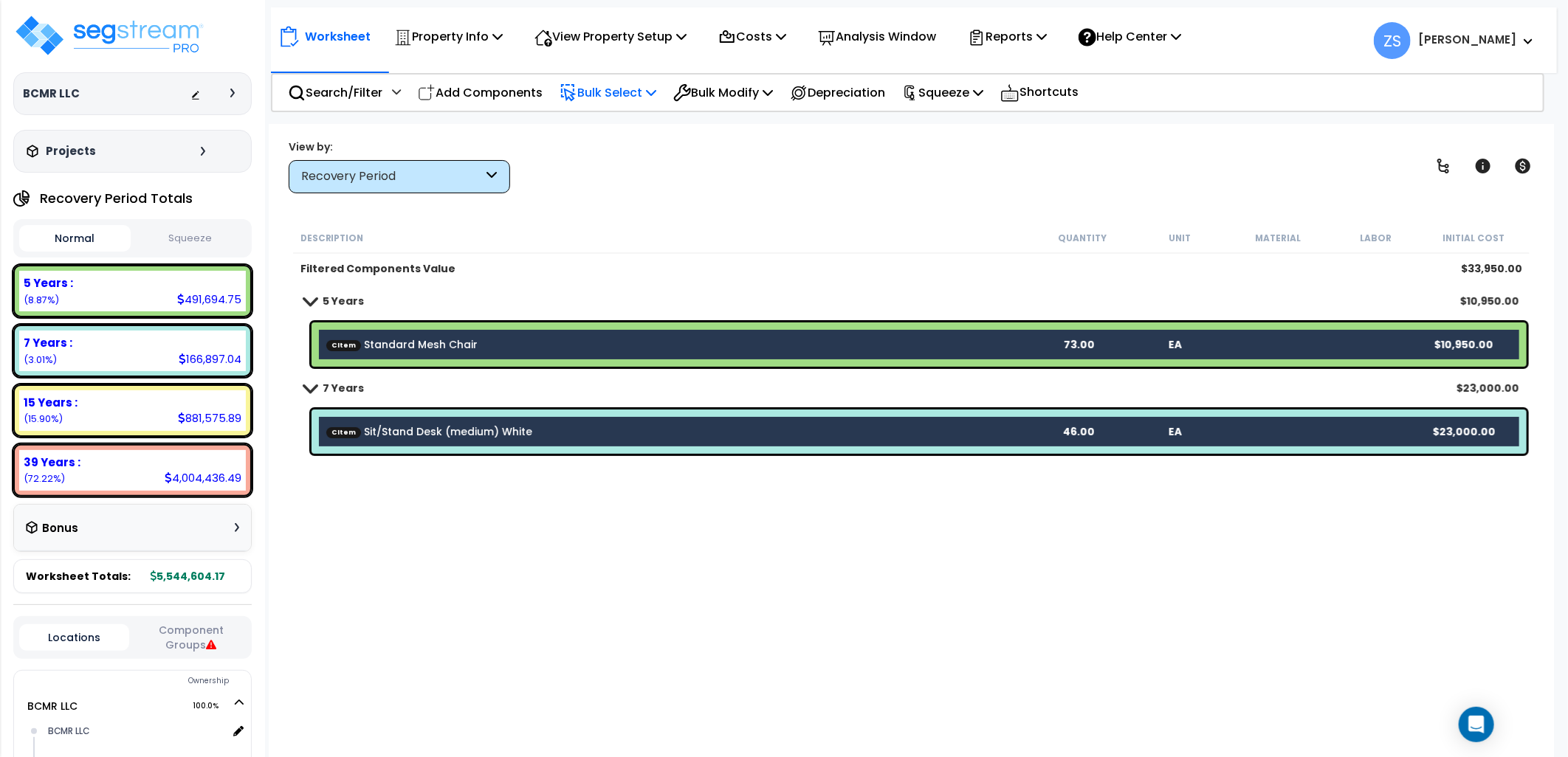
click at [615, 534] on div "Description Quantity Unit Material Labor Initial Cost Filtered Components Value…" at bounding box center [912, 476] width 1242 height 507
click at [628, 341] on b "CItem Standard Mesh Chair" at bounding box center [678, 344] width 704 height 15
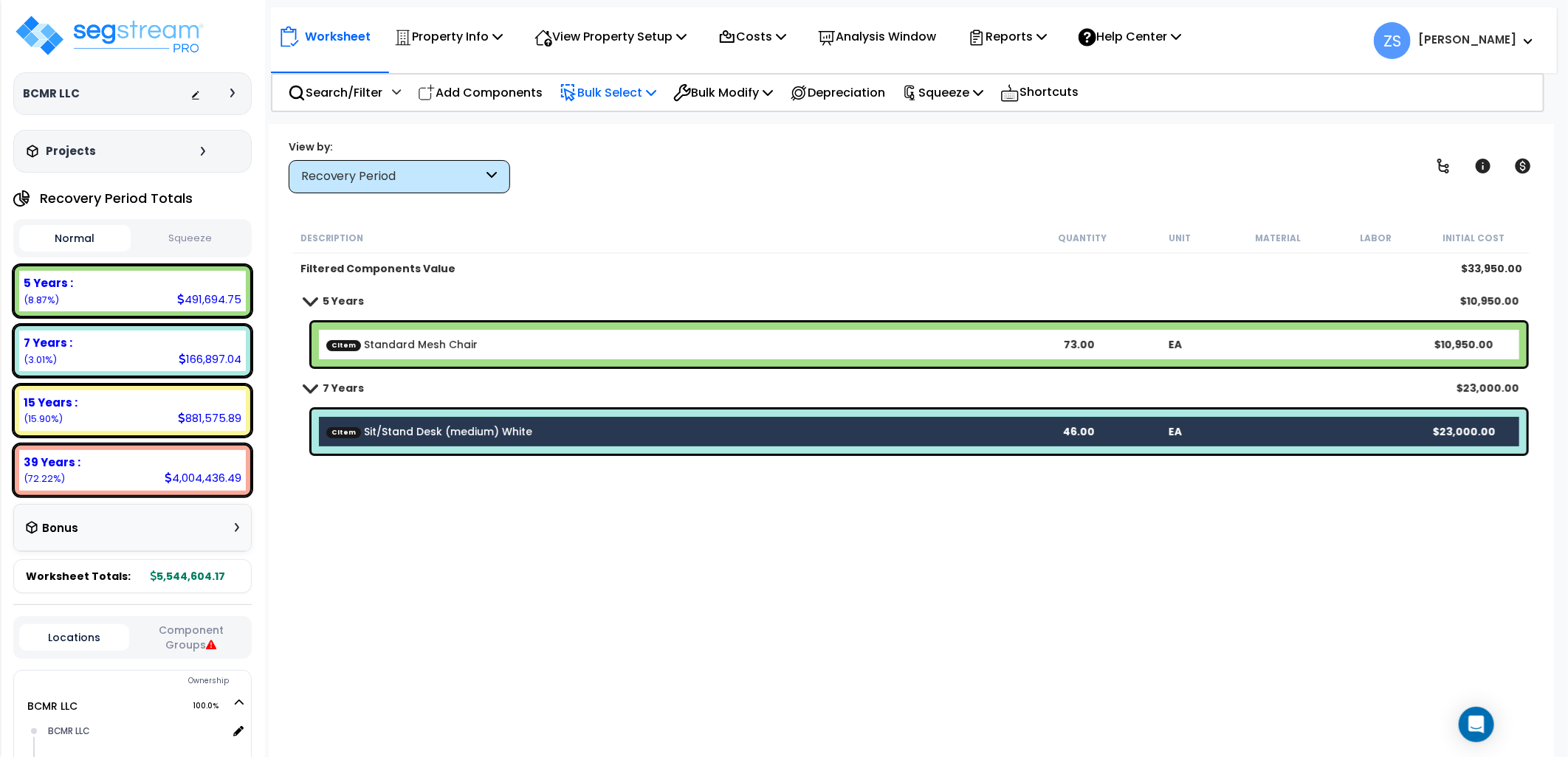
click at [602, 506] on div "Description Quantity Unit Material Labor Initial Cost Filtered Components Value…" at bounding box center [912, 476] width 1242 height 507
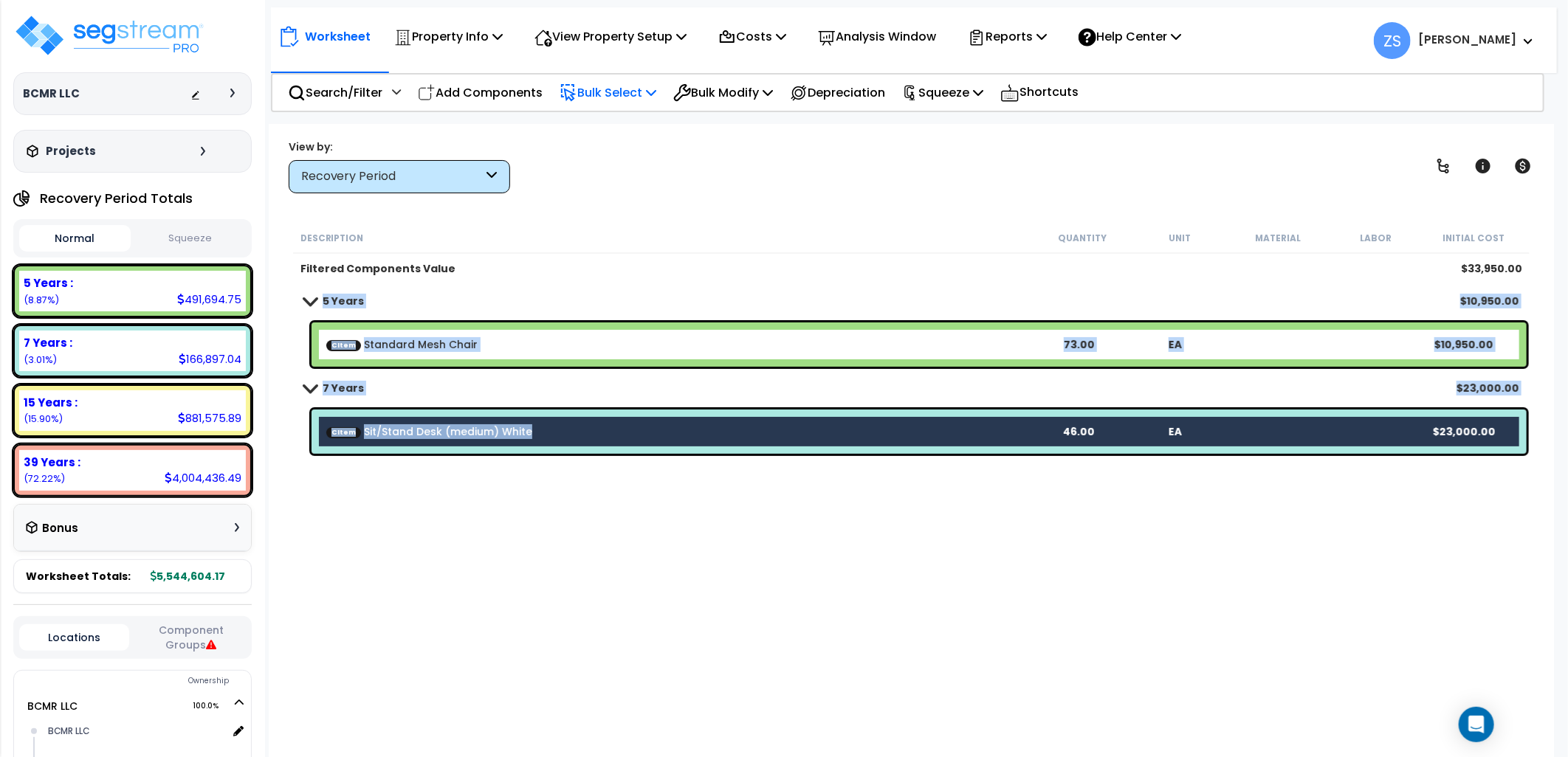
click at [570, 441] on div "CItem Sit/Stand Desk (medium) White 46.00 EA $23,000.00" at bounding box center [919, 431] width 1215 height 44
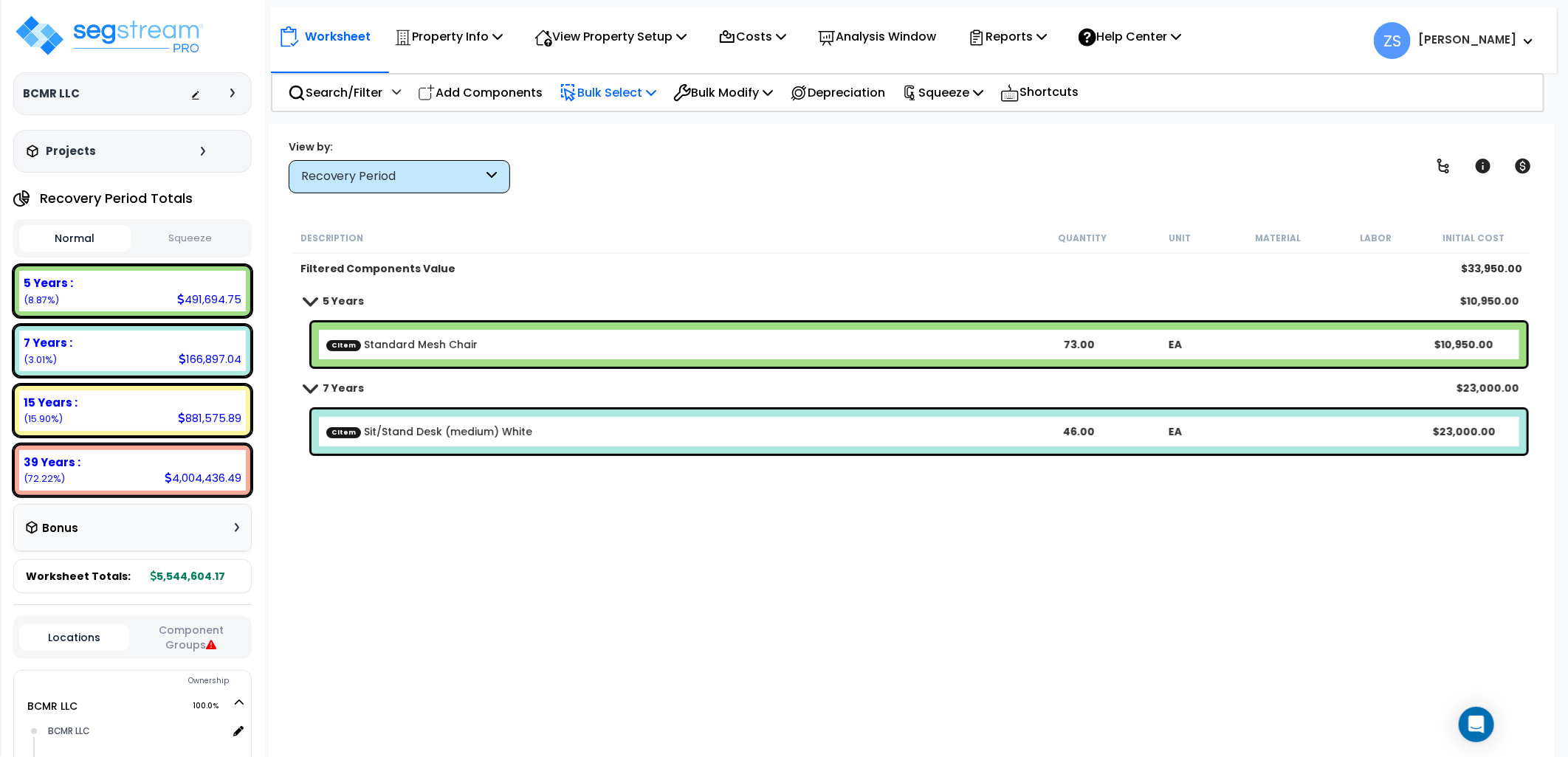
click at [556, 504] on div "Description Quantity Unit Material Labor Initial Cost Filtered Components Value…" at bounding box center [912, 476] width 1242 height 507
click at [426, 341] on link "CItem Standard Mesh Chair" at bounding box center [401, 344] width 151 height 15
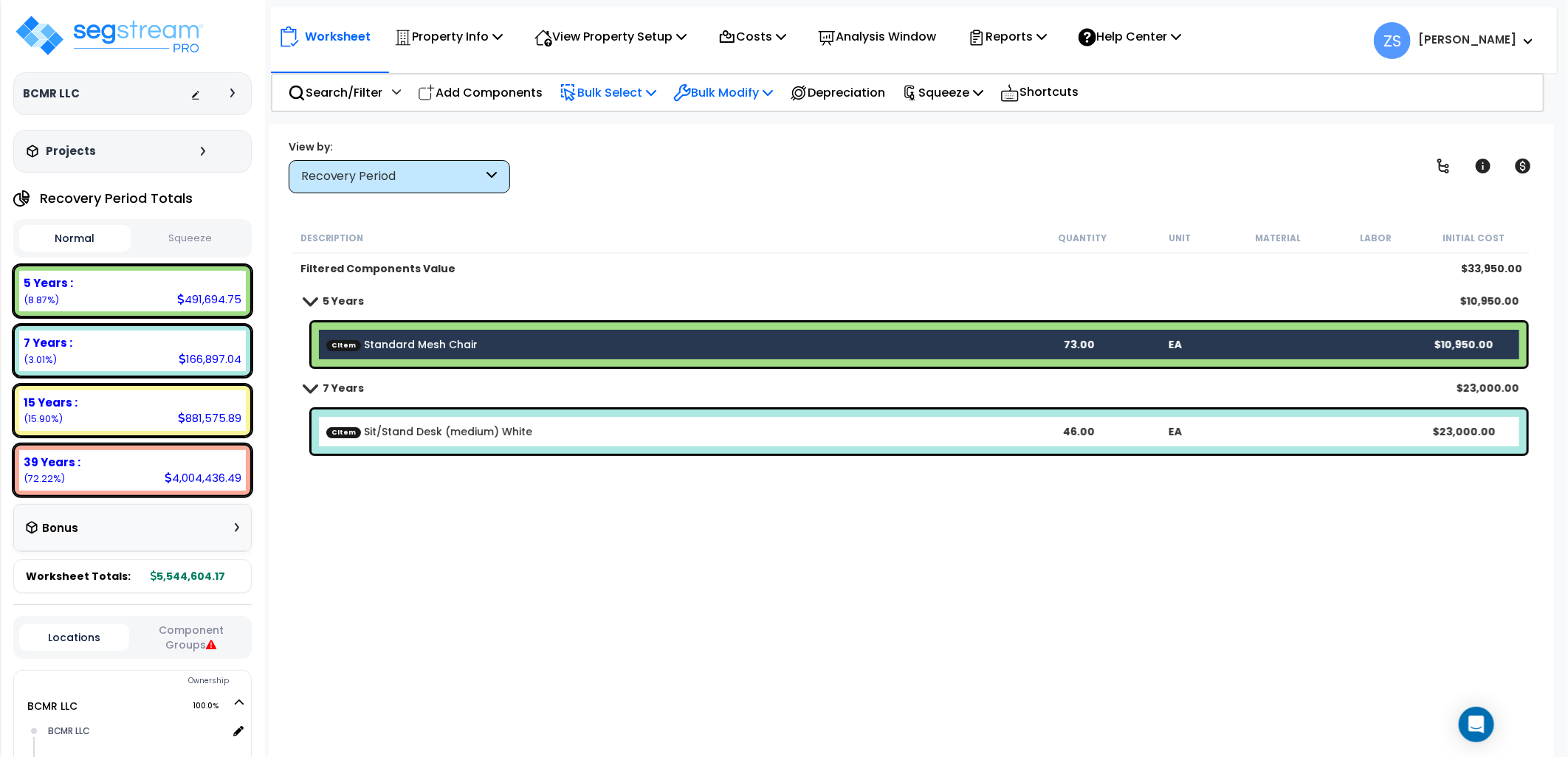
click at [773, 99] on p "Bulk Modify" at bounding box center [724, 92] width 100 height 20
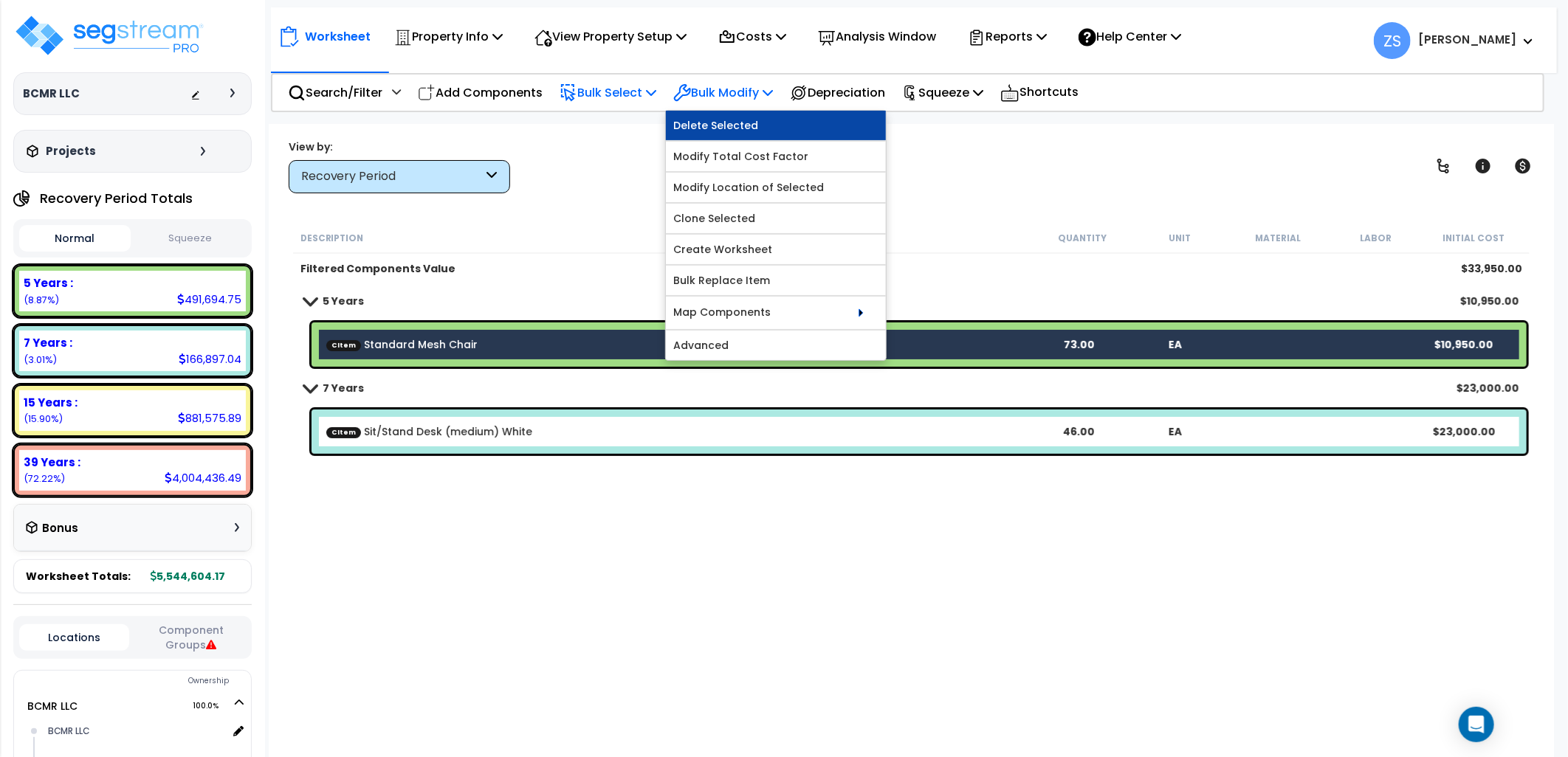
click at [759, 116] on link "Delete Selected" at bounding box center [775, 125] width 220 height 29
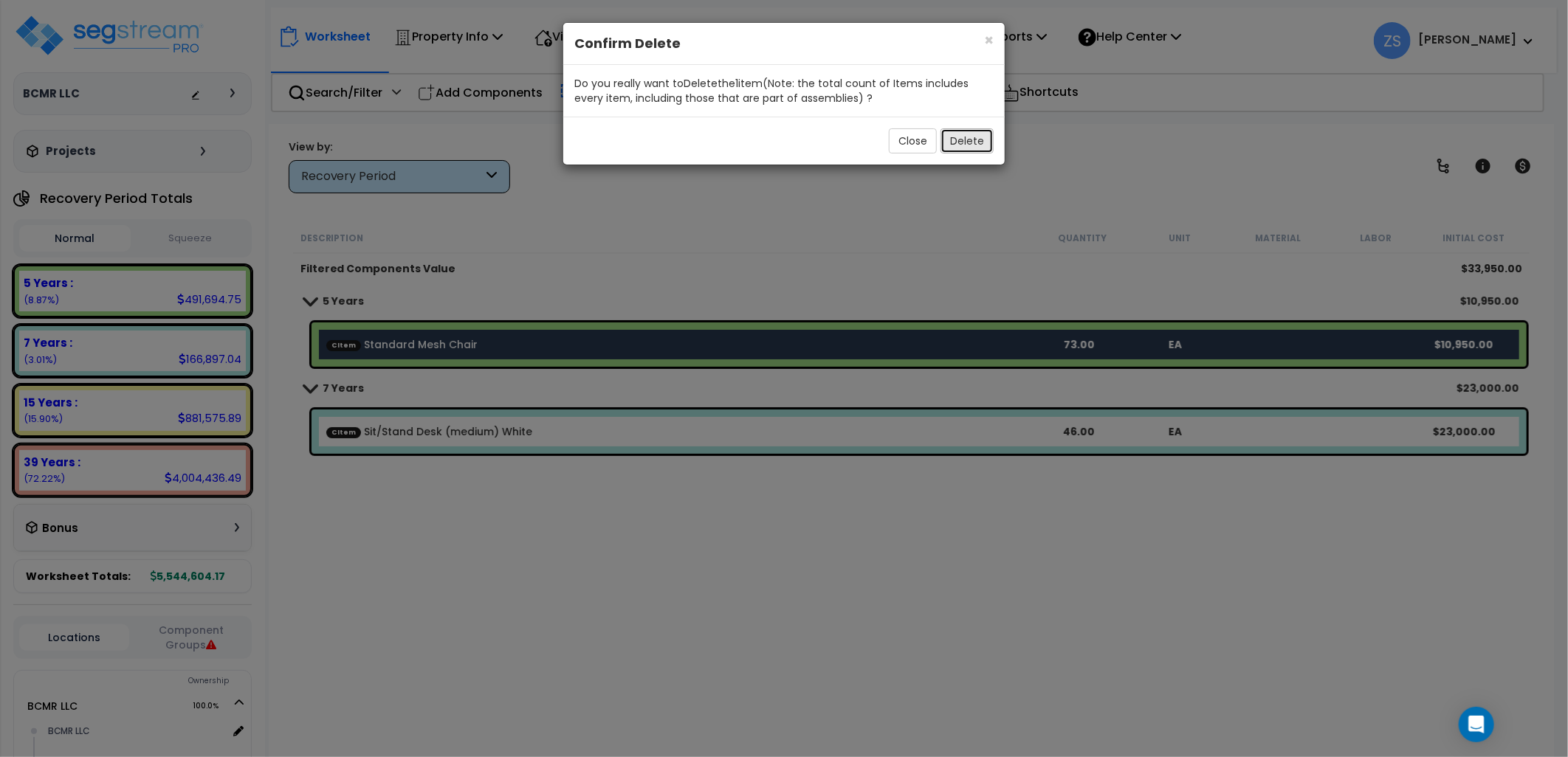
click at [956, 141] on button "Delete" at bounding box center [967, 141] width 53 height 25
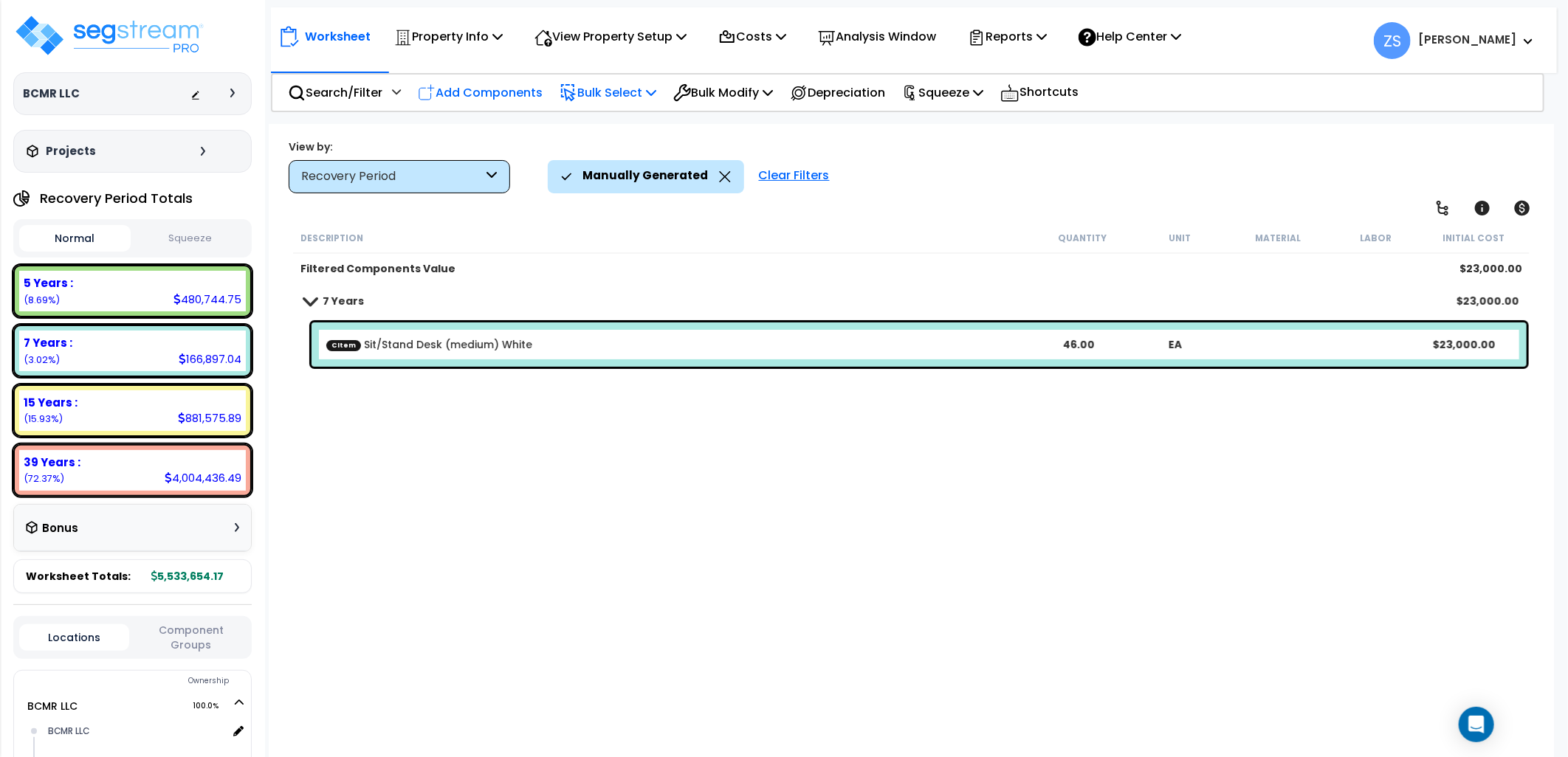
click at [506, 96] on p "Add Components" at bounding box center [480, 92] width 125 height 20
select select
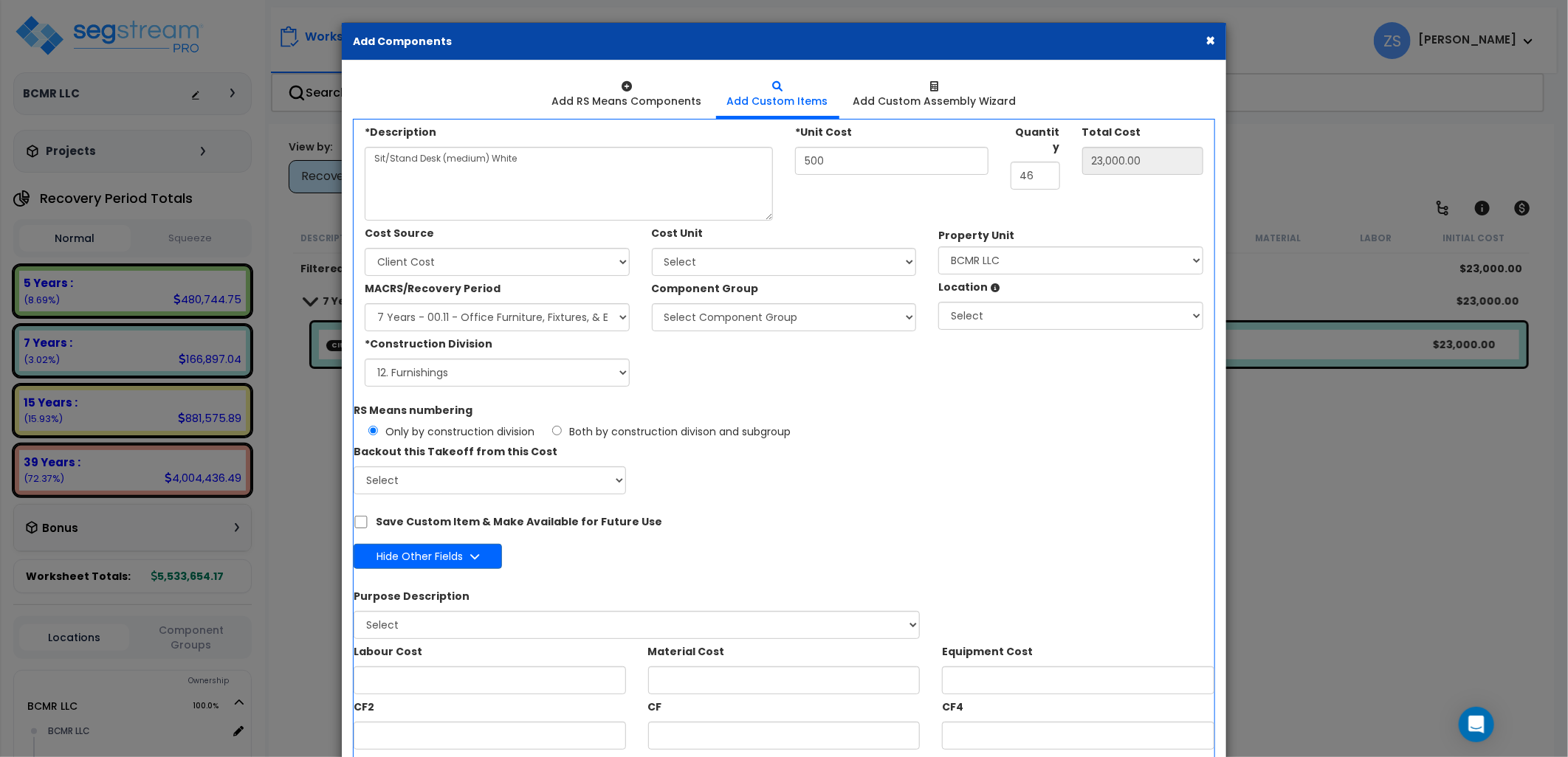
drag, startPoint x: 1208, startPoint y: 45, endPoint x: 1189, endPoint y: 48, distance: 19.2
click at [1208, 45] on button "×" at bounding box center [1210, 41] width 9 height 16
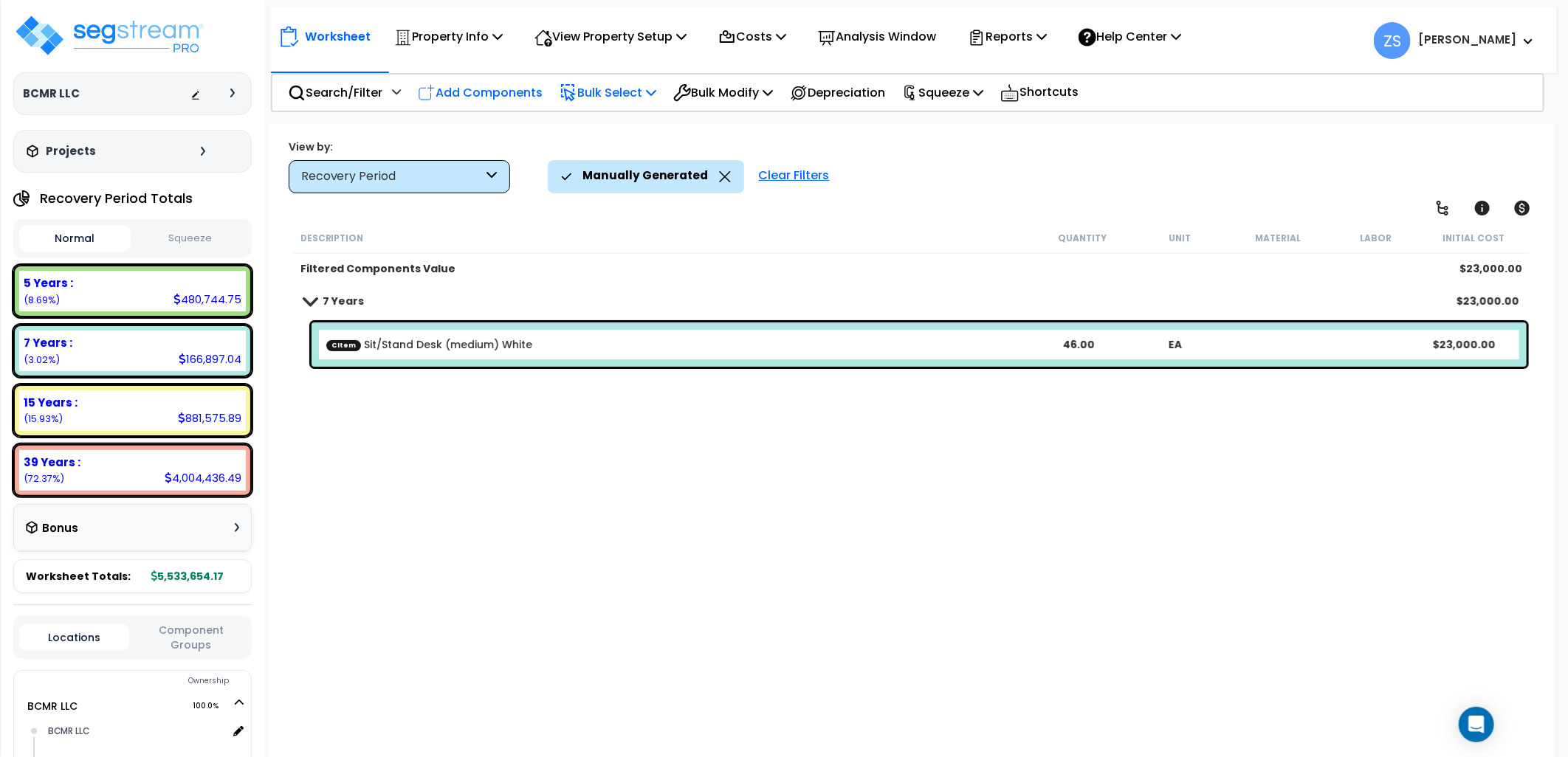
click at [479, 94] on p "Add Components" at bounding box center [480, 92] width 125 height 20
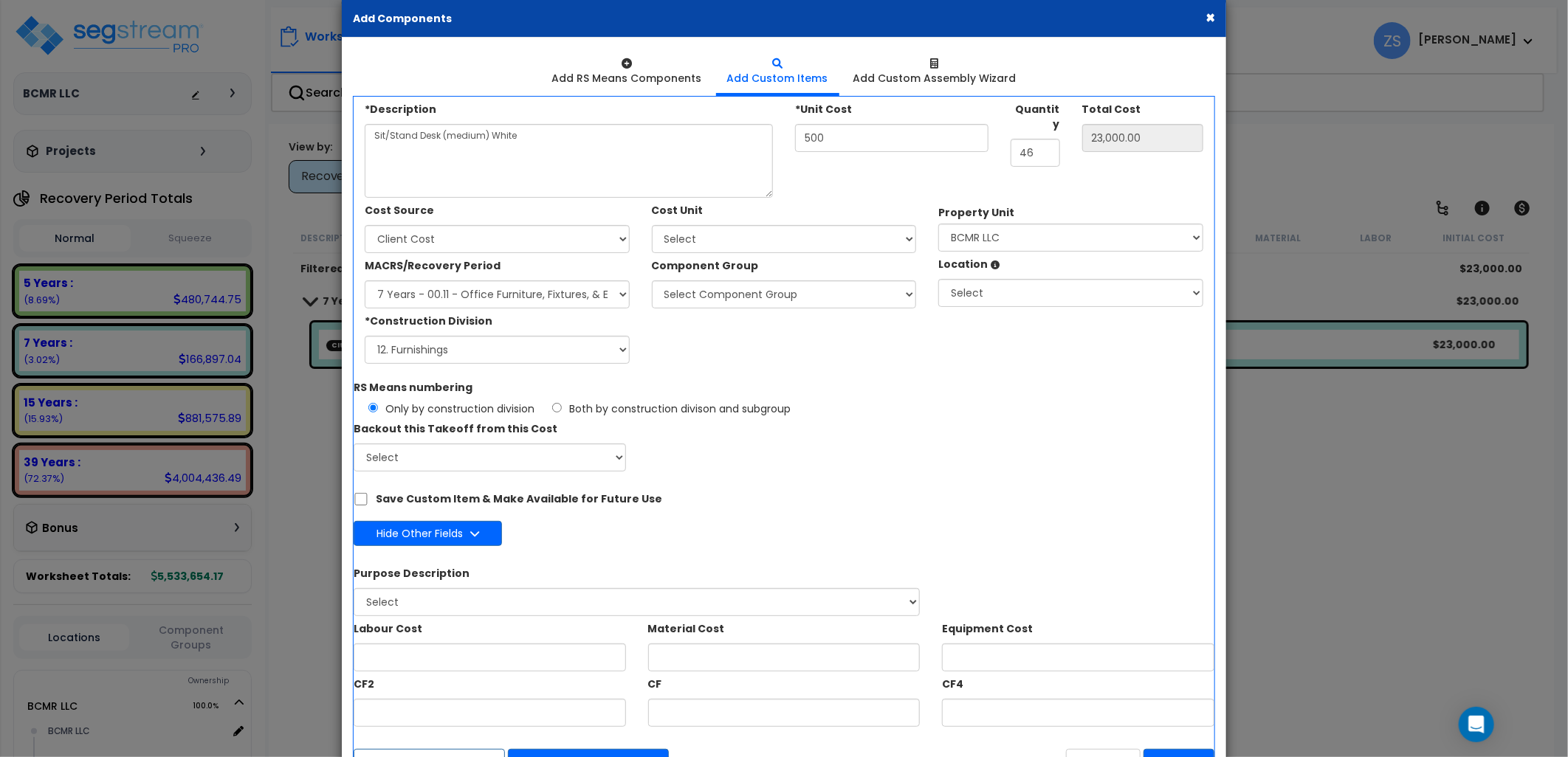
scroll to position [0, 0]
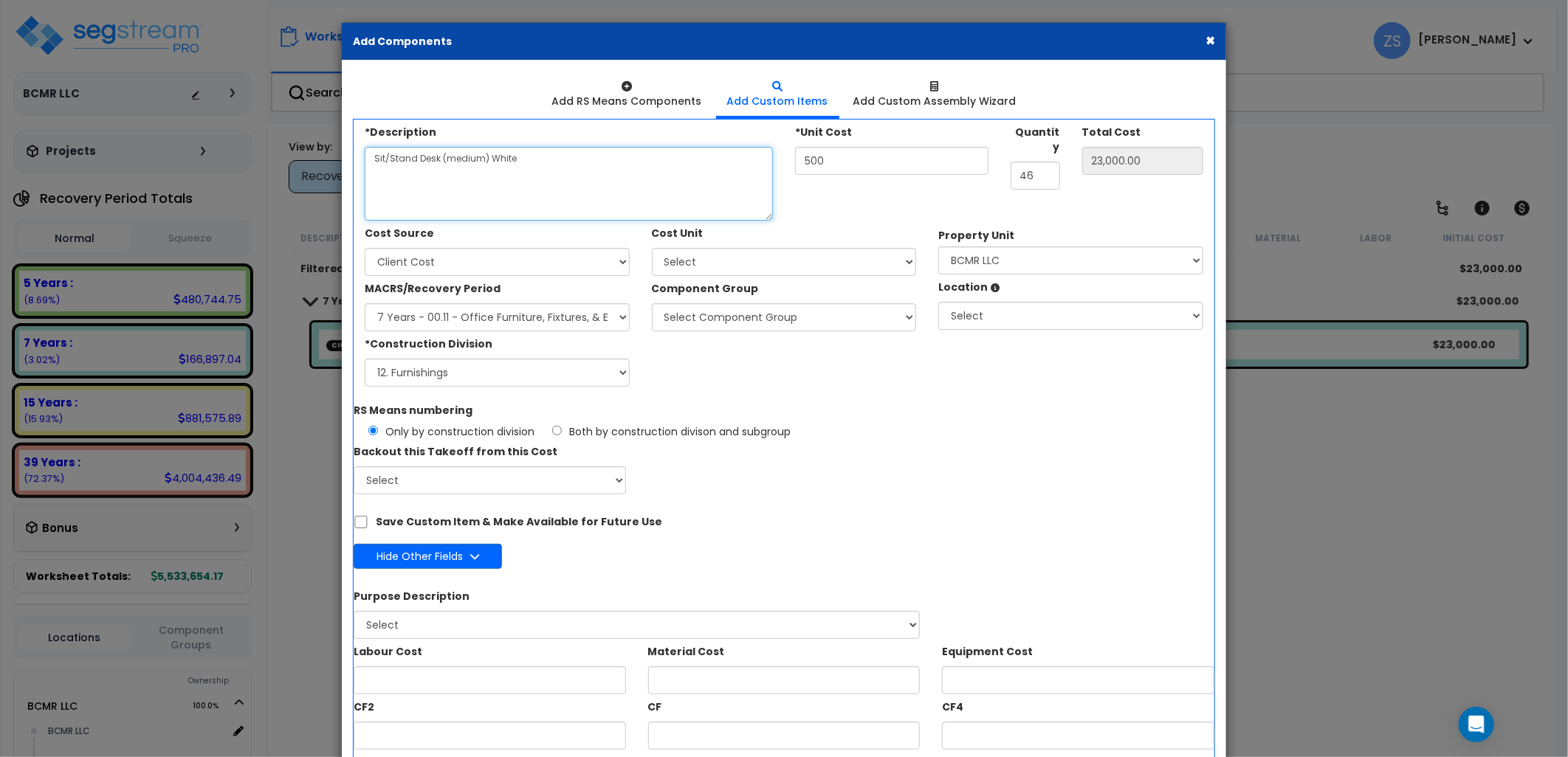
drag, startPoint x: 551, startPoint y: 160, endPoint x: 260, endPoint y: 165, distance: 291.0
click at [260, 165] on div "× Add Components Add RS Means Components Add Custom Items Add Items" at bounding box center [784, 378] width 1568 height 757
type textarea "Standard Mesh Chair"
type input "6,900.00"
type input "150"
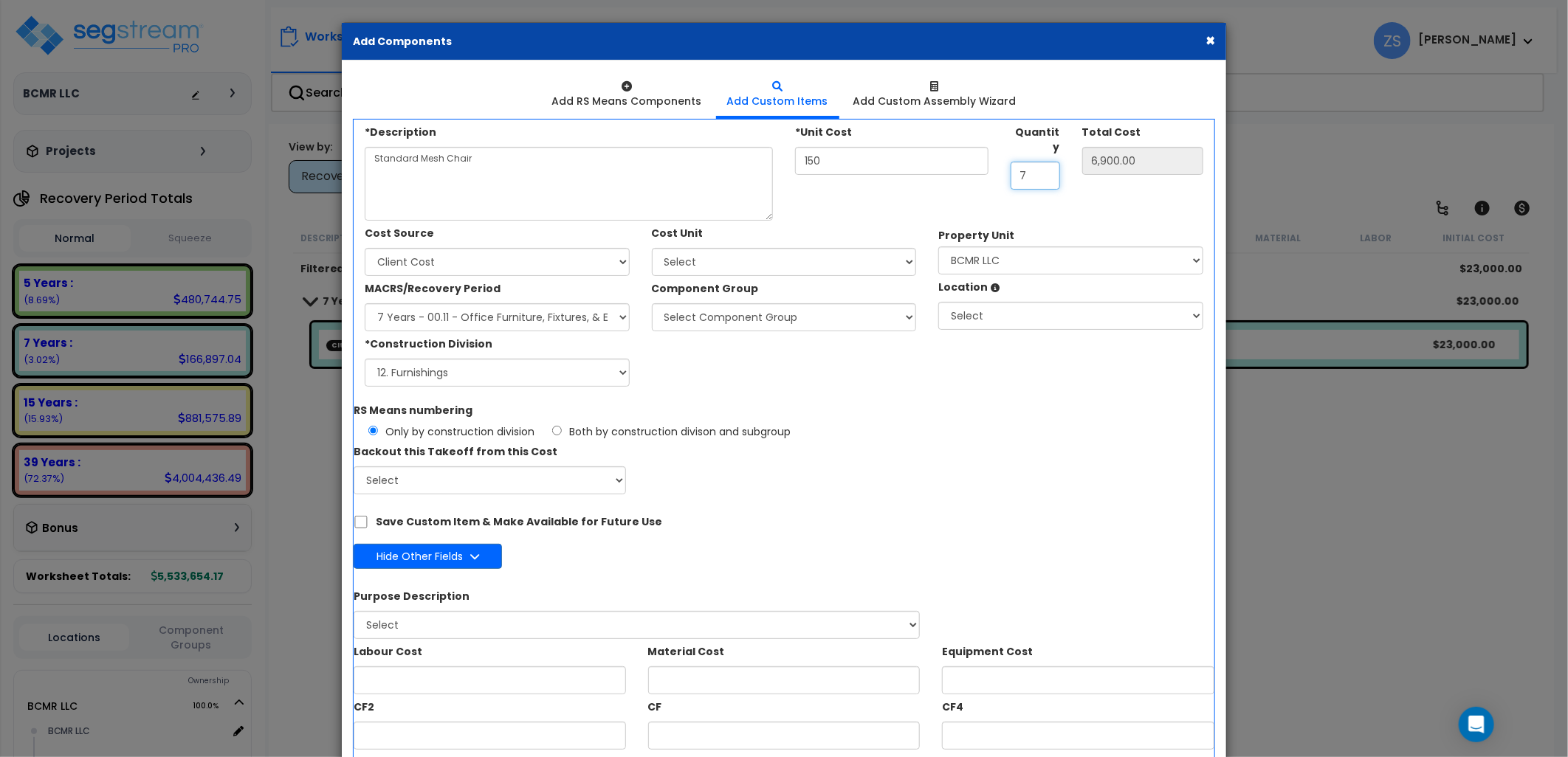
type input "73"
type input "10,950.00"
type input "73"
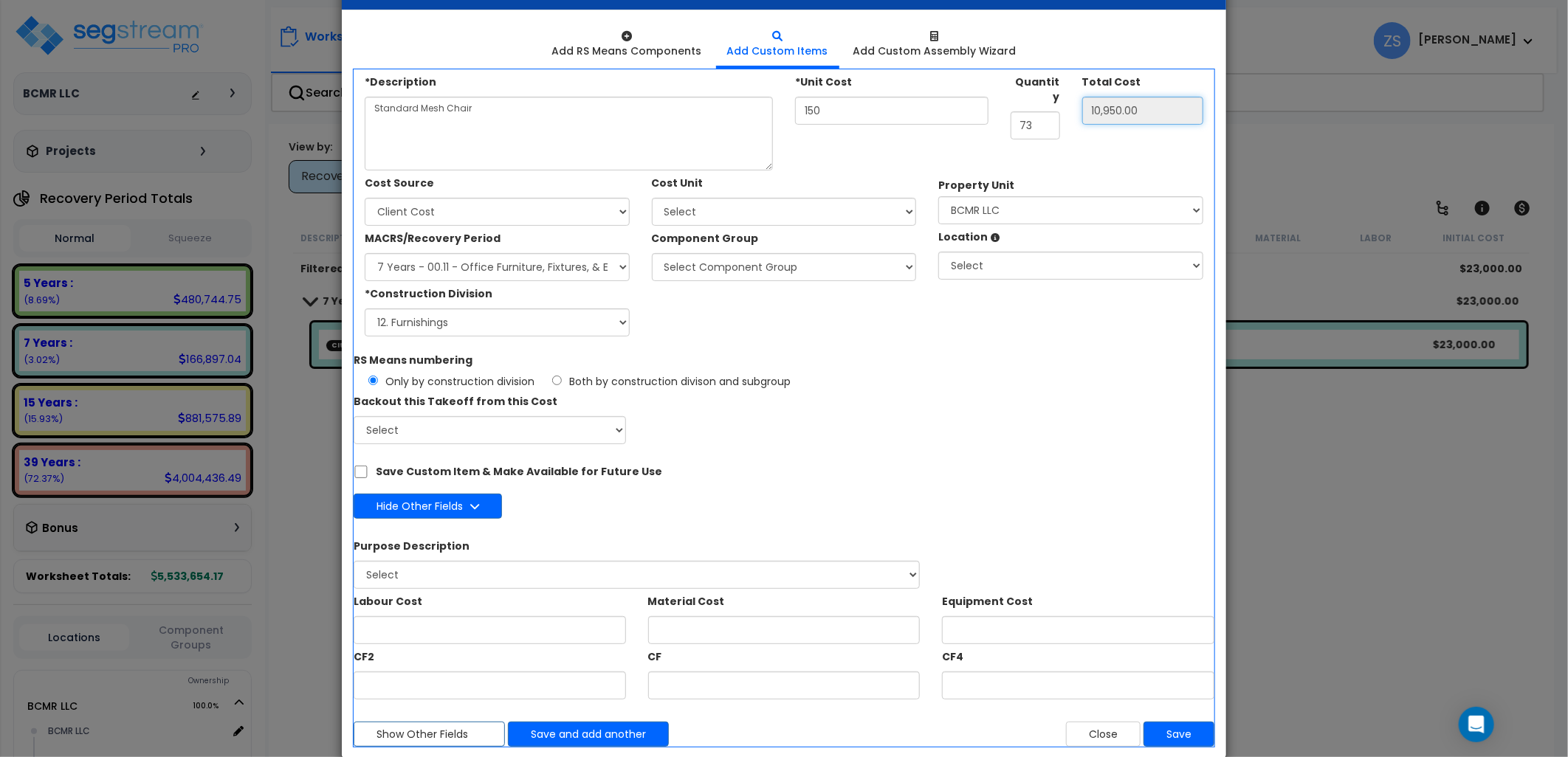
scroll to position [74, 0]
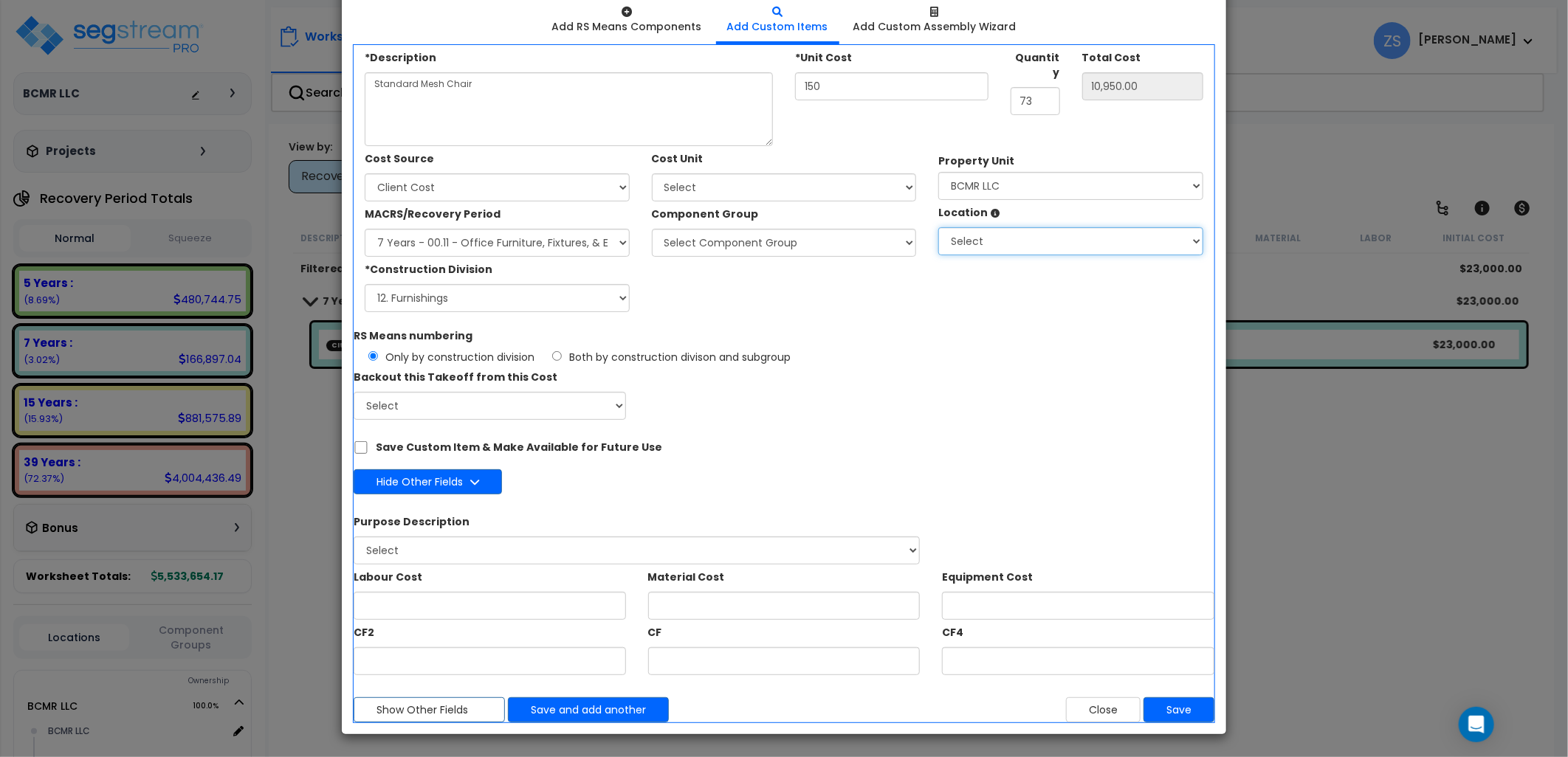
click at [997, 245] on select "Select BCMR LLC Building Building Interior Add Additional Location" at bounding box center [1070, 241] width 265 height 28
select select "461"
click at [938, 228] on select "Select BCMR LLC Building Building Interior Add Additional Location" at bounding box center [1070, 241] width 265 height 28
click at [756, 241] on select "Select Component Group 53.00 - OFFICE CUBICLE PARTITION 246.00 - OFFICE FURNITU…" at bounding box center [784, 242] width 265 height 28
select select "56078"
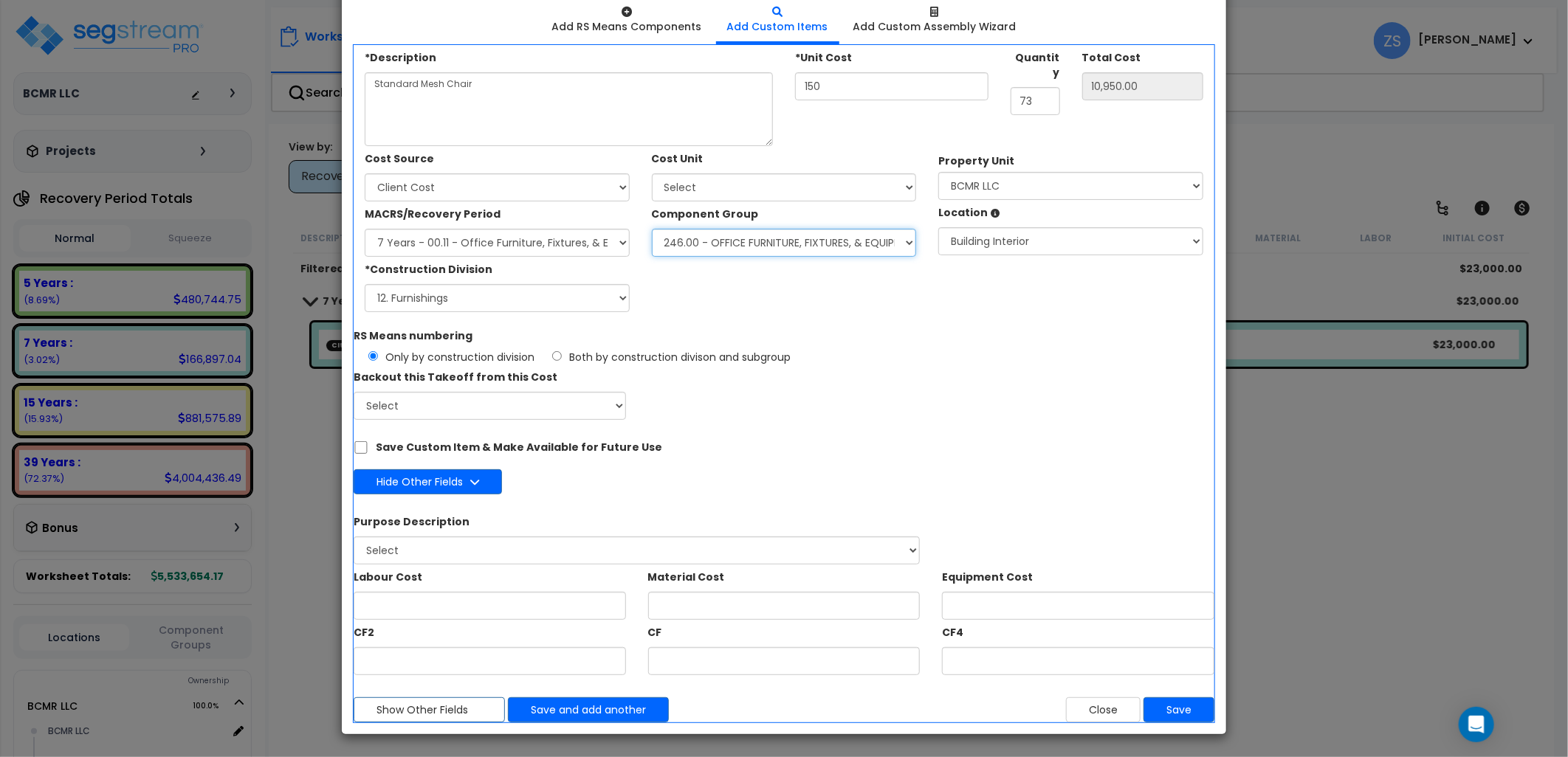
click at [652, 228] on select "Select Component Group 53.00 - OFFICE CUBICLE PARTITION 246.00 - OFFICE FURNITU…" at bounding box center [784, 242] width 265 height 28
click at [1184, 714] on button "Save" at bounding box center [1179, 710] width 71 height 25
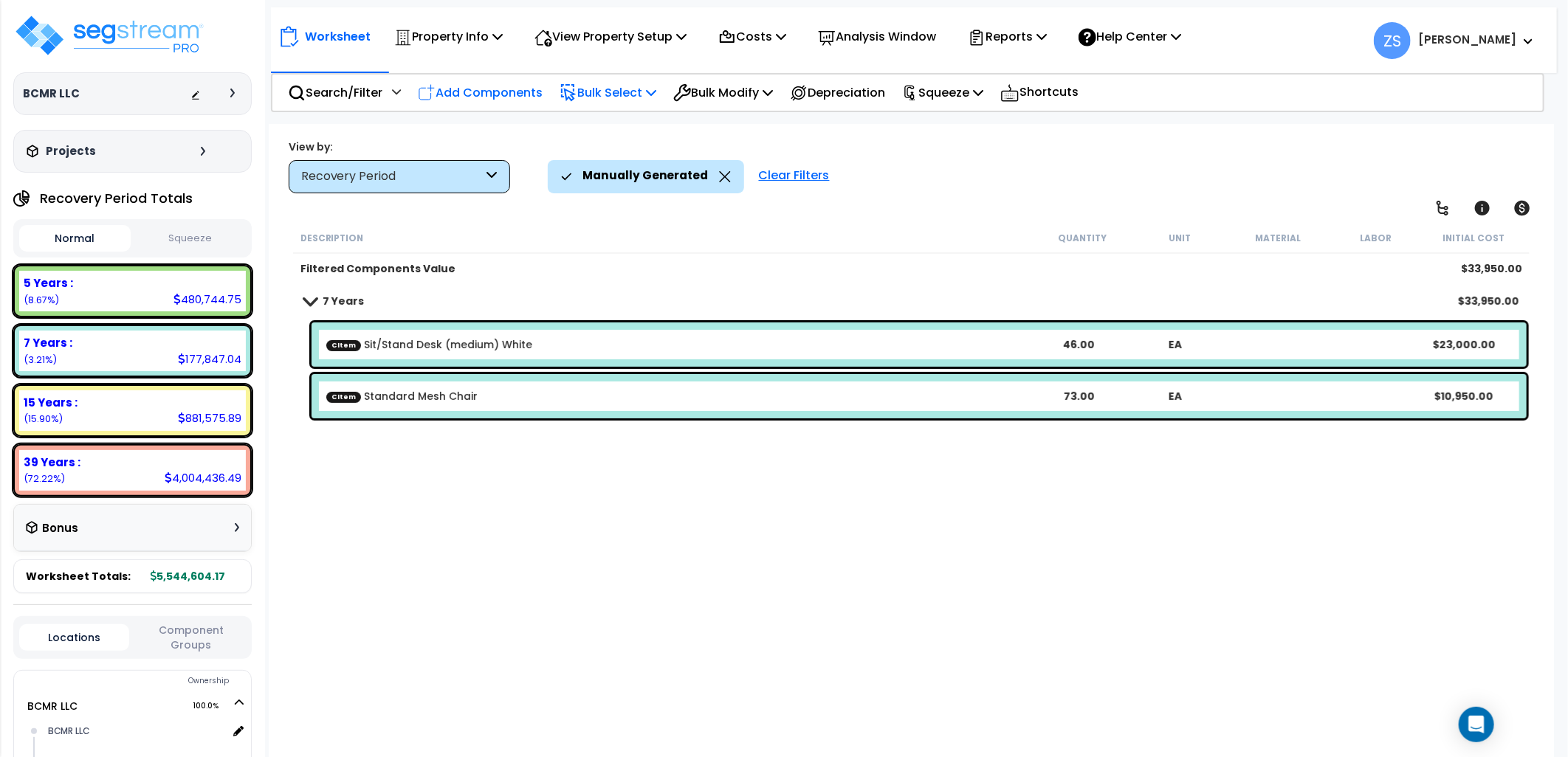
click at [471, 85] on p "Add Components" at bounding box center [480, 92] width 125 height 20
select select
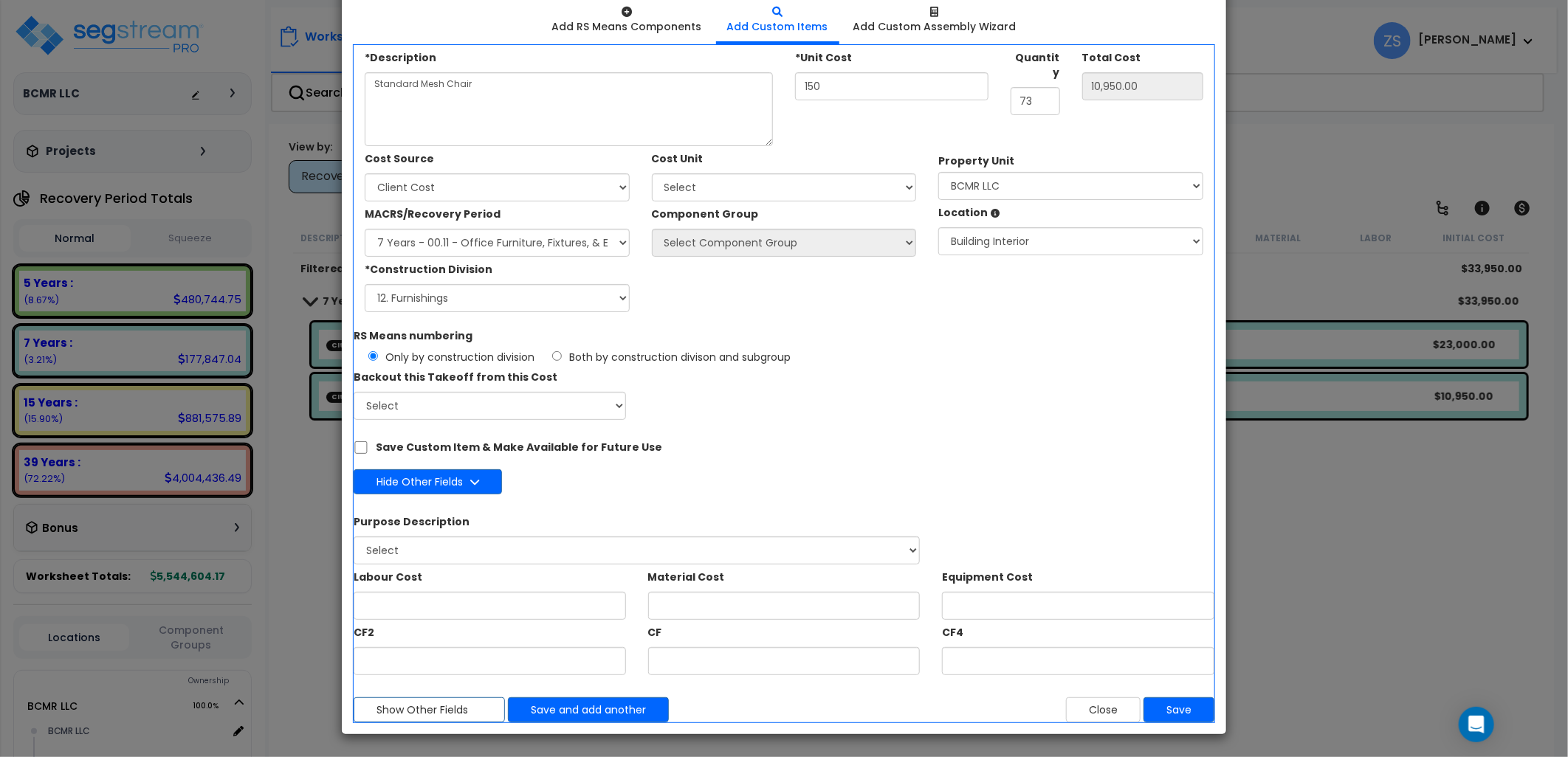
scroll to position [0, 0]
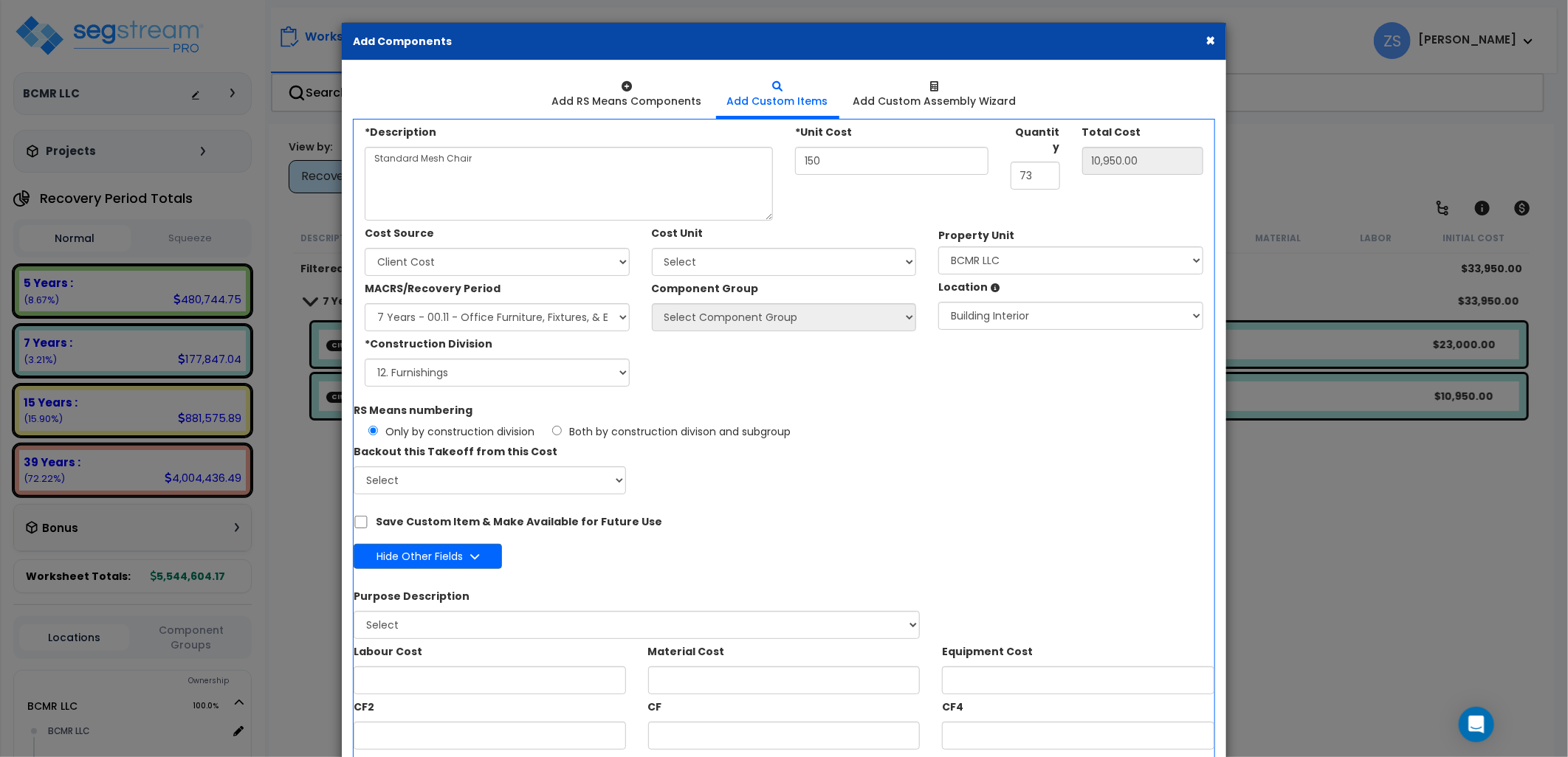
select select
drag, startPoint x: 523, startPoint y: 160, endPoint x: 312, endPoint y: 153, distance: 211.1
click at [312, 153] on div "× Add Components Add RS Means Components Add Custom Items Add Items" at bounding box center [784, 378] width 1568 height 757
type textarea "Plastic Folding Chair"
type input "31"
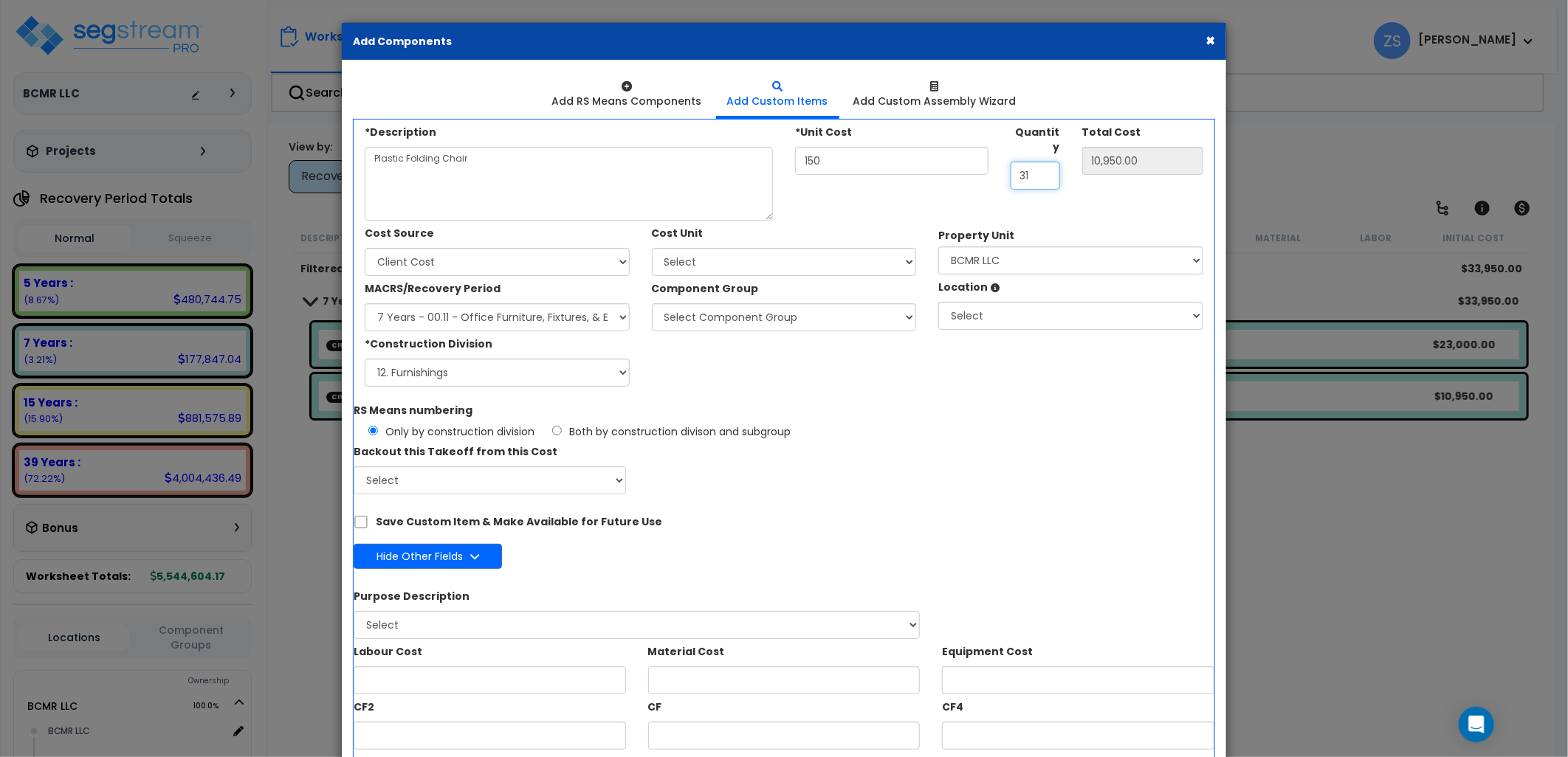
type input "4,650.00"
type input "31"
drag, startPoint x: 980, startPoint y: 318, endPoint x: 989, endPoint y: 328, distance: 13.5
click at [982, 319] on select "Select BCMR LLC Building Building Interior Add Additional Location" at bounding box center [1070, 316] width 265 height 28
select select "461"
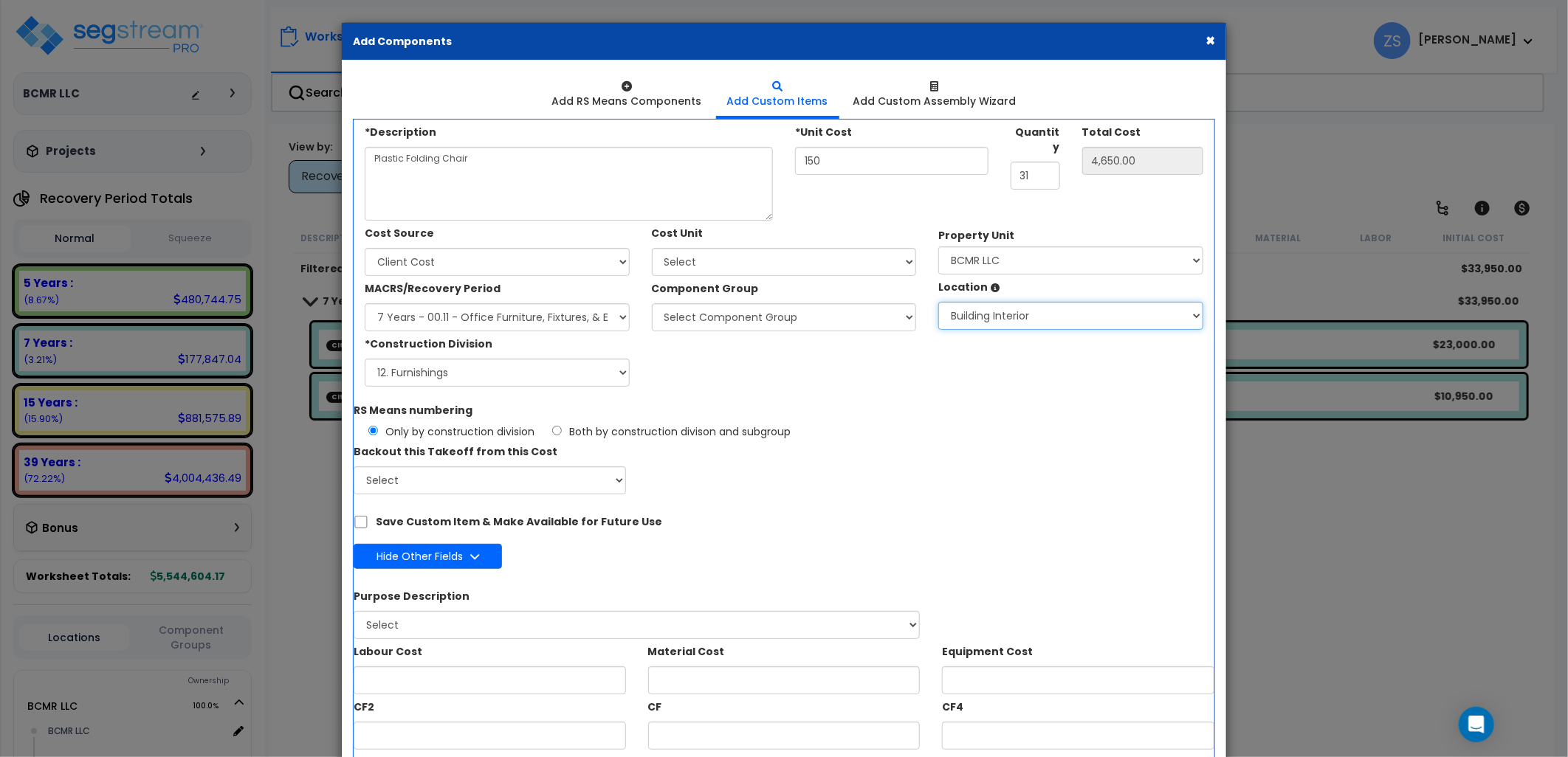
click at [938, 302] on select "Select BCMR LLC Building Building Interior Add Additional Location" at bounding box center [1070, 316] width 265 height 28
click at [746, 322] on select "Select Component Group 53.00 - OFFICE CUBICLE PARTITION 246.00 - OFFICE FURNITU…" at bounding box center [784, 317] width 265 height 28
select select "56078"
click at [652, 303] on select "Select Component Group 53.00 - OFFICE CUBICLE PARTITION 246.00 - OFFICE FURNITU…" at bounding box center [784, 317] width 265 height 28
click at [738, 270] on select "Select Add Additional Cost Unit" at bounding box center [784, 262] width 265 height 28
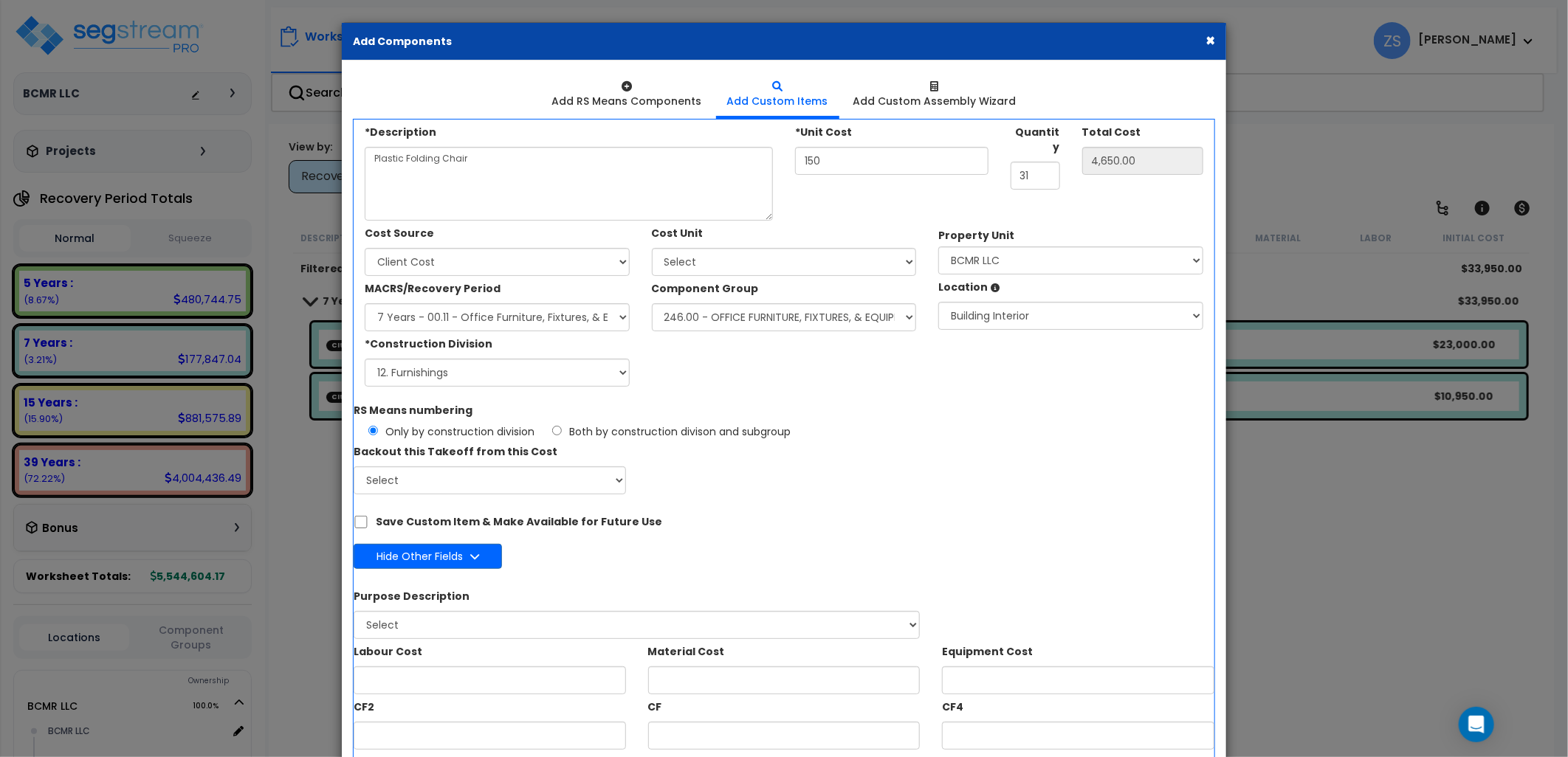
click at [742, 415] on div "RS Means numbering Only by construction division Both by construction divison a…" at bounding box center [784, 418] width 883 height 41
drag, startPoint x: 839, startPoint y: 161, endPoint x: 769, endPoint y: 158, distance: 70.1
click at [769, 158] on div "*Description Plastic Folding Chair *Unit Cost 150 Quantity 31" at bounding box center [784, 170] width 861 height 101
type input "30"
type input "1"
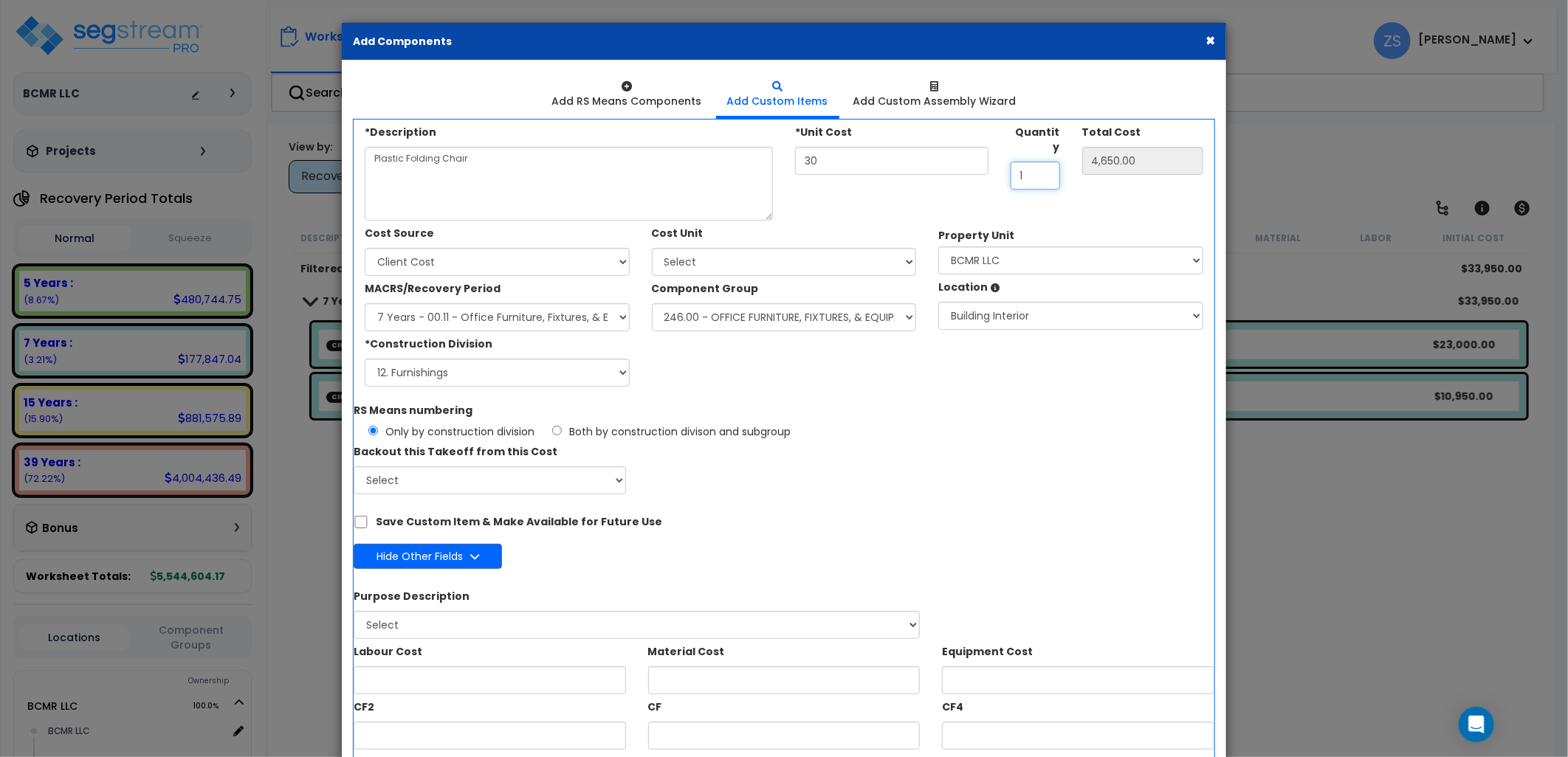
type input "150.00"
type input "1"
type input "200"
click at [1209, 35] on button "×" at bounding box center [1210, 41] width 9 height 16
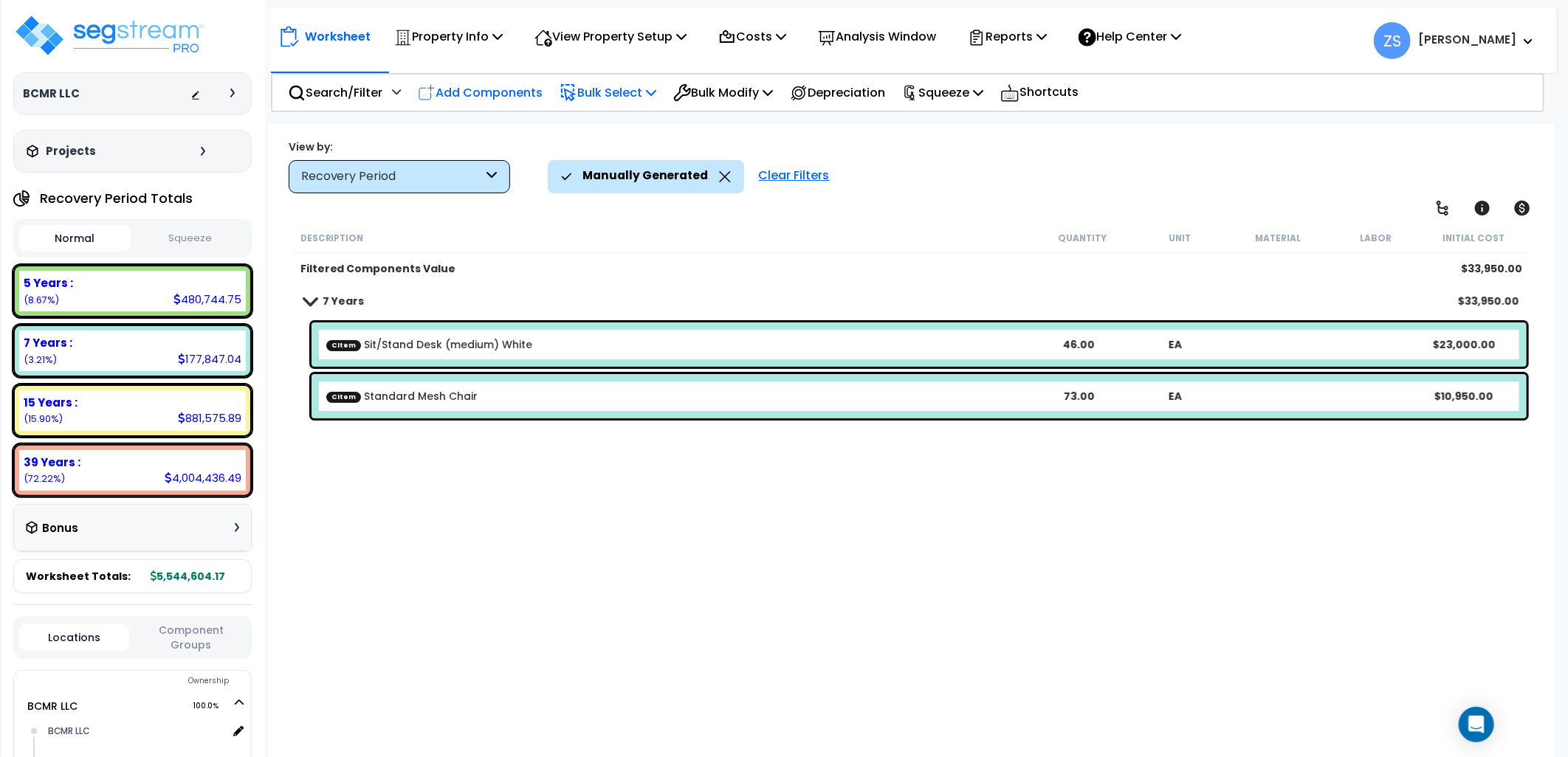
click at [485, 87] on p "Add Components" at bounding box center [480, 92] width 125 height 20
select select
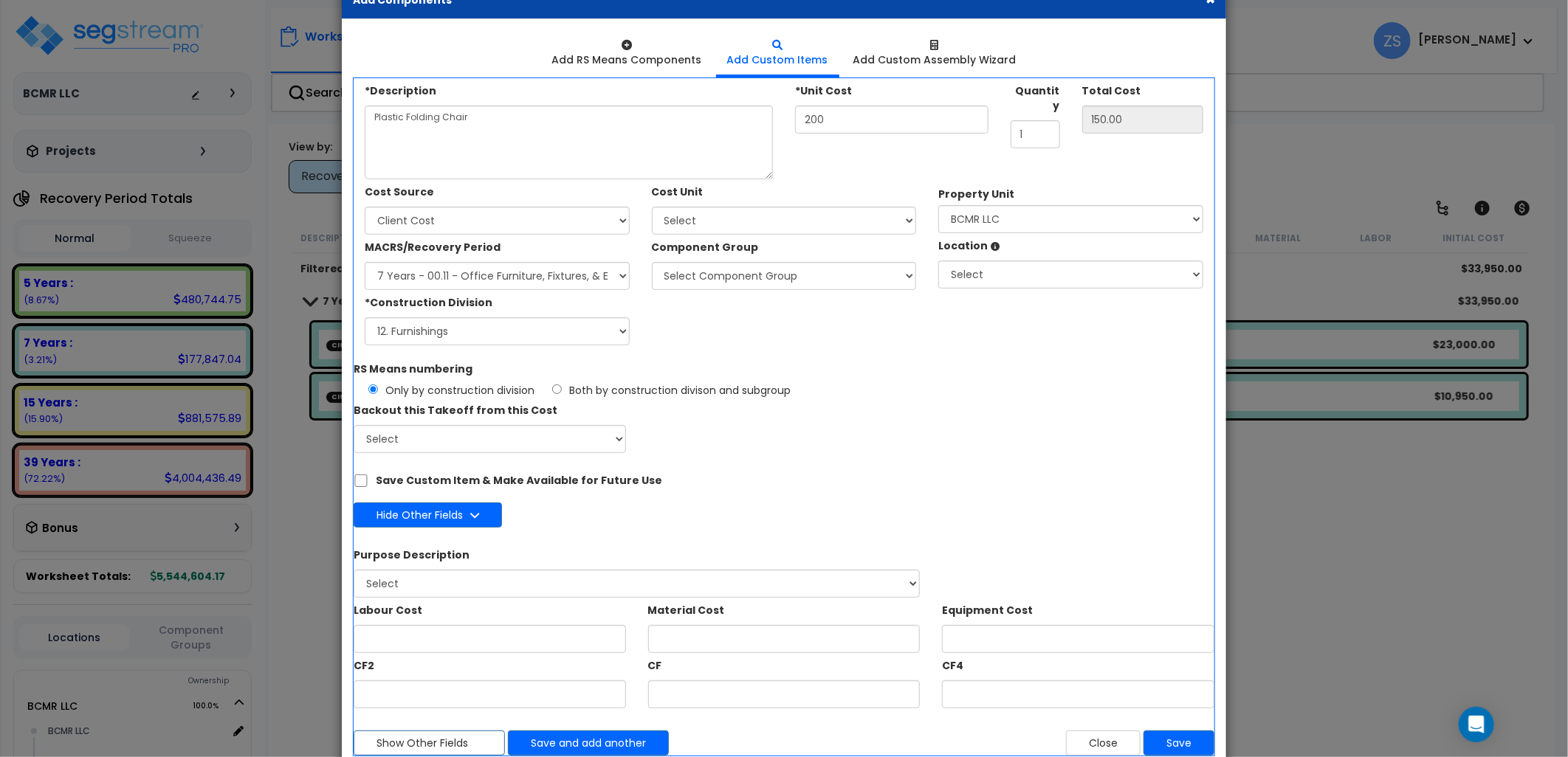
scroll to position [74, 0]
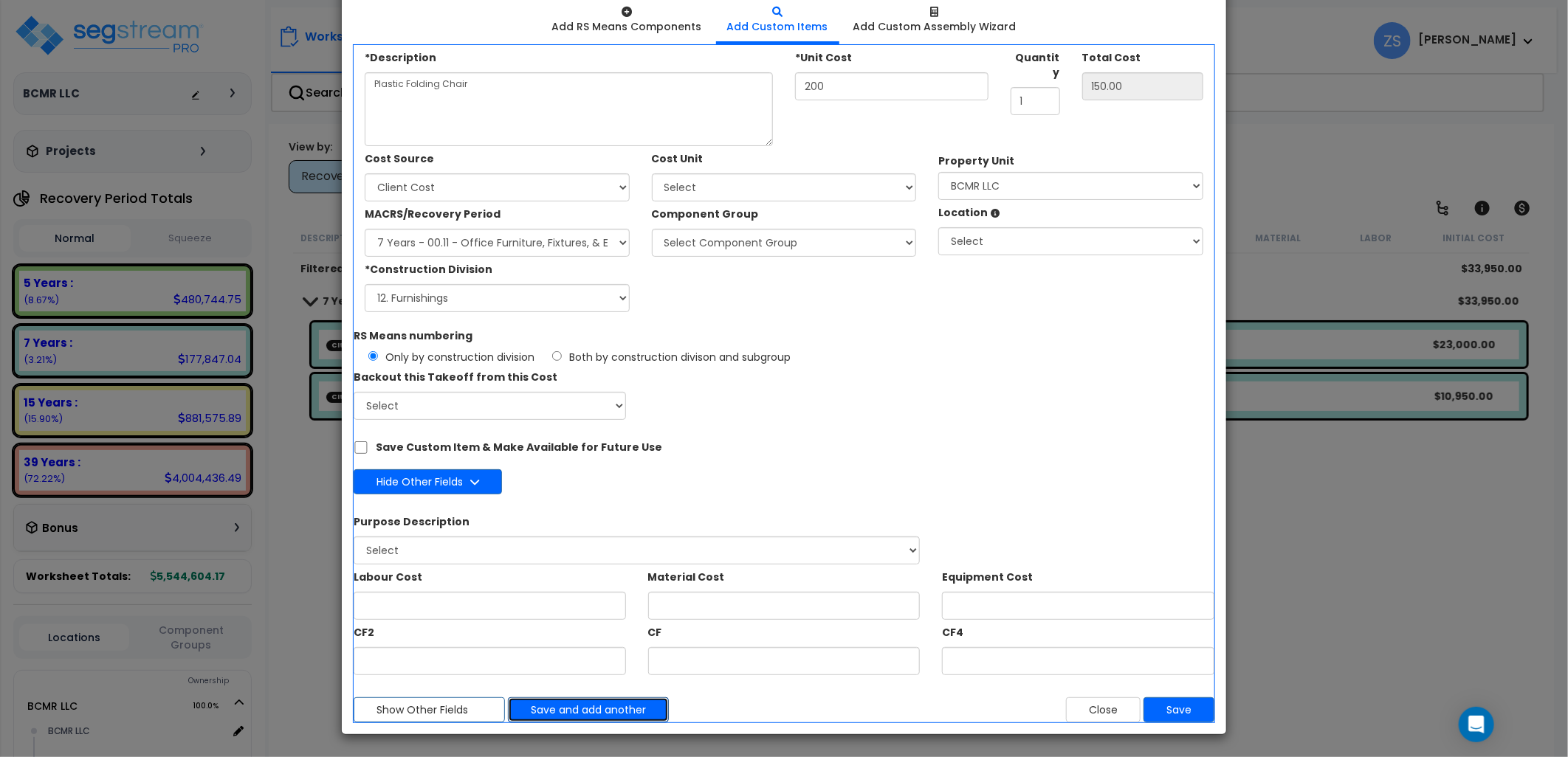
click at [621, 715] on button "Save and add another" at bounding box center [588, 710] width 161 height 25
type input "150"
click at [1000, 228] on select "Select BCMR LLC Building Building Interior Add Additional Location" at bounding box center [1070, 241] width 265 height 28
select select "461"
click at [938, 228] on select "Select BCMR LLC Building Building Interior Add Additional Location" at bounding box center [1070, 241] width 265 height 28
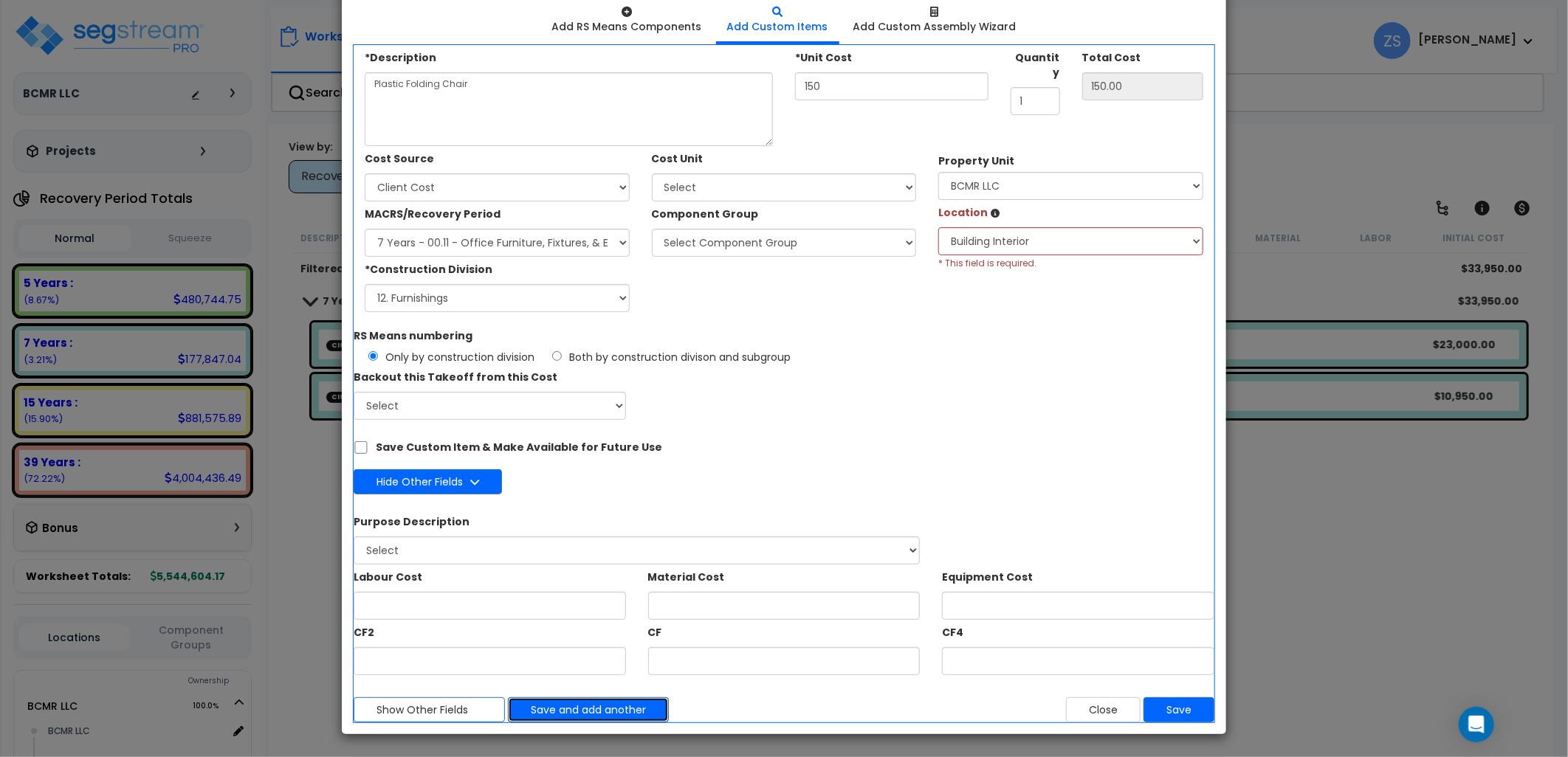
click at [585, 715] on button "Save and add another" at bounding box center [588, 710] width 161 height 25
click at [518, 115] on textarea "Plastic Folding Chair" at bounding box center [568, 109] width 408 height 74
type input "30"
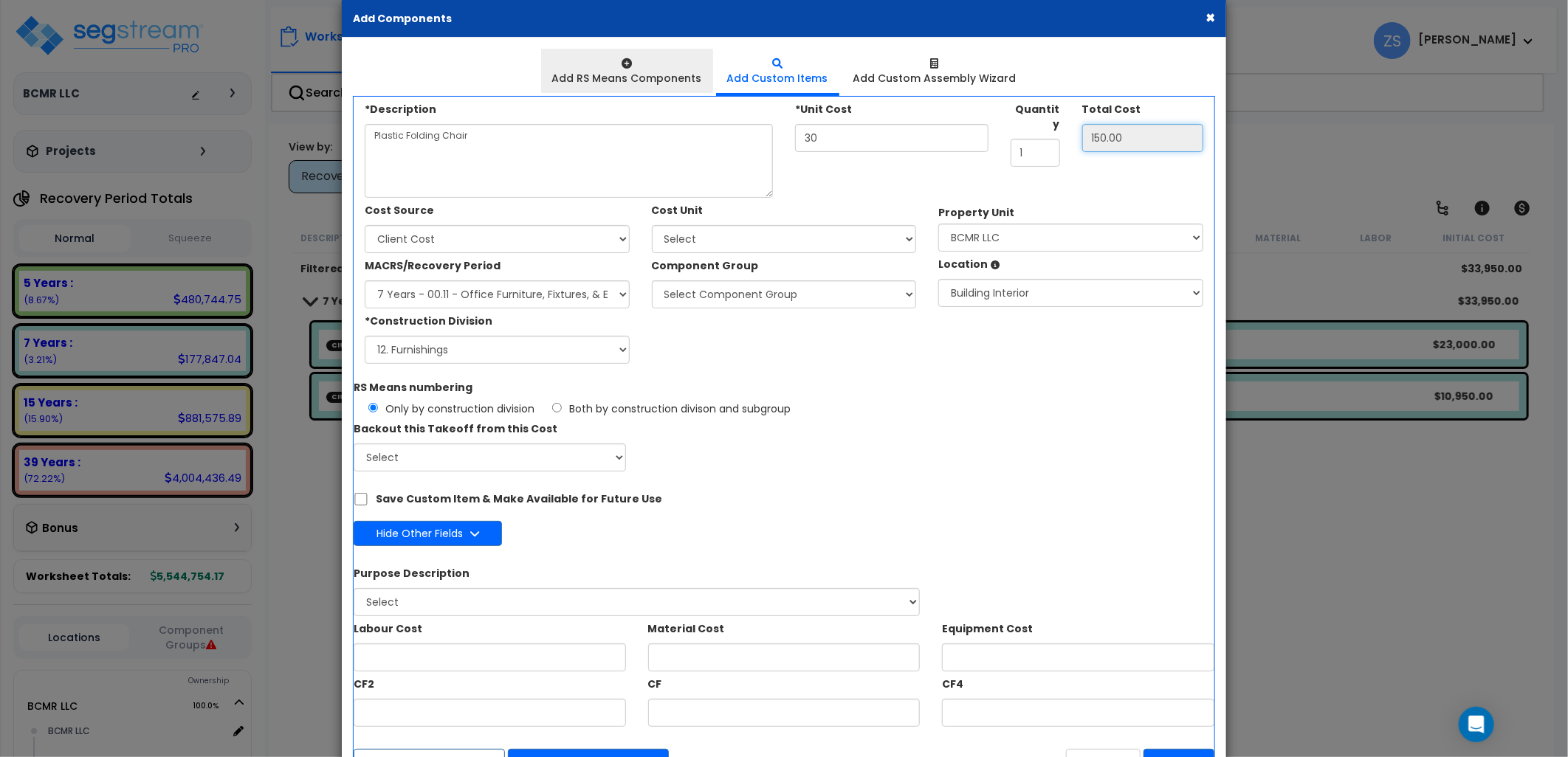
scroll to position [0, 0]
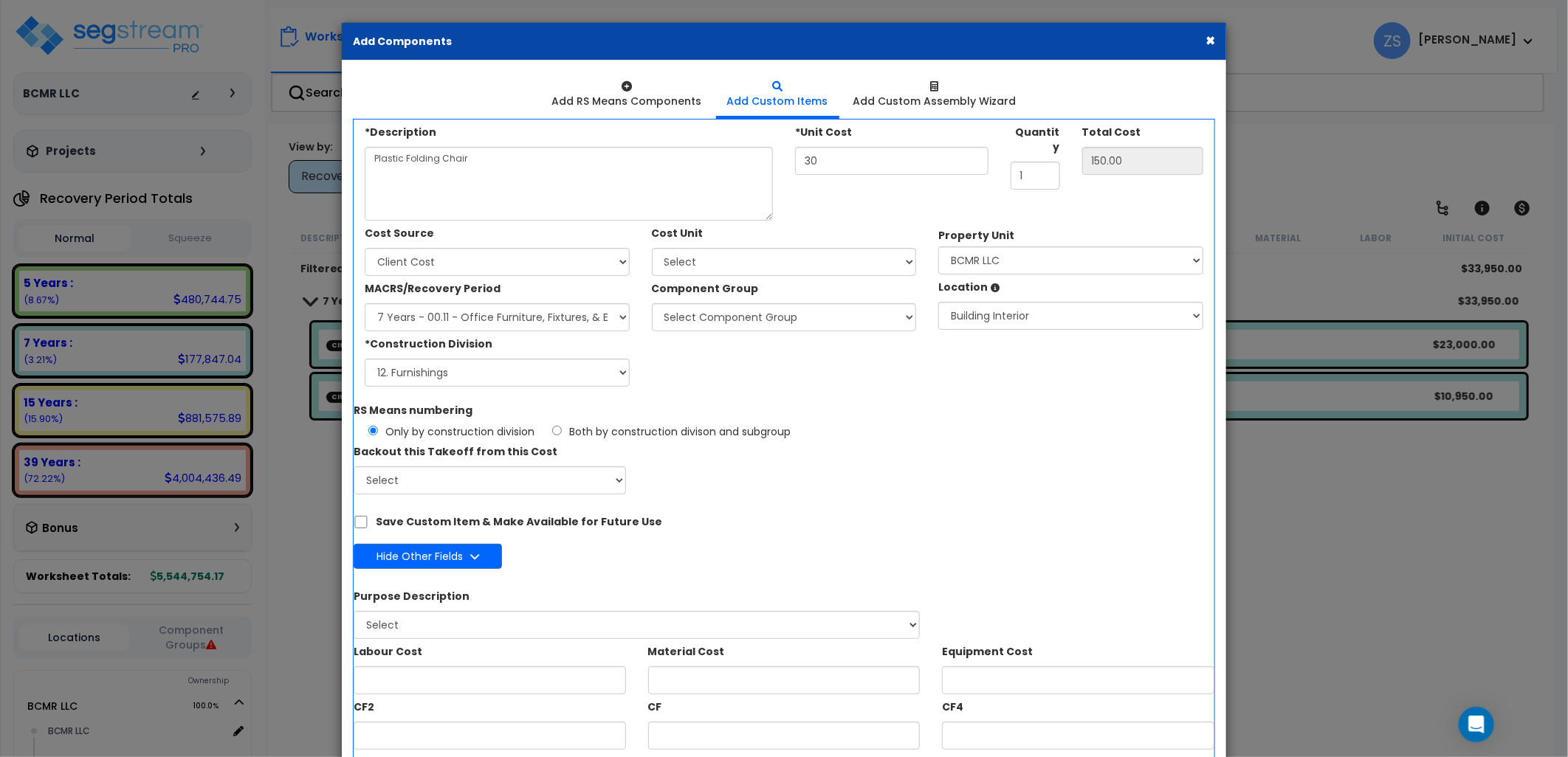
click at [1209, 42] on button "×" at bounding box center [1210, 41] width 9 height 16
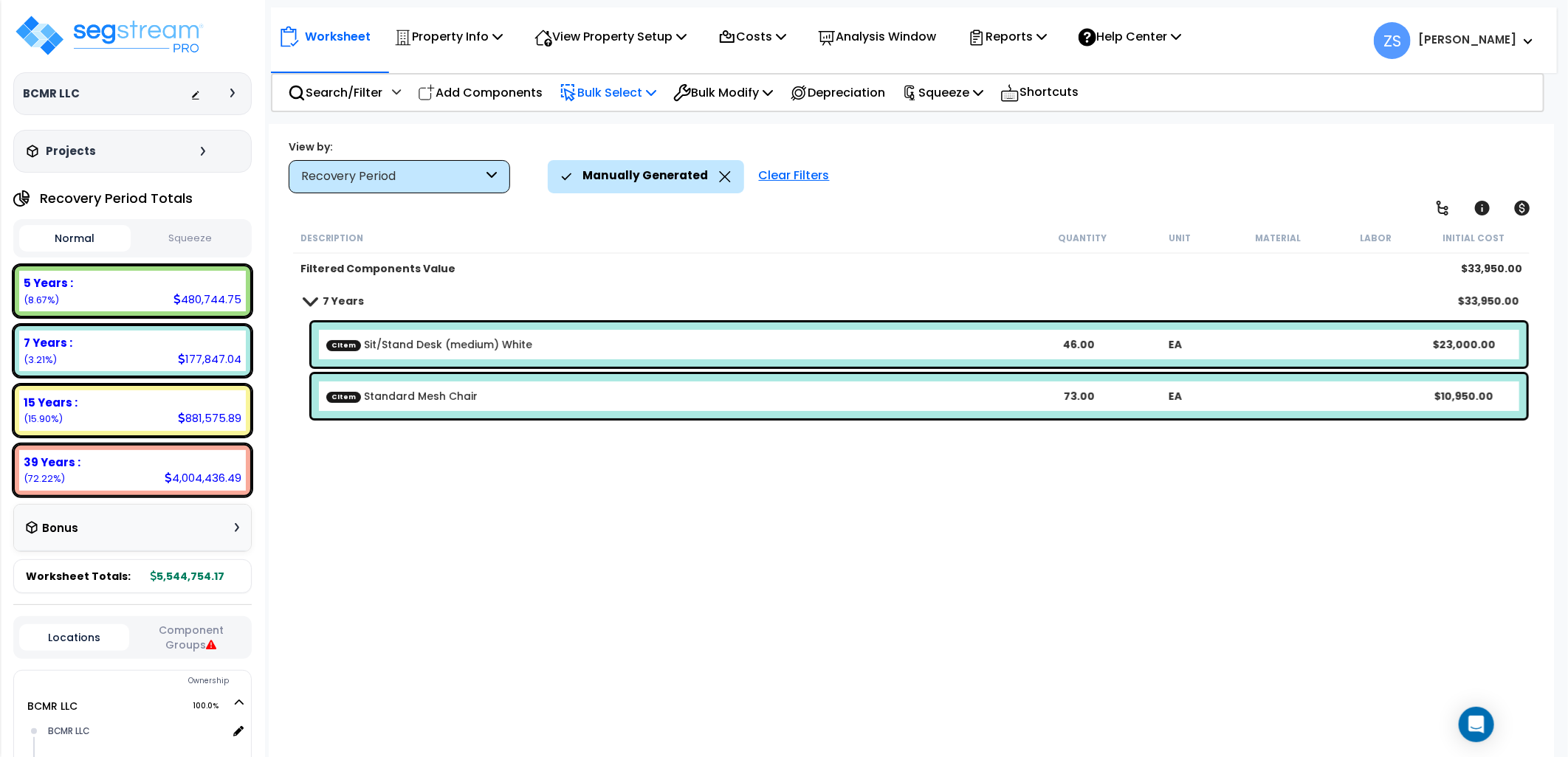
drag, startPoint x: 881, startPoint y: 472, endPoint x: 851, endPoint y: 460, distance: 32.3
click at [881, 472] on div "Description Quantity Unit Material Labor Initial Cost Filtered Components Value…" at bounding box center [912, 476] width 1242 height 507
click at [444, 168] on div "Recovery Period" at bounding box center [392, 177] width 182 height 17
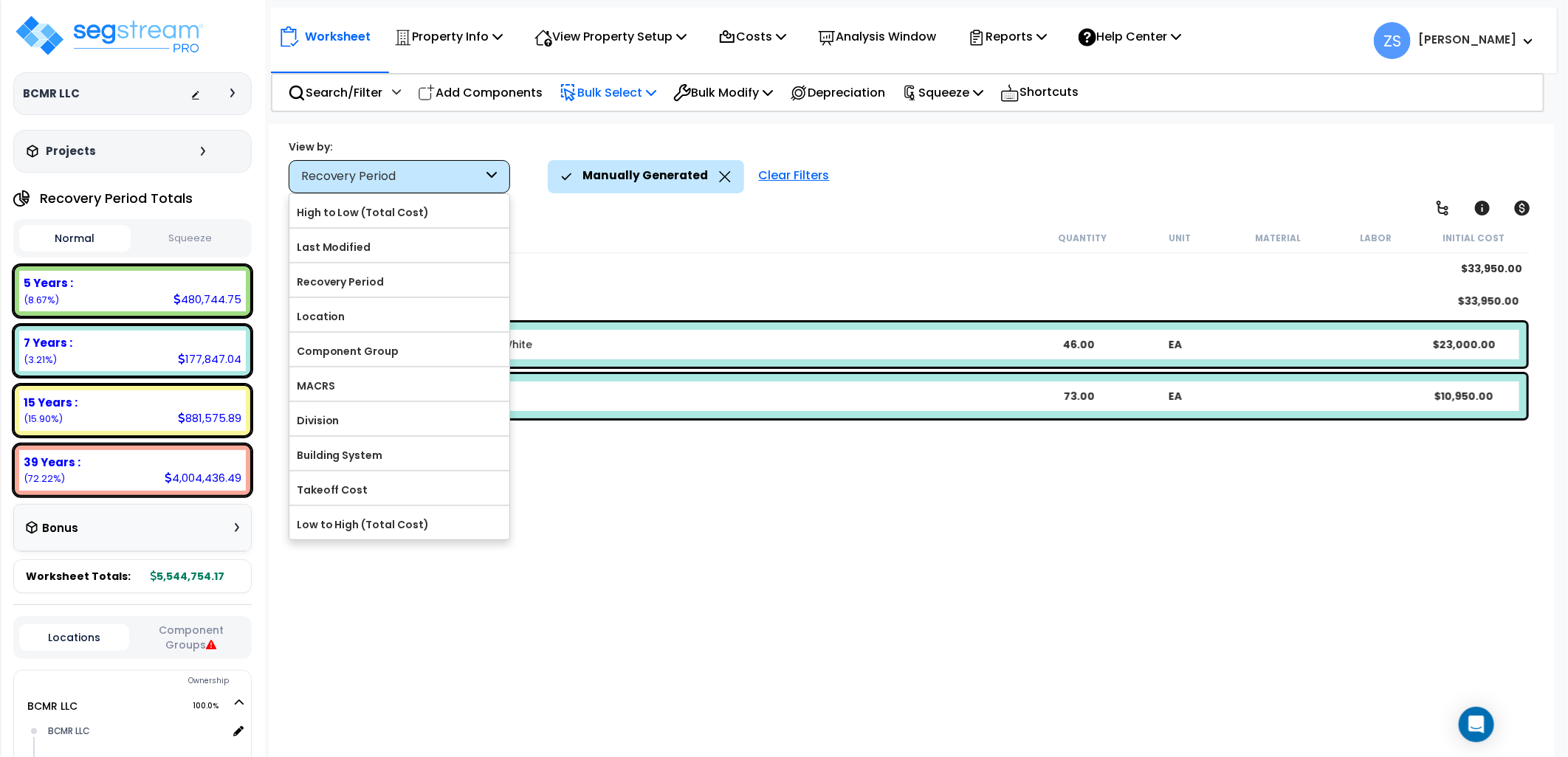
click at [569, 240] on div "Description" at bounding box center [667, 237] width 733 height 15
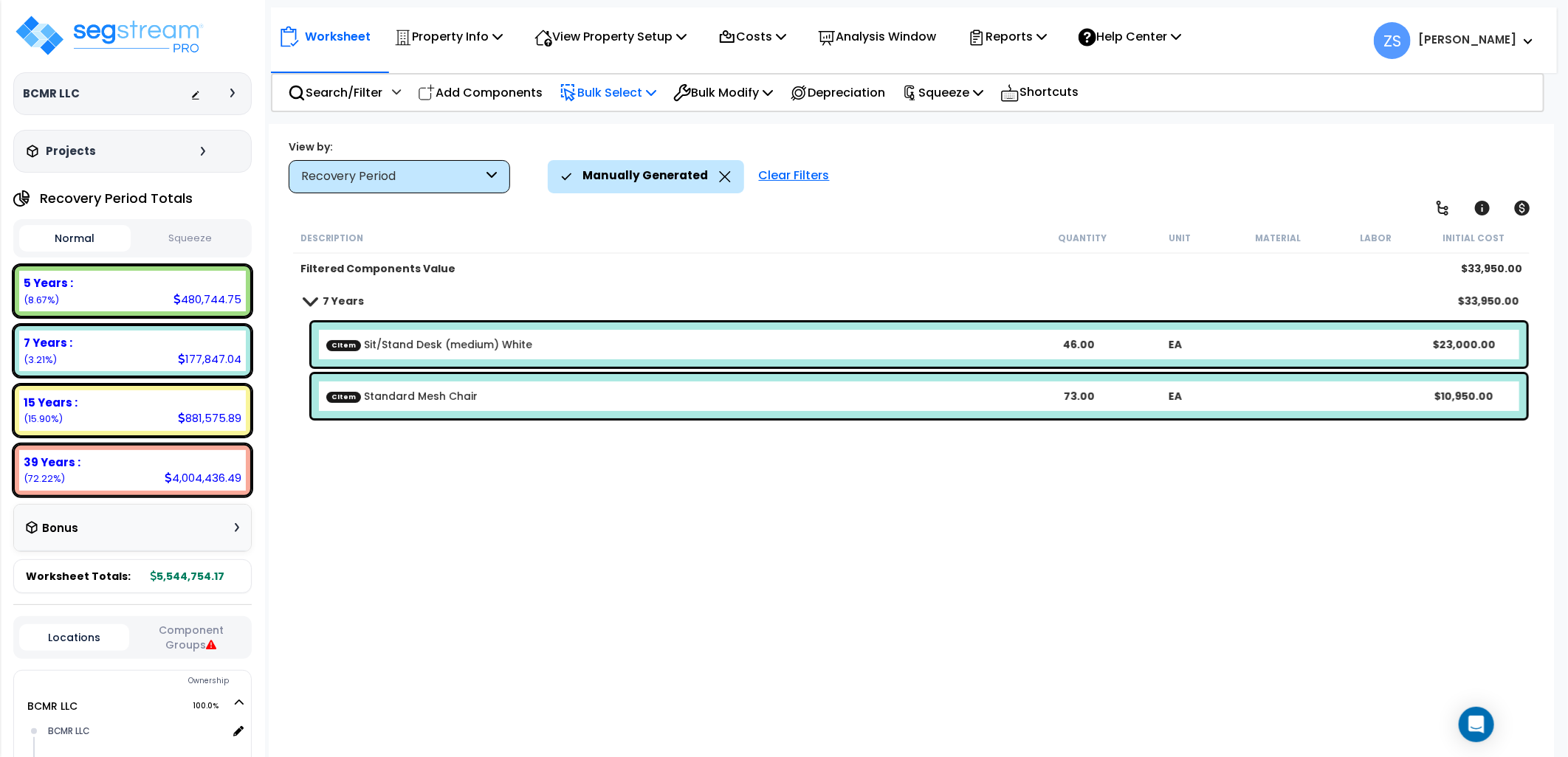
click at [719, 177] on icon at bounding box center [725, 177] width 12 height 11
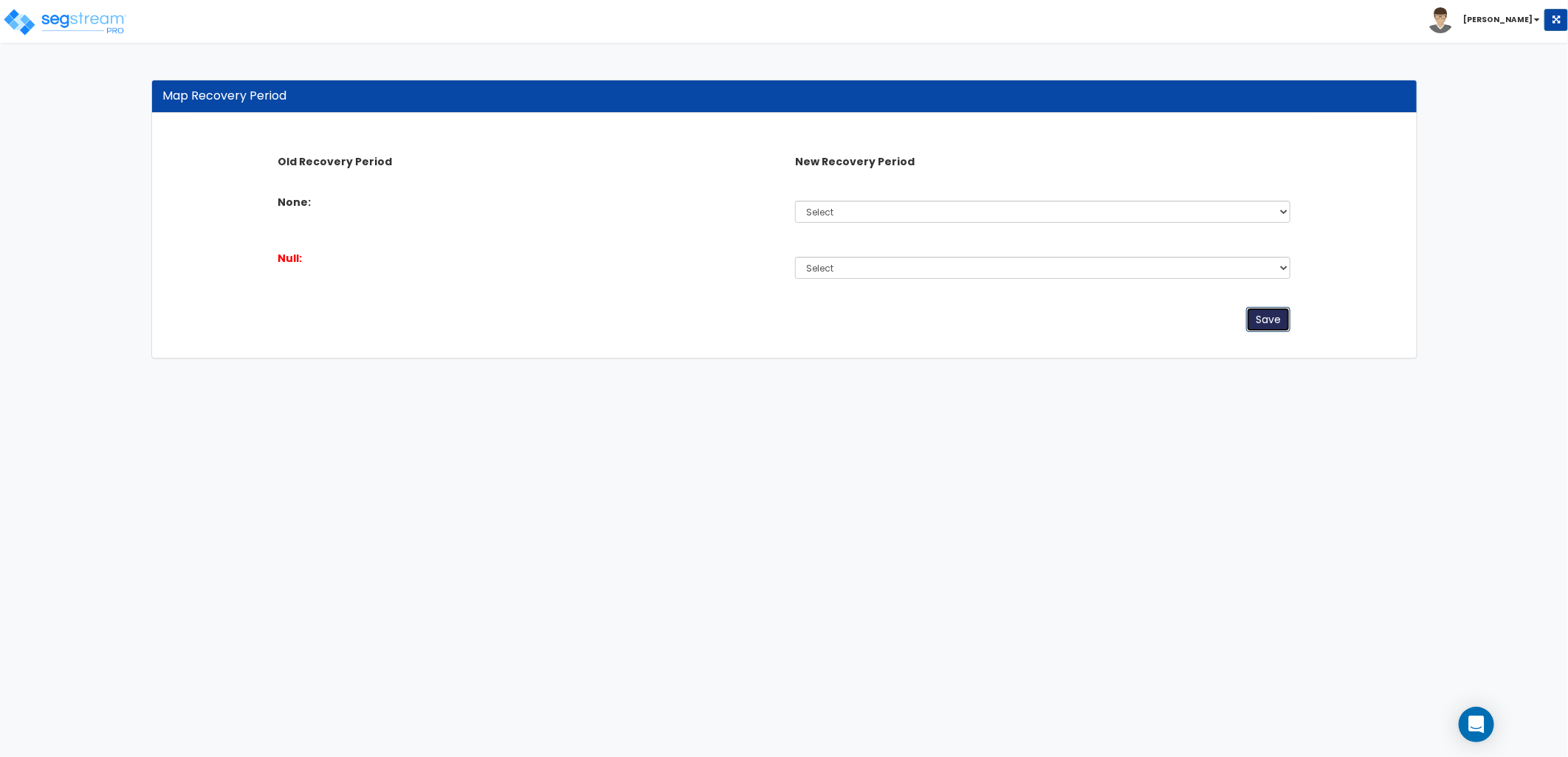
click at [1270, 325] on button "Save" at bounding box center [1268, 319] width 44 height 25
click at [69, 23] on img at bounding box center [66, 22] width 126 height 29
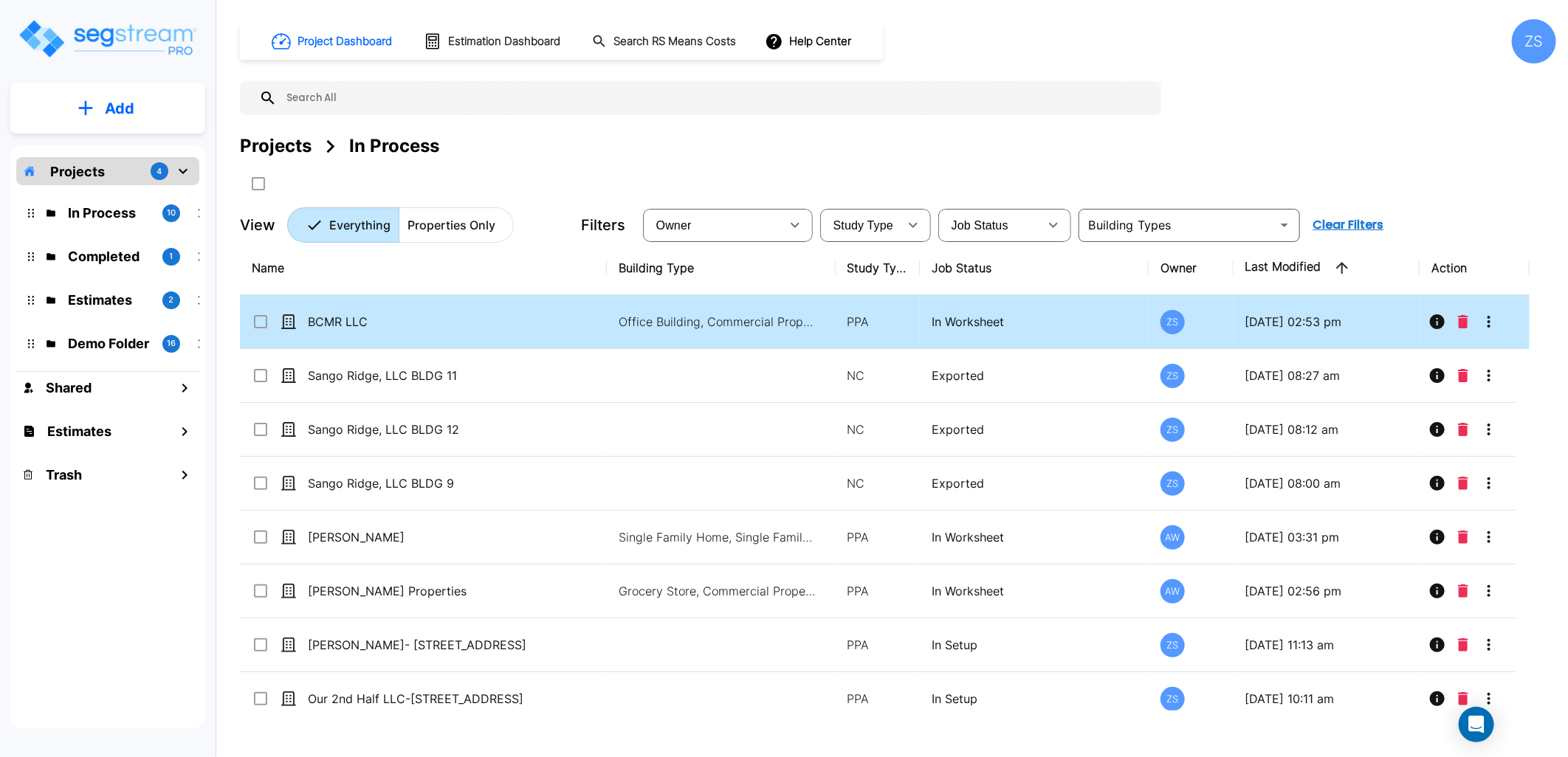
click at [361, 329] on p "BCMR LLC" at bounding box center [430, 322] width 246 height 18
checkbox input "true"
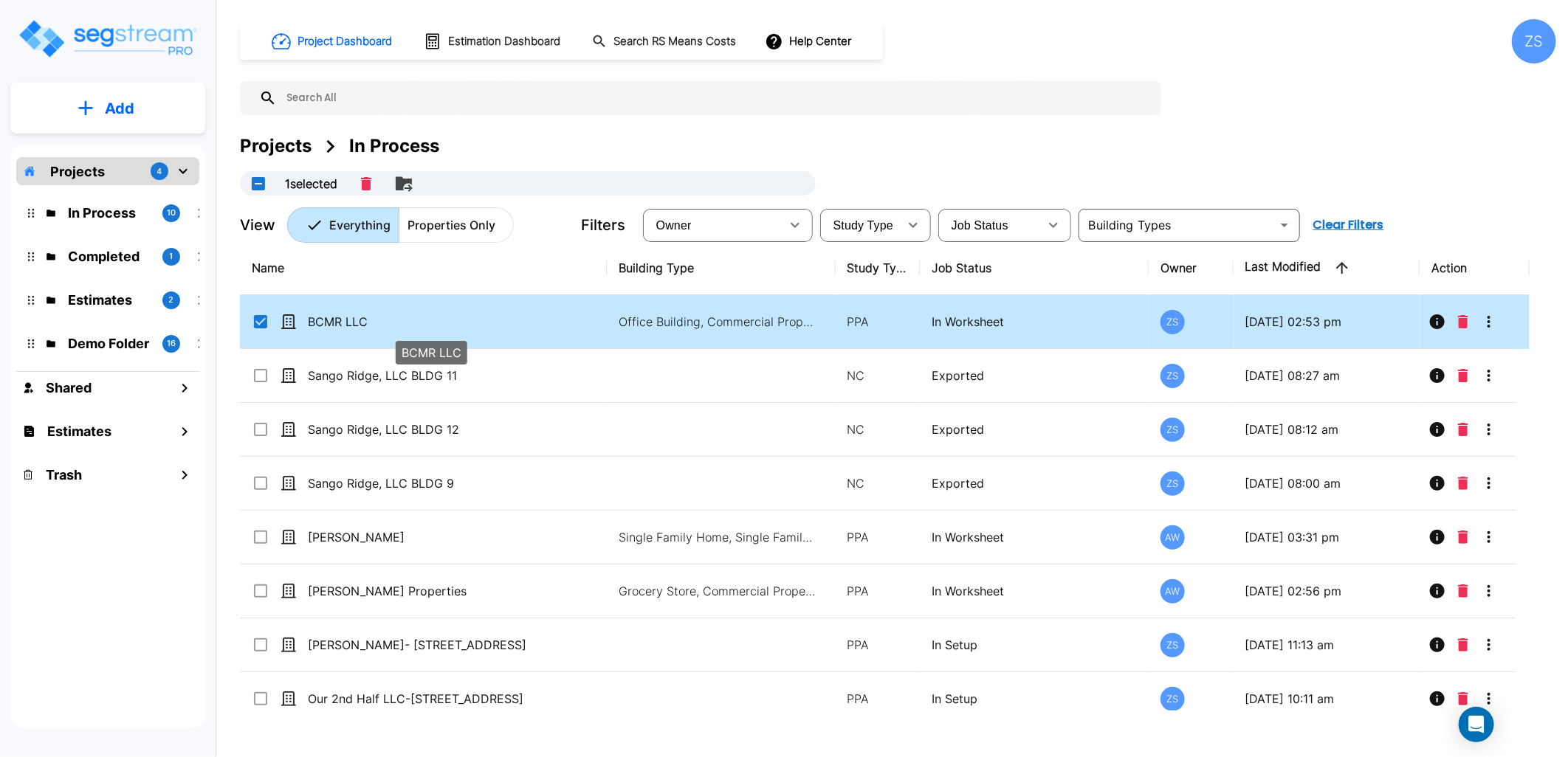
click at [361, 329] on p "BCMR LLC" at bounding box center [430, 322] width 246 height 18
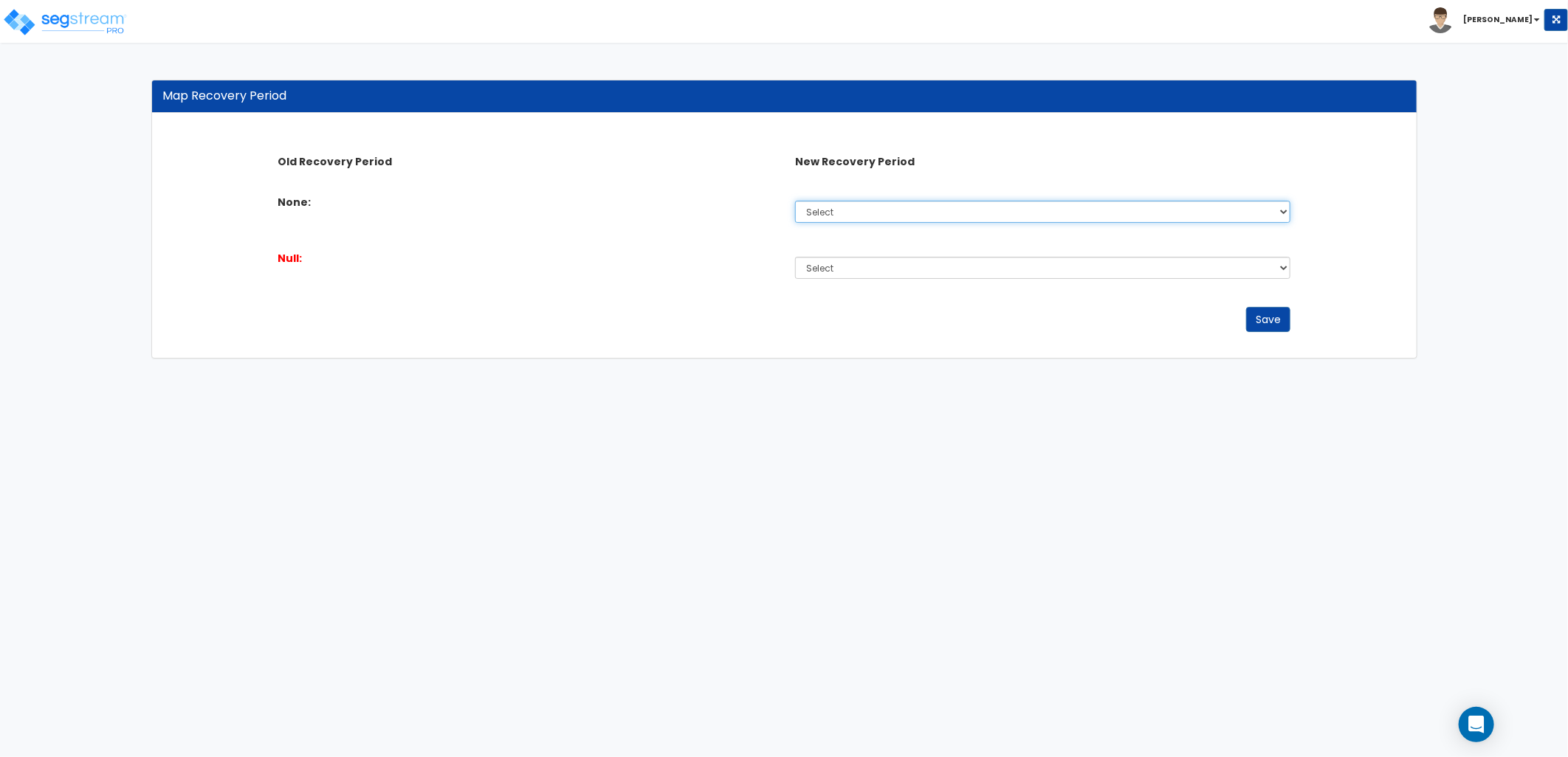
click at [1009, 213] on select "Select Land 5 Years 7 Years 15 Years 39 Years 27.5 Year" at bounding box center [1043, 212] width 495 height 22
select select "7Y"
click at [795, 201] on select "Select Land 5 Years 7 Years 15 Years 39 Years 27.5 Year" at bounding box center [1043, 212] width 495 height 22
click at [1021, 260] on select "Select Land 5 Years 7 Years 15 Years 39 Years 27.5 Year" at bounding box center [1043, 268] width 495 height 22
select select "7Y"
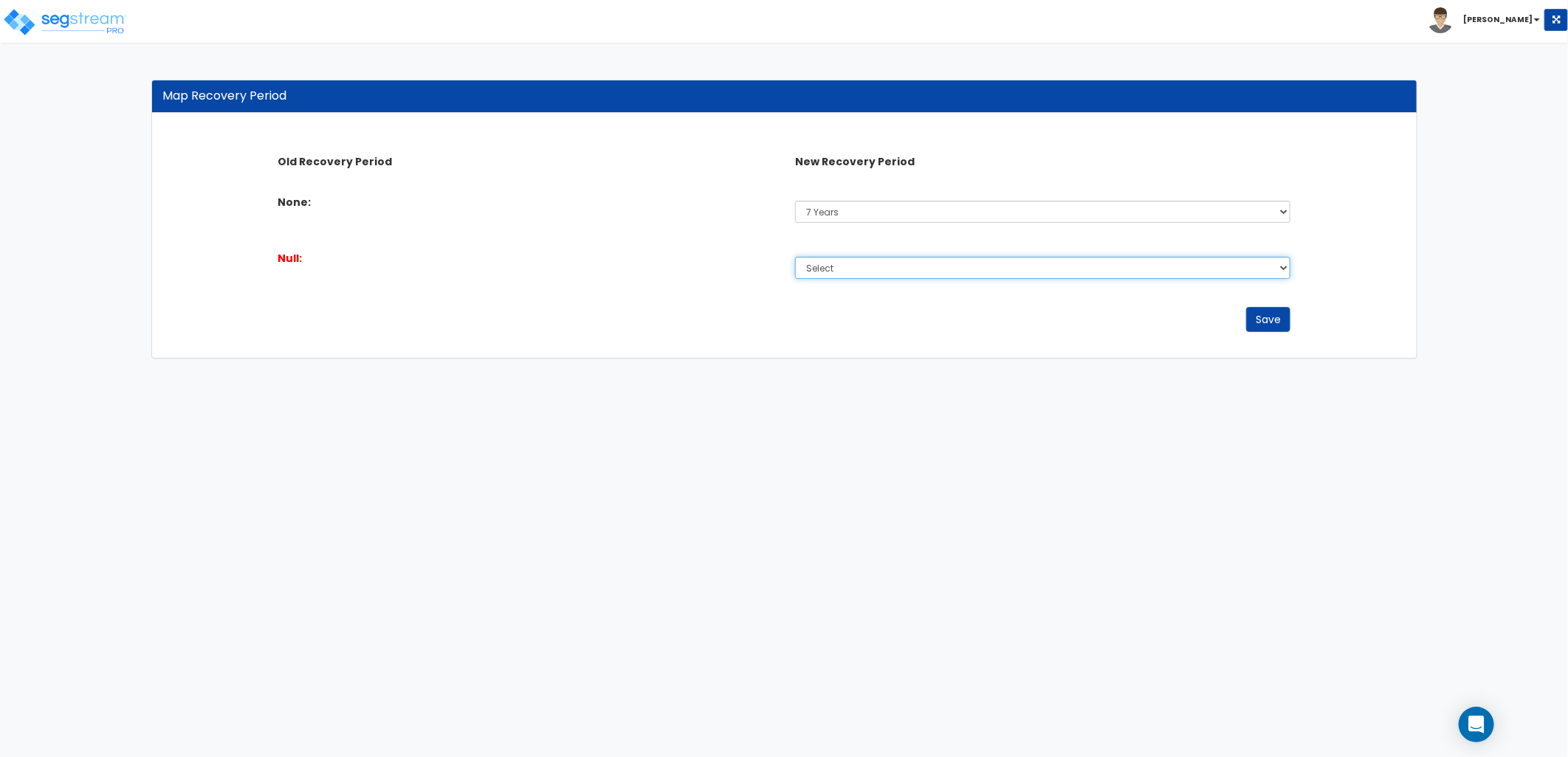
click at [795, 257] on select "Select Land 5 Years 7 Years 15 Years 39 Years 27.5 Year" at bounding box center [1043, 268] width 495 height 22
click at [1267, 317] on button "Save" at bounding box center [1268, 319] width 44 height 25
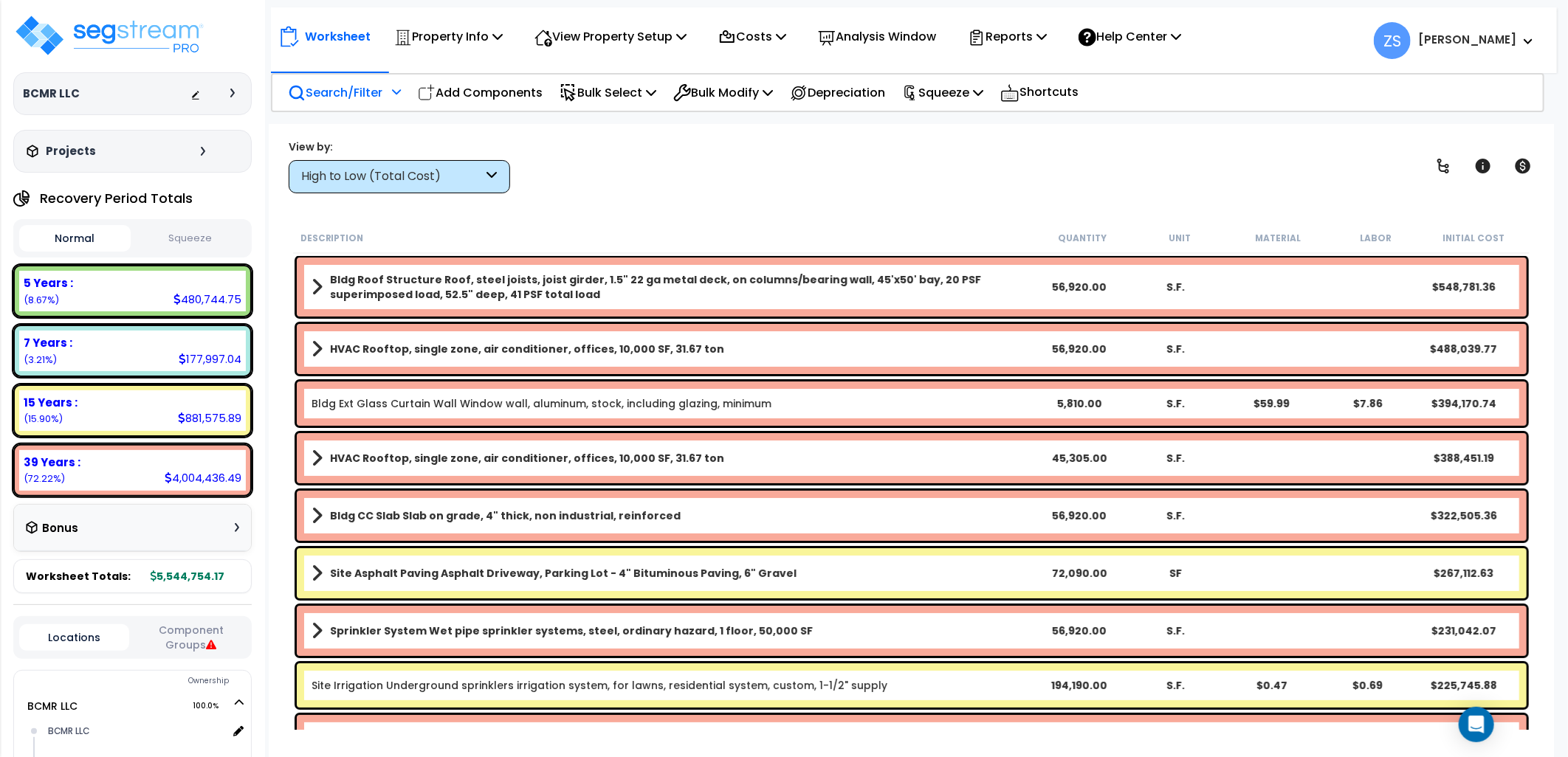
click at [365, 100] on p "Search/Filter" at bounding box center [336, 92] width 95 height 20
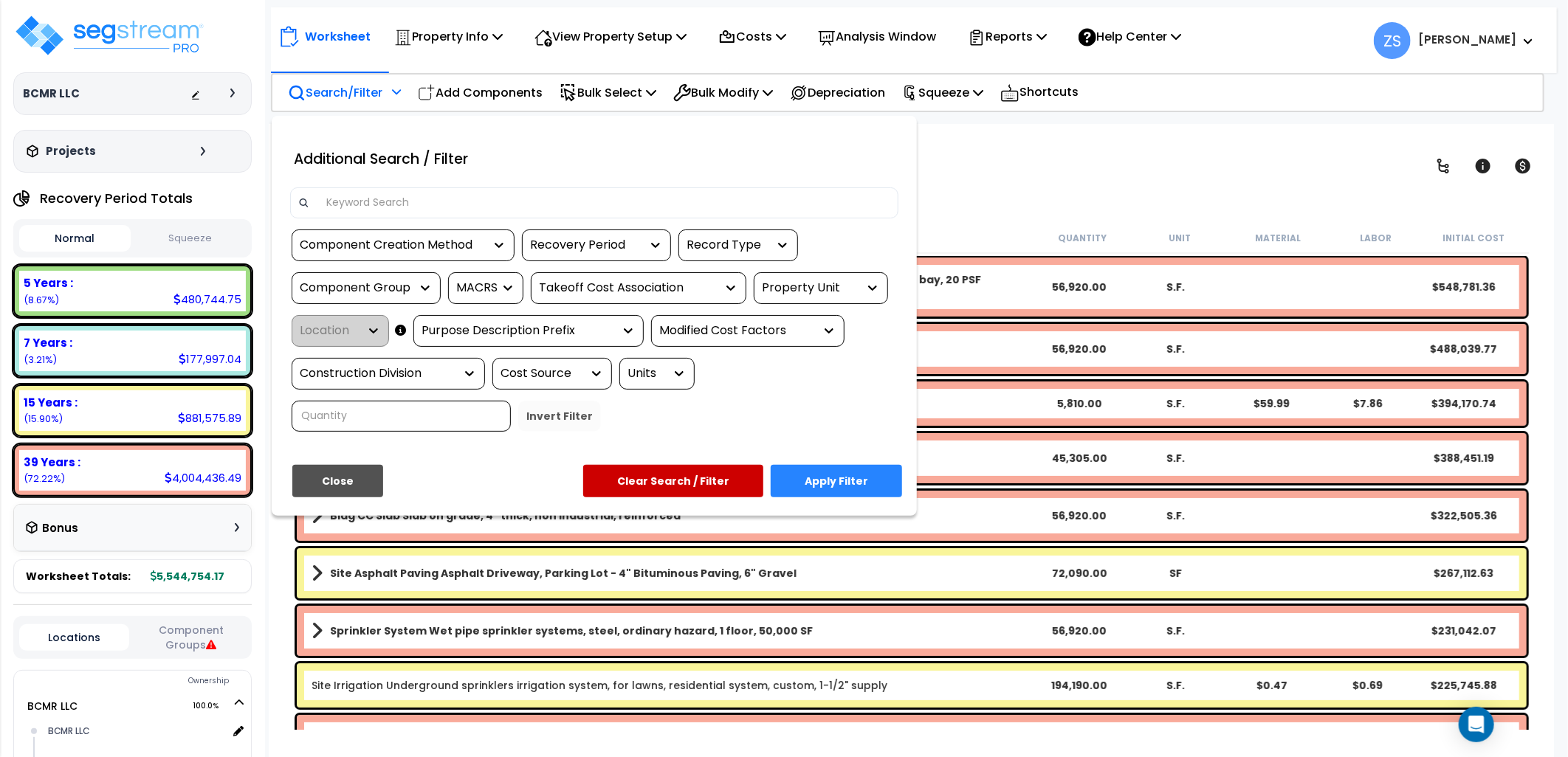
click at [411, 238] on div "Component Creation Method" at bounding box center [392, 246] width 185 height 17
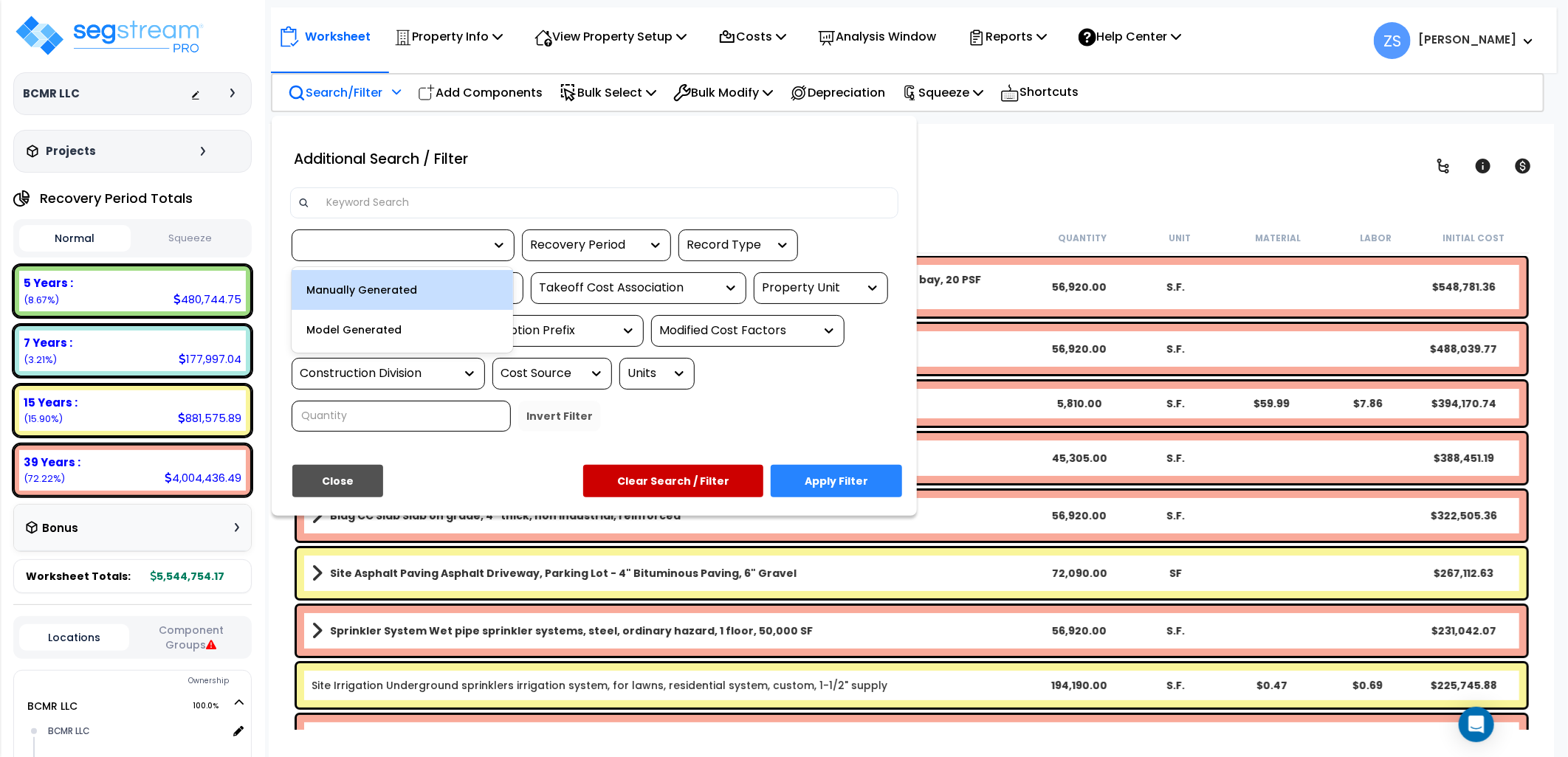
click at [382, 290] on div "Manually Generated" at bounding box center [402, 290] width 222 height 40
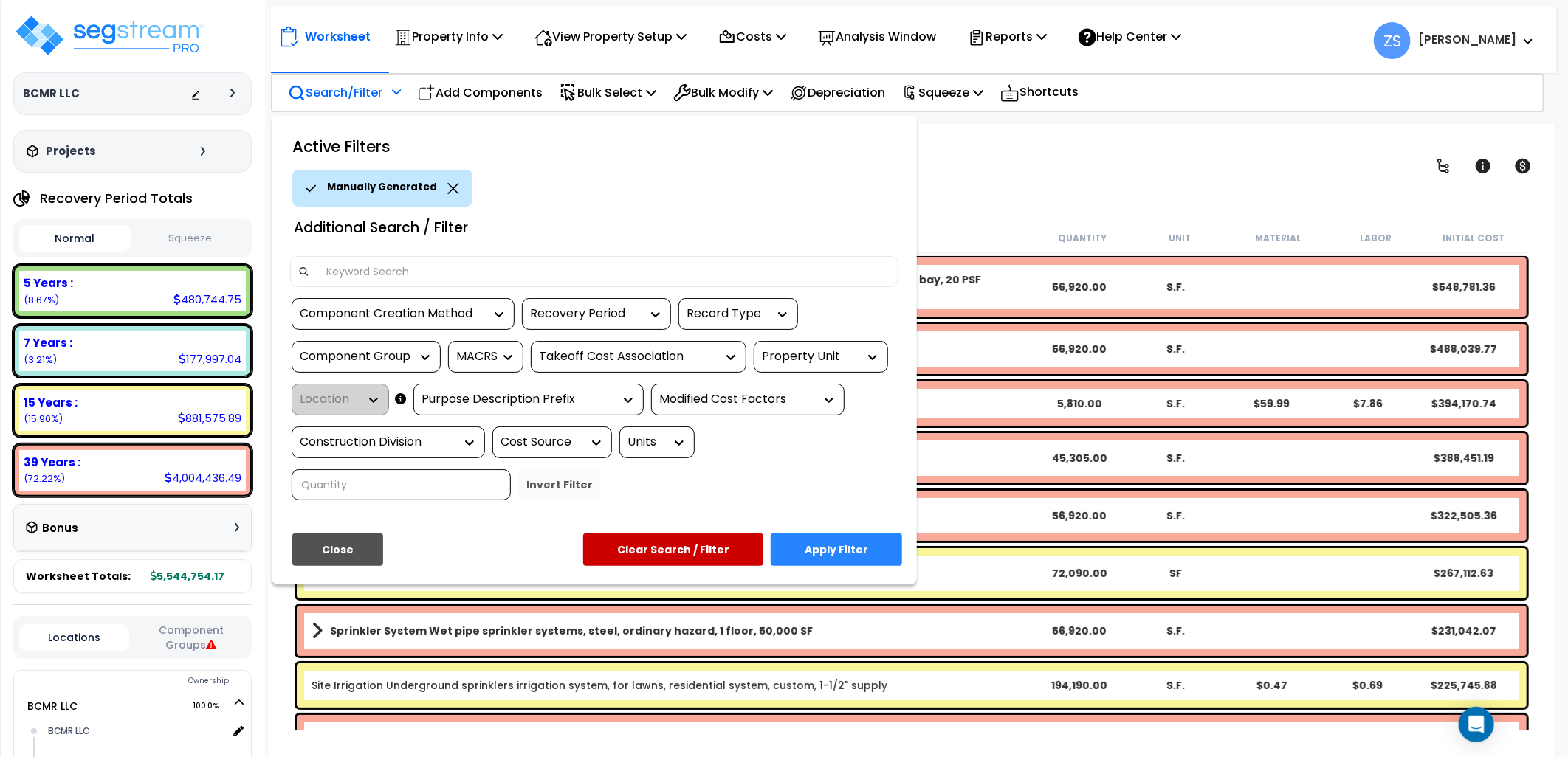
click at [837, 546] on button "Apply Filter" at bounding box center [837, 550] width 131 height 33
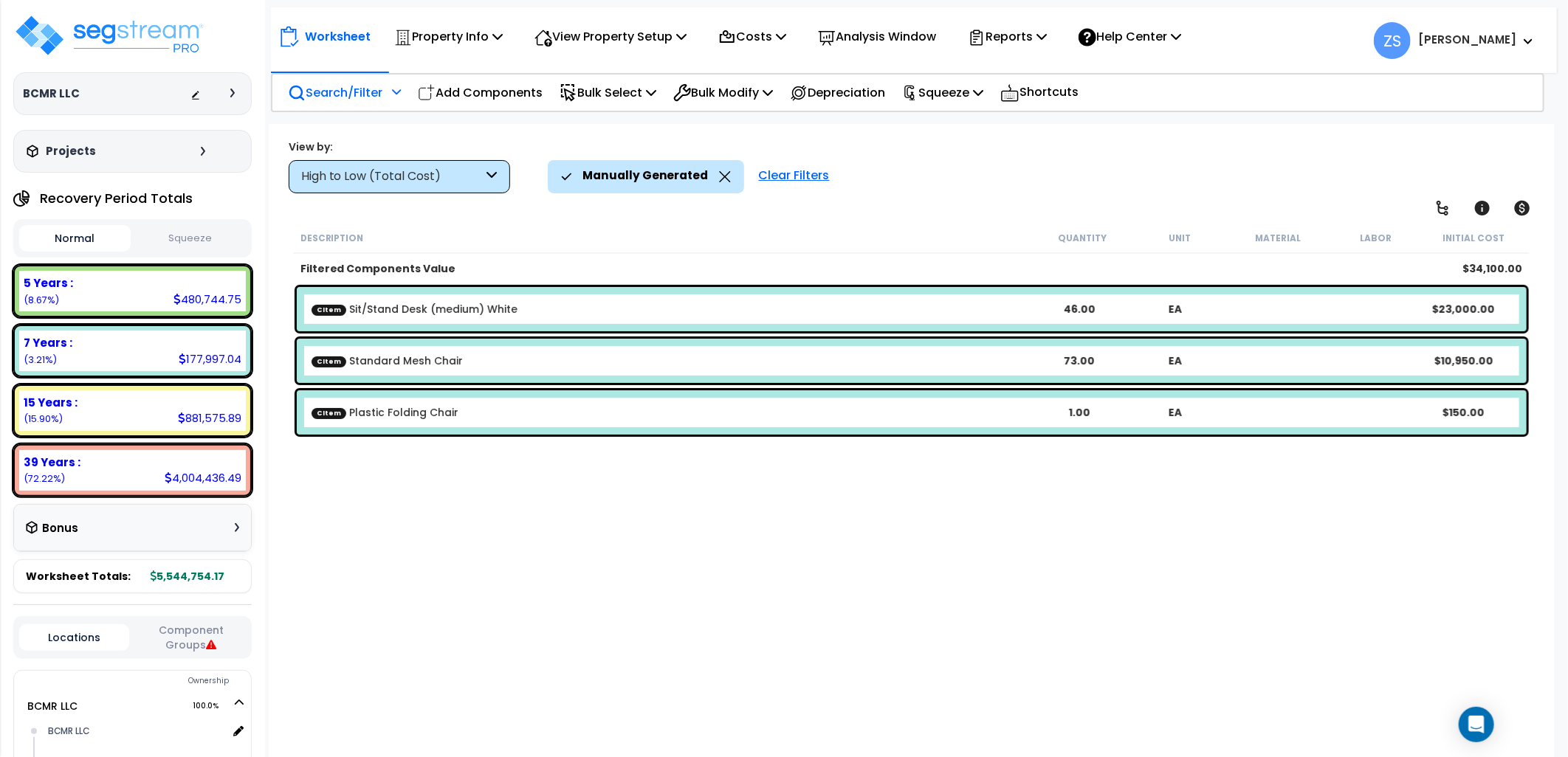
click at [423, 415] on link "CItem Plastic Folding Chair" at bounding box center [385, 412] width 147 height 15
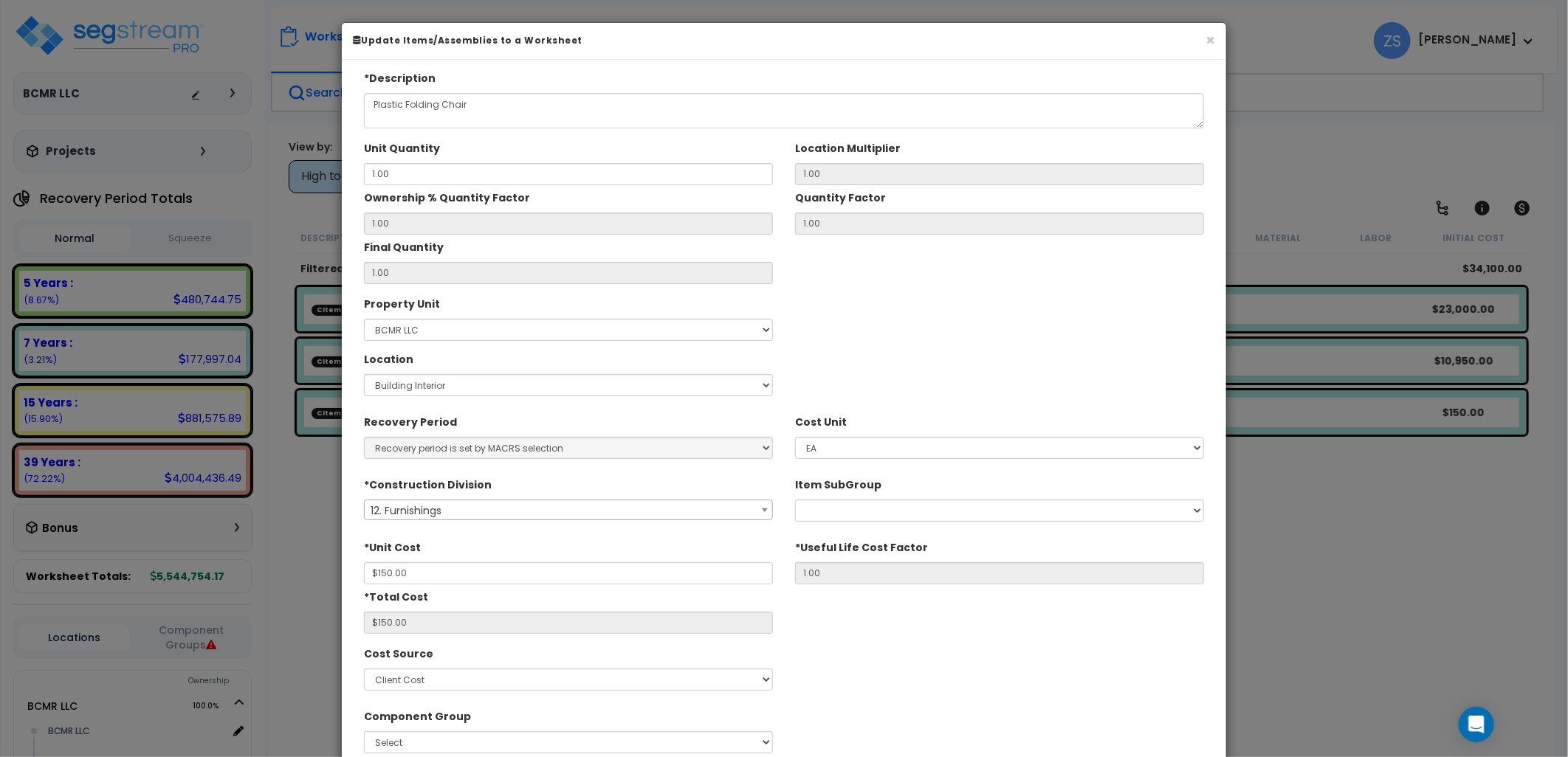
click at [890, 305] on div "Property Unit Select BCMR LLC Site Improvements Location Select BCMR LLC" at bounding box center [784, 347] width 862 height 110
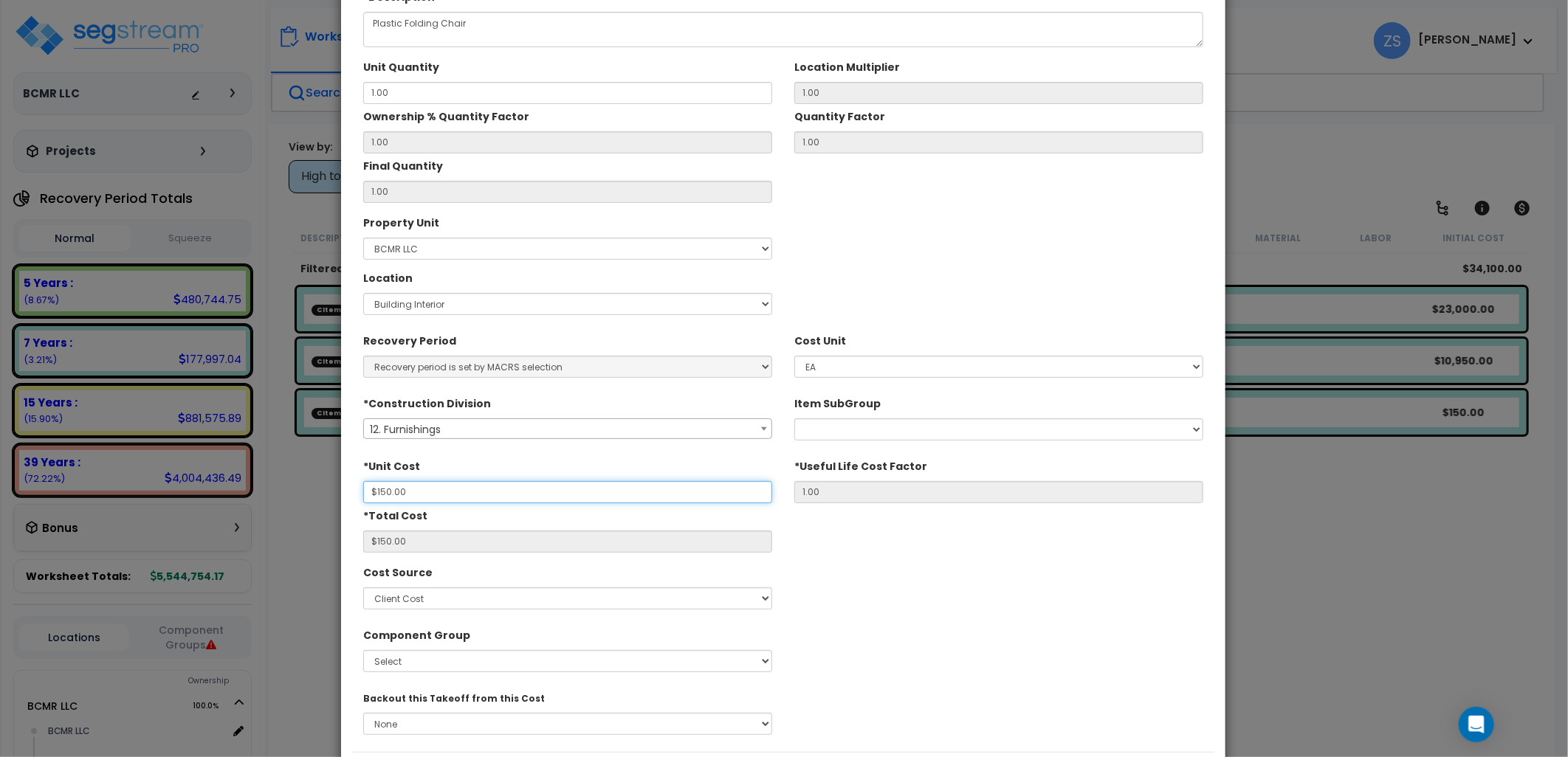
drag, startPoint x: 381, startPoint y: 496, endPoint x: 357, endPoint y: 497, distance: 24.0
click at [357, 497] on div "*Unit Cost $150.00" at bounding box center [568, 478] width 431 height 49
type input "$30"
type input "$30.00"
type input "$30"
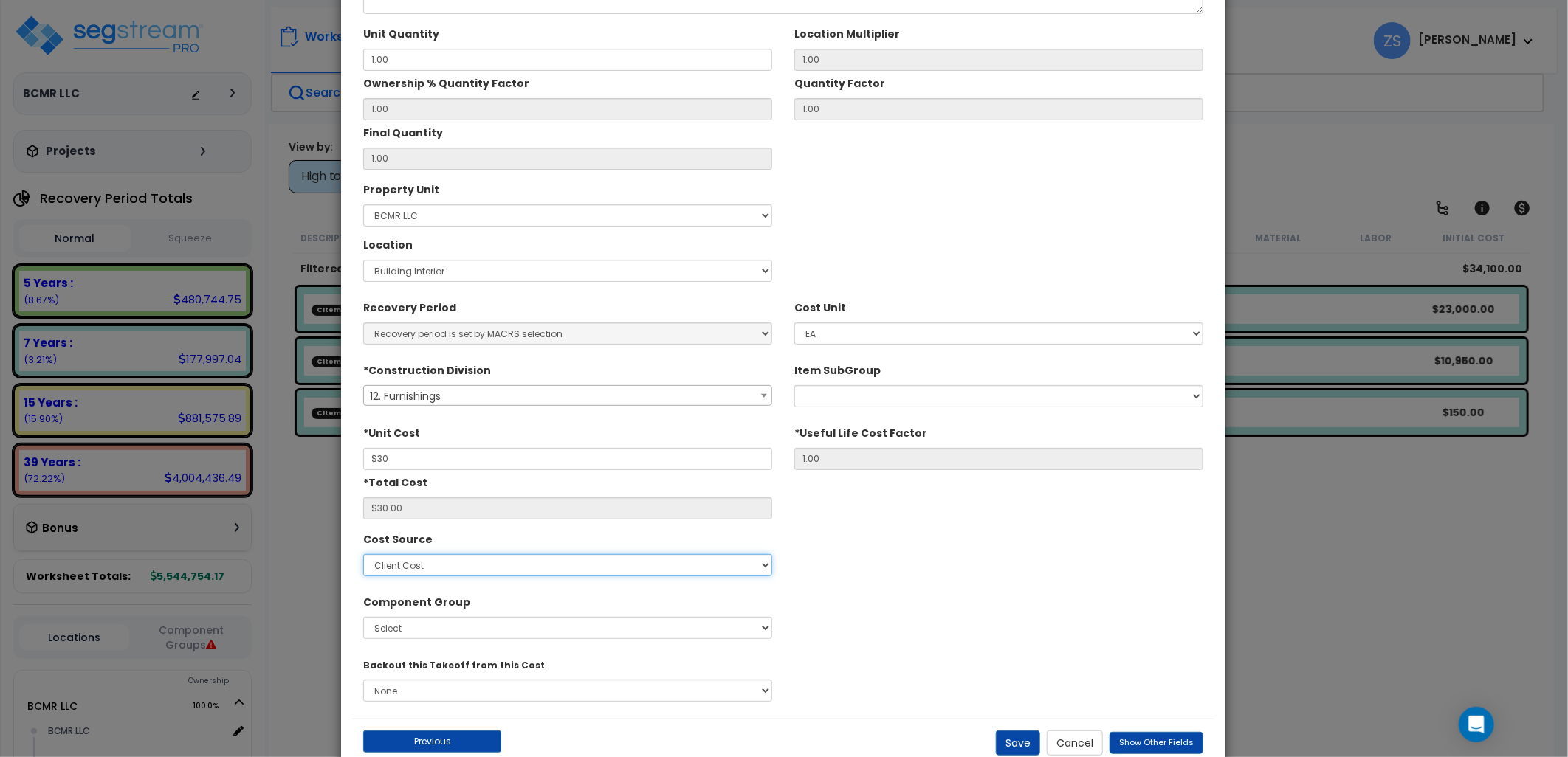
scroll to position [76, 0]
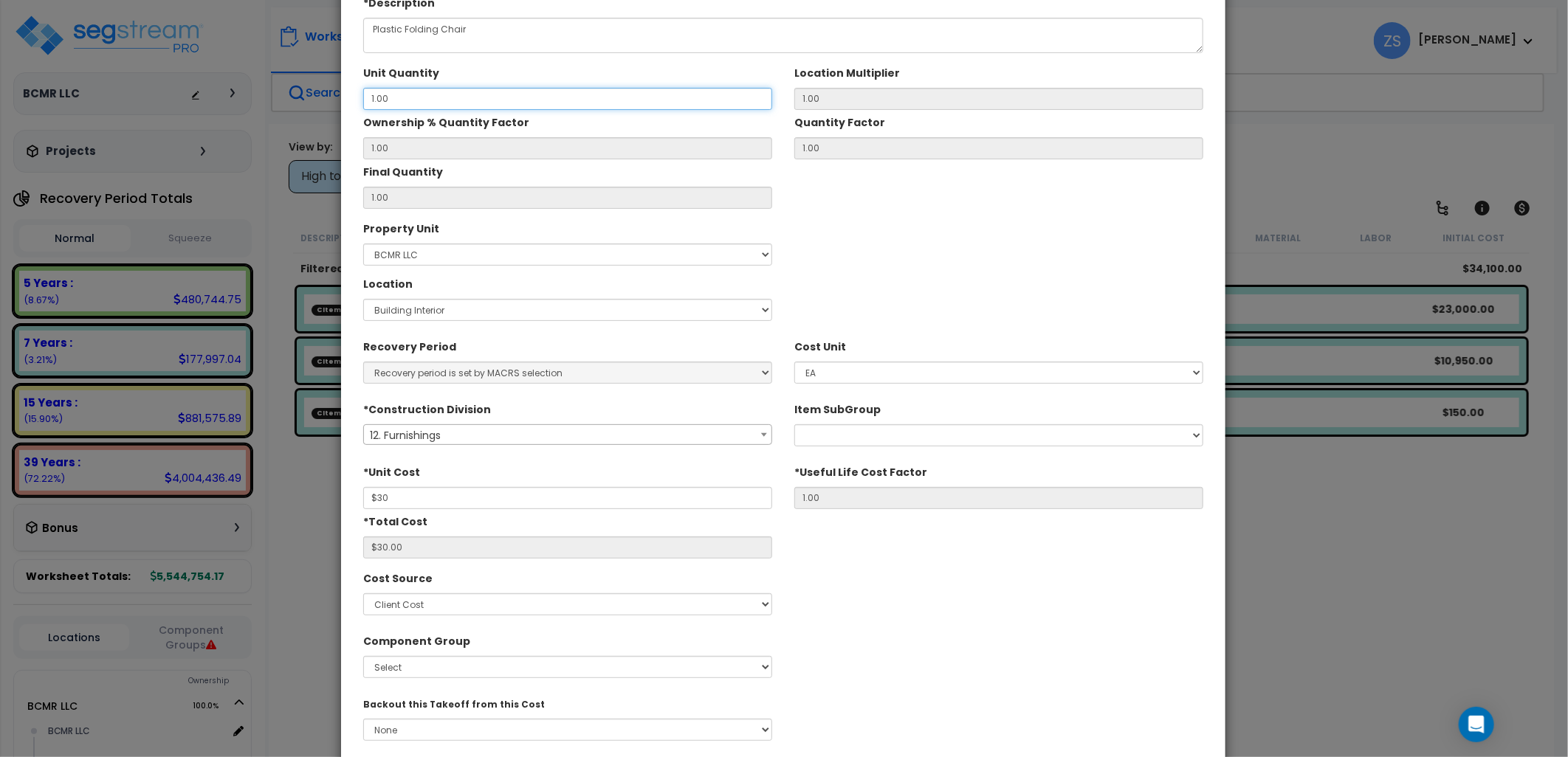
drag, startPoint x: 371, startPoint y: 92, endPoint x: 355, endPoint y: 92, distance: 16.0
click at [356, 92] on div "Unit Quantity 1.00" at bounding box center [568, 84] width 431 height 49
type input "3"
type input "1"
type input "31"
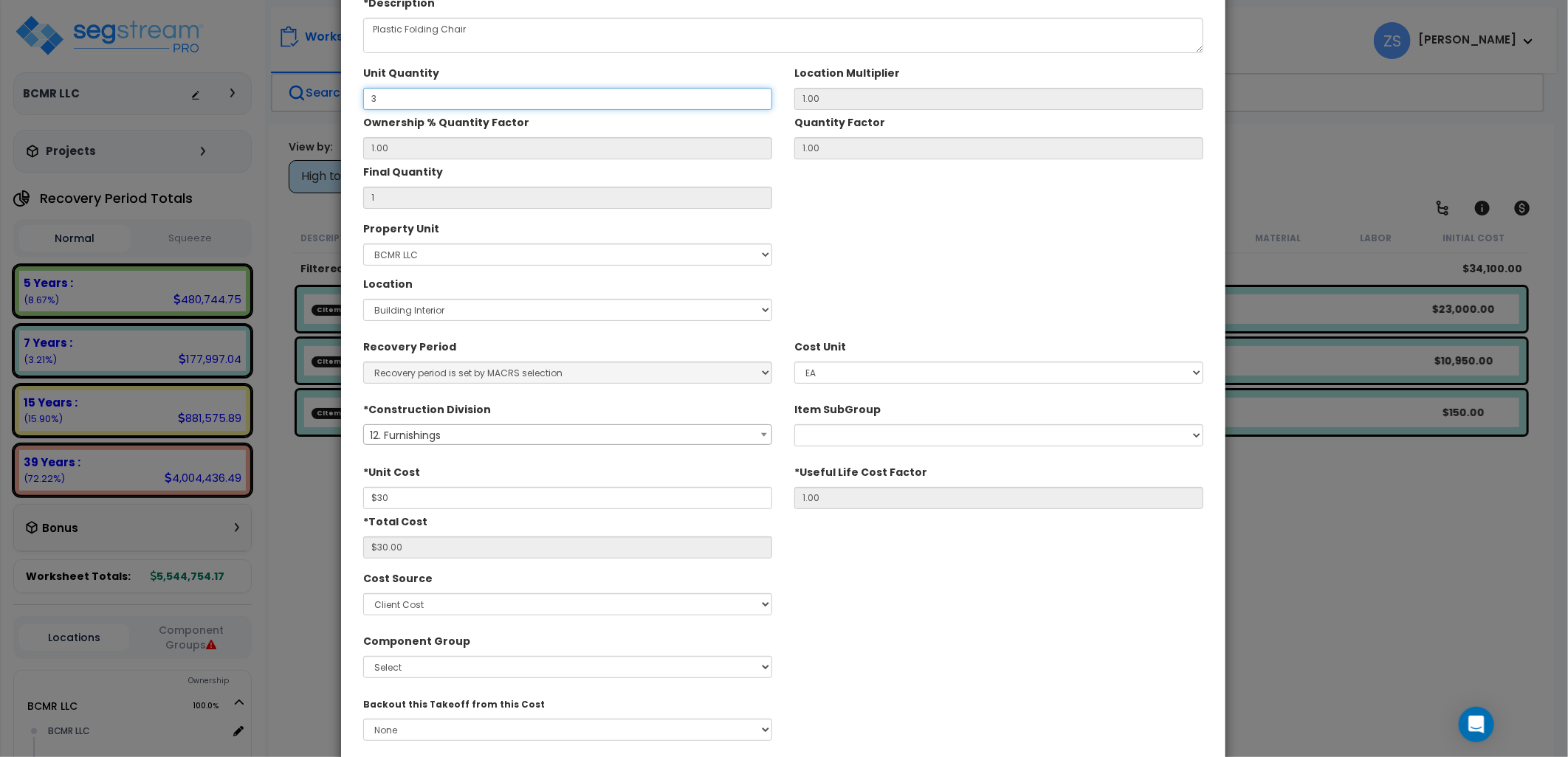
type input "3"
type input "$90.00"
type input "31"
type input "$930.00"
type input "31"
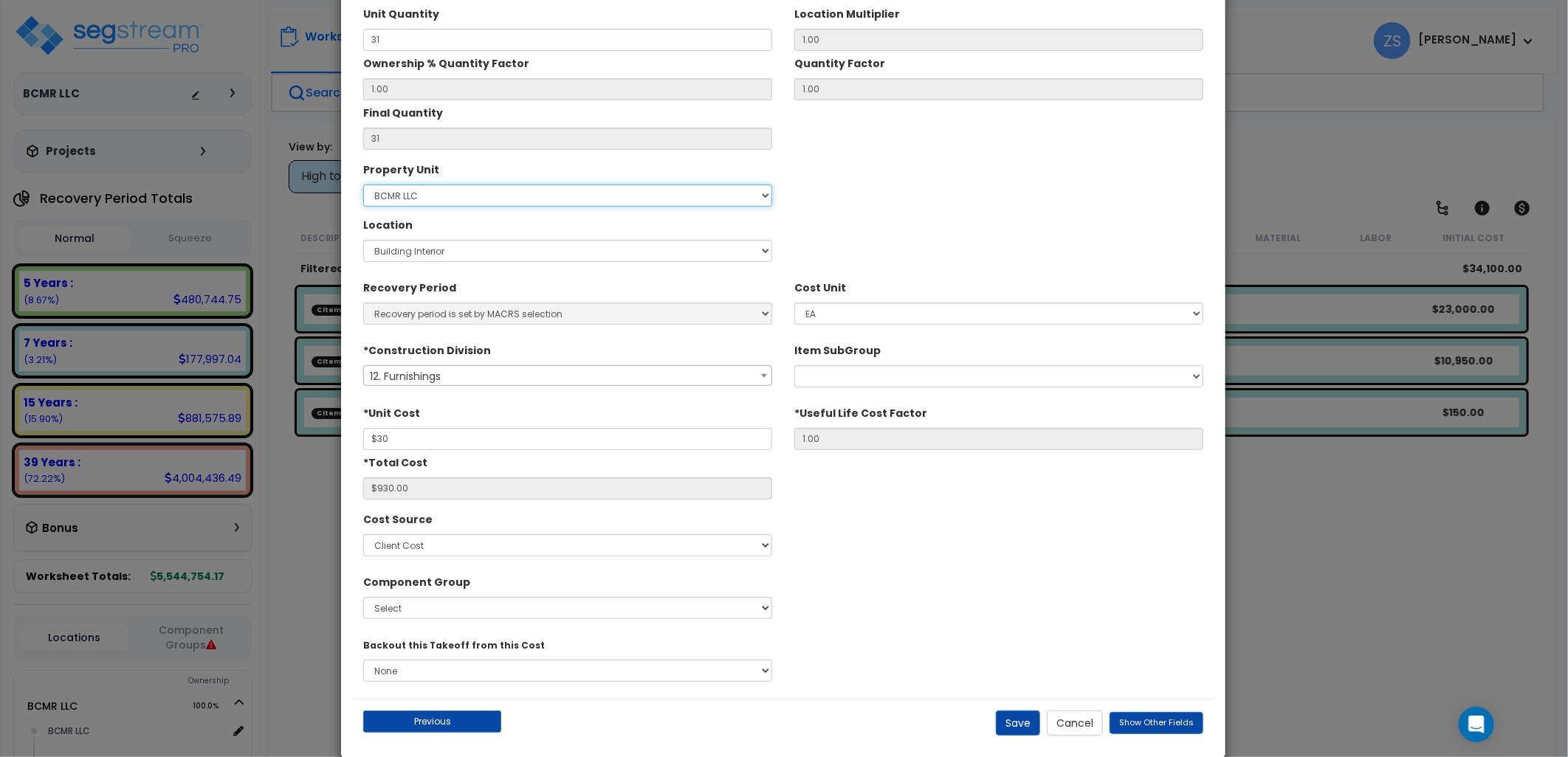
scroll to position [158, 0]
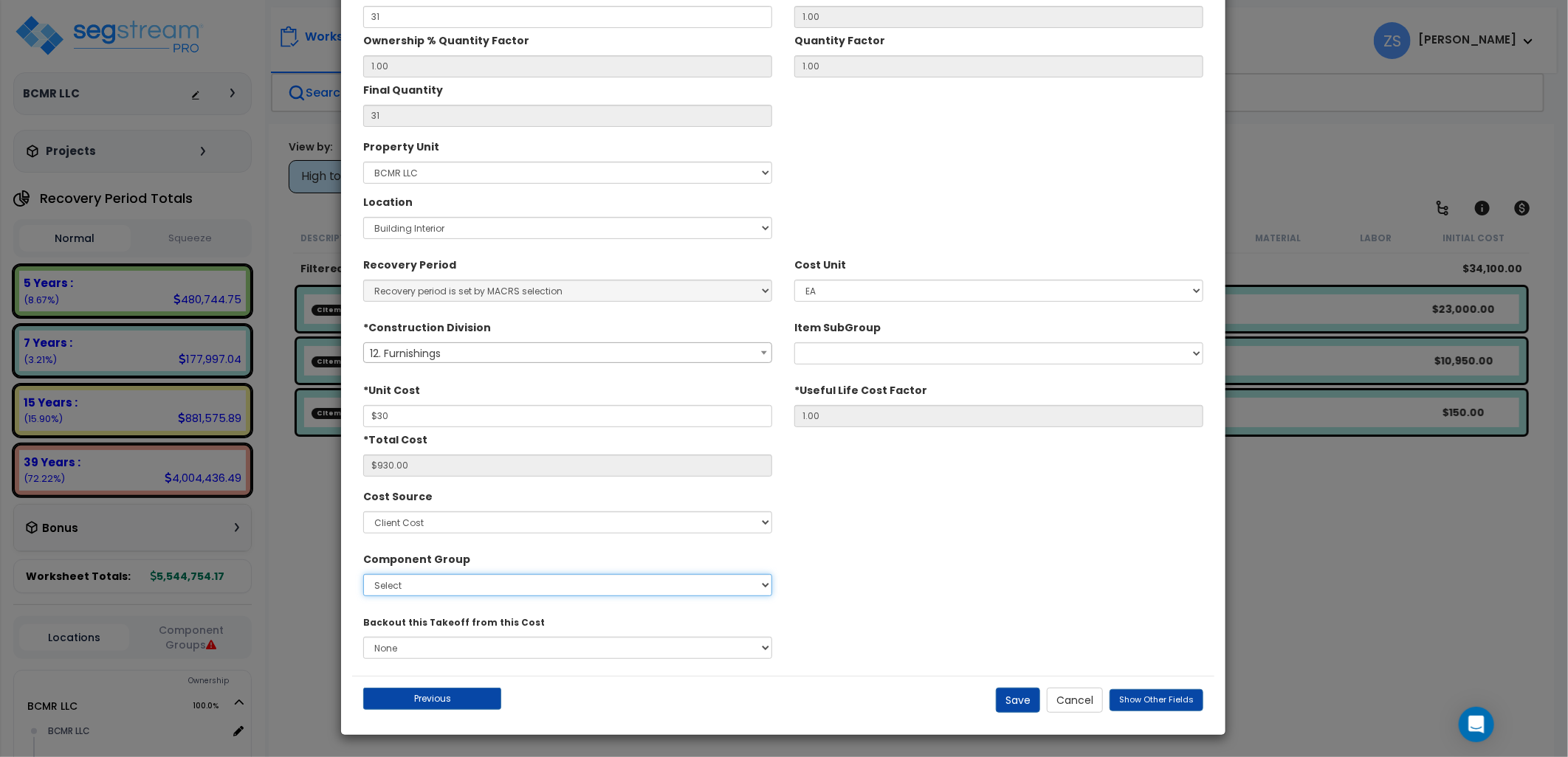
click at [532, 589] on select "Select 1.00 - LAND 2.00 - GENERAL REQUIREMENTS 3.00 - BUILDING-RELATED SITEWORK…" at bounding box center [568, 585] width 409 height 22
select select "56078"
click at [363, 574] on select "Select 1.00 - LAND 2.00 - GENERAL REQUIREMENTS 3.00 - BUILDING-RELATED SITEWORK…" at bounding box center [568, 585] width 409 height 22
click at [838, 340] on div "Item SubGroup Selective Demolition, Interiors Upholstery Materials Art Work Met…" at bounding box center [999, 339] width 409 height 49
click at [837, 350] on select "Selective Demolition, Interiors Upholstery Materials Art Work Metal Horizontal …" at bounding box center [999, 353] width 409 height 22
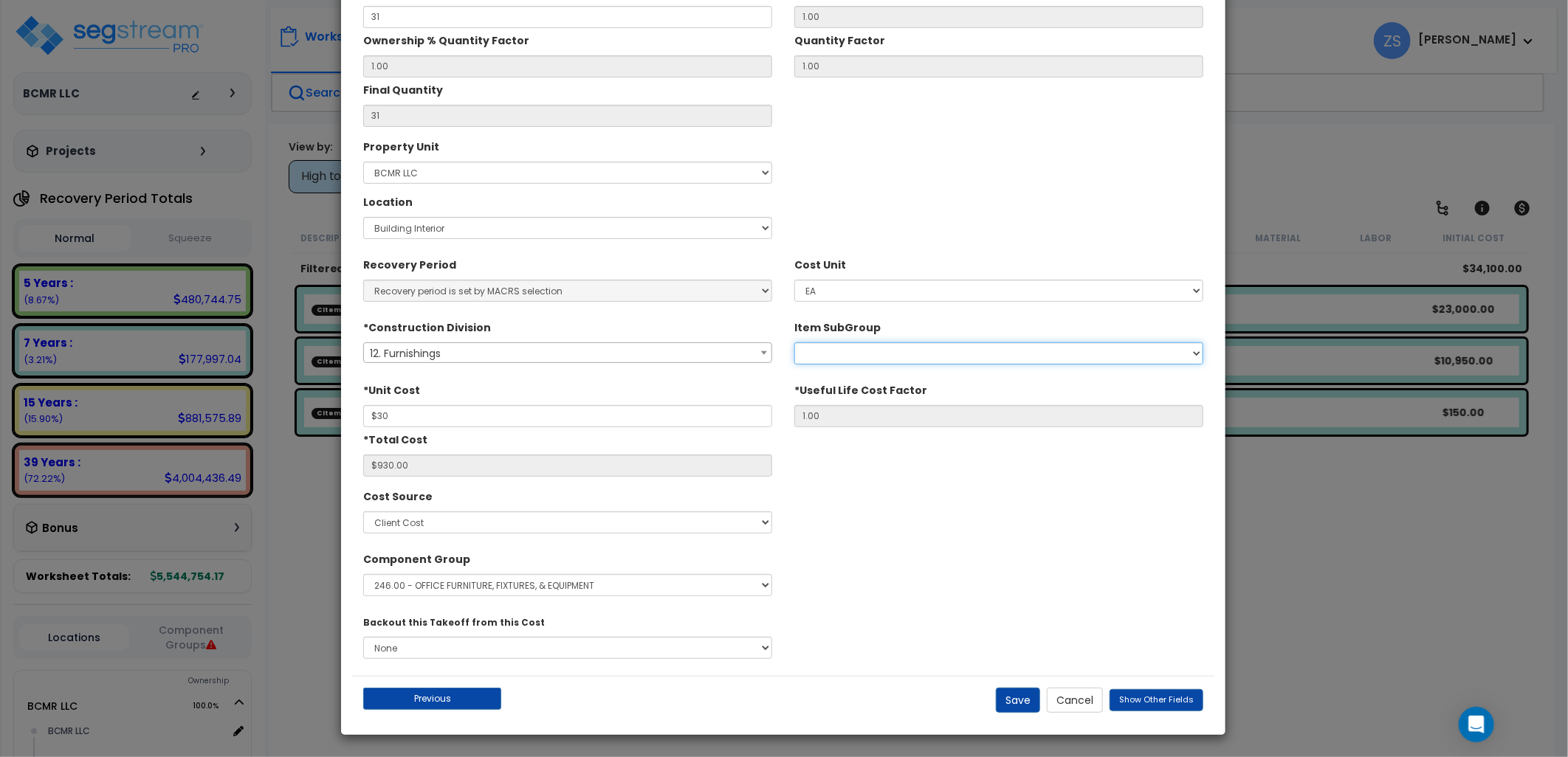
select select "12522313"
click at [794, 342] on select "Selective Demolition, Interiors Upholstery Materials Art Work Metal Horizontal …" at bounding box center [999, 353] width 409 height 22
click at [1007, 698] on button "Save" at bounding box center [1018, 700] width 44 height 25
type input "31.00"
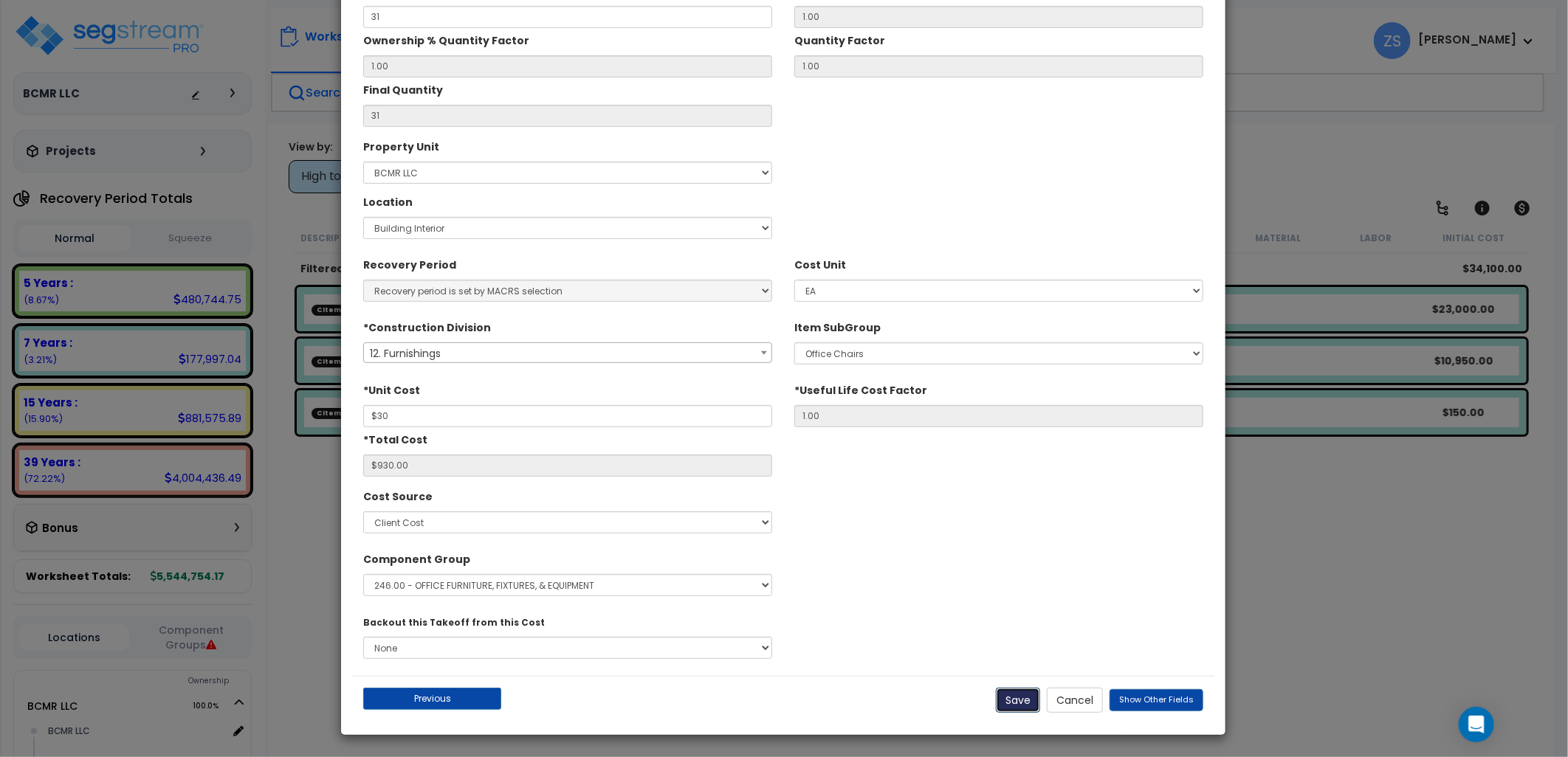
type input "30.00"
type input "930.00"
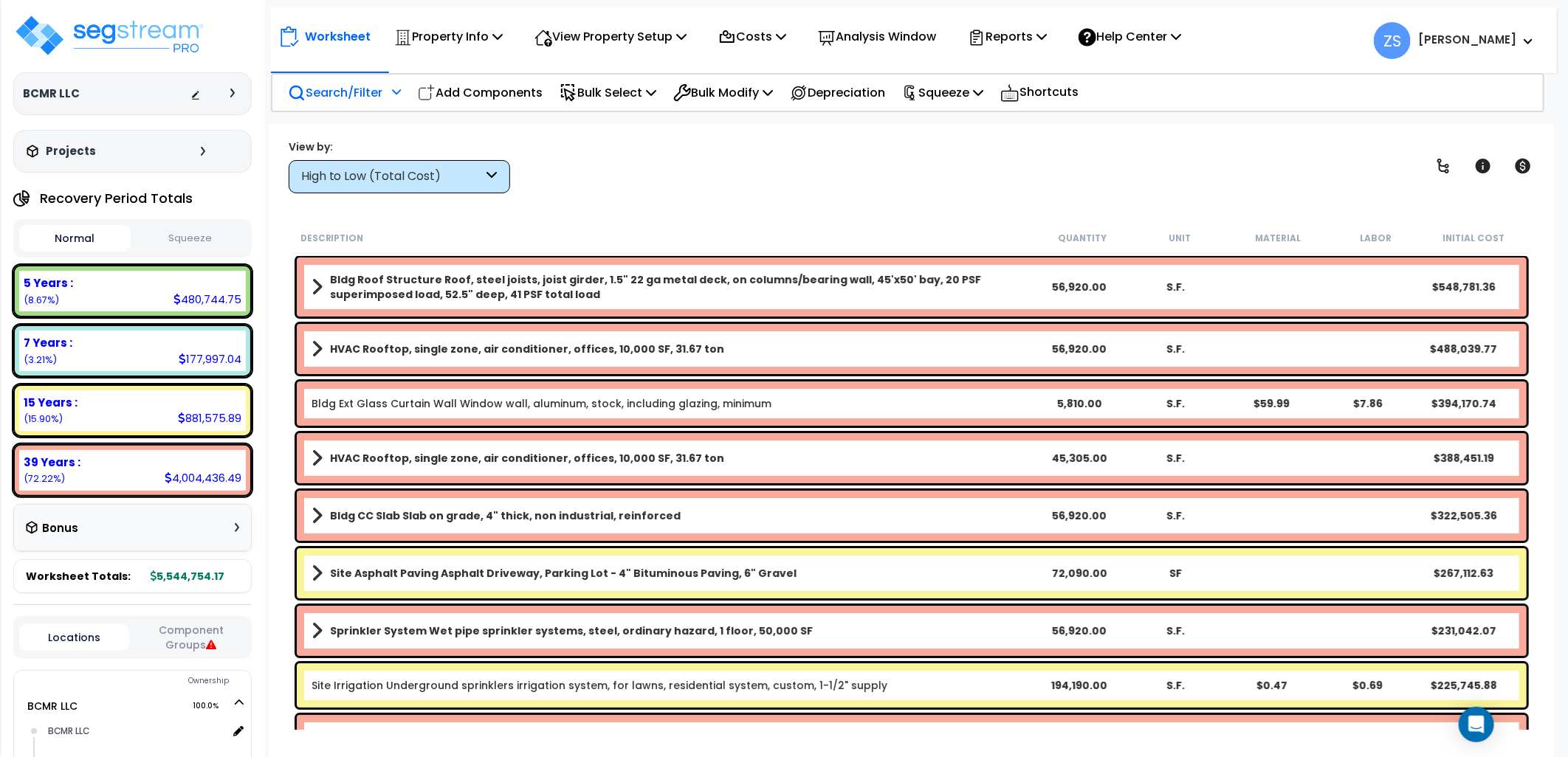
click at [333, 97] on p "Search/Filter" at bounding box center [336, 92] width 95 height 20
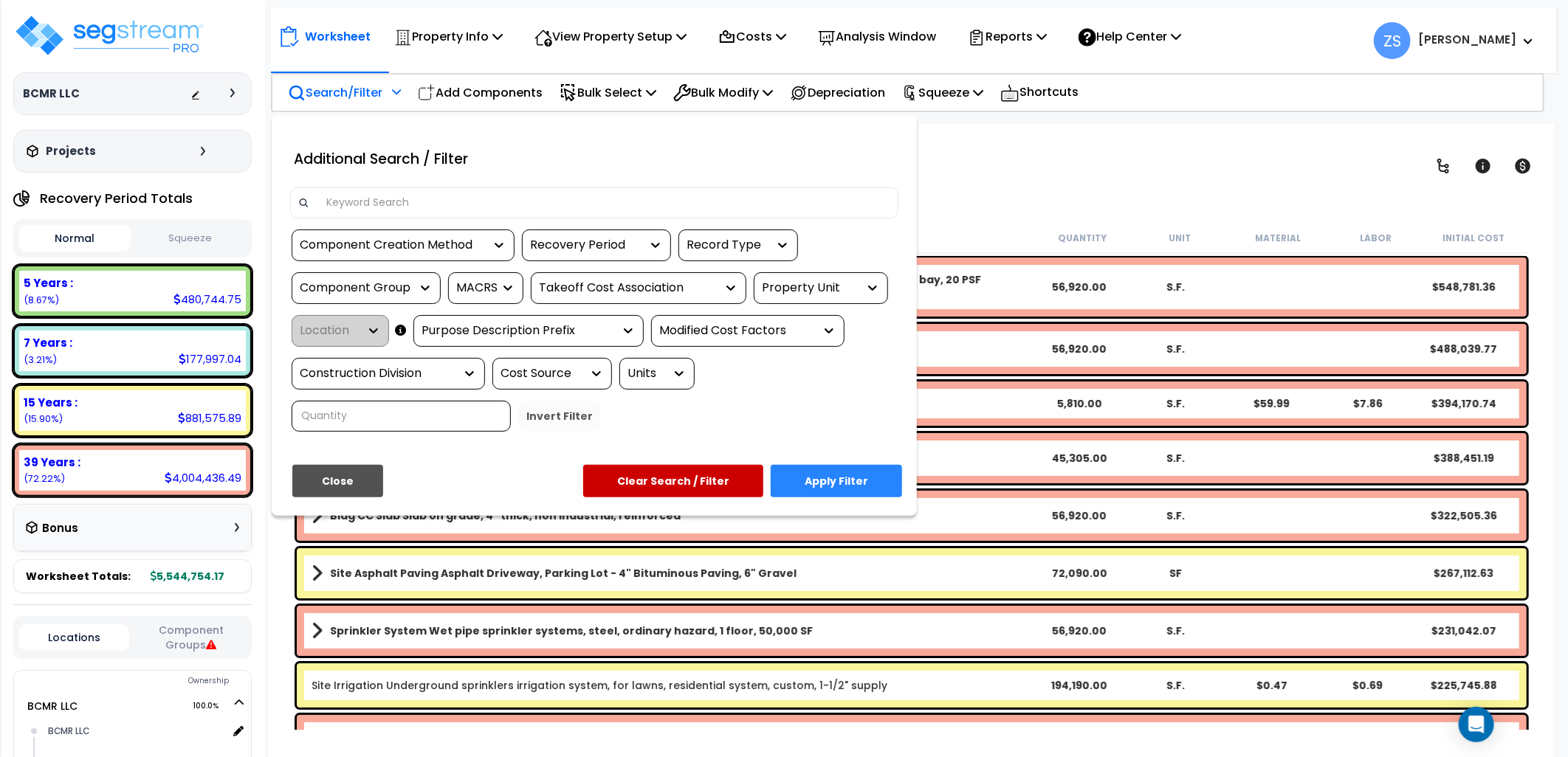
click at [377, 244] on div "Component Creation Method" at bounding box center [392, 246] width 185 height 17
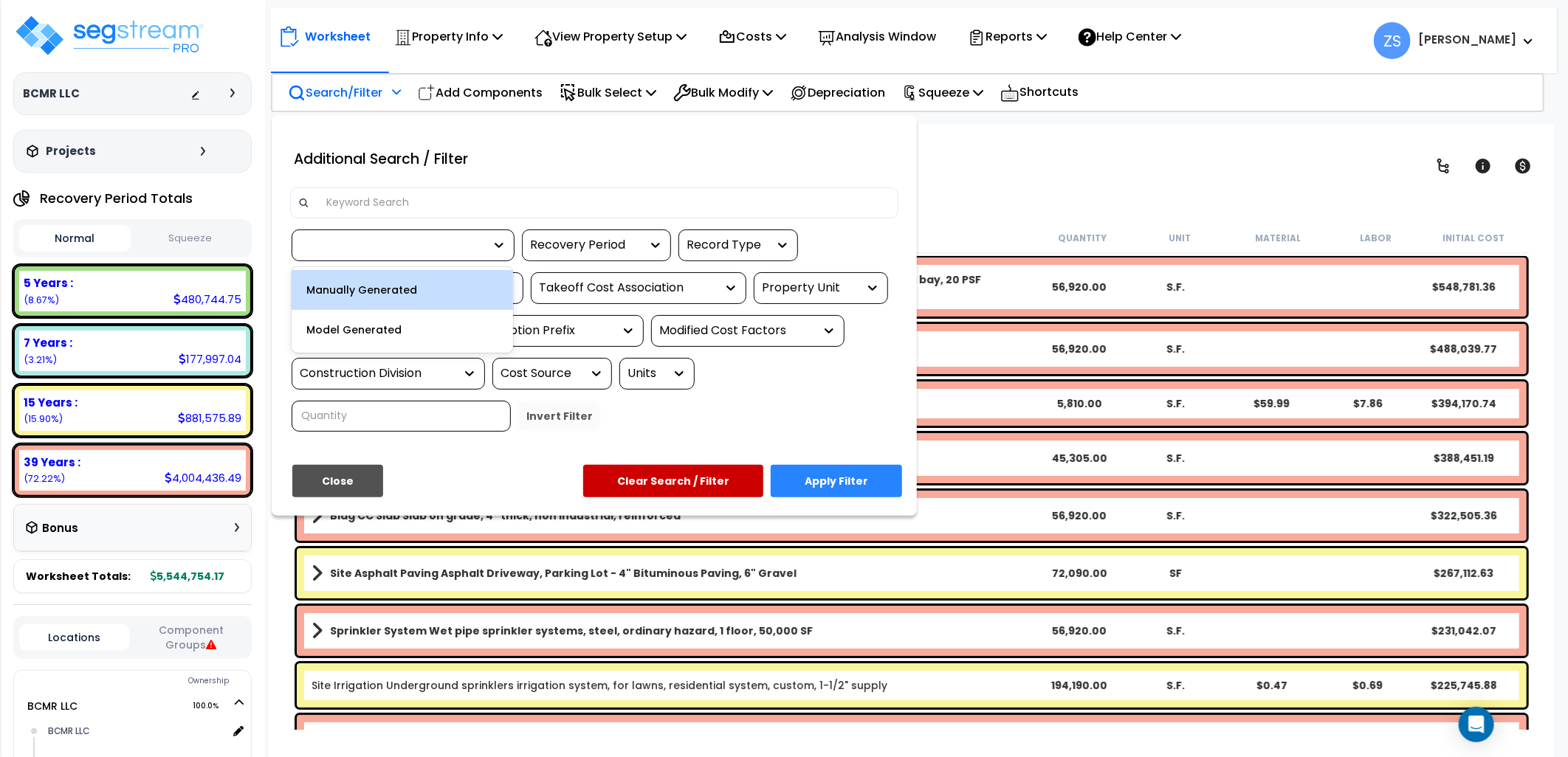
drag, startPoint x: 381, startPoint y: 290, endPoint x: 480, endPoint y: 322, distance: 104.0
click at [382, 291] on div "Manually Generated" at bounding box center [402, 290] width 222 height 40
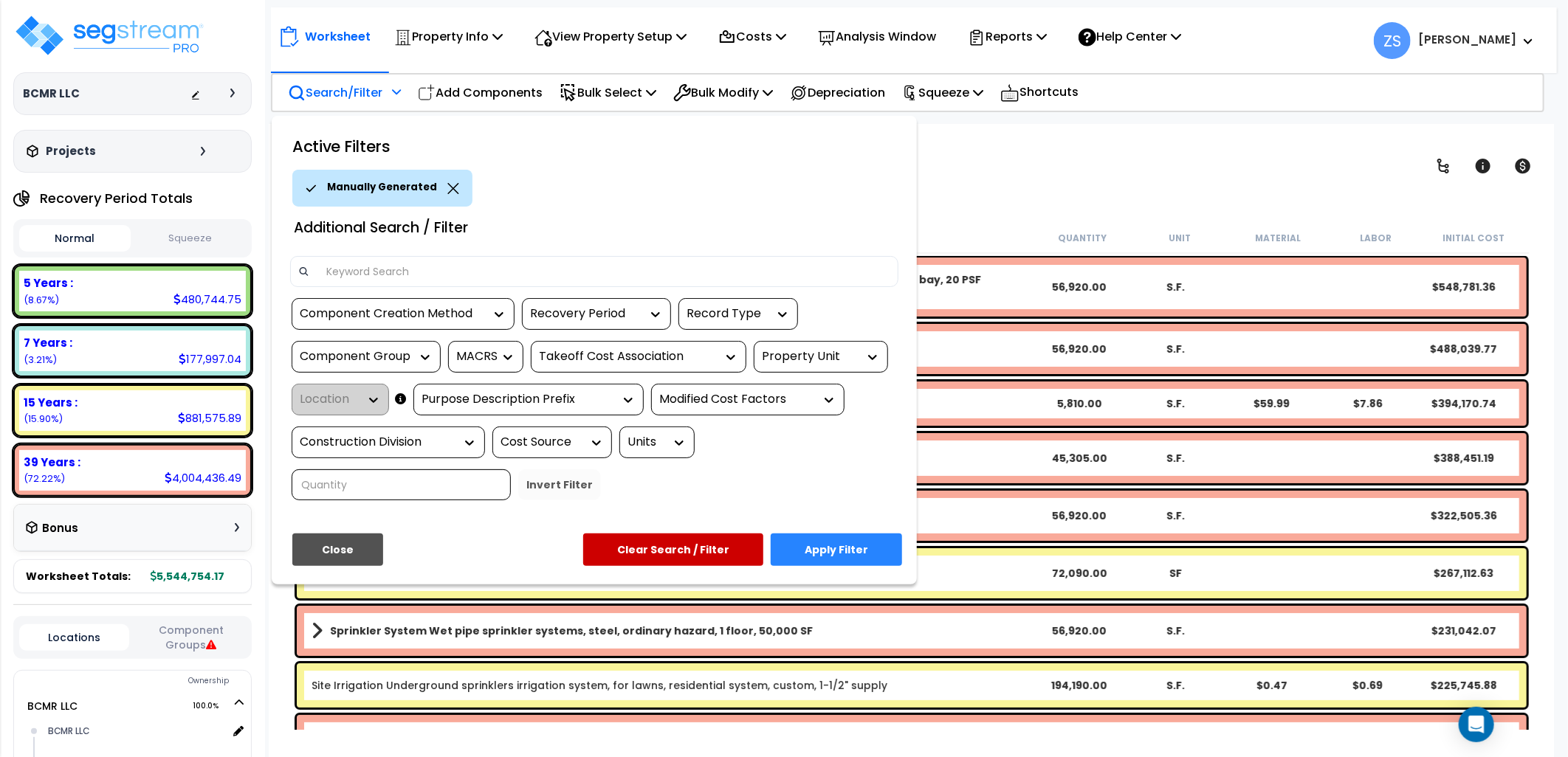
click at [831, 556] on button "Apply Filter" at bounding box center [837, 550] width 131 height 33
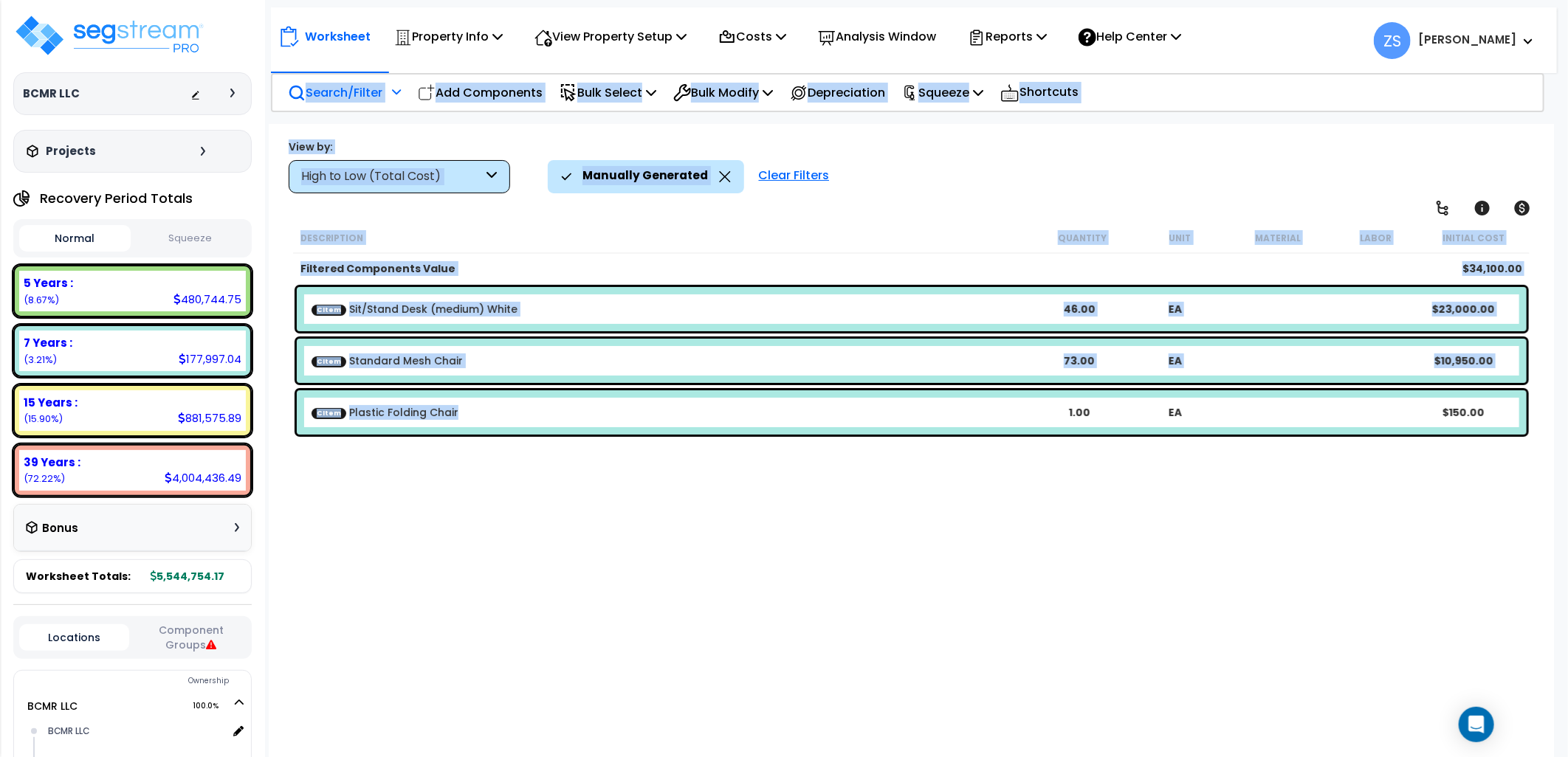
click at [763, 409] on b "CItem Plastic Folding Chair" at bounding box center [671, 412] width 720 height 15
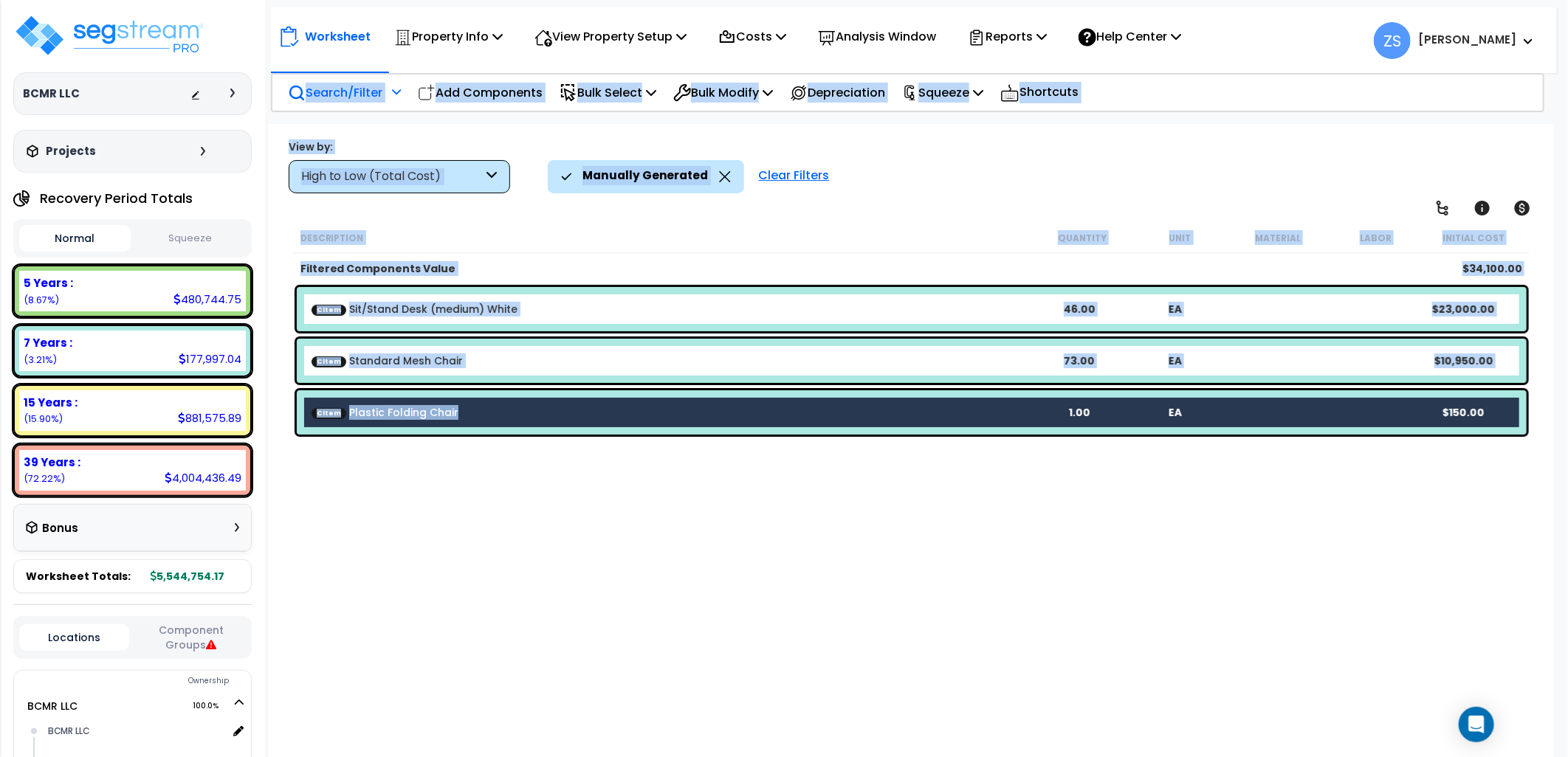
click at [697, 494] on div "Description Quantity Unit Material Labor Initial Cost Filtered Components Value…" at bounding box center [912, 476] width 1242 height 507
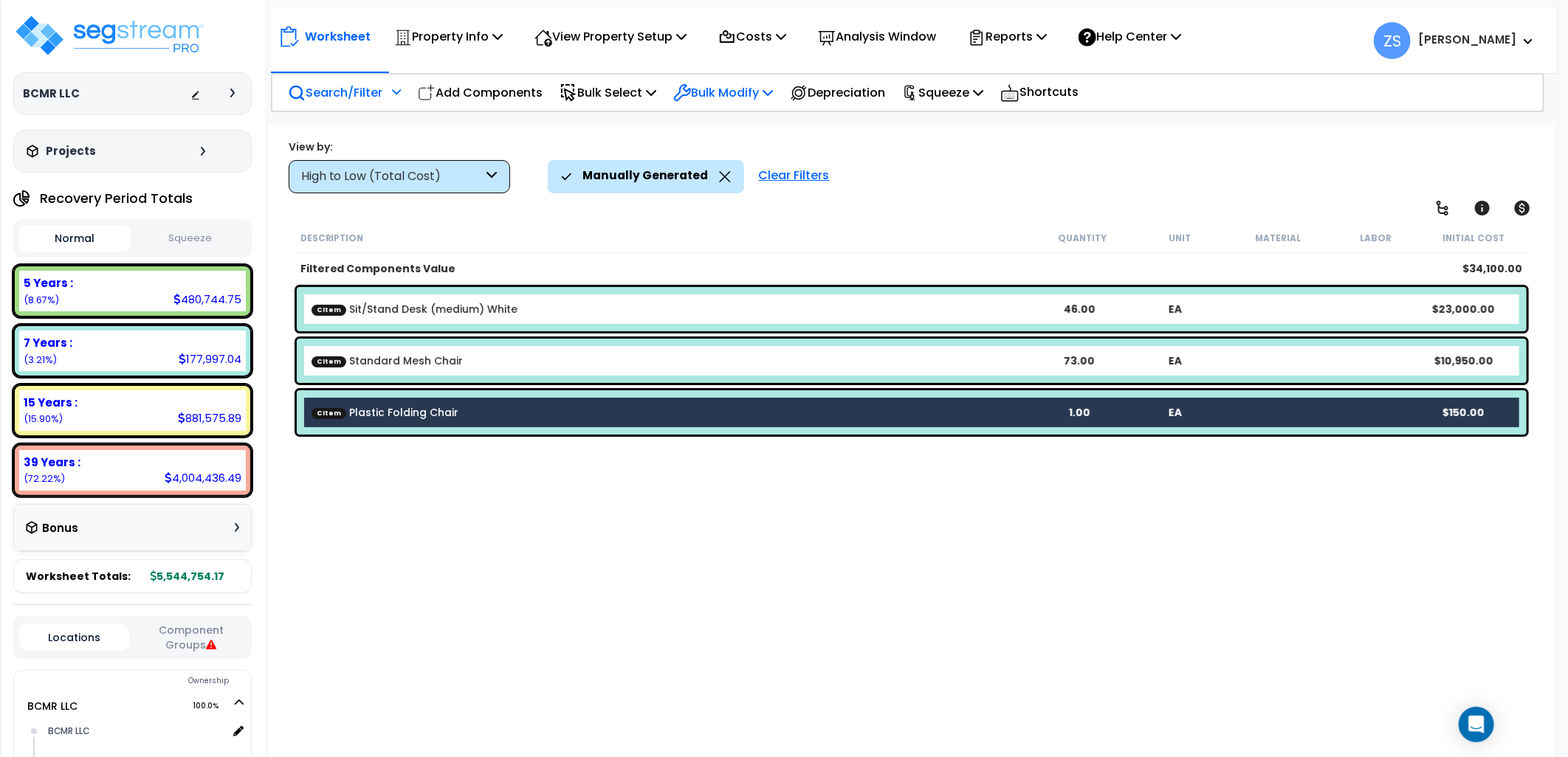
click at [773, 90] on icon at bounding box center [768, 92] width 10 height 12
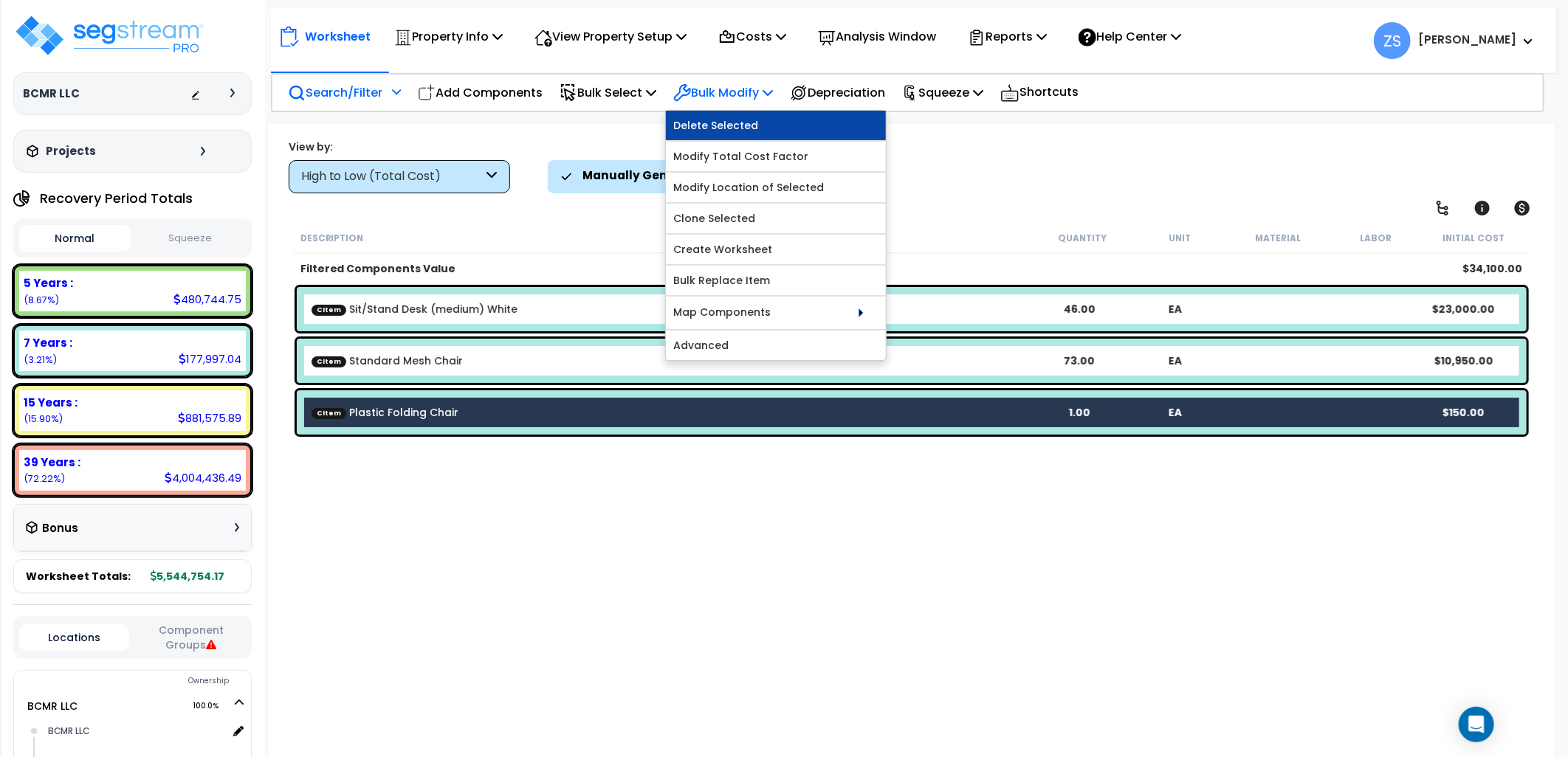
click at [764, 115] on link "Delete Selected" at bounding box center [775, 125] width 220 height 29
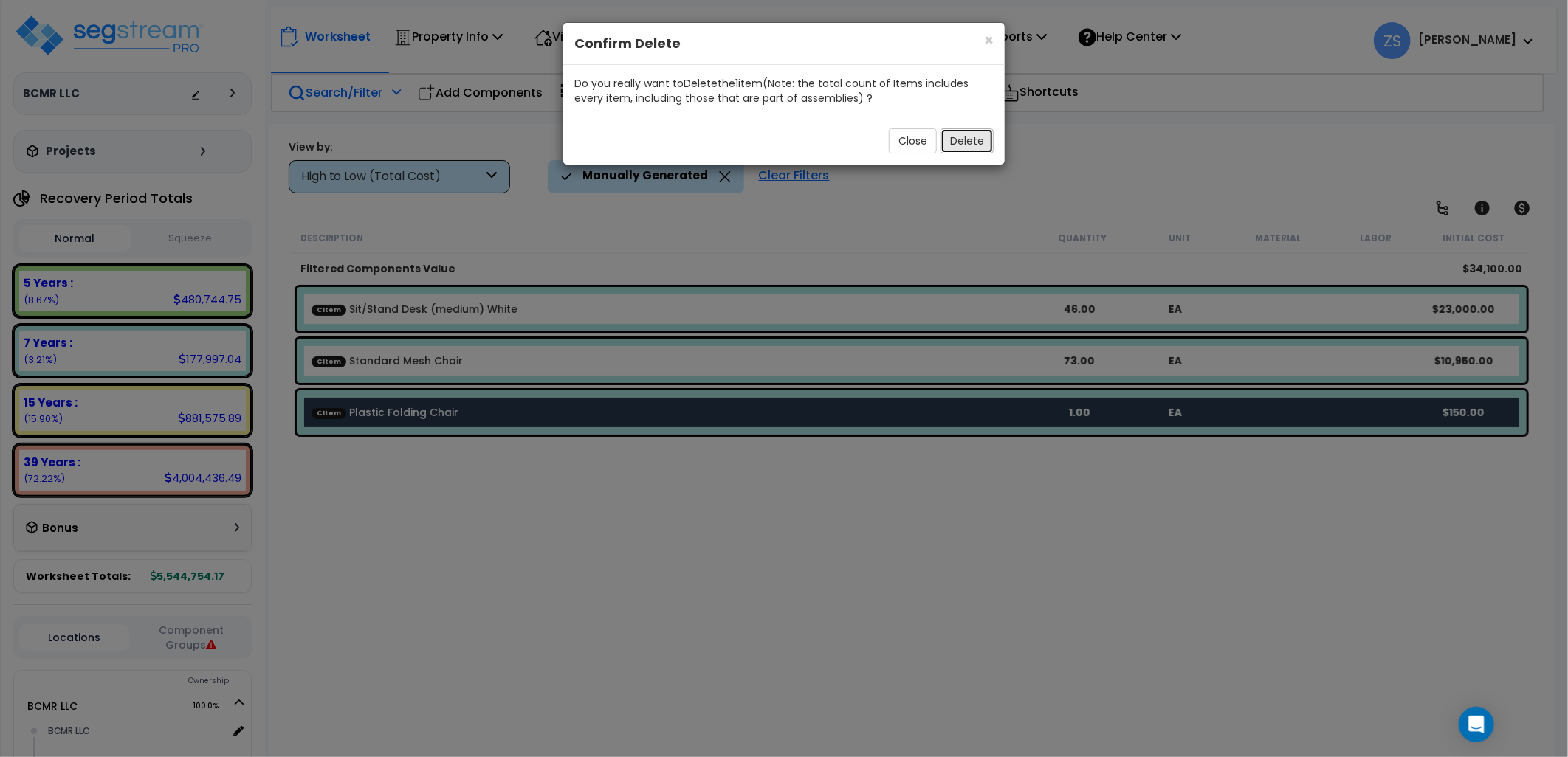
click at [954, 142] on button "Delete" at bounding box center [967, 141] width 53 height 25
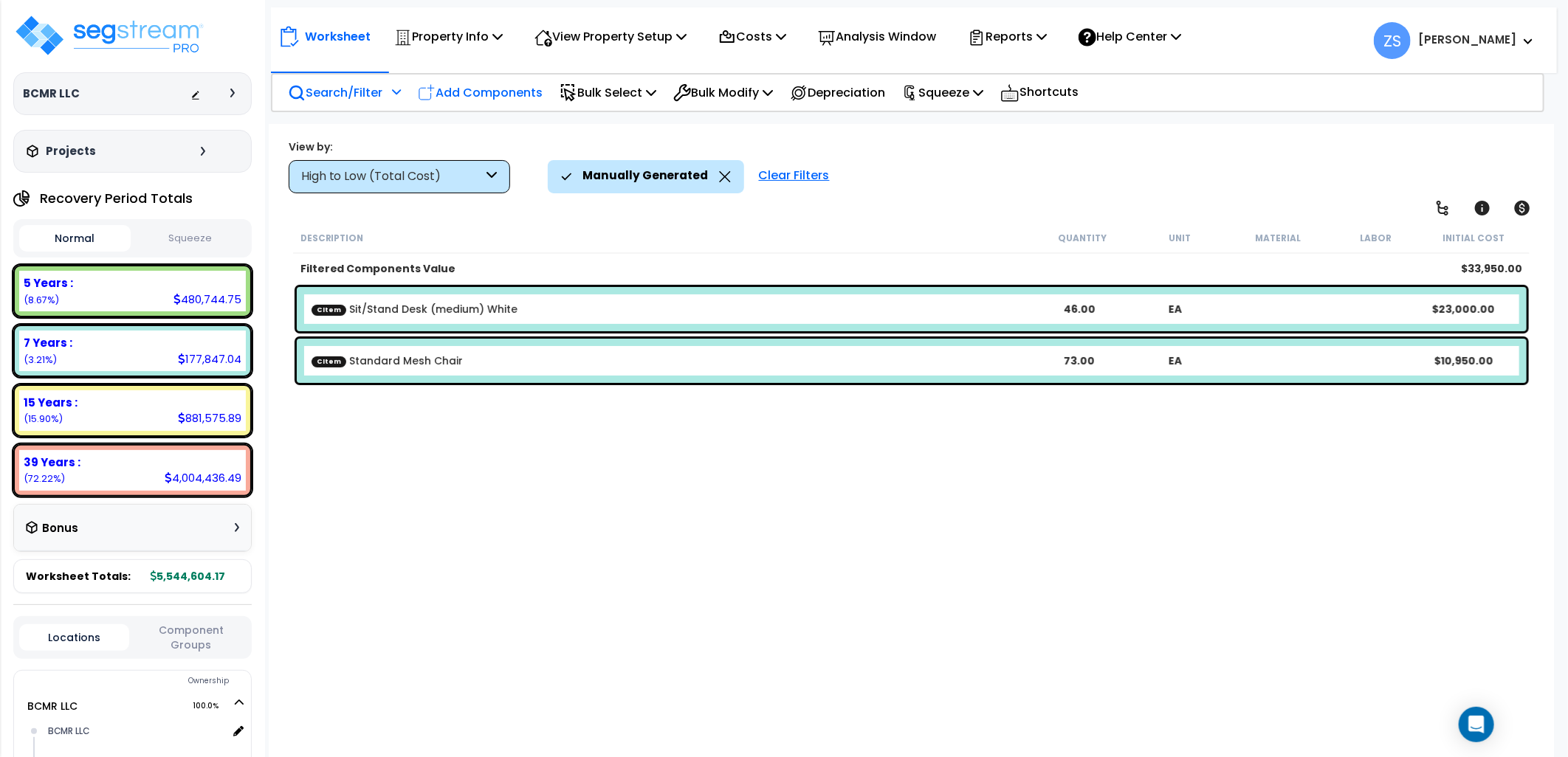
click at [499, 95] on p "Add Components" at bounding box center [480, 92] width 125 height 20
select select "1995"
select select
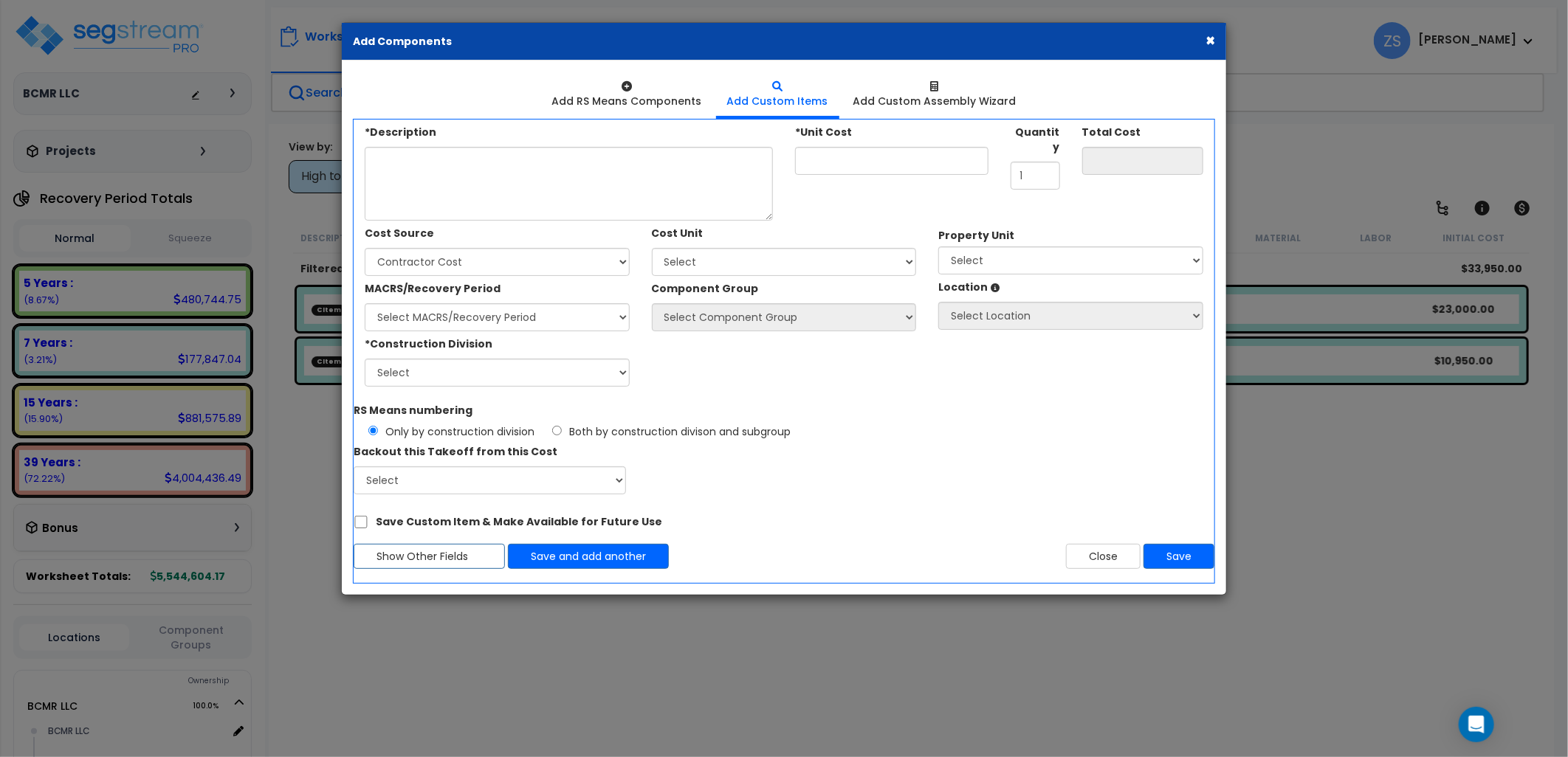
select select
click at [505, 135] on div "*Description" at bounding box center [568, 170] width 408 height 101
click at [505, 165] on textarea "*Description" at bounding box center [568, 184] width 408 height 74
type textarea "Plastic Folding Chairs"
drag, startPoint x: 821, startPoint y: 161, endPoint x: 863, endPoint y: 170, distance: 43.0
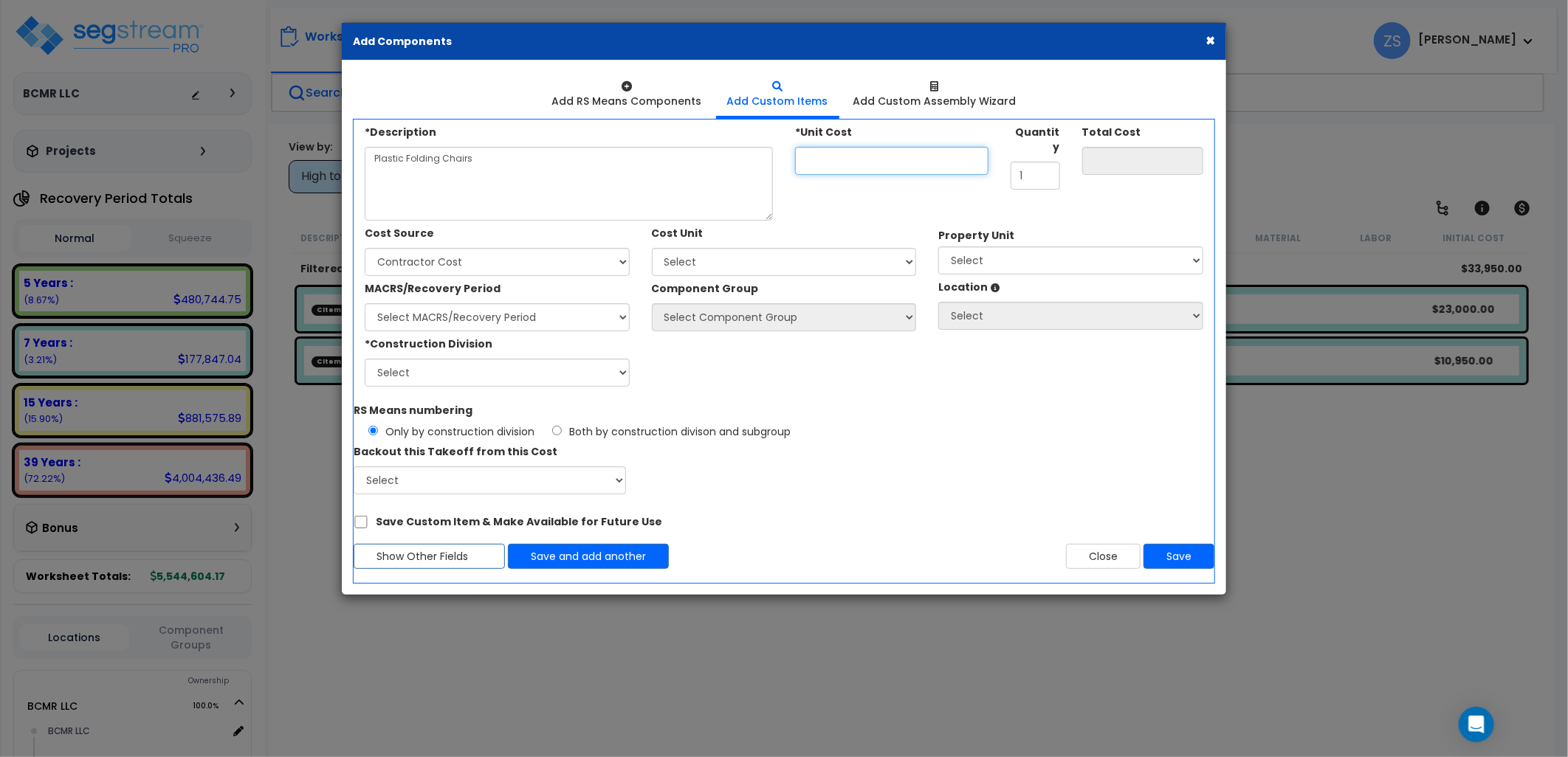
click at [824, 161] on input "*Unit Cost" at bounding box center [892, 160] width 193 height 28
type input "30"
type input "30.00"
type input "30"
type input "31"
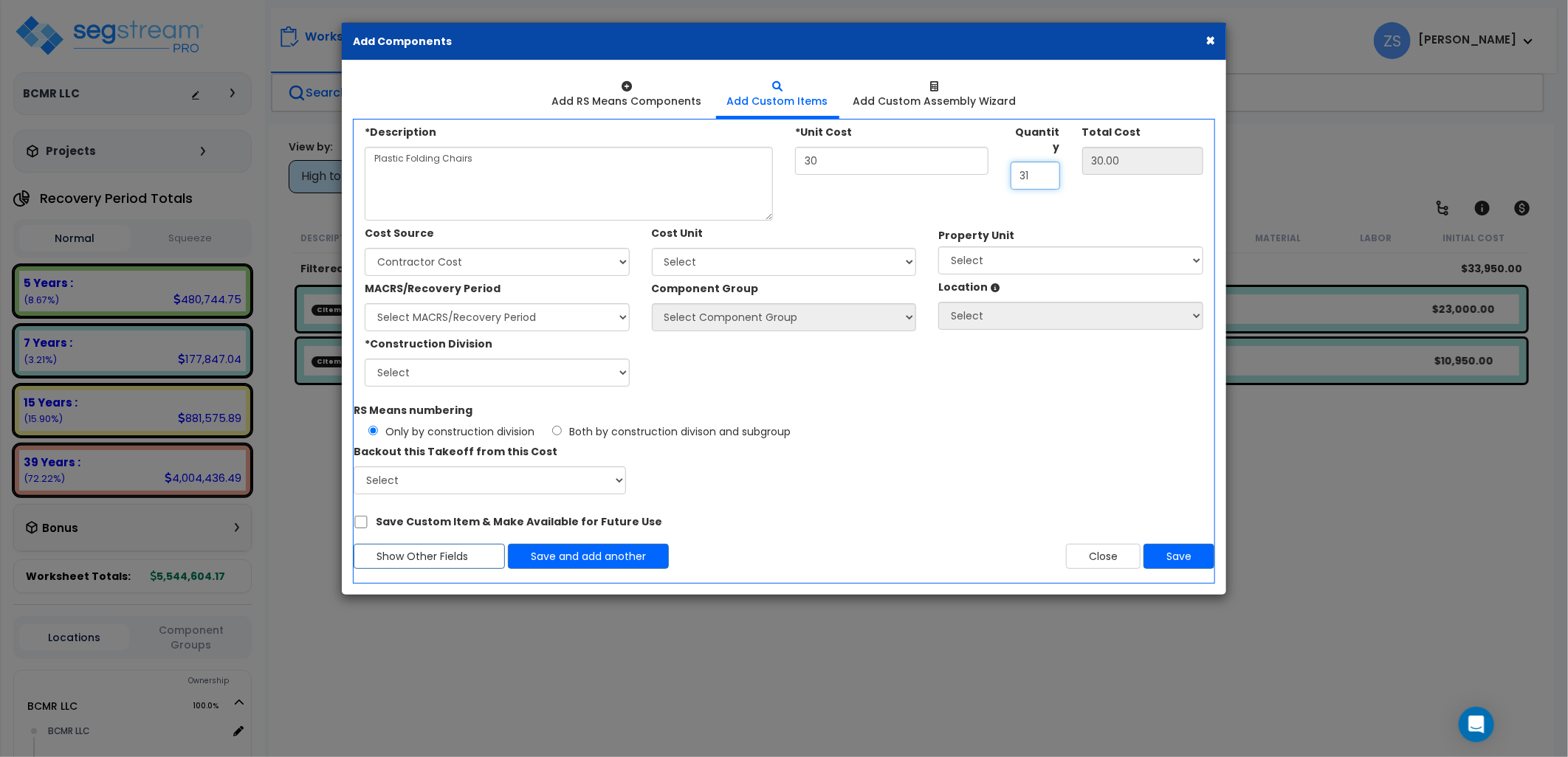
type input "930.00"
type input "31"
click at [520, 266] on select "Select Client Cost Client Cost - Expense Contractor Cost Contractor Cost - Equi…" at bounding box center [497, 262] width 265 height 28
select select "1996"
click at [365, 248] on select "Select Client Cost Client Cost - Expense Contractor Cost Contractor Cost - Equi…" at bounding box center [497, 262] width 265 height 28
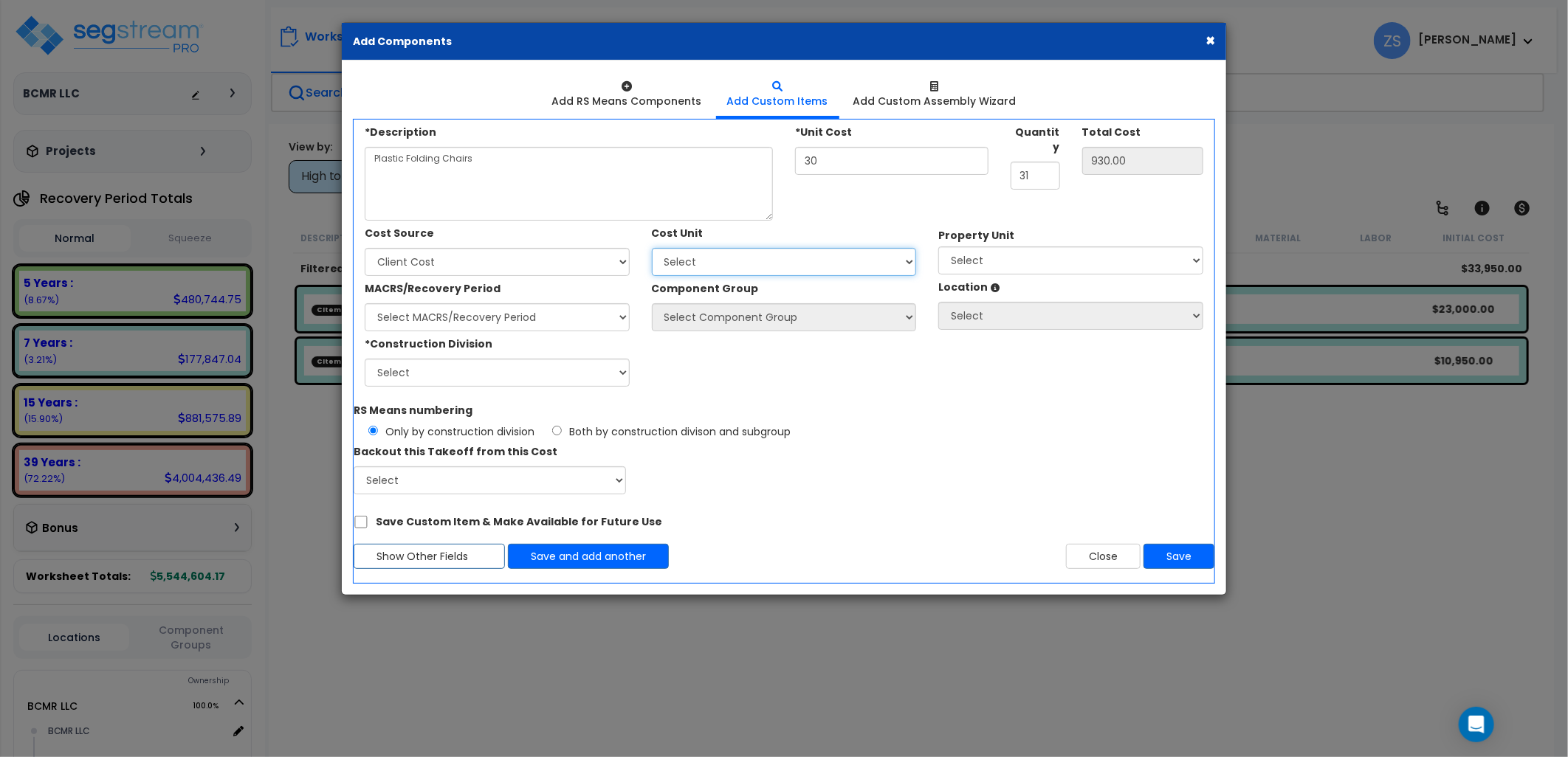
click at [712, 264] on select "Select Add Additional Cost Unit" at bounding box center [784, 262] width 265 height 28
click at [980, 253] on select "Select BCMR LLC Site Improvements" at bounding box center [1070, 260] width 265 height 28
select select "167452"
click at [938, 247] on select "Select BCMR LLC Site Improvements" at bounding box center [1070, 260] width 265 height 28
click at [499, 322] on select "Select MACRS/Recovery Period Land - Land - Non-Depreciable Land 5 Years - 57.0 …" at bounding box center [497, 317] width 265 height 28
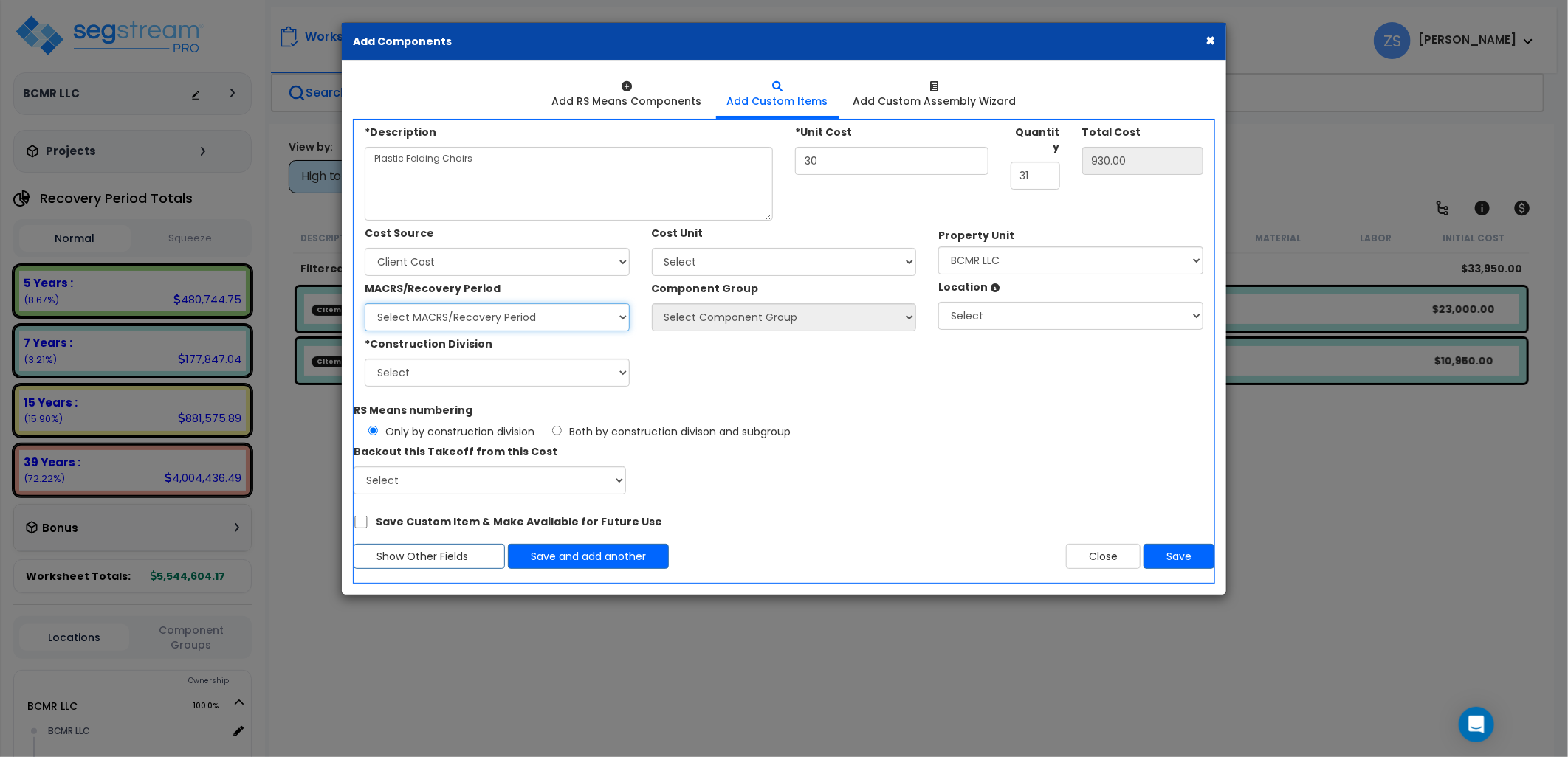
select select "3665"
click at [365, 303] on select "Select MACRS/Recovery Period Land - Land - Non-Depreciable Land 5 Years - 57.0 …" at bounding box center [497, 317] width 265 height 28
click at [717, 315] on select "Select Component Group 53.00 - OFFICE CUBICLE PARTITION 246.00 - OFFICE FURNITU…" at bounding box center [784, 317] width 265 height 28
select select "56078"
click at [652, 303] on select "Select Component Group 53.00 - OFFICE CUBICLE PARTITION 246.00 - OFFICE FURNITU…" at bounding box center [784, 317] width 265 height 28
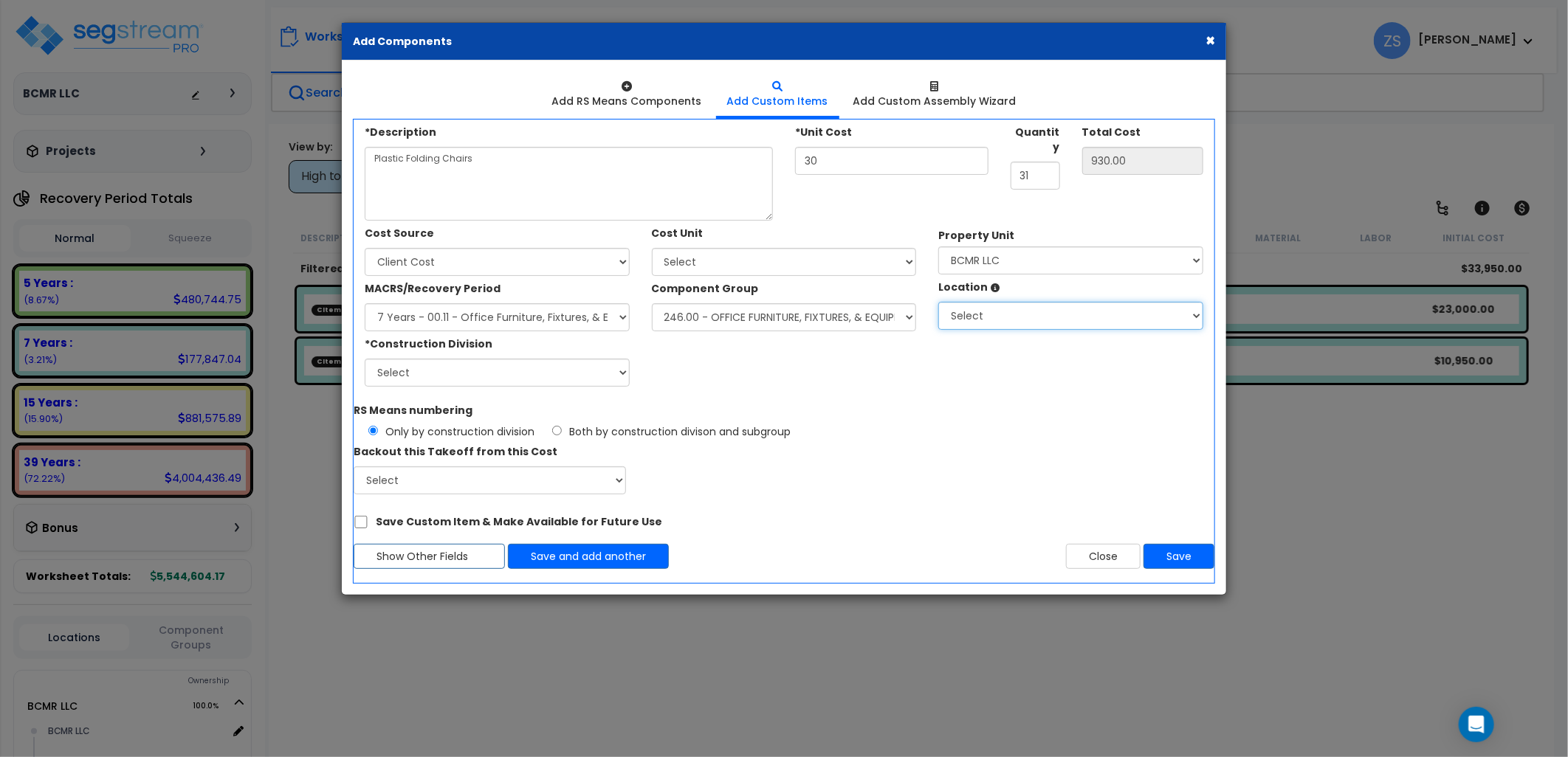
click at [983, 308] on select "Select BCMR LLC Building Building Interior Add Additional Location" at bounding box center [1070, 316] width 265 height 28
select select "461"
click at [938, 302] on select "Select BCMR LLC Building Building Interior Add Additional Location" at bounding box center [1070, 316] width 265 height 28
click at [546, 385] on select "Select 1. General Requirements 2. Existing Conditions 3. Concrete 4. Masonry 5.…" at bounding box center [497, 372] width 265 height 28
select select "12"
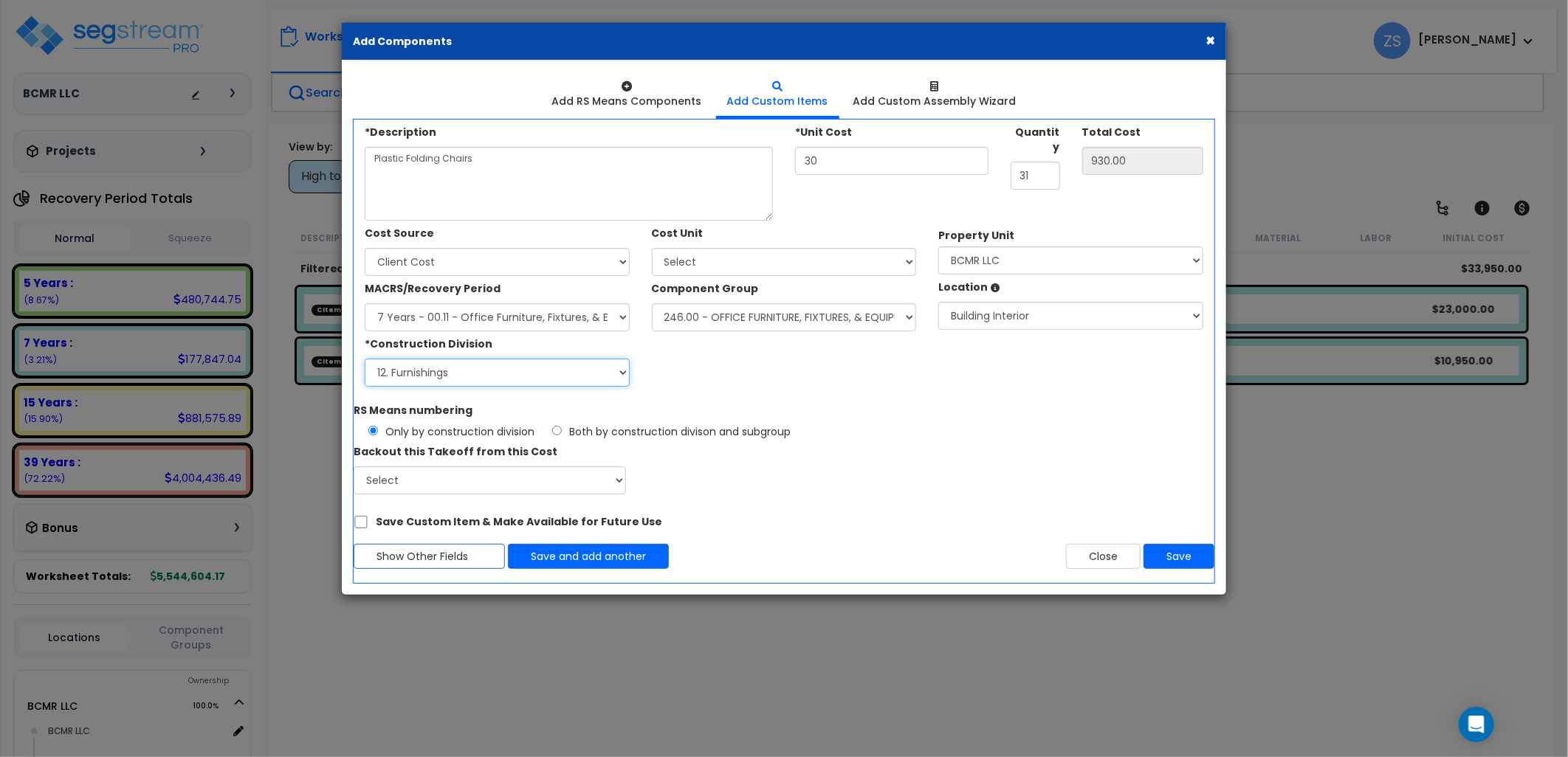
click at [365, 359] on select "Select 1. General Requirements 2. Existing Conditions 3. Concrete 4. Masonry 5.…" at bounding box center [497, 372] width 265 height 28
click at [1185, 555] on button "Save" at bounding box center [1179, 556] width 71 height 25
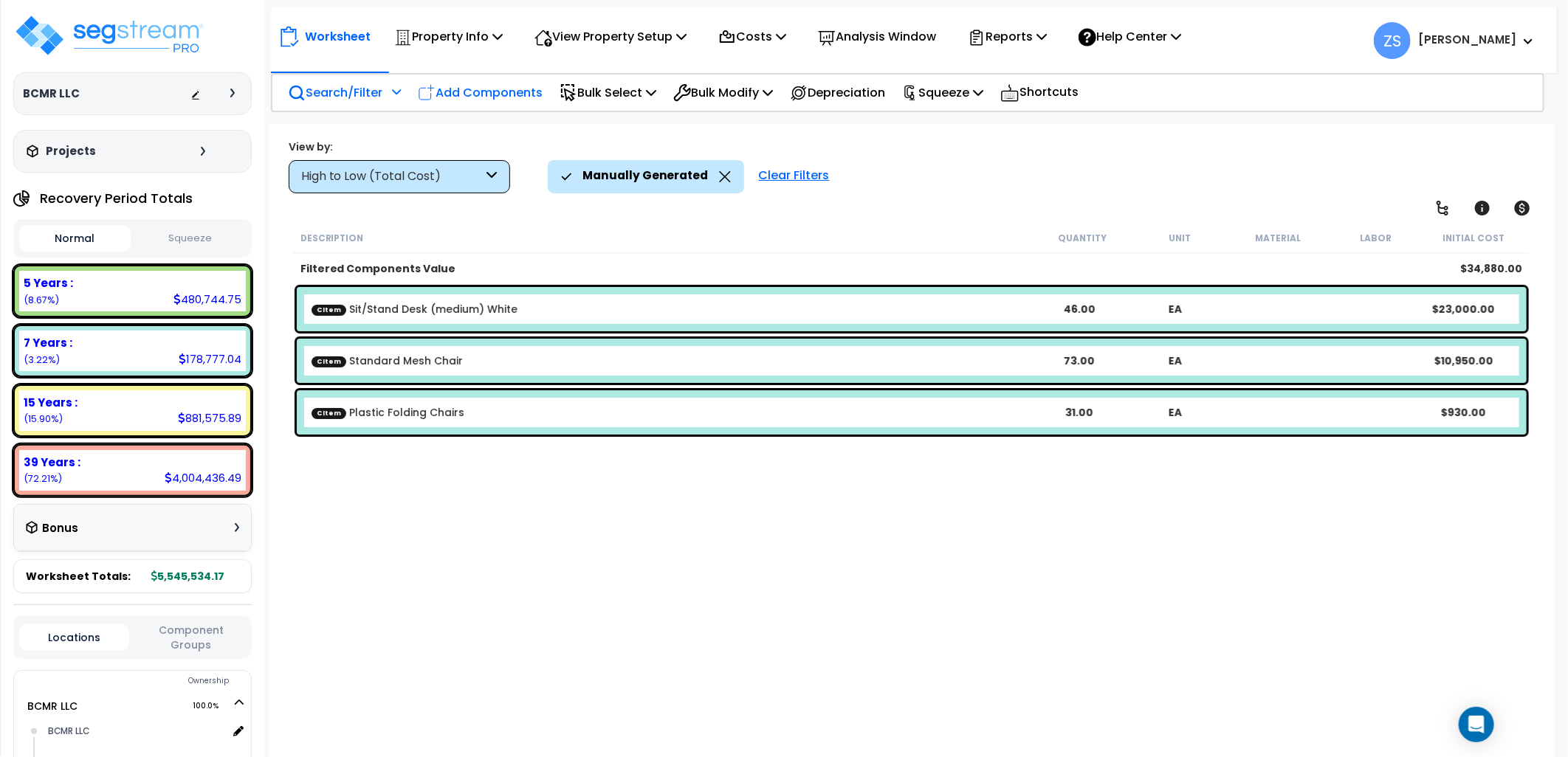
click at [492, 85] on p "Add Components" at bounding box center [480, 92] width 125 height 20
select select
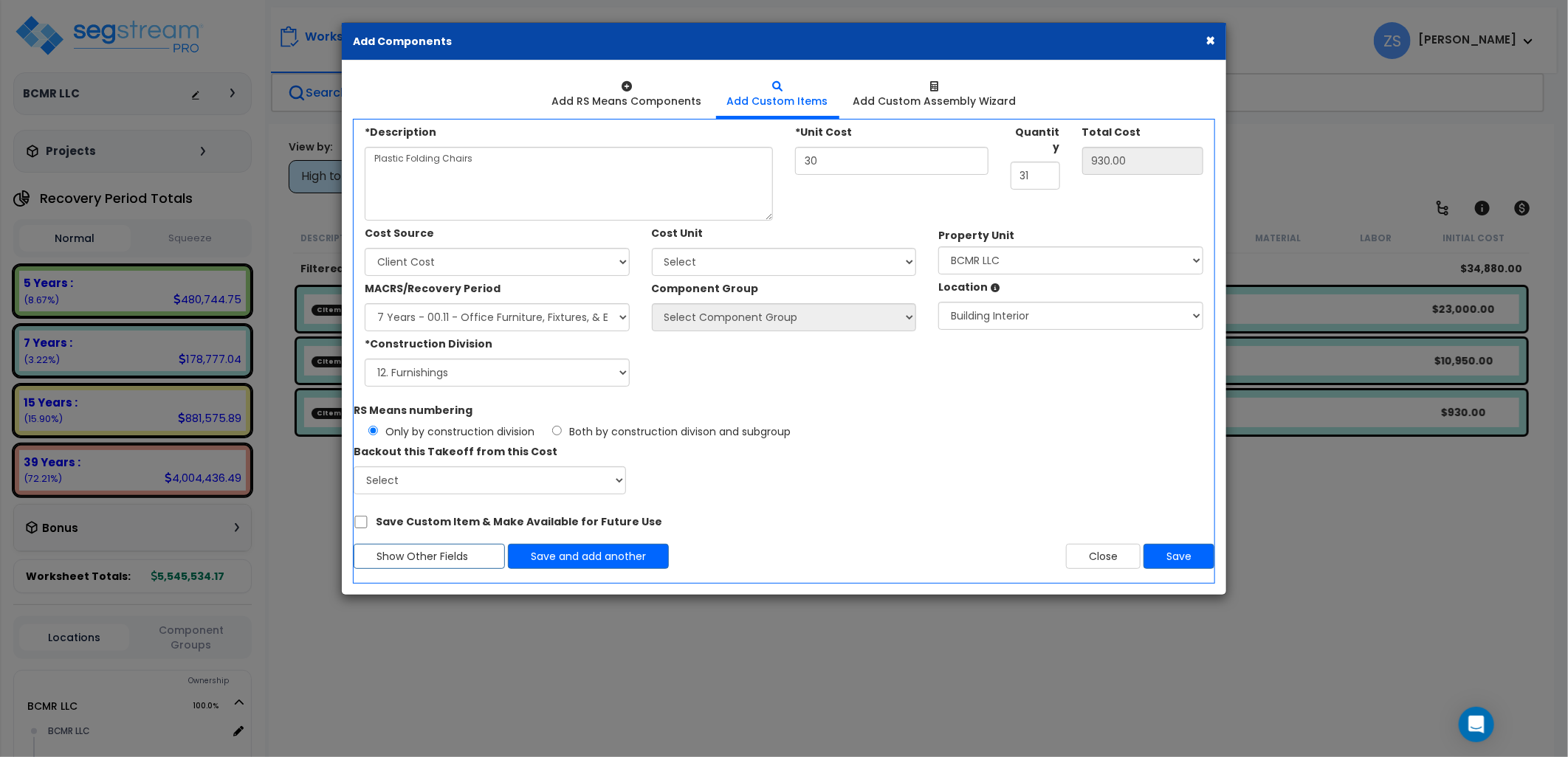
select select
click at [543, 172] on textarea "Plastic Folding Chairs" at bounding box center [568, 184] width 408 height 74
type textarea "P"
type textarea "Plastic Chair (Tinted)"
type input "0.00"
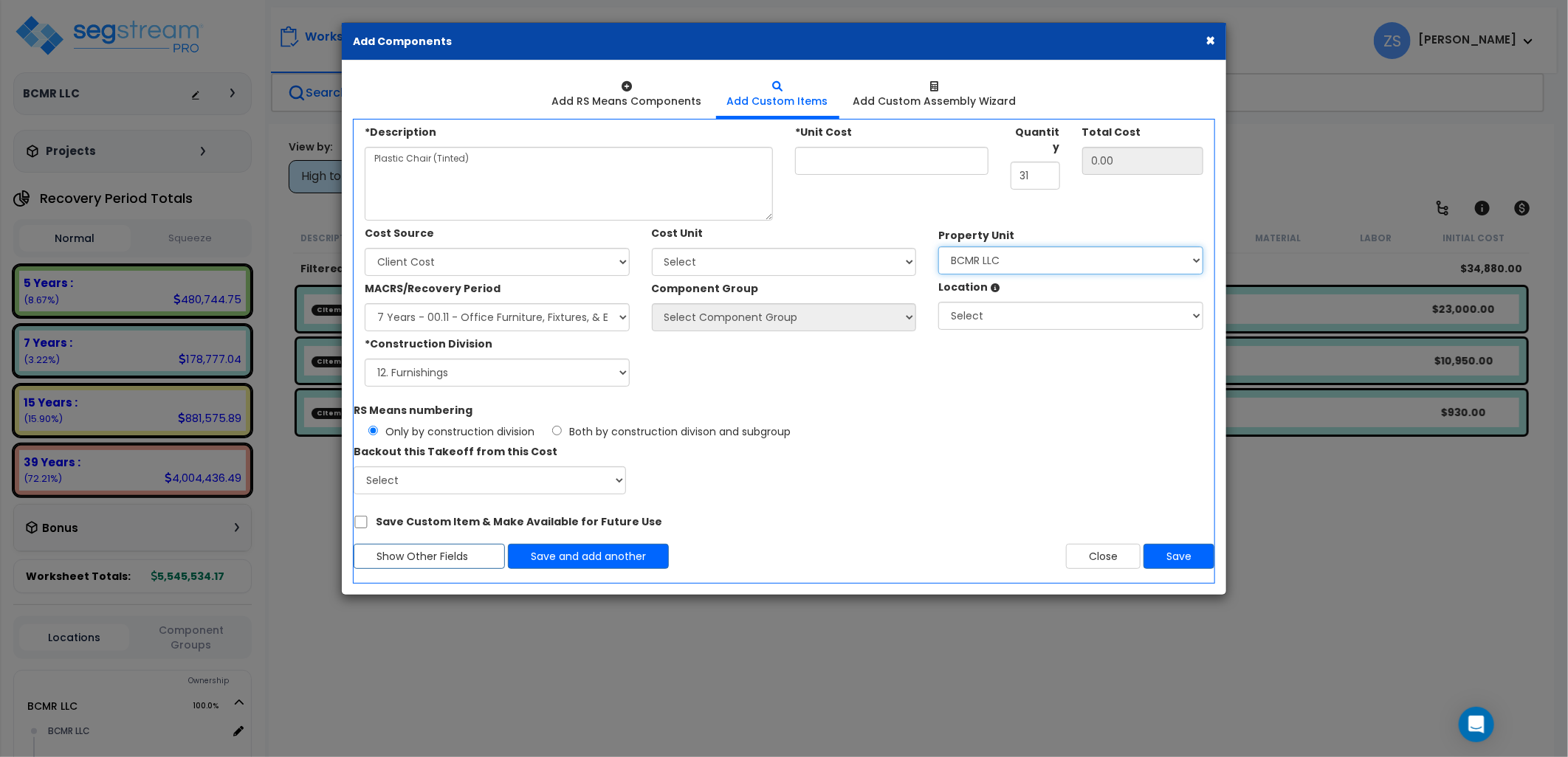
click at [987, 257] on select "Select BCMR LLC Site Improvements" at bounding box center [1070, 260] width 265 height 28
select select "167452"
click at [938, 247] on select "Select BCMR LLC Site Improvements" at bounding box center [1070, 260] width 265 height 28
click at [982, 310] on select "Select BCMR LLC Building Building Interior Add Additional Location" at bounding box center [1070, 316] width 265 height 28
select select "461"
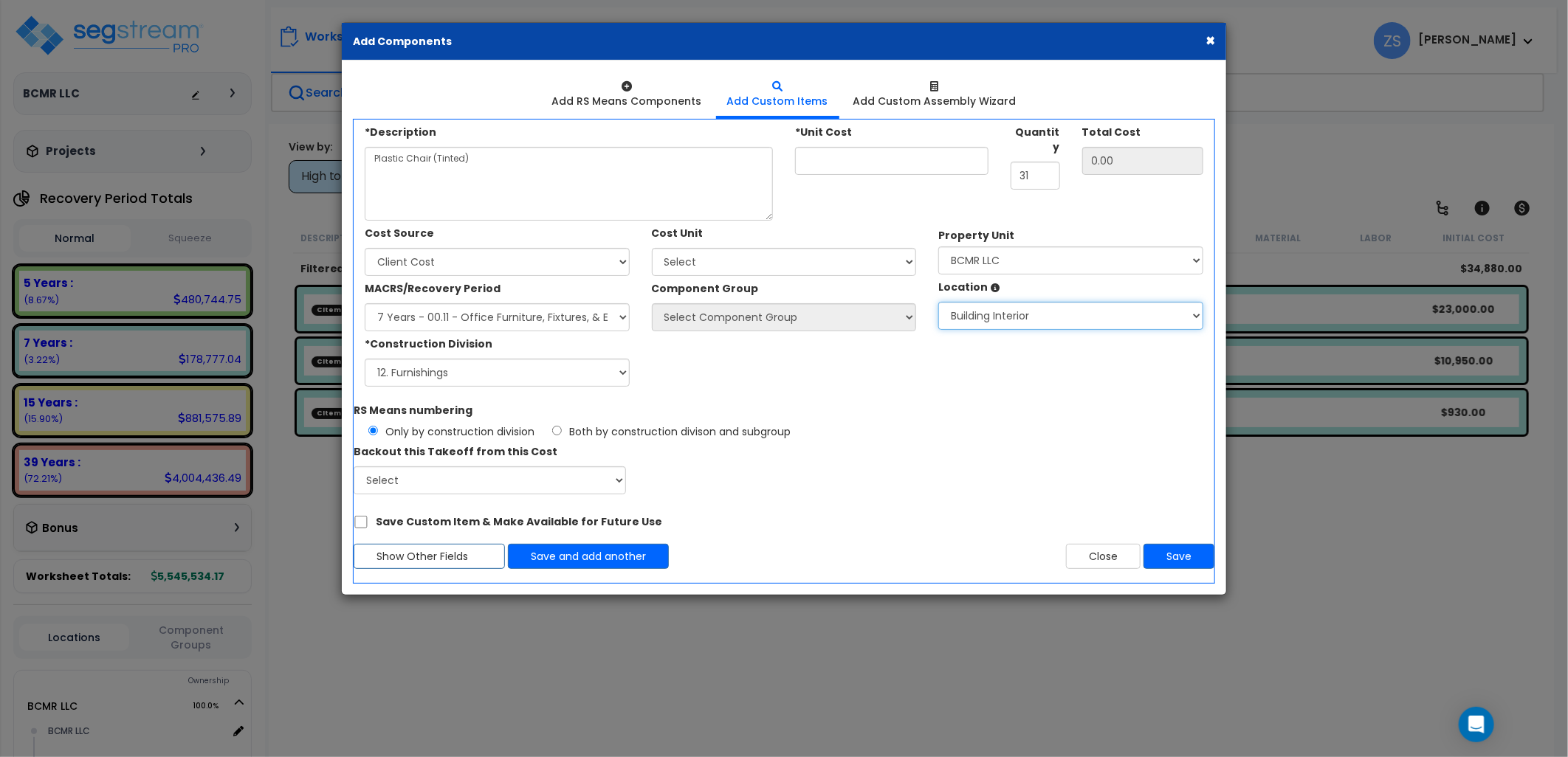
click at [938, 302] on select "Select BCMR LLC Building Building Interior Add Additional Location" at bounding box center [1070, 316] width 265 height 28
drag, startPoint x: 551, startPoint y: 319, endPoint x: 551, endPoint y: 333, distance: 14.0
click at [551, 319] on select "Select MACRS/Recovery Period Land - Land - Non-Depreciable Land 5 Years - 57.0 …" at bounding box center [497, 317] width 265 height 28
select select "3665"
click at [365, 303] on select "Select MACRS/Recovery Period Land - Land - Non-Depreciable Land 5 Years - 57.0 …" at bounding box center [497, 317] width 265 height 28
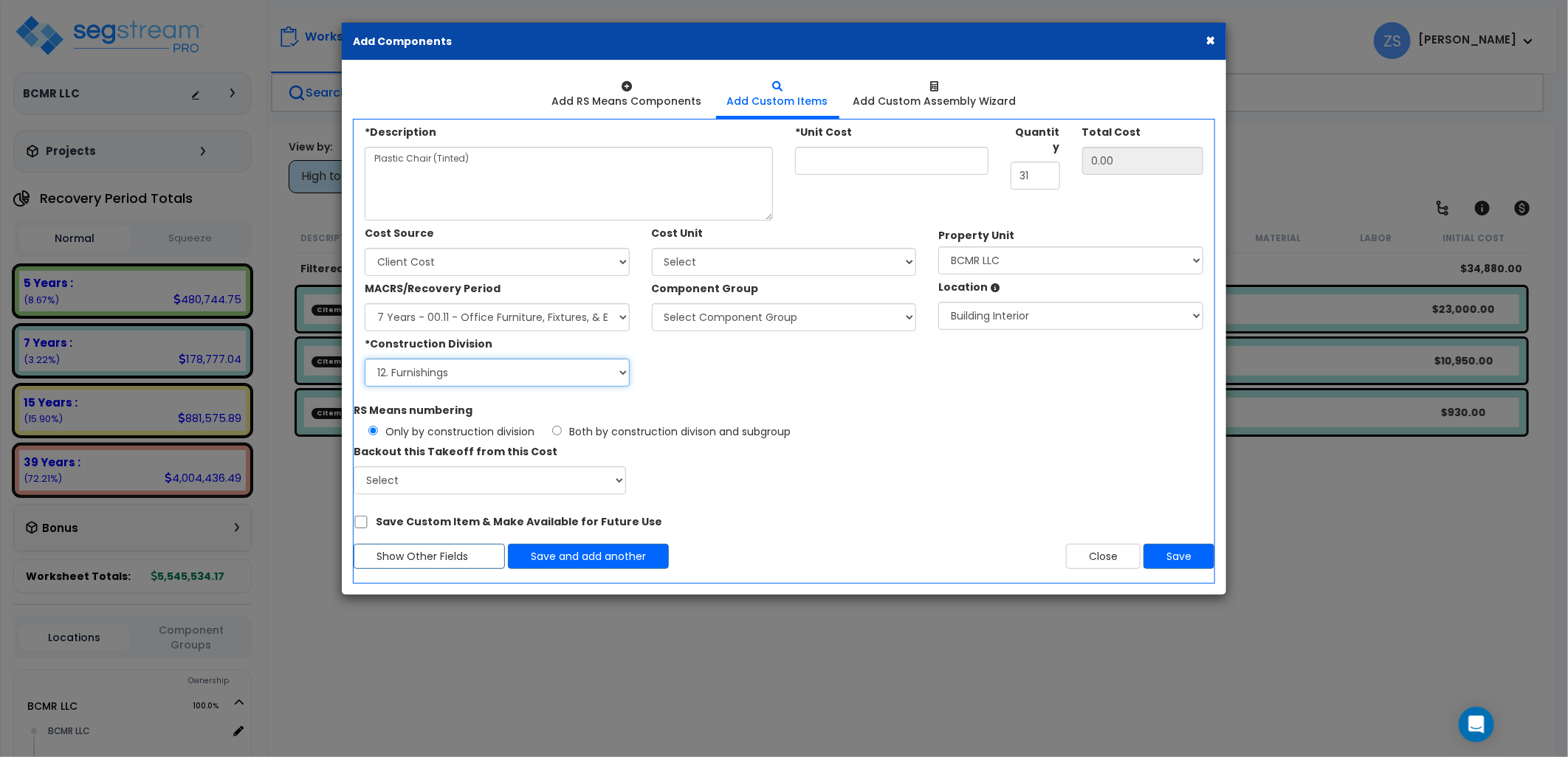
click at [505, 374] on select "Select 1. General Requirements 2. Existing Conditions 3. Concrete 4. Masonry 5.…" at bounding box center [497, 372] width 265 height 28
select select "12"
click at [365, 359] on select "Select 1. General Requirements 2. Existing Conditions 3. Concrete 4. Masonry 5.…" at bounding box center [497, 372] width 265 height 28
click at [712, 257] on select "Select Add Additional Cost Unit" at bounding box center [784, 262] width 265 height 28
click at [803, 448] on div "RS Means numbering Only by construction division Both by construction divison a…" at bounding box center [784, 446] width 883 height 97
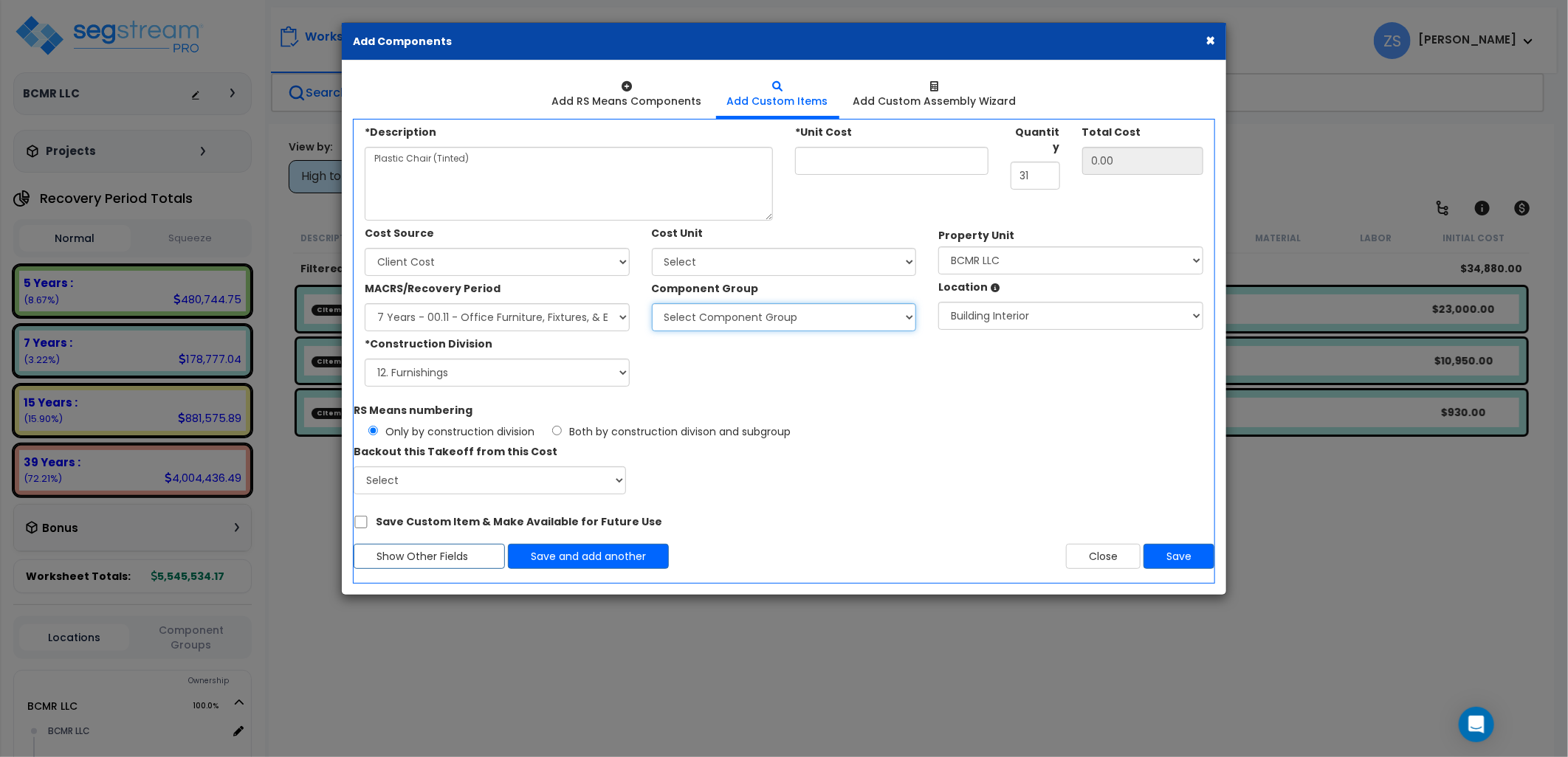
click at [766, 318] on select "Select Component Group 53.00 - OFFICE CUBICLE PARTITION 246.00 - OFFICE FURNITU…" at bounding box center [784, 317] width 265 height 28
select select "56078"
click at [652, 303] on select "Select Component Group 53.00 - OFFICE CUBICLE PARTITION 246.00 - OFFICE FURNITU…" at bounding box center [784, 317] width 265 height 28
click at [829, 155] on input "*Unit Cost" at bounding box center [892, 160] width 193 height 28
type input "1"
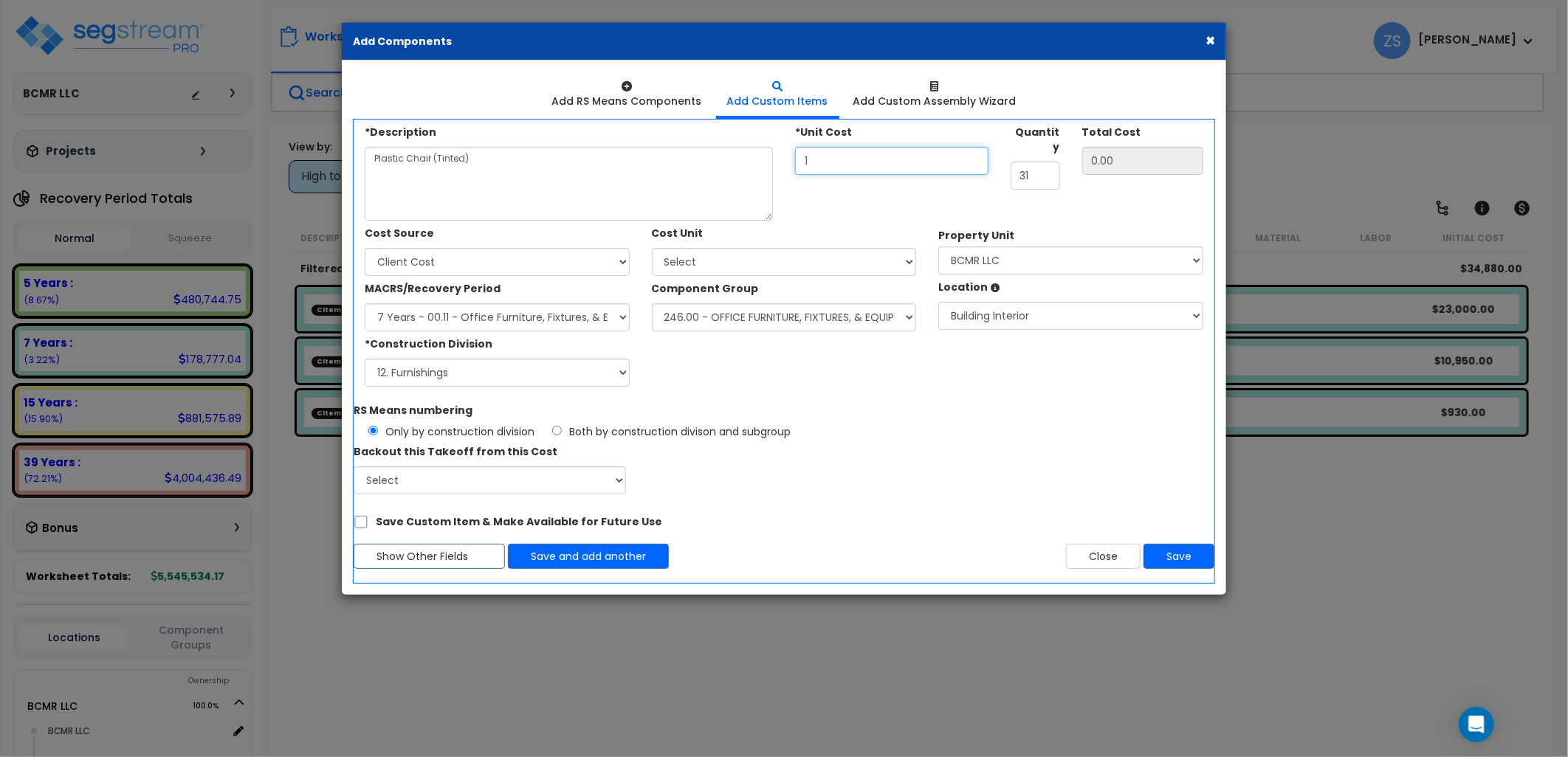
type input "1.00"
type input "10"
type input "10.00"
type input "100"
type input "100.00"
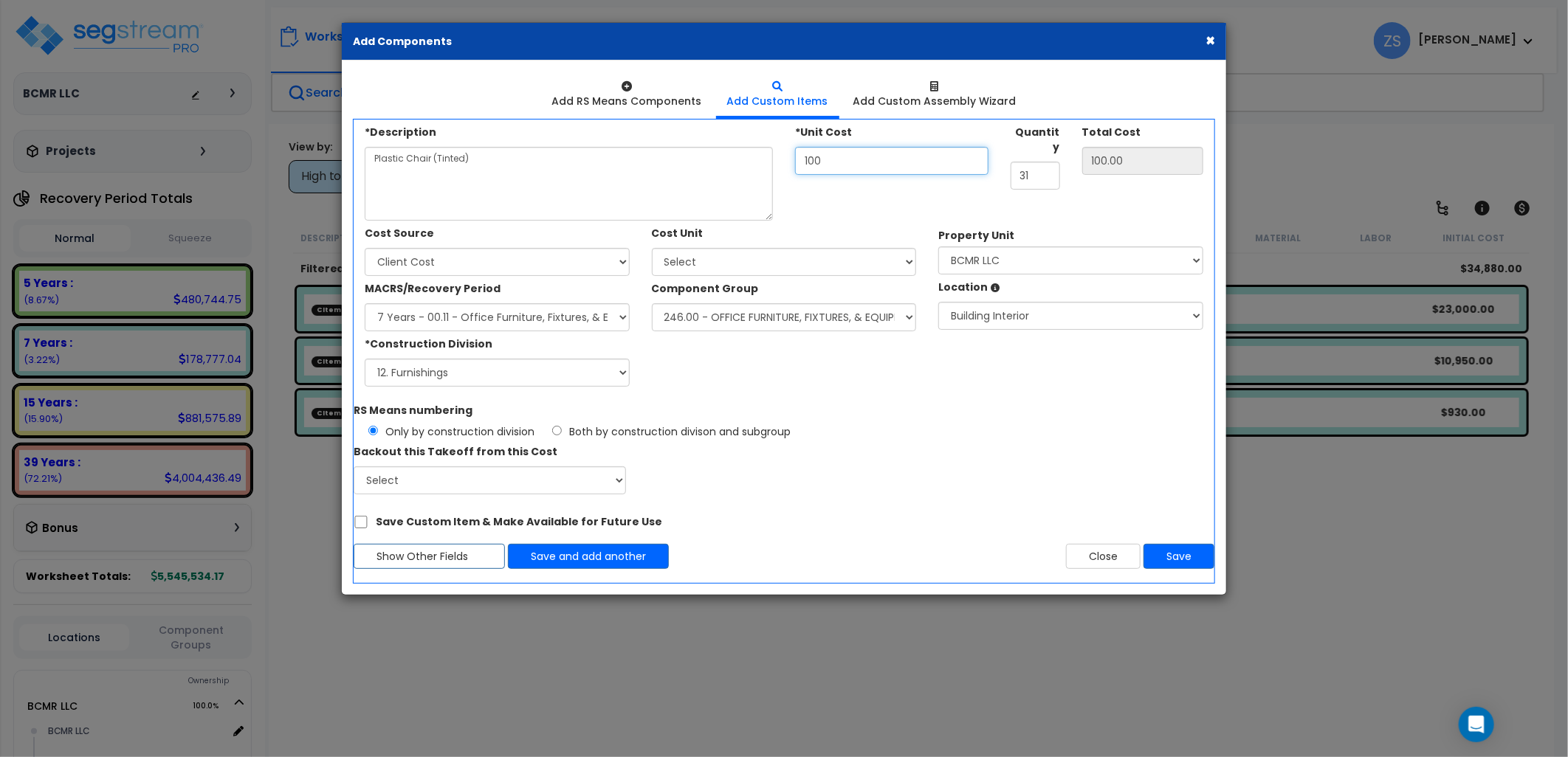
type input "100"
type input "3"
type input "300.00"
type input "36"
type input "3,600.00"
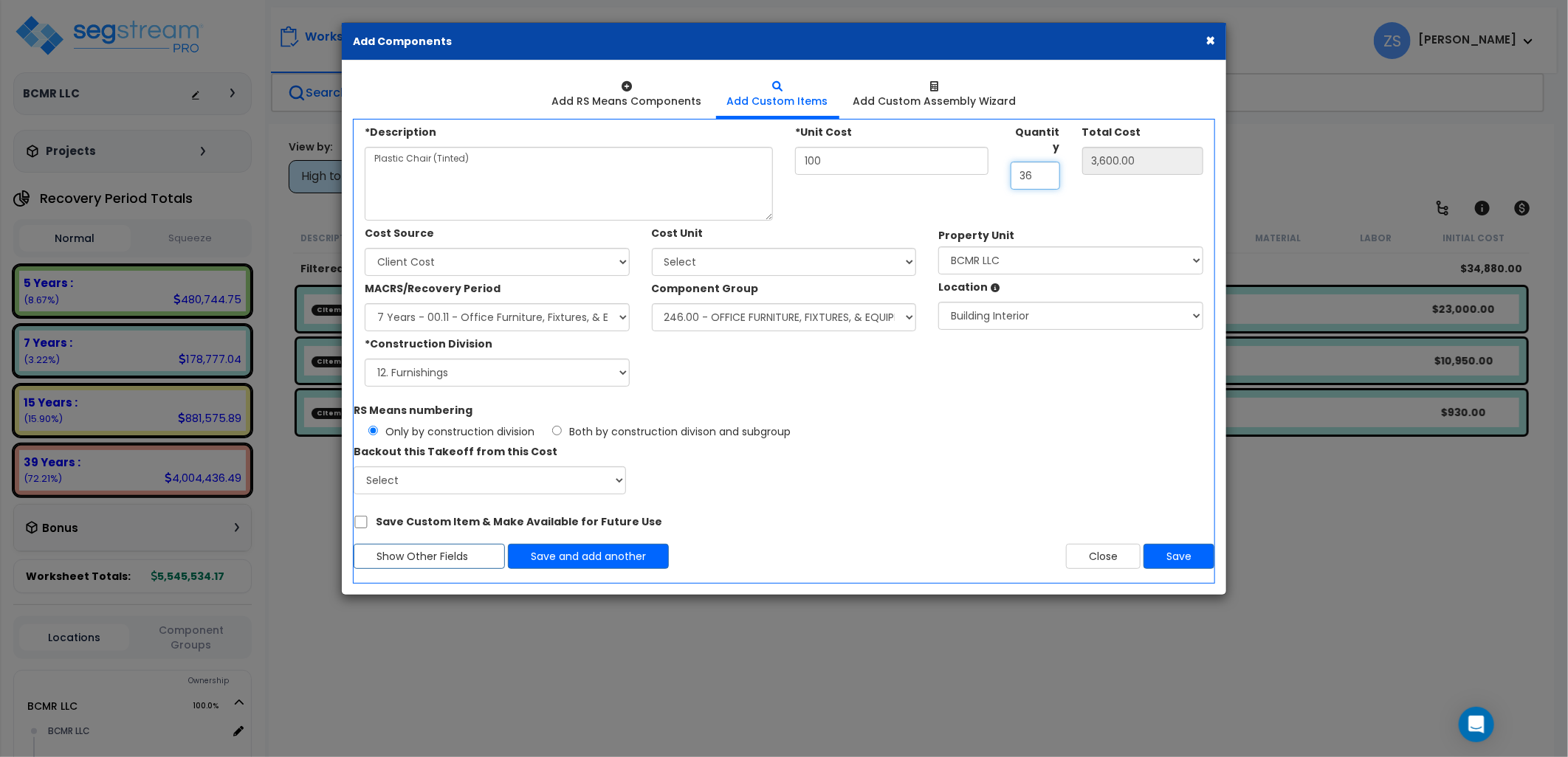
type input "36"
click at [1180, 556] on button "Save" at bounding box center [1179, 556] width 71 height 25
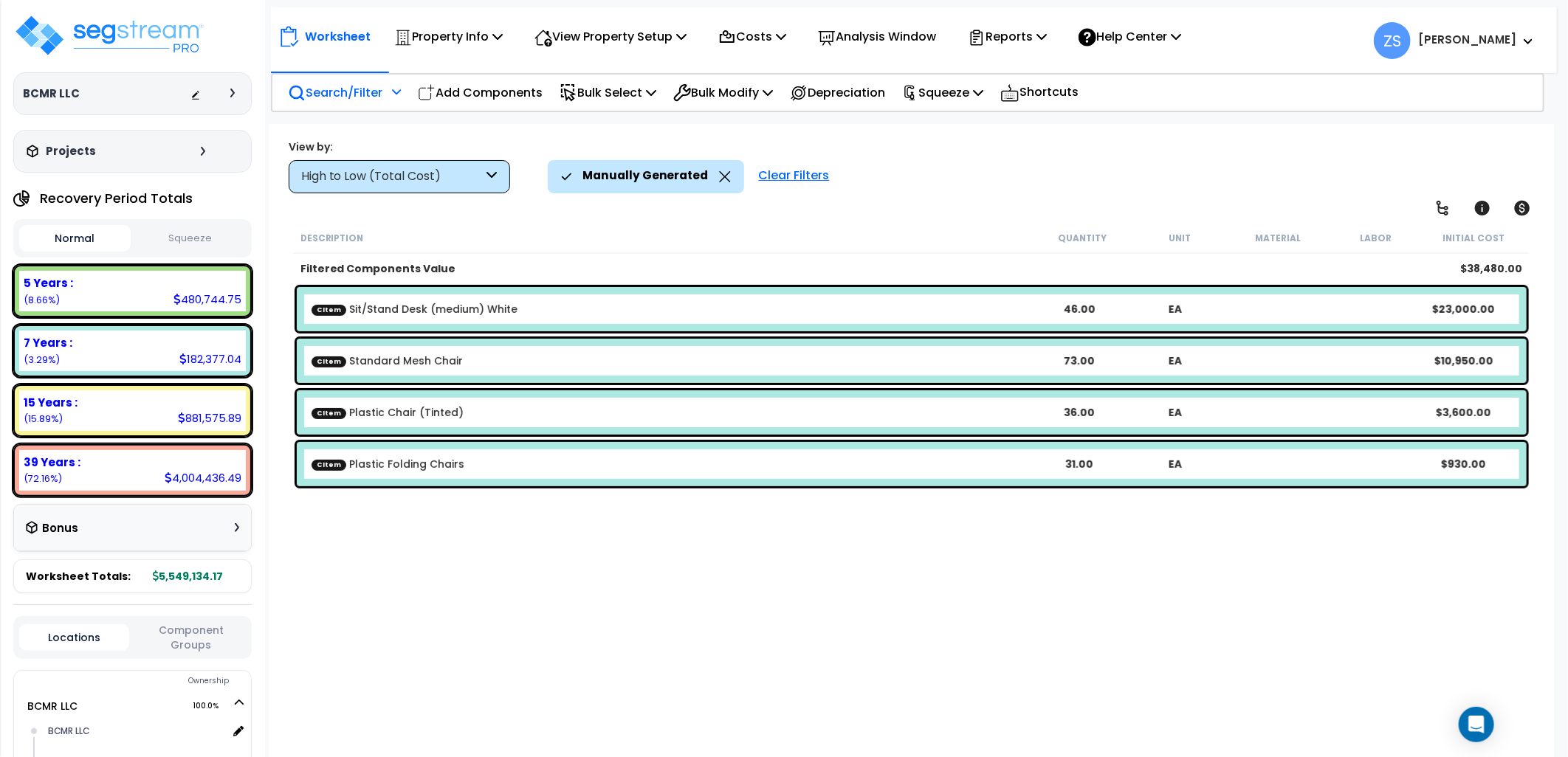
drag, startPoint x: 1229, startPoint y: 643, endPoint x: 1120, endPoint y: 633, distance: 109.5
click at [1228, 643] on div "Description Quantity Unit Material Labor Initial Cost Filtered Components Value…" at bounding box center [912, 476] width 1242 height 507
